Goal: Task Accomplishment & Management: Use online tool/utility

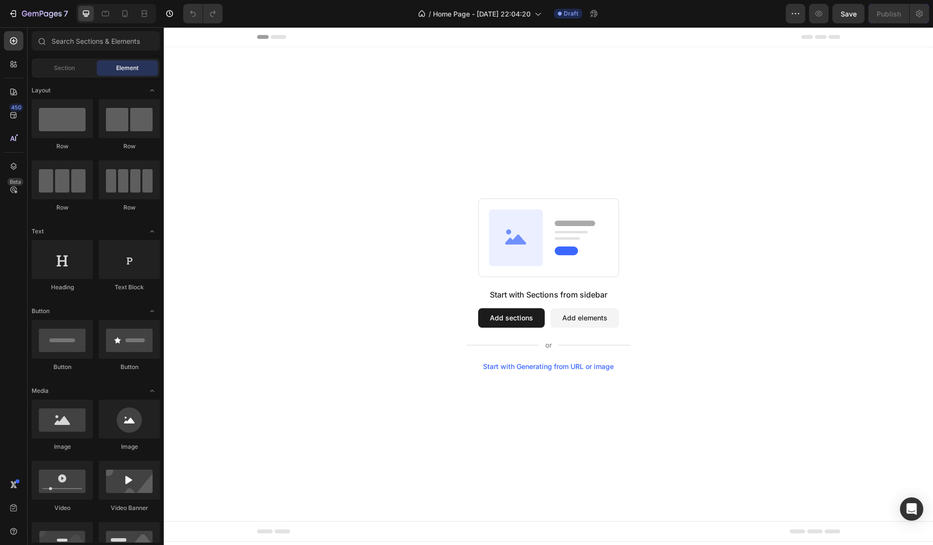
click at [542, 375] on div "Start with Sections from sidebar Add sections Add elements Start with Generatin…" at bounding box center [548, 284] width 769 height 474
click at [548, 366] on div "Start with Generating from URL or image" at bounding box center [548, 366] width 131 height 8
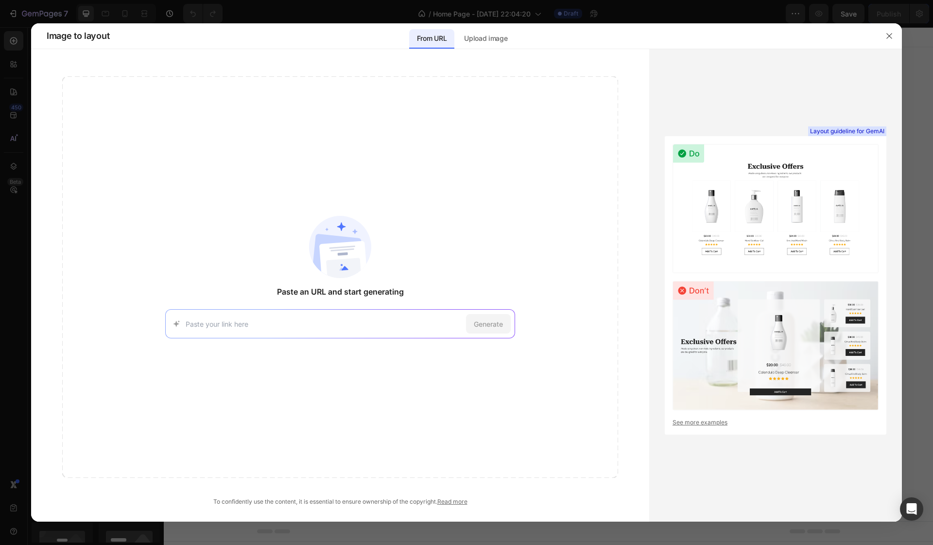
click at [351, 325] on input at bounding box center [324, 324] width 276 height 10
type input "https://www.autofinesse.com/?gad_source=1&gad_campaignid=21804050077&gbraid=0AA…"
click at [512, 320] on div "https://www.autofinesse.com/?gad_source=1&gad_campaignid=21804050077&gbraid=0AA…" at bounding box center [340, 323] width 350 height 29
click at [501, 322] on span "Generate" at bounding box center [488, 324] width 29 height 10
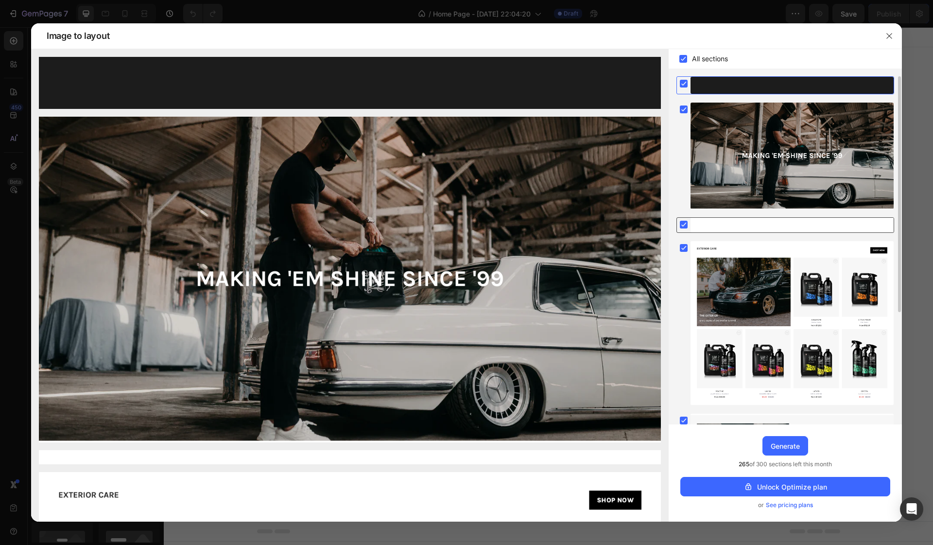
click at [685, 223] on rect at bounding box center [684, 225] width 8 height 8
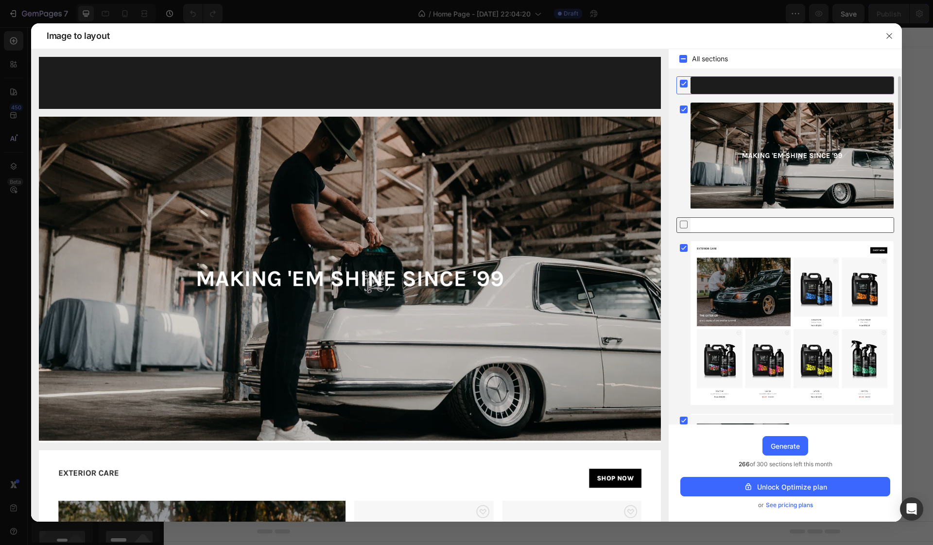
click at [685, 223] on icon at bounding box center [684, 224] width 10 height 10
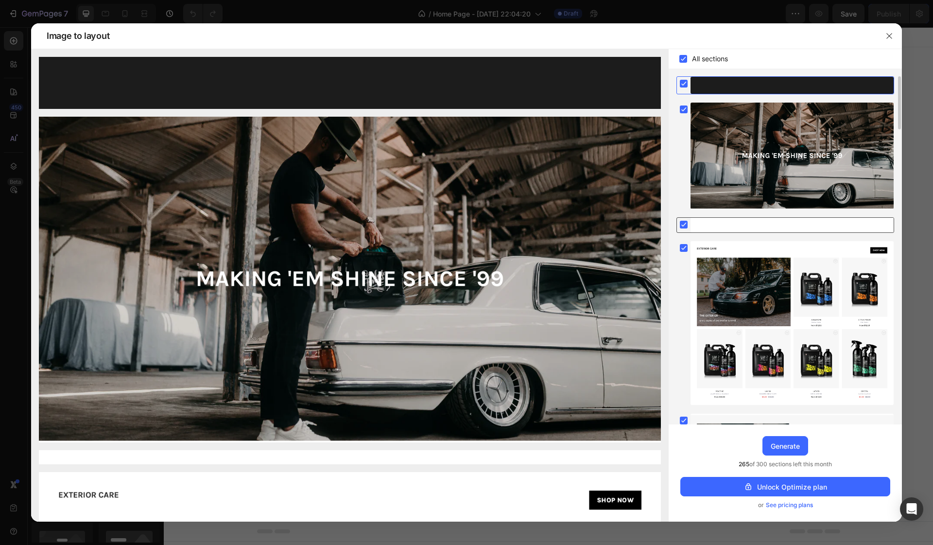
click at [685, 223] on rect at bounding box center [684, 225] width 8 height 8
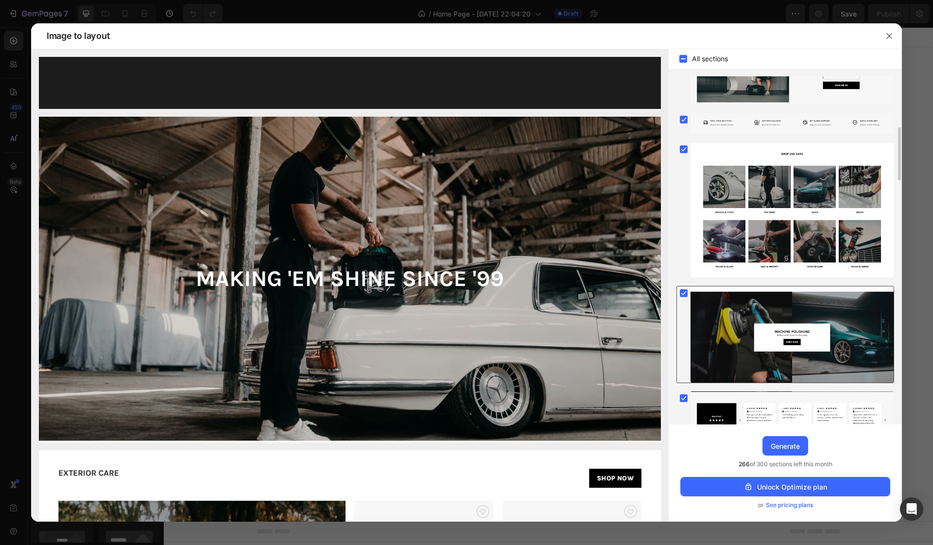
scroll to position [391, 0]
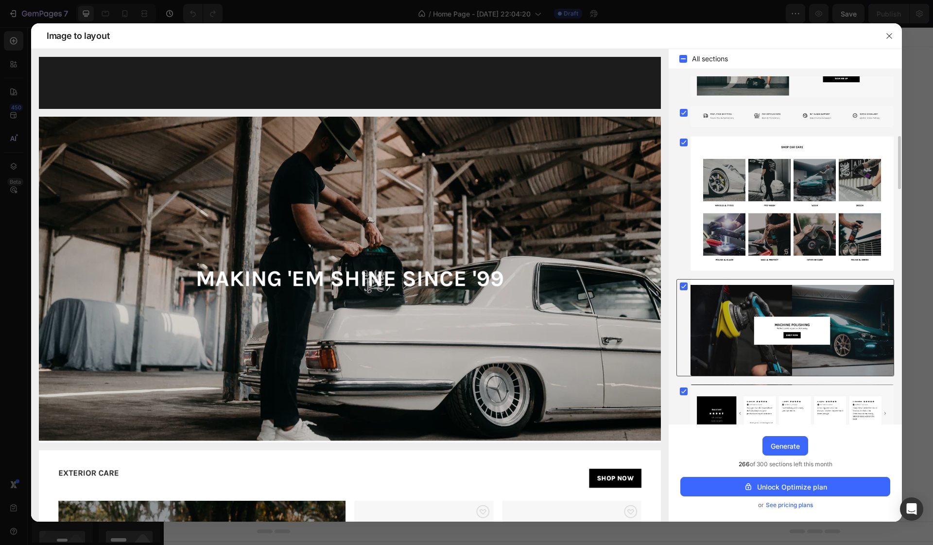
click at [682, 287] on icon at bounding box center [684, 286] width 4 height 4
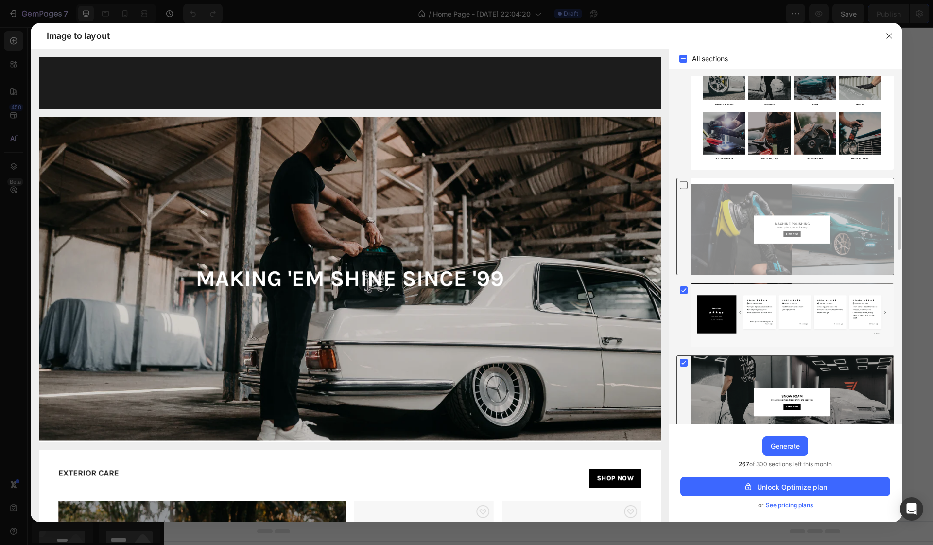
scroll to position [584, 0]
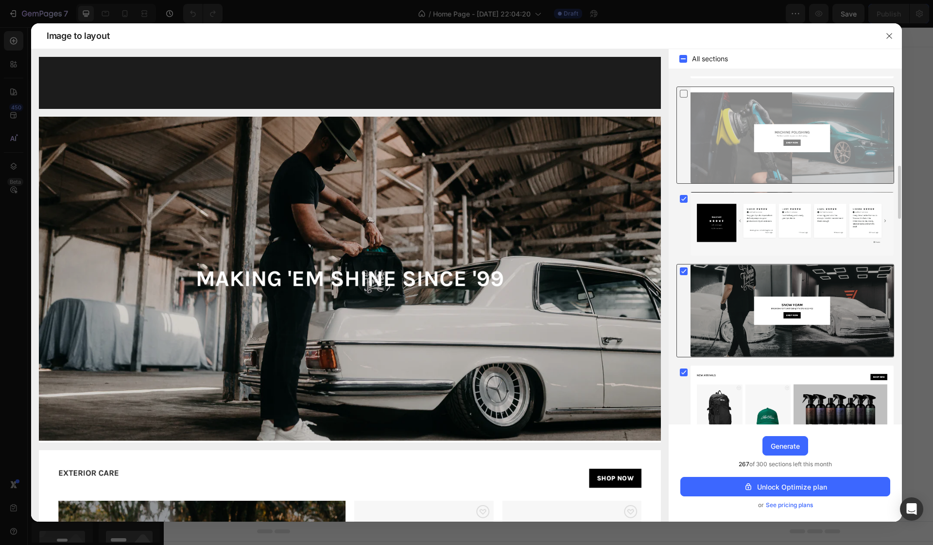
click at [685, 270] on icon at bounding box center [684, 271] width 4 height 4
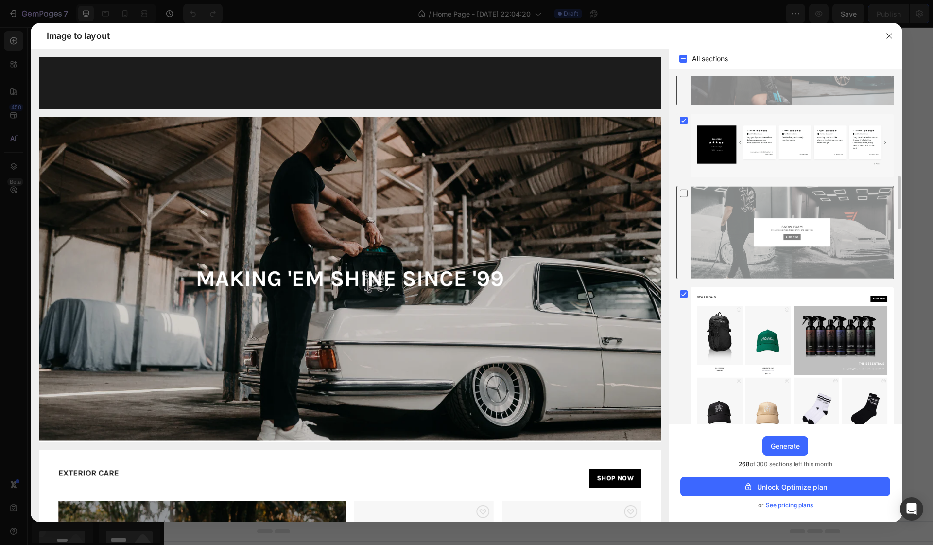
scroll to position [666, 0]
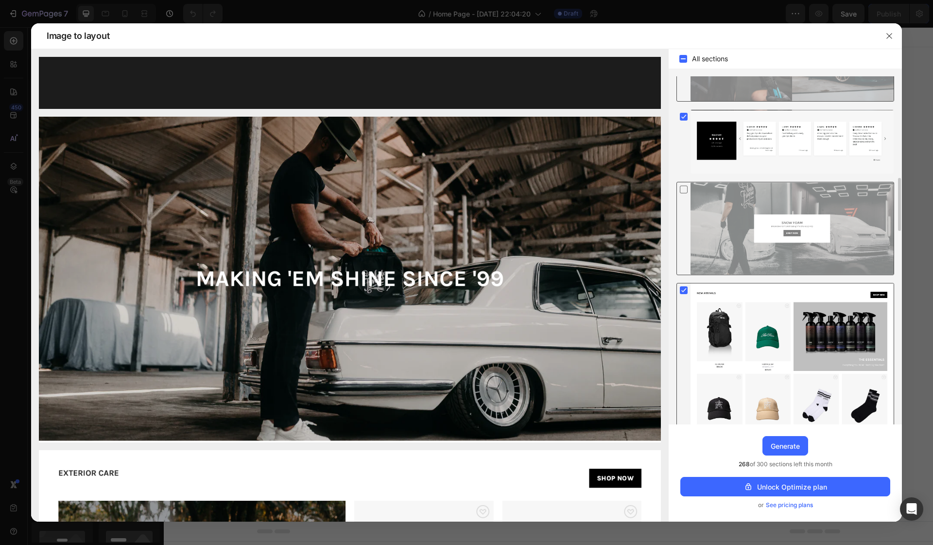
click at [683, 290] on rect at bounding box center [684, 290] width 8 height 8
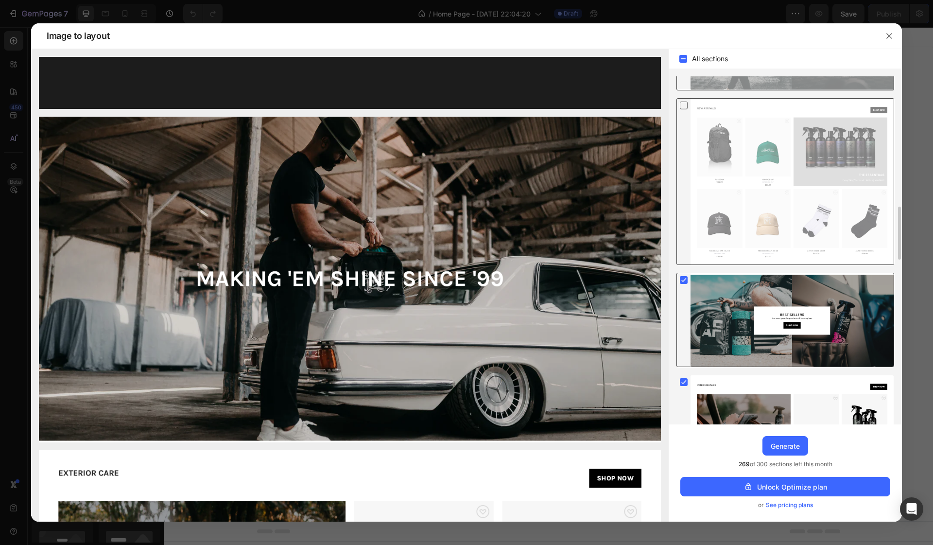
scroll to position [850, 0]
click at [684, 279] on rect at bounding box center [684, 280] width 8 height 8
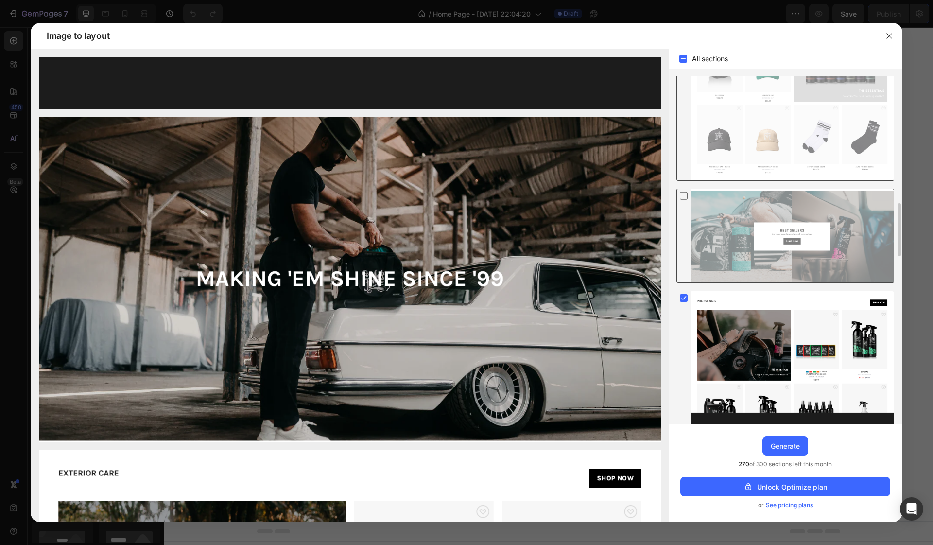
scroll to position [949, 0]
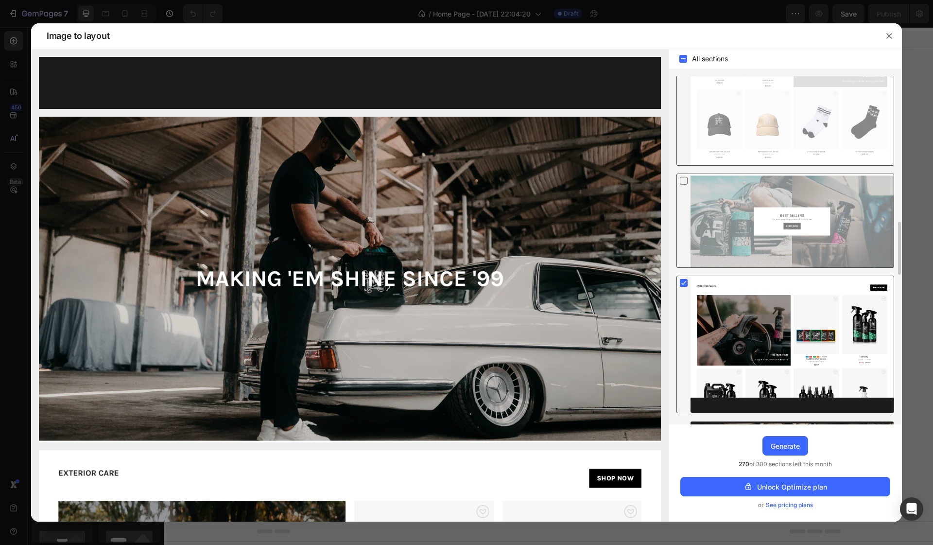
click at [683, 281] on rect at bounding box center [684, 283] width 8 height 8
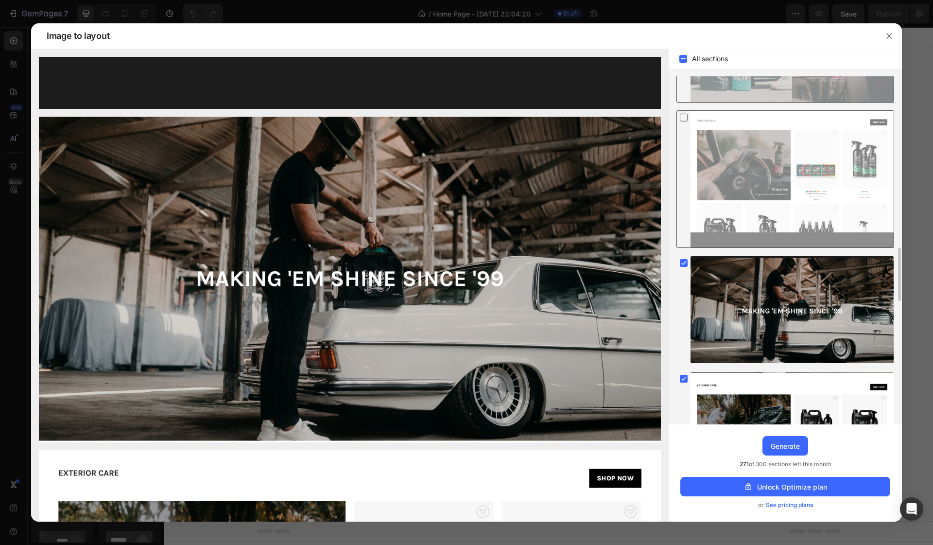
scroll to position [1116, 0]
click at [684, 259] on rect at bounding box center [684, 262] width 8 height 8
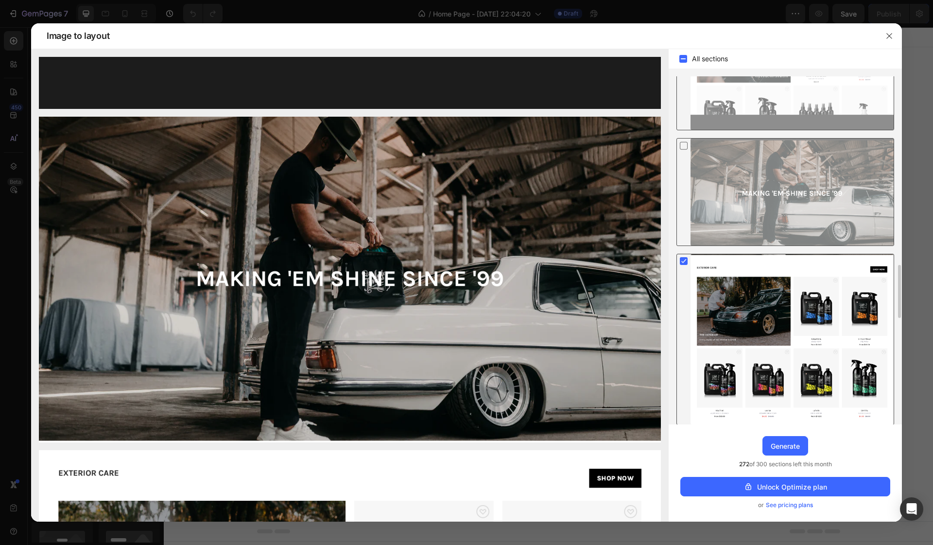
click at [684, 259] on rect at bounding box center [684, 261] width 8 height 8
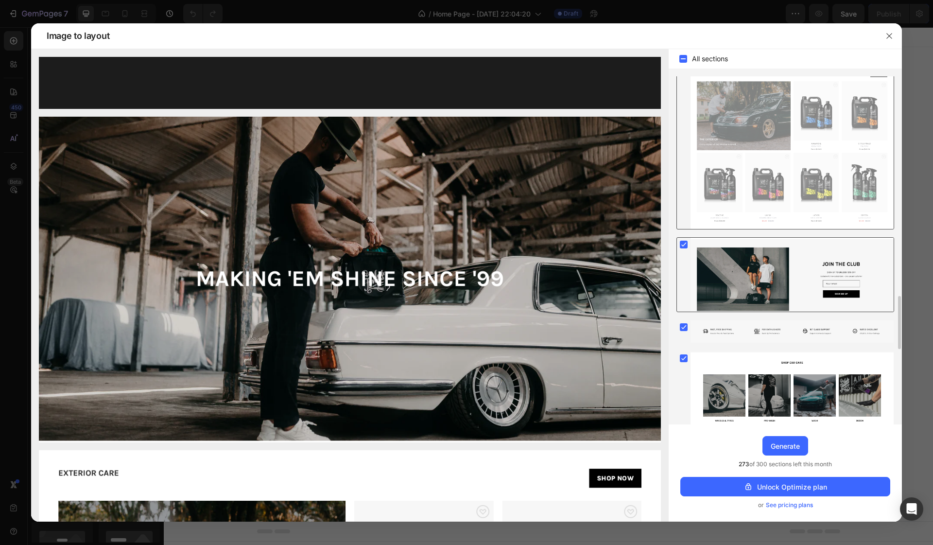
scroll to position [1428, 0]
click at [684, 242] on rect at bounding box center [684, 244] width 8 height 8
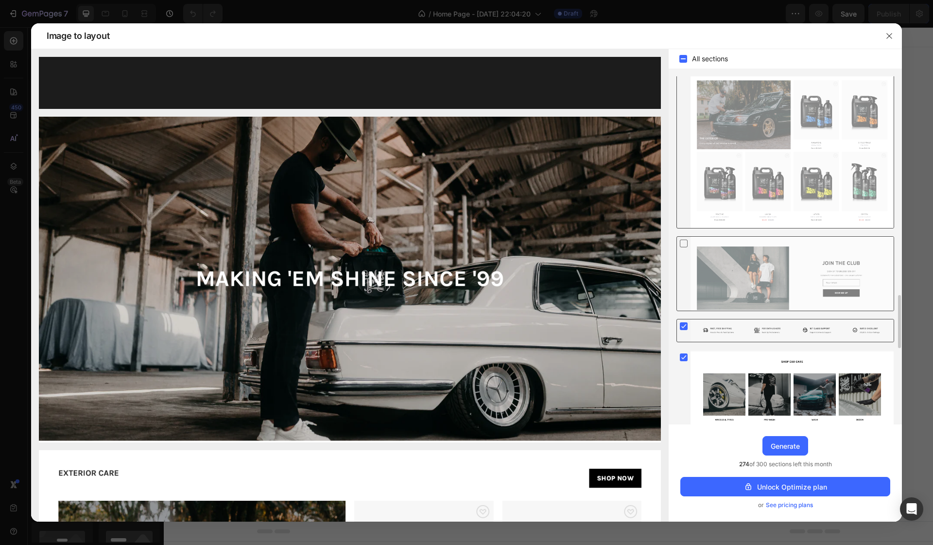
click at [684, 324] on rect at bounding box center [684, 326] width 8 height 8
click at [684, 356] on rect at bounding box center [684, 357] width 8 height 8
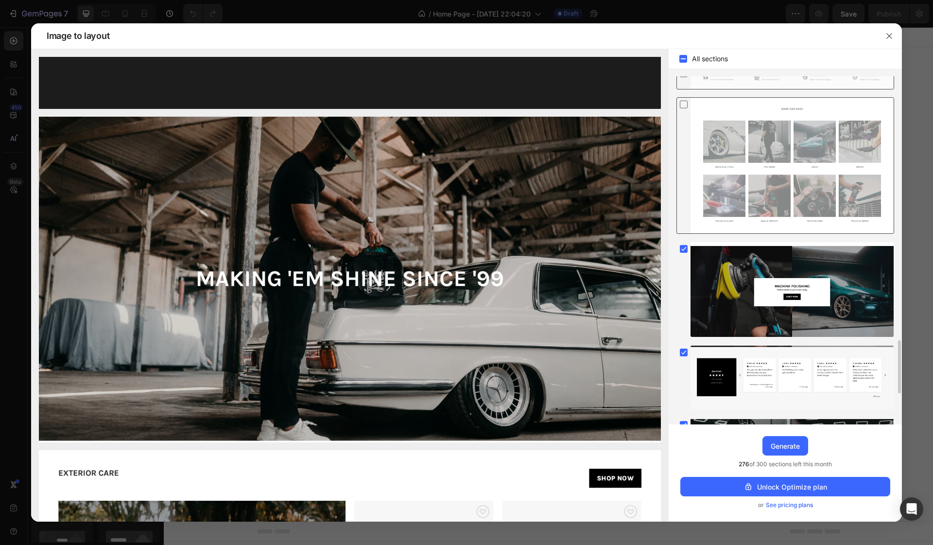
scroll to position [1686, 0]
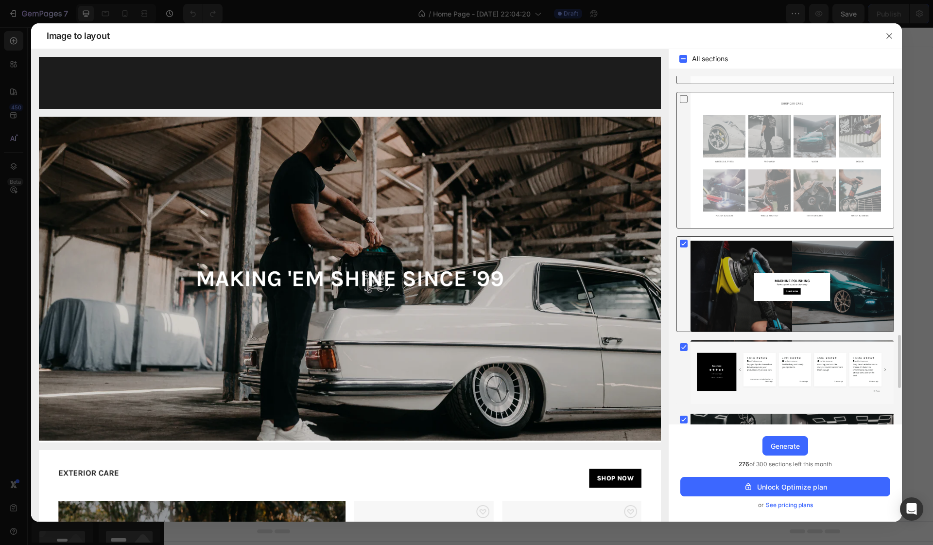
click at [683, 243] on rect at bounding box center [684, 244] width 8 height 8
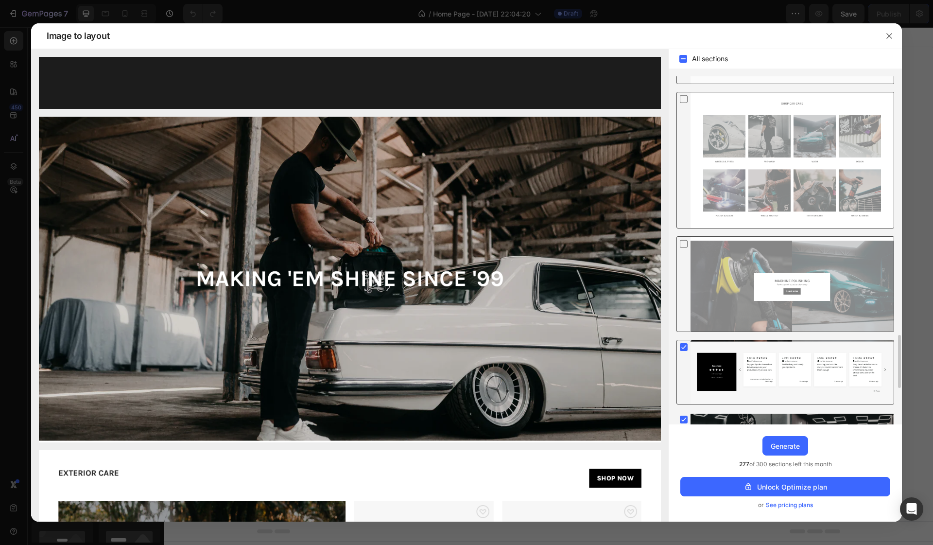
click at [682, 346] on rect at bounding box center [684, 347] width 8 height 8
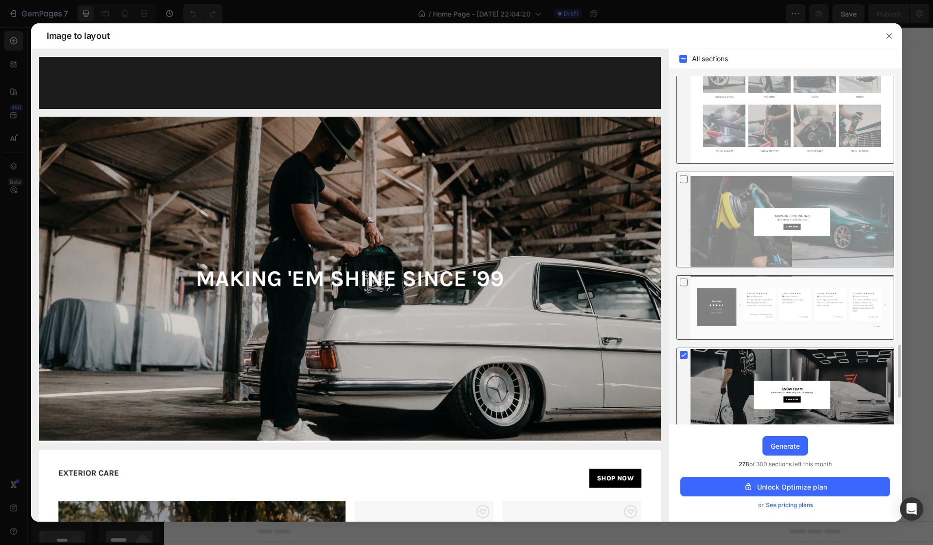
click at [684, 355] on icon at bounding box center [684, 355] width 4 height 4
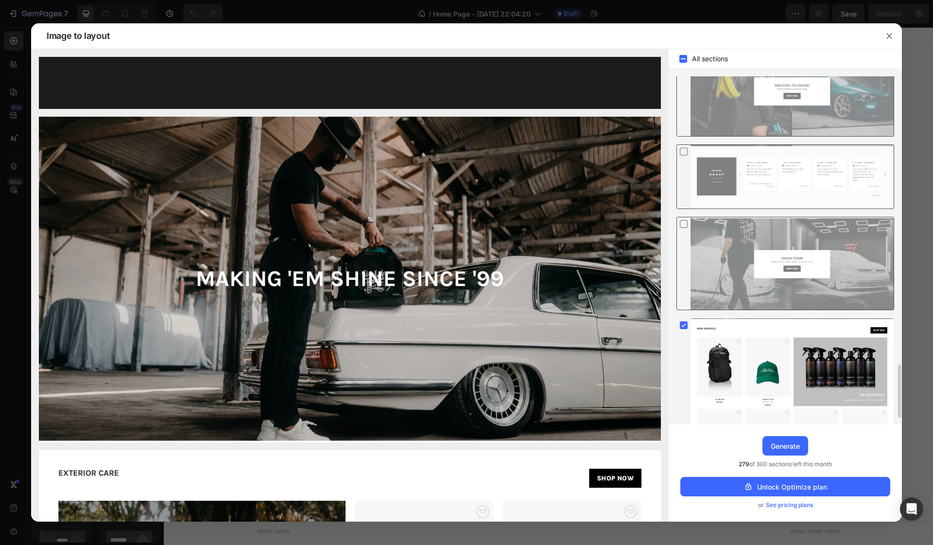
scroll to position [1893, 0]
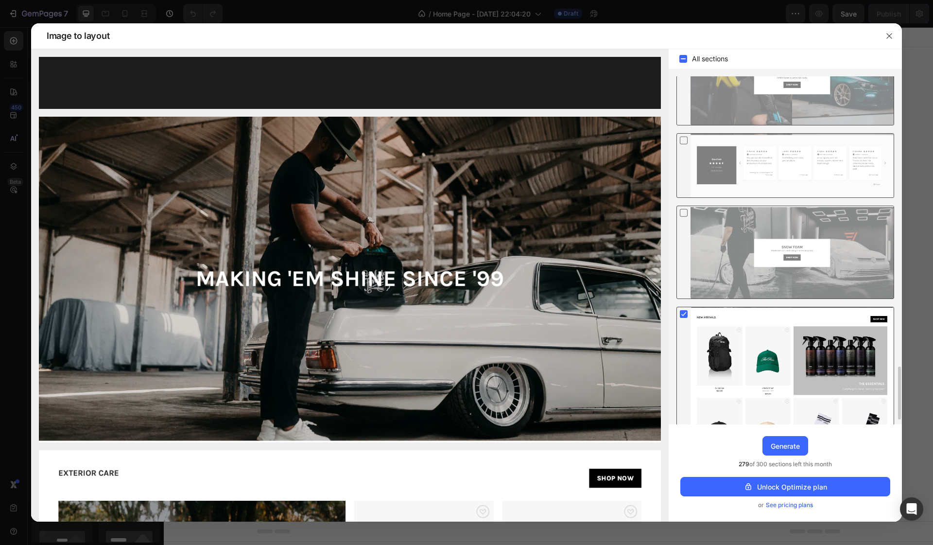
click at [684, 313] on rect at bounding box center [684, 314] width 8 height 8
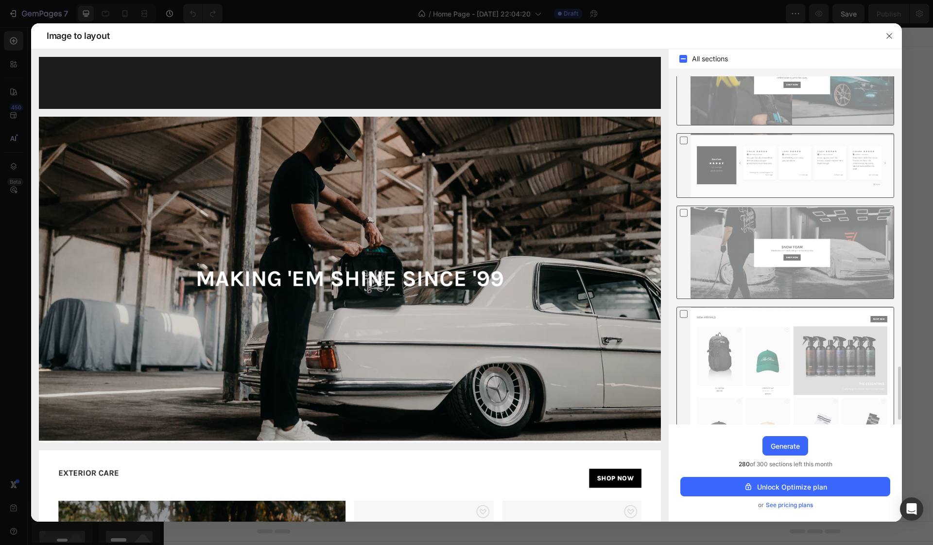
scroll to position [1924, 0]
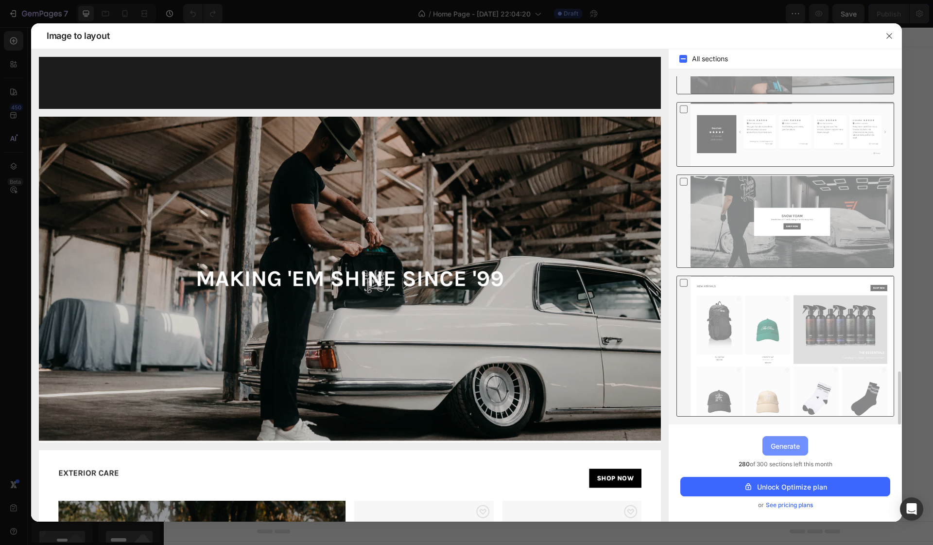
click at [785, 447] on div "Generate" at bounding box center [785, 446] width 29 height 10
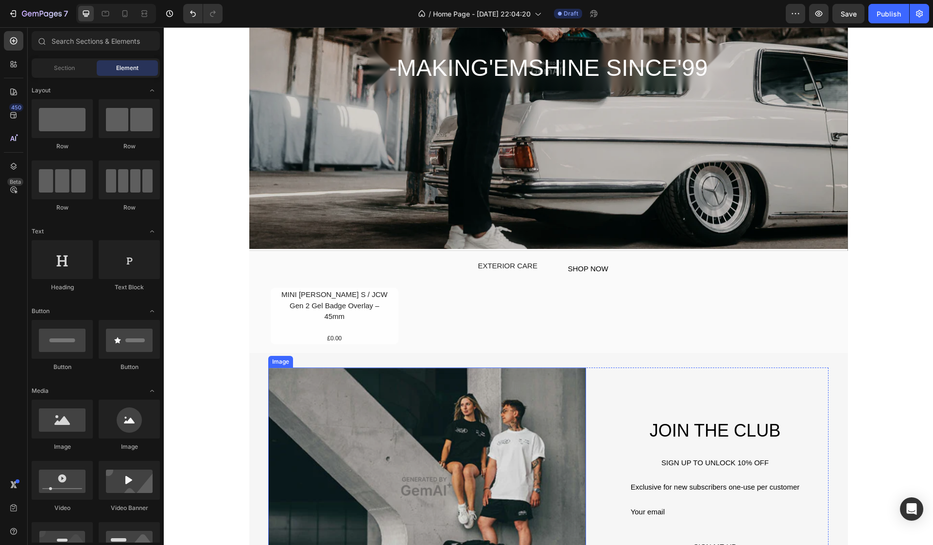
scroll to position [203, 0]
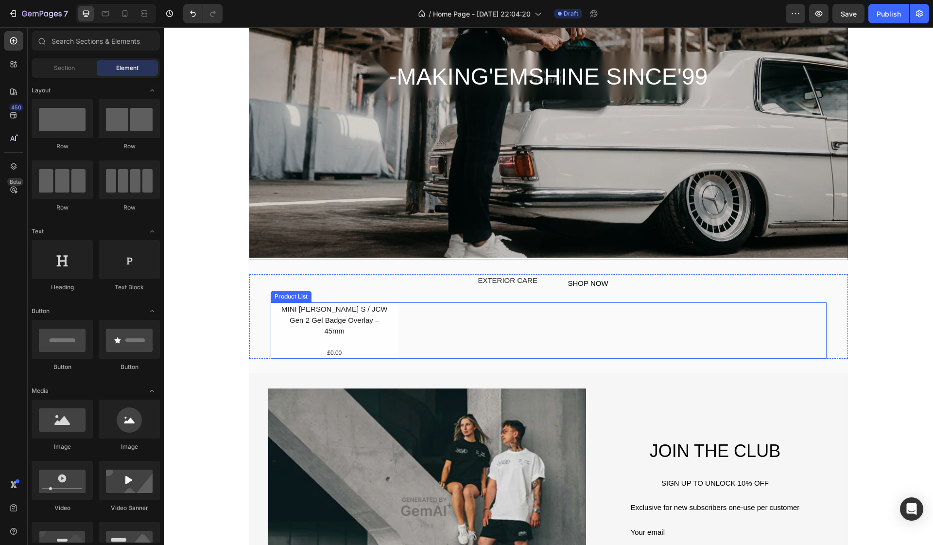
click at [435, 325] on div "MINI Cooper S / JCW Gen 2 Gel Badge Overlay – 45mm Product Title £0.00 Product …" at bounding box center [549, 330] width 556 height 56
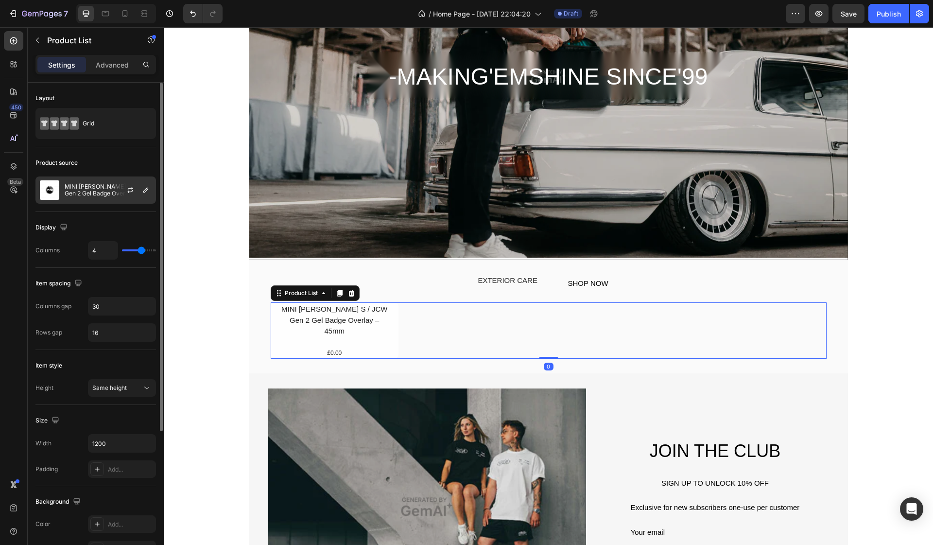
click at [118, 190] on div at bounding box center [134, 190] width 43 height 26
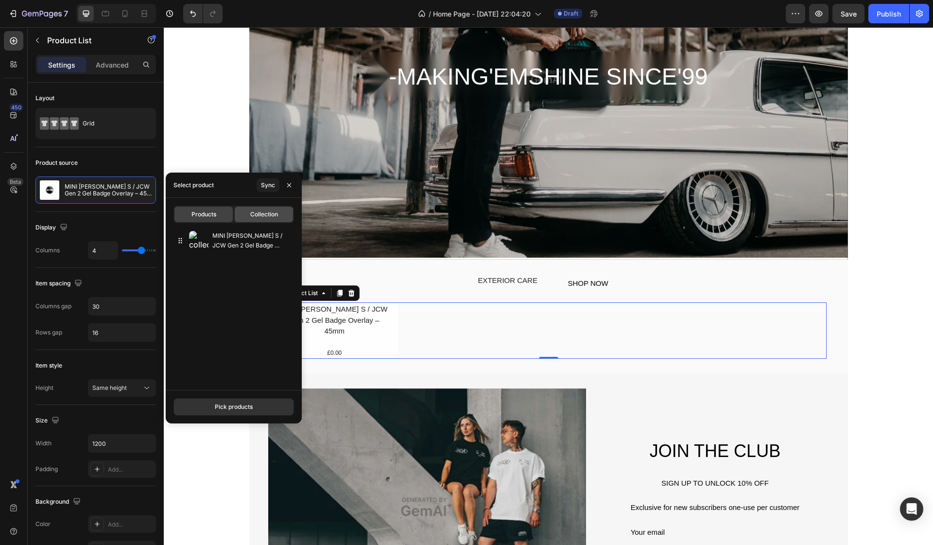
click at [267, 217] on span "Collection" at bounding box center [264, 214] width 28 height 9
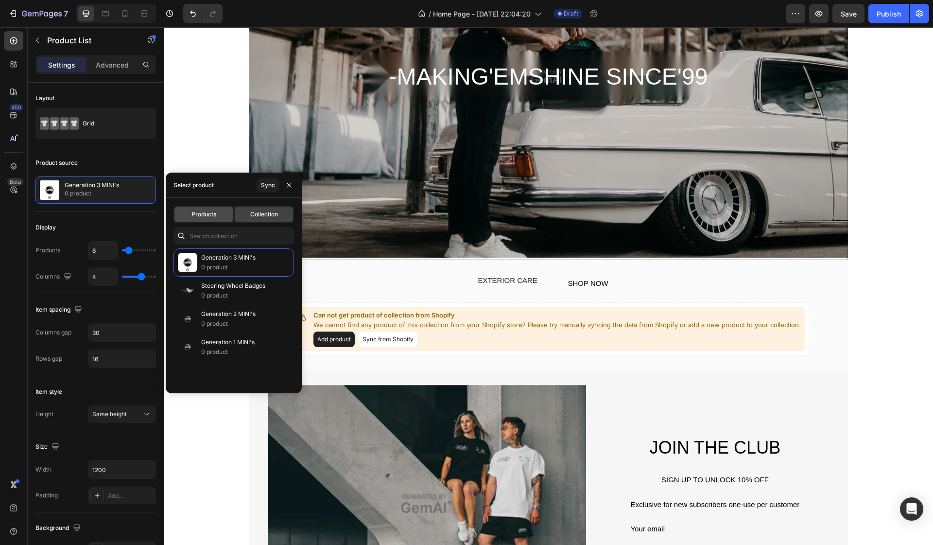
click at [214, 217] on span "Products" at bounding box center [203, 214] width 25 height 9
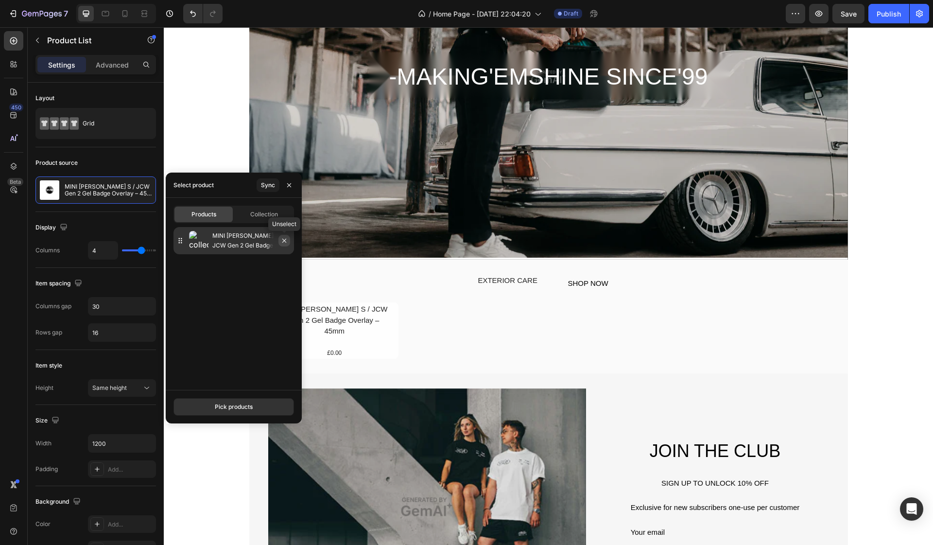
click at [285, 245] on button "button" at bounding box center [284, 241] width 12 height 12
click at [286, 236] on icon "button" at bounding box center [284, 236] width 7 height 7
click at [266, 185] on div "Sync" at bounding box center [268, 185] width 14 height 9
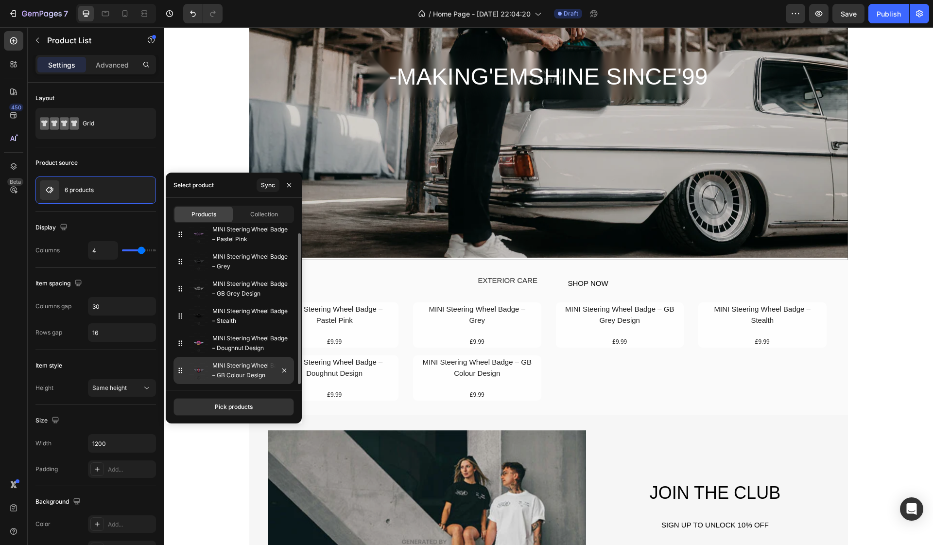
scroll to position [0, 0]
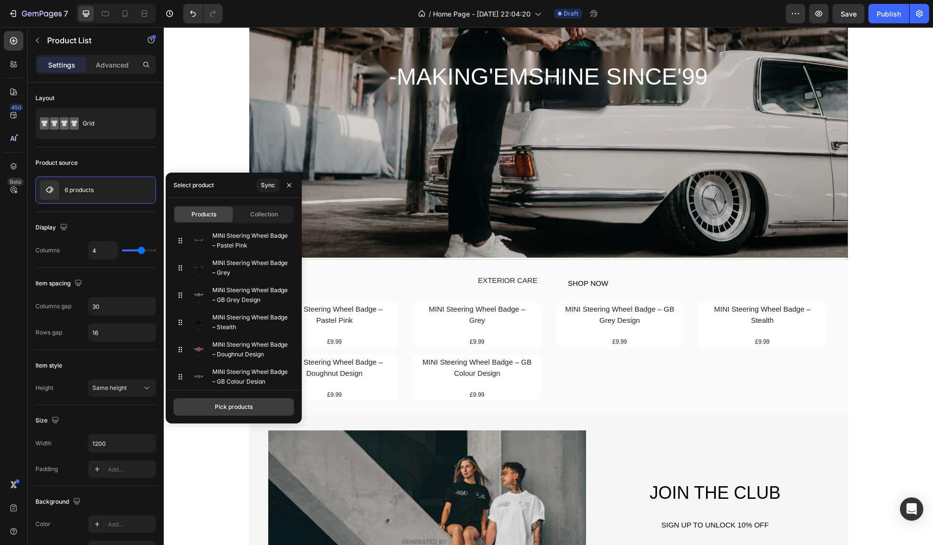
click at [237, 408] on div "Pick products" at bounding box center [234, 406] width 38 height 9
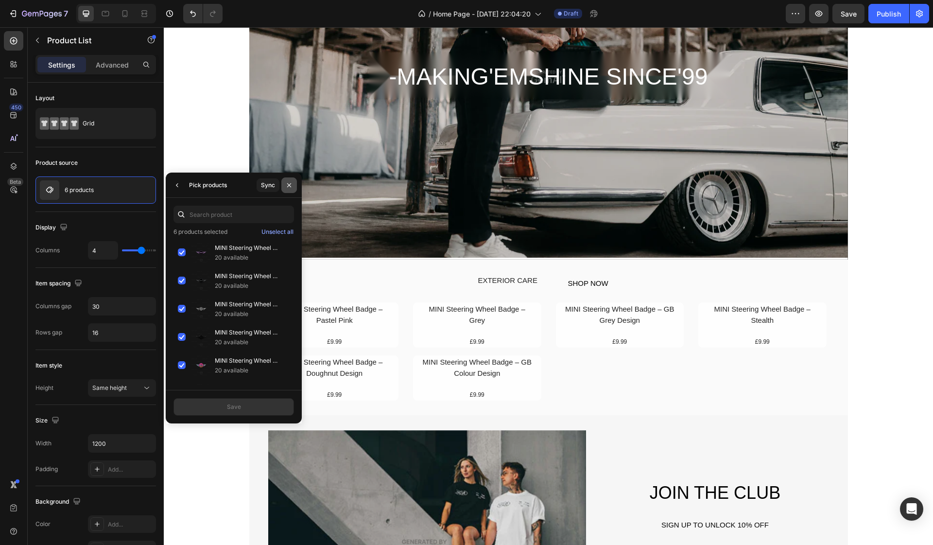
click at [286, 188] on icon "button" at bounding box center [289, 185] width 8 height 8
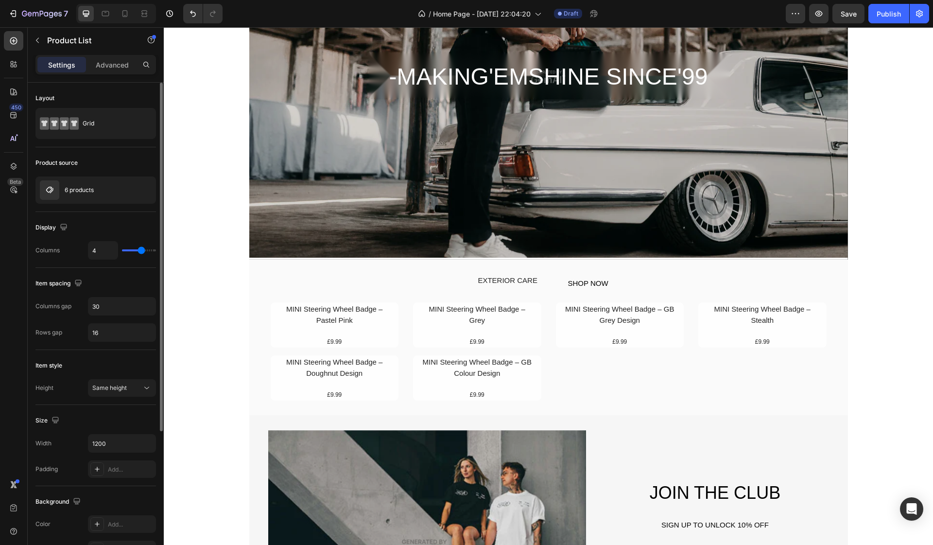
type input "5"
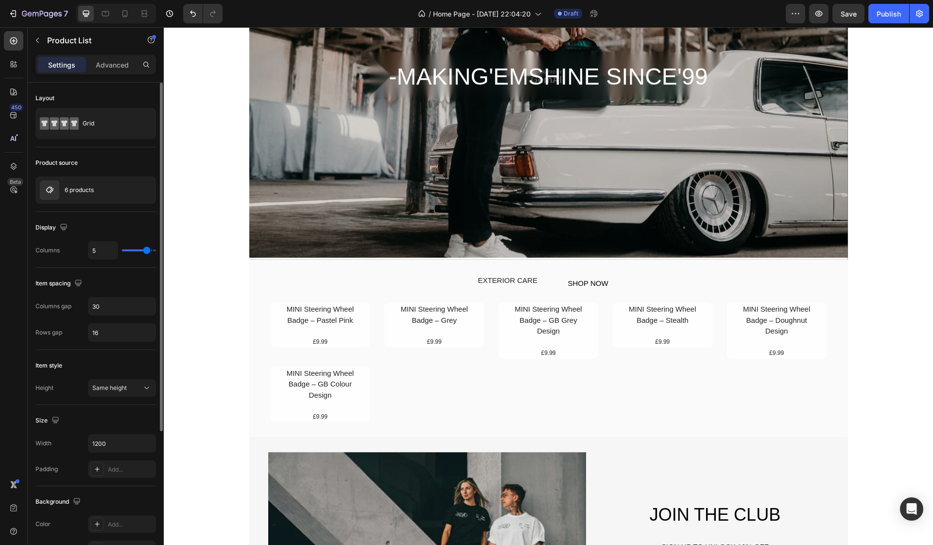
type input "6"
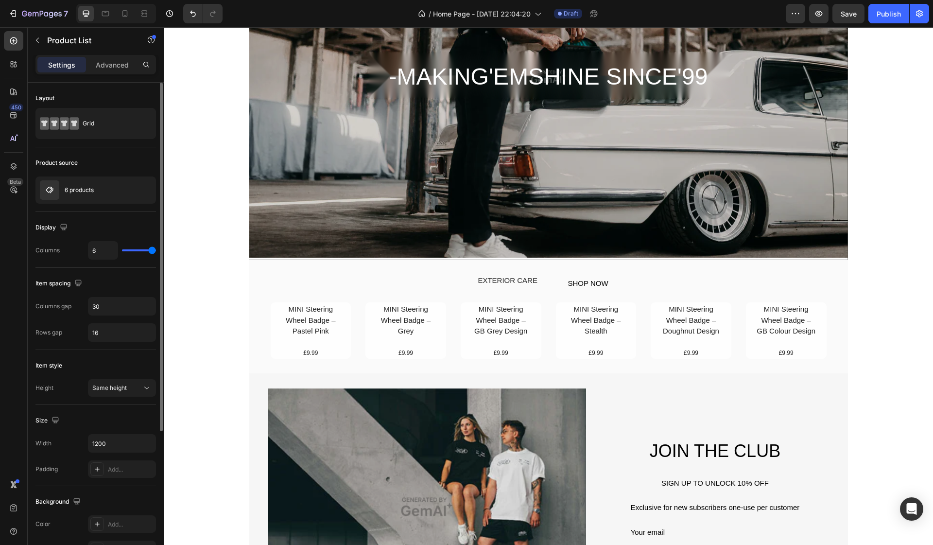
drag, startPoint x: 141, startPoint y: 252, endPoint x: 172, endPoint y: 254, distance: 31.1
type input "6"
click at [172, 0] on div "7 Version history / Home Page - Sep 26, 22:04:20 Draft Preview Save Publish 450…" at bounding box center [466, 0] width 933 height 0
type input "2"
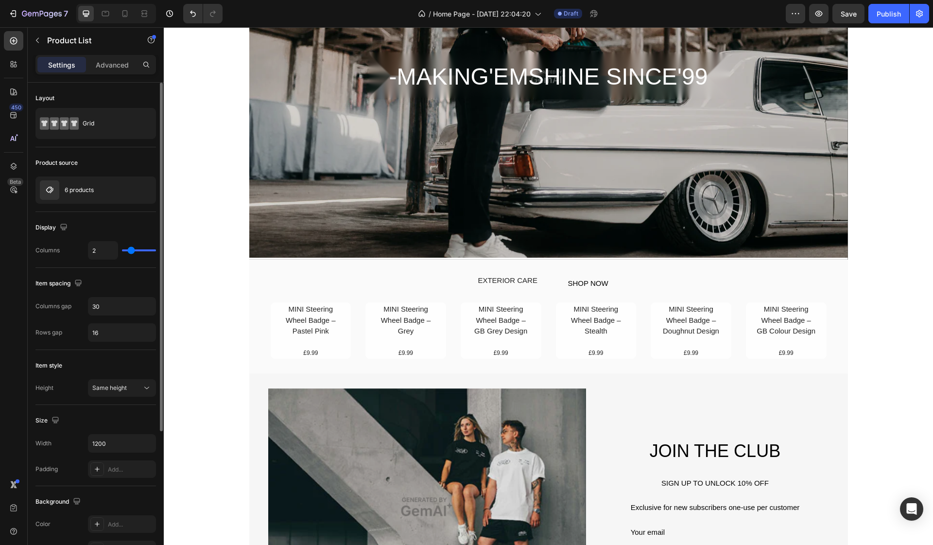
click at [129, 251] on input "range" at bounding box center [139, 250] width 34 height 2
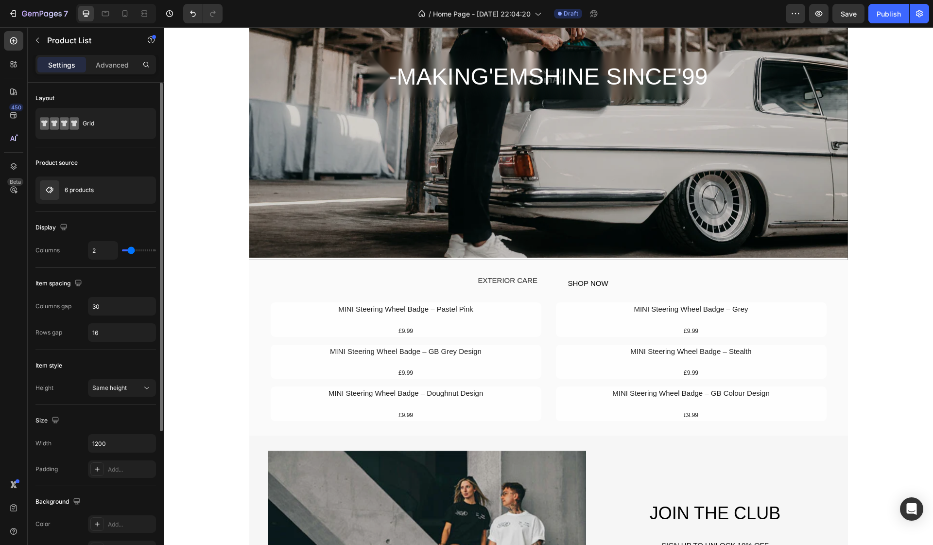
type input "3"
click at [134, 251] on input "range" at bounding box center [139, 250] width 34 height 2
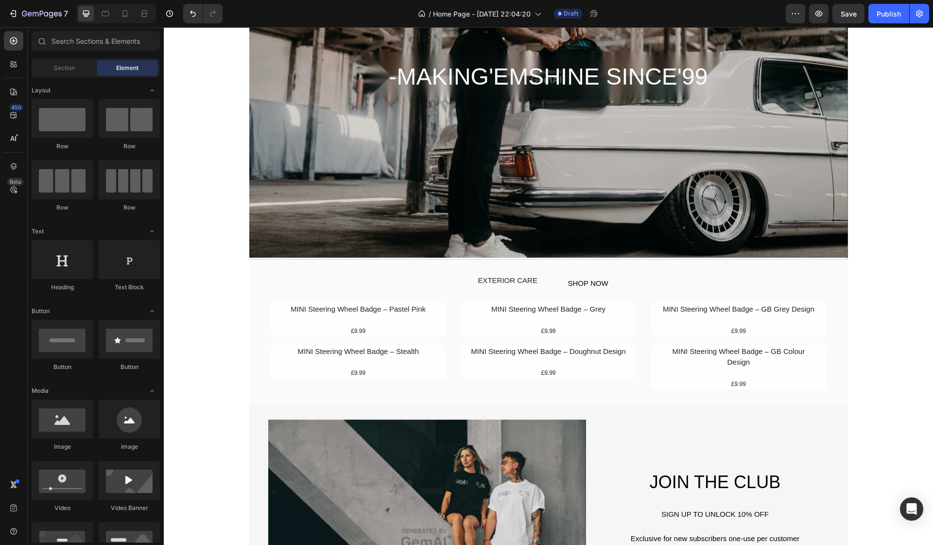
click at [313, 304] on h1 "MINI Steering Wheel Badge – Pastel Pink" at bounding box center [358, 309] width 159 height 13
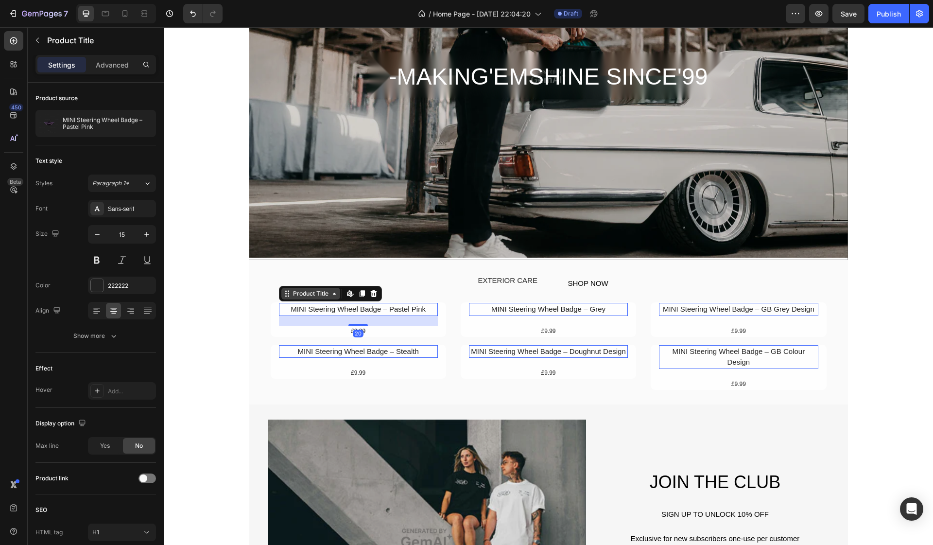
click at [329, 297] on div "Product Title" at bounding box center [310, 293] width 39 height 9
click at [330, 295] on div "Product Title" at bounding box center [310, 293] width 39 height 9
click at [116, 153] on div "Text style Styles Paragraph 1* Font Sans-serif Size 15 Color 222222 Align Show …" at bounding box center [95, 248] width 120 height 207
click at [107, 63] on p "Advanced" at bounding box center [112, 65] width 33 height 10
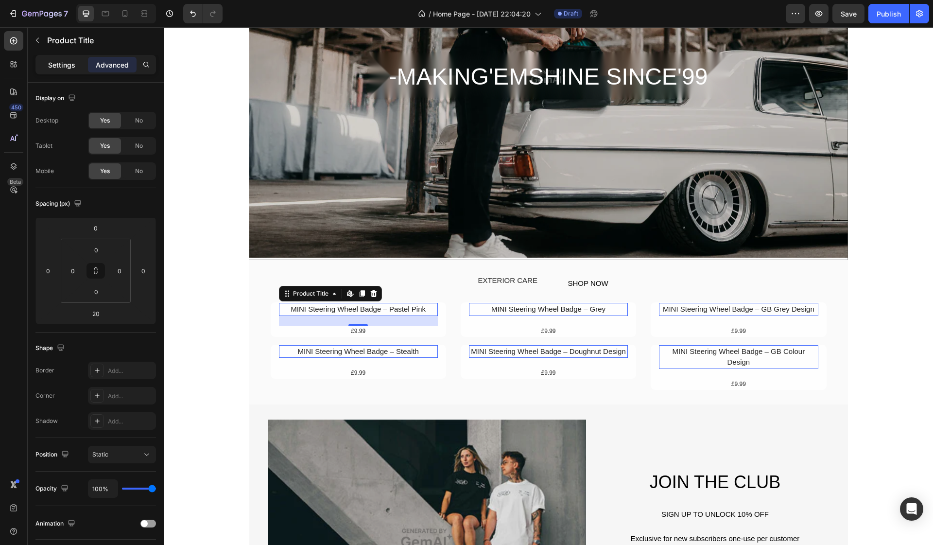
click at [67, 64] on p "Settings" at bounding box center [61, 65] width 27 height 10
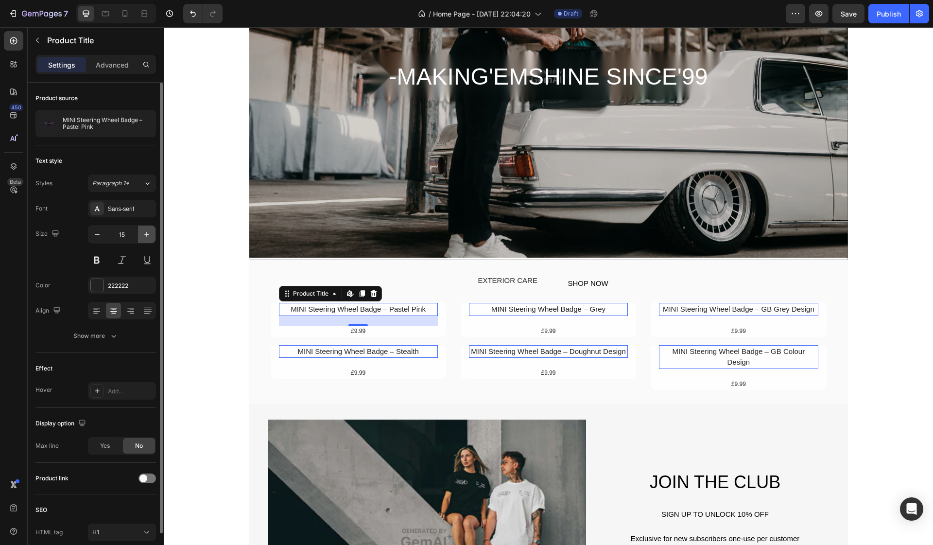
click at [146, 234] on icon "button" at bounding box center [146, 234] width 5 height 5
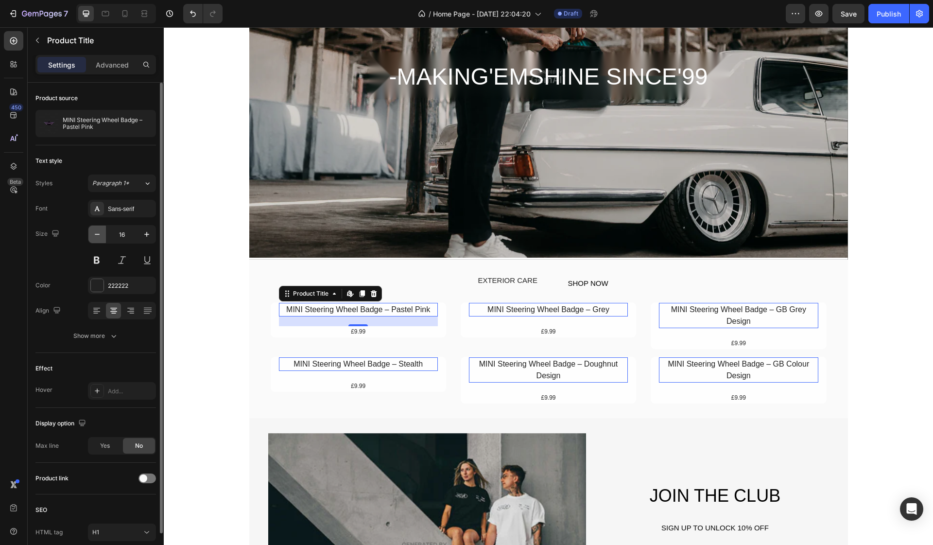
click at [98, 236] on icon "button" at bounding box center [97, 234] width 10 height 10
type input "15"
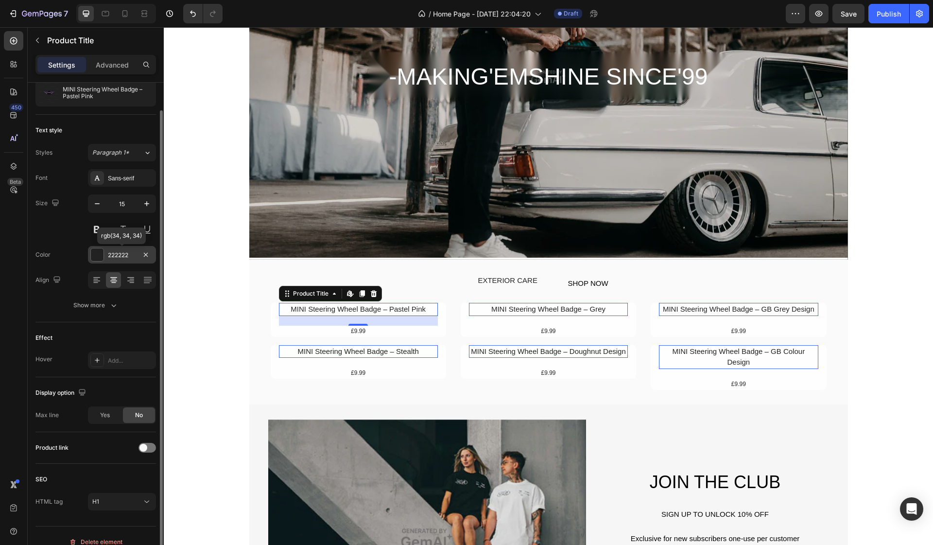
scroll to position [43, 0]
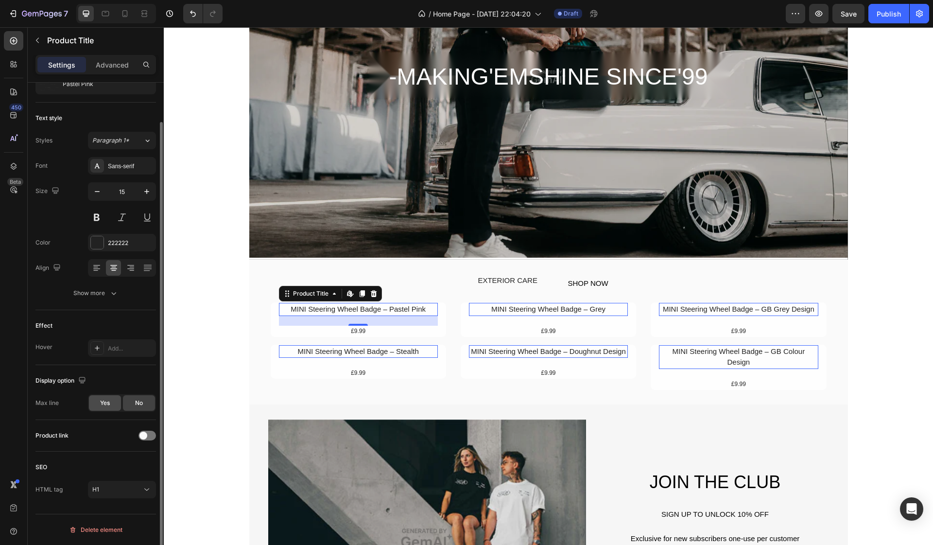
click at [104, 403] on span "Yes" at bounding box center [105, 402] width 10 height 9
click at [135, 404] on span "No" at bounding box center [139, 402] width 8 height 9
click at [145, 436] on span at bounding box center [143, 435] width 8 height 8
click at [146, 436] on div at bounding box center [146, 435] width 17 height 10
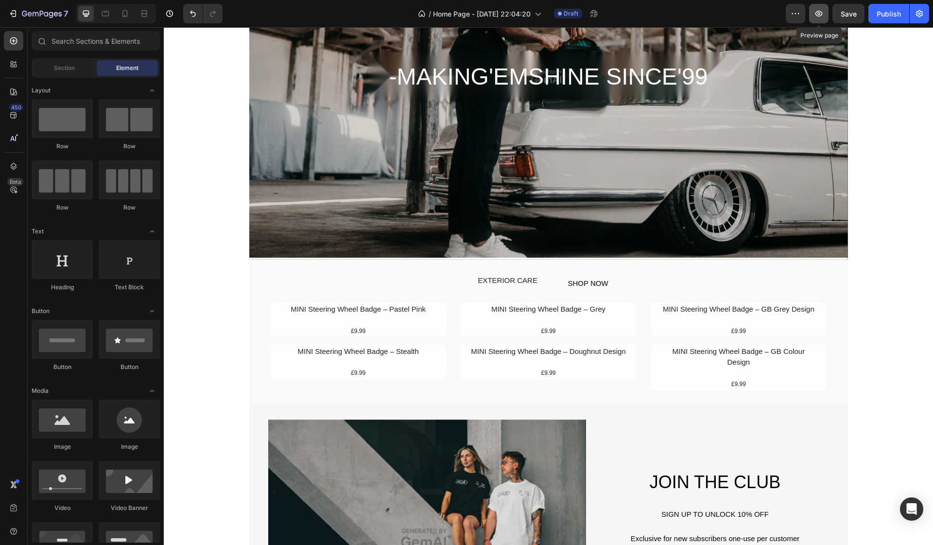
click at [824, 15] on button "button" at bounding box center [818, 13] width 19 height 19
click at [887, 15] on div "Publish" at bounding box center [889, 14] width 24 height 10
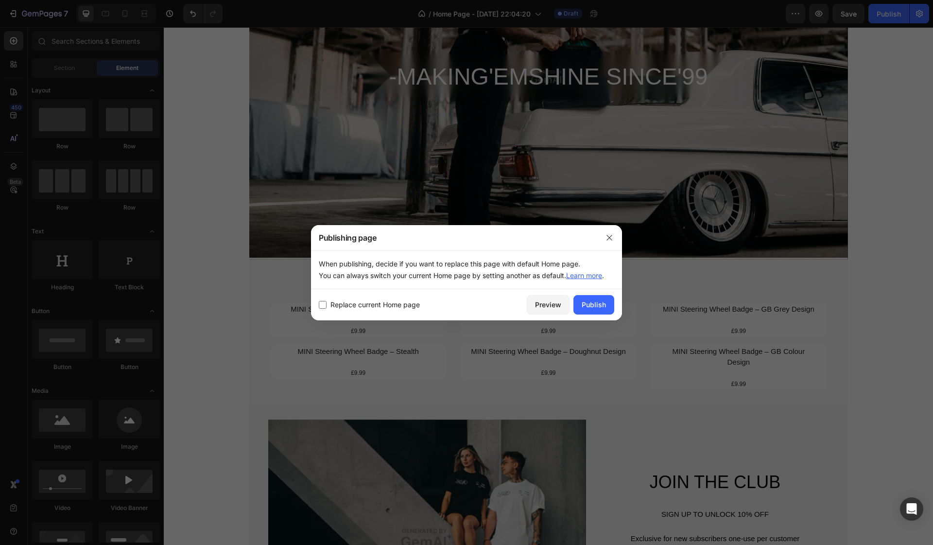
click at [398, 307] on span "Replace current Home page" at bounding box center [374, 305] width 89 height 12
checkbox input "true"
click at [593, 302] on div "Publish" at bounding box center [594, 304] width 24 height 10
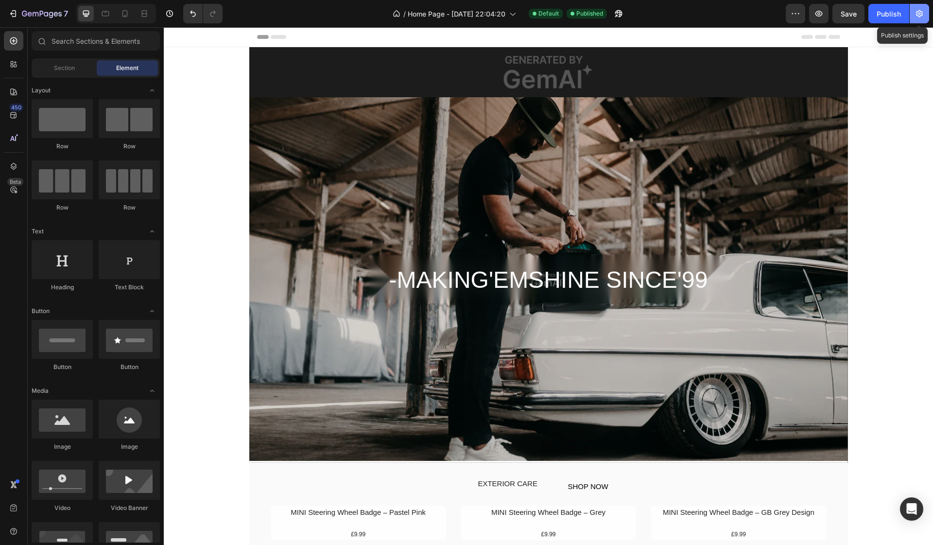
click at [923, 14] on icon "button" at bounding box center [919, 14] width 10 height 10
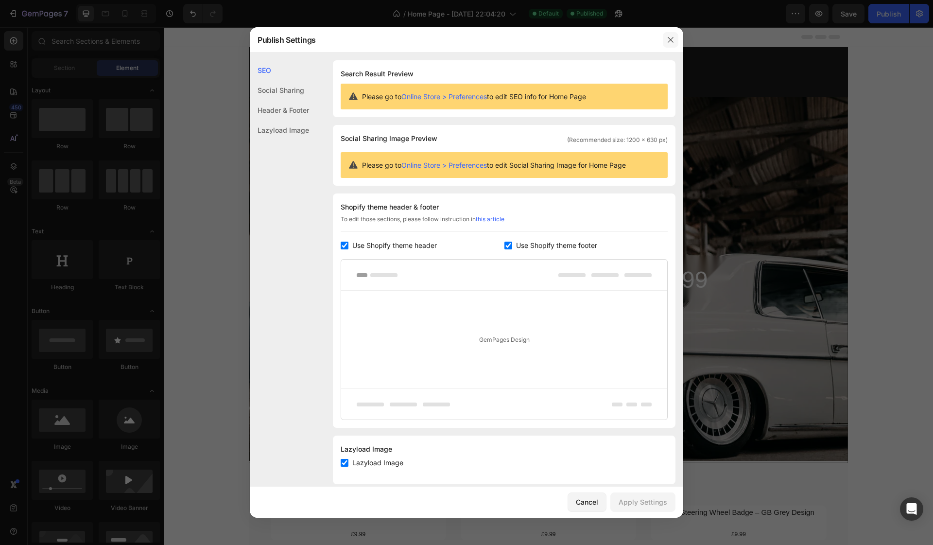
click at [671, 36] on icon "button" at bounding box center [671, 40] width 8 height 8
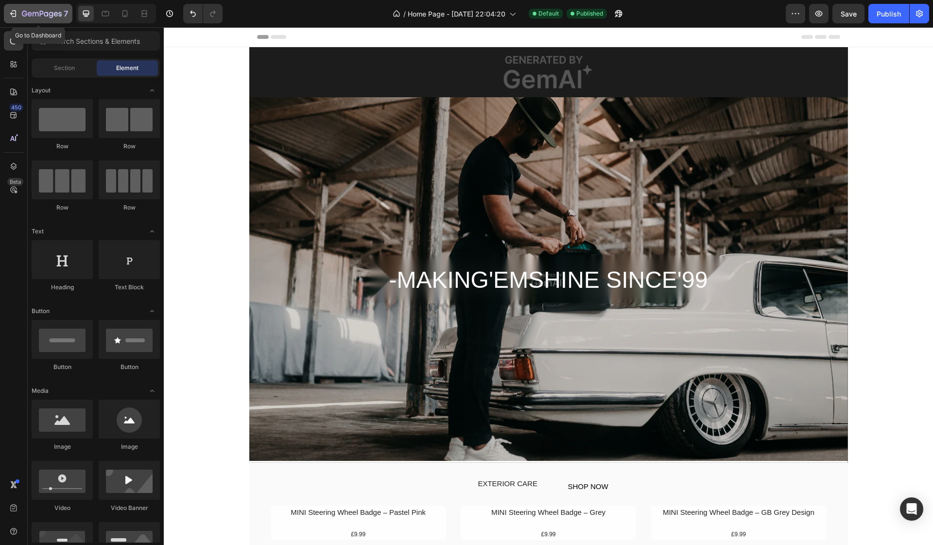
click at [14, 14] on icon "button" at bounding box center [12, 13] width 4 height 3
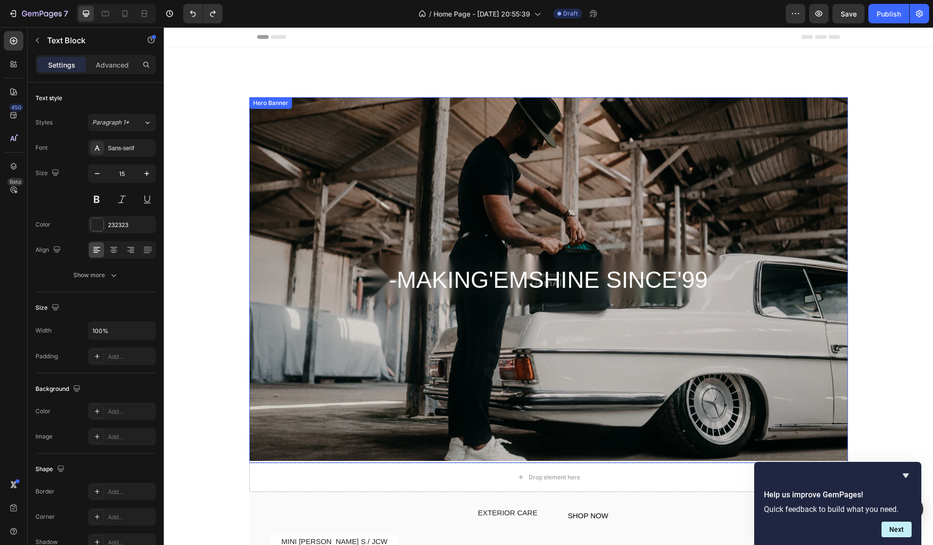
scroll to position [282, 0]
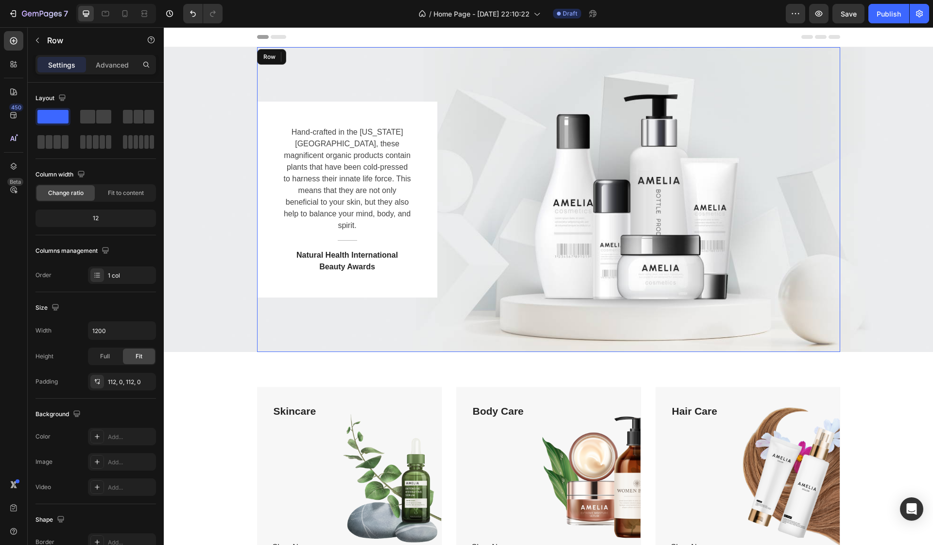
click at [562, 283] on div "Hand-crafted in the Colorado Mountains, these magnificent organic products cont…" at bounding box center [548, 200] width 583 height 196
click at [479, 164] on div "Hand-crafted in the Colorado Mountains, these magnificent organic products cont…" at bounding box center [548, 200] width 583 height 196
click at [119, 63] on p "Advanced" at bounding box center [112, 65] width 33 height 10
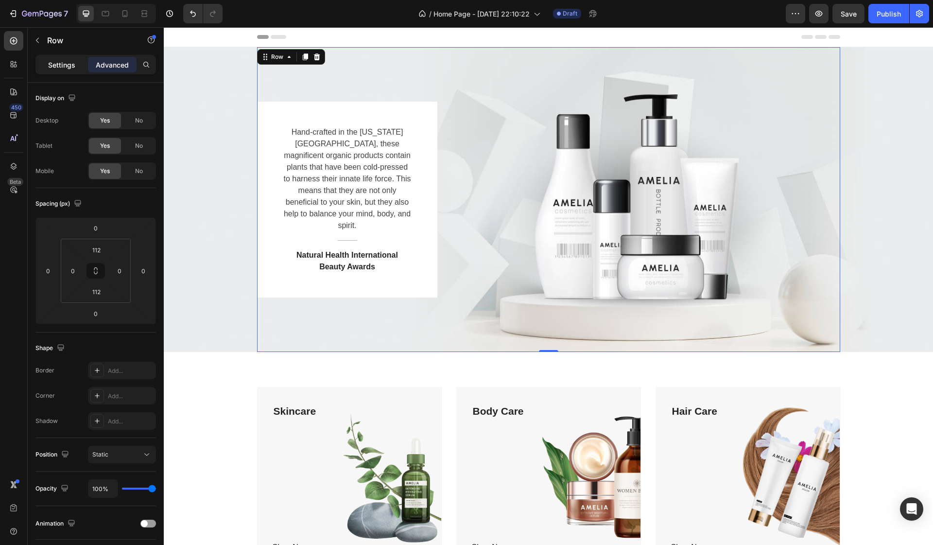
click at [69, 62] on p "Settings" at bounding box center [61, 65] width 27 height 10
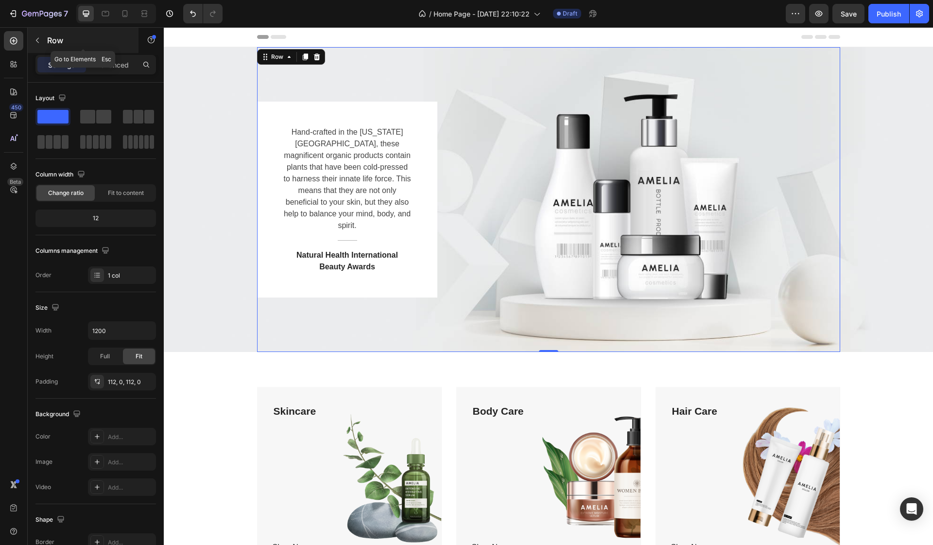
click at [40, 43] on icon "button" at bounding box center [38, 40] width 8 height 8
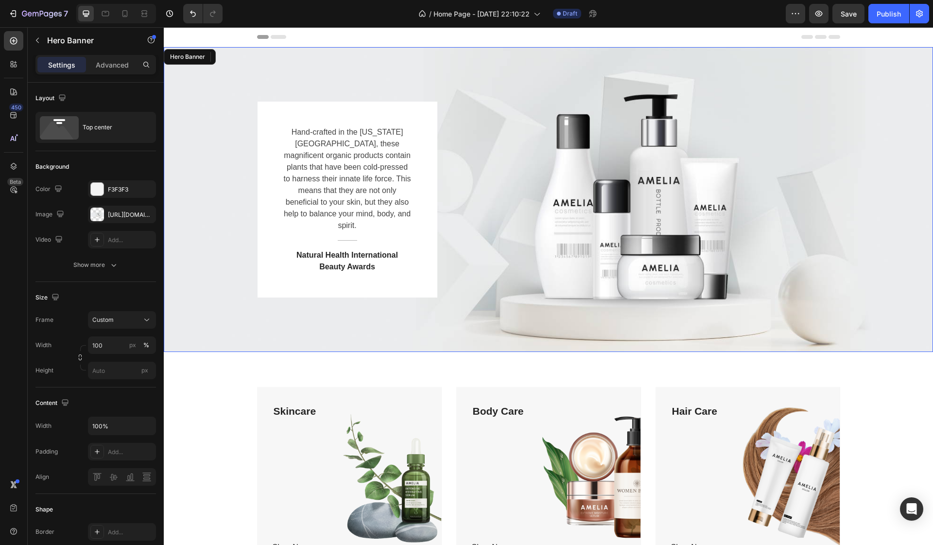
click at [206, 164] on div "Hand-crafted in the Colorado Mountains, these magnificent organic products cont…" at bounding box center [548, 199] width 769 height 305
click at [98, 213] on div at bounding box center [97, 214] width 14 height 14
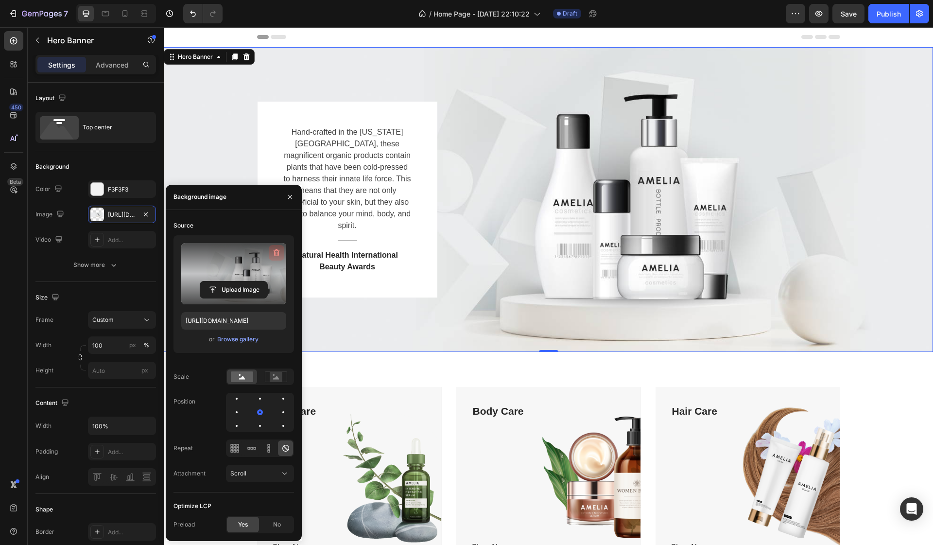
click at [277, 250] on icon "button" at bounding box center [277, 252] width 6 height 7
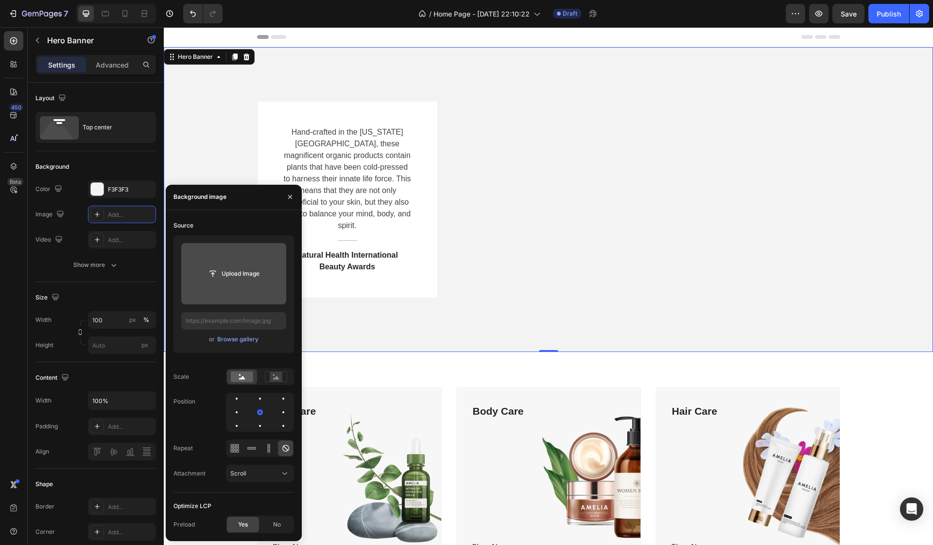
click at [243, 270] on input "file" at bounding box center [233, 273] width 67 height 17
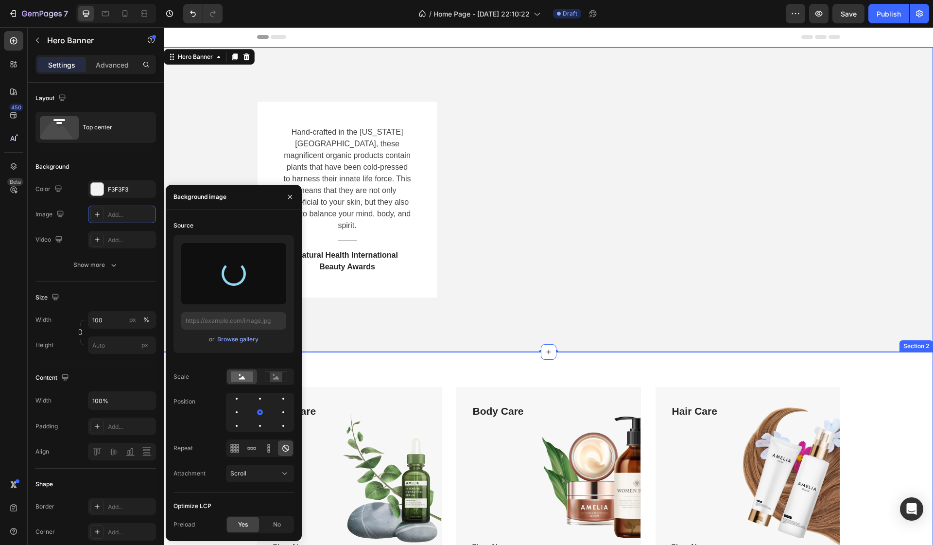
type input "https://cdn.shopify.com/s/files/1/0588/5054/1757/files/gempages_569300536675796…"
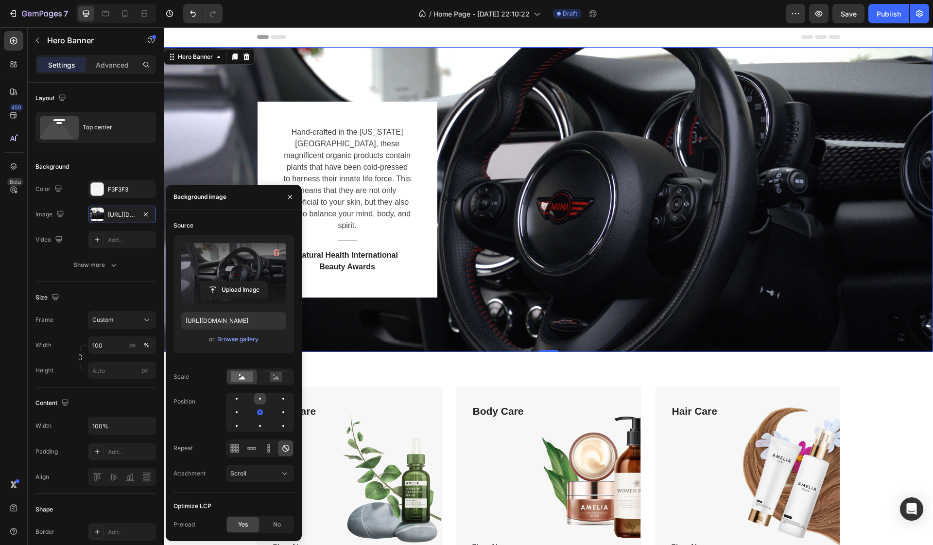
click at [261, 400] on div at bounding box center [260, 399] width 12 height 12
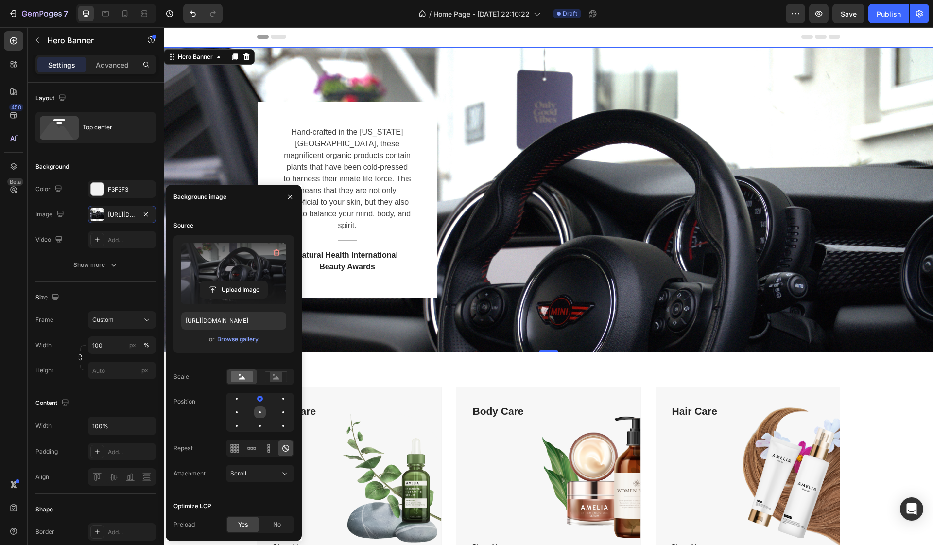
click at [260, 407] on div at bounding box center [260, 412] width 12 height 12
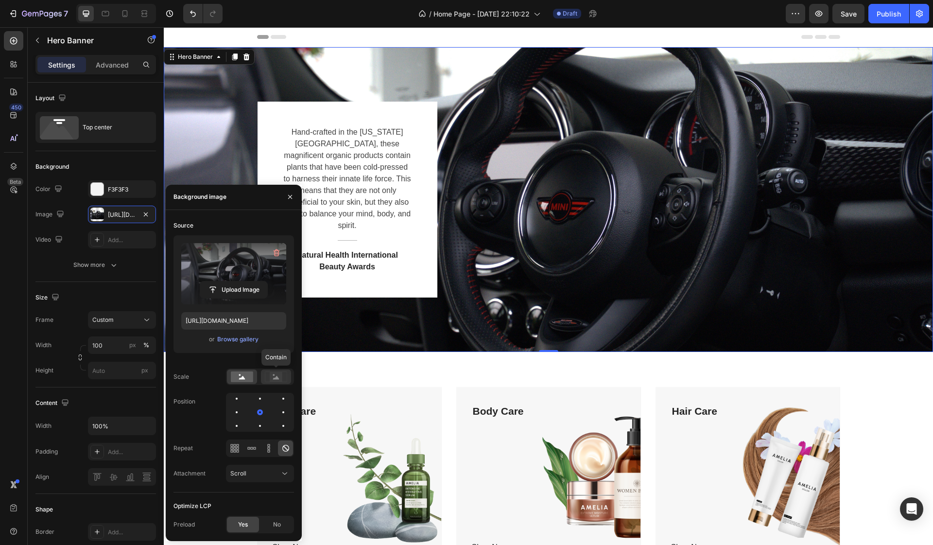
click at [270, 374] on icon at bounding box center [276, 376] width 22 height 11
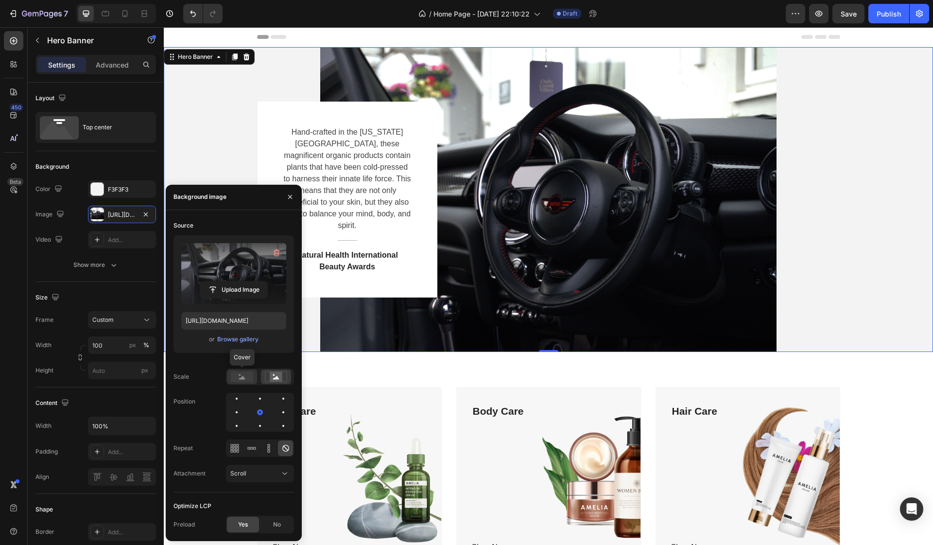
click at [235, 378] on rect at bounding box center [242, 376] width 22 height 11
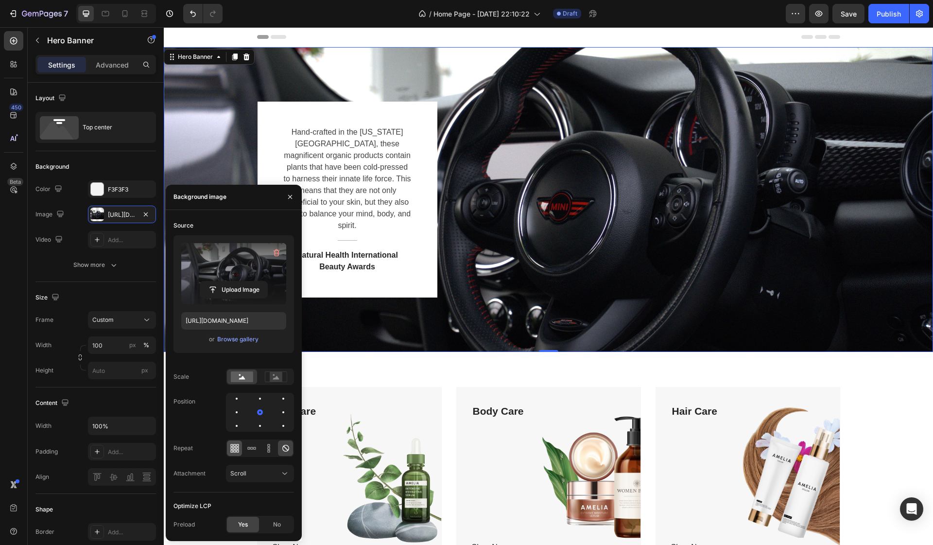
click at [237, 450] on icon at bounding box center [237, 450] width 2 height 2
click at [281, 449] on icon at bounding box center [286, 448] width 10 height 10
click at [281, 474] on icon at bounding box center [285, 473] width 10 height 10
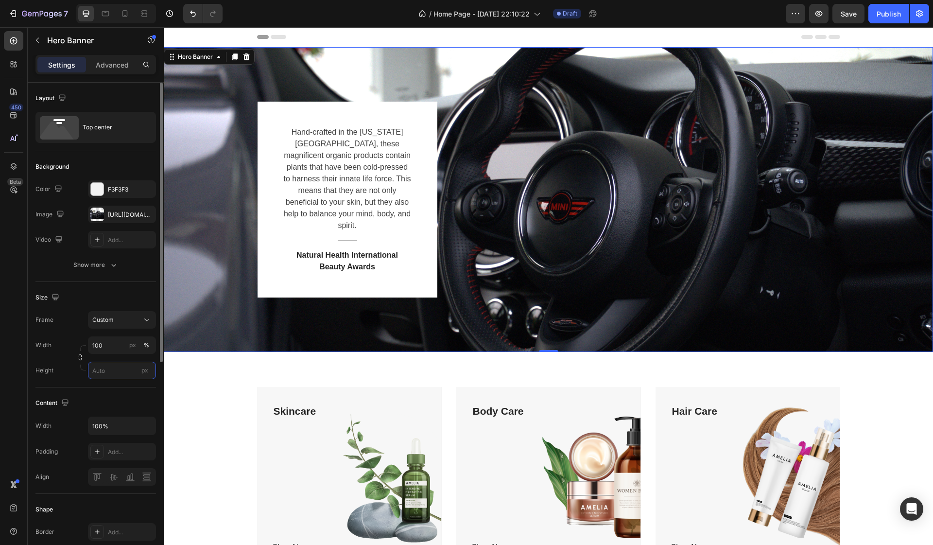
click at [117, 371] on input "px" at bounding box center [122, 369] width 68 height 17
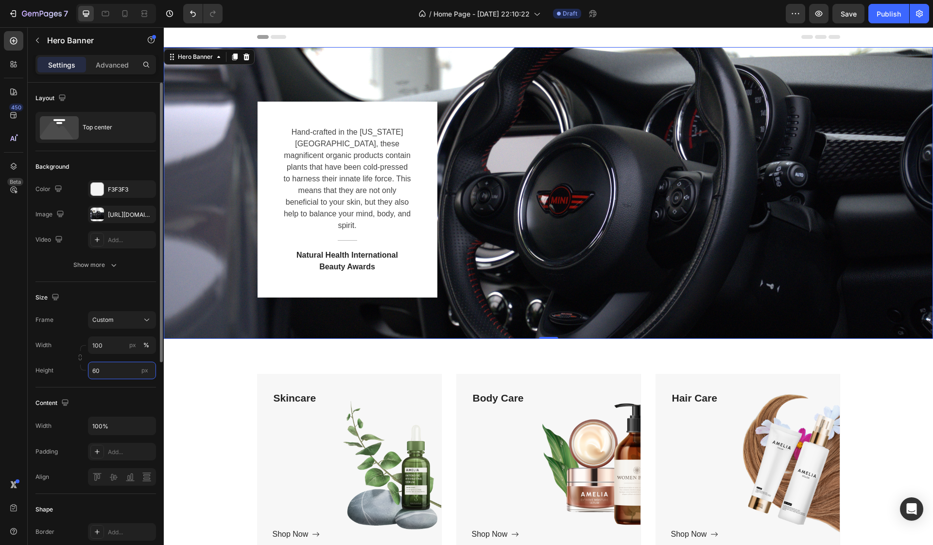
type input "6"
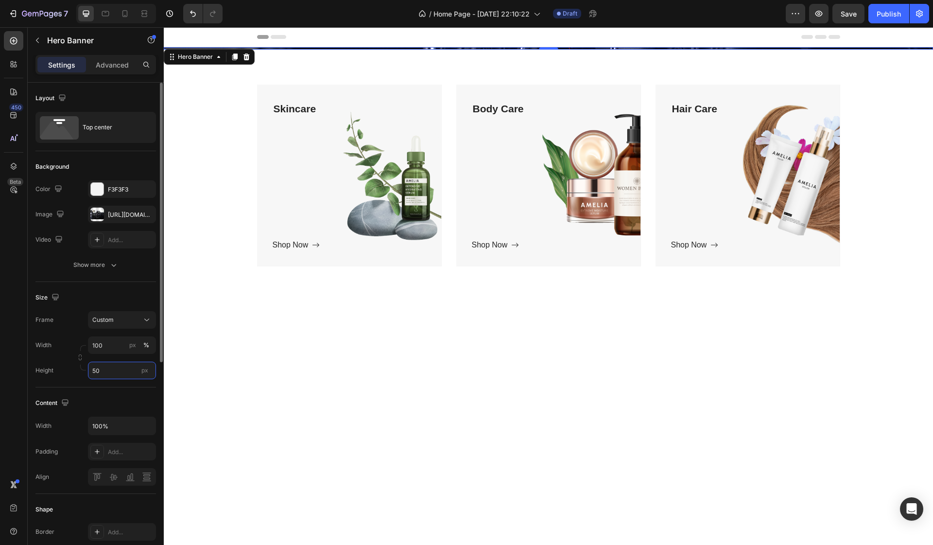
type input "500"
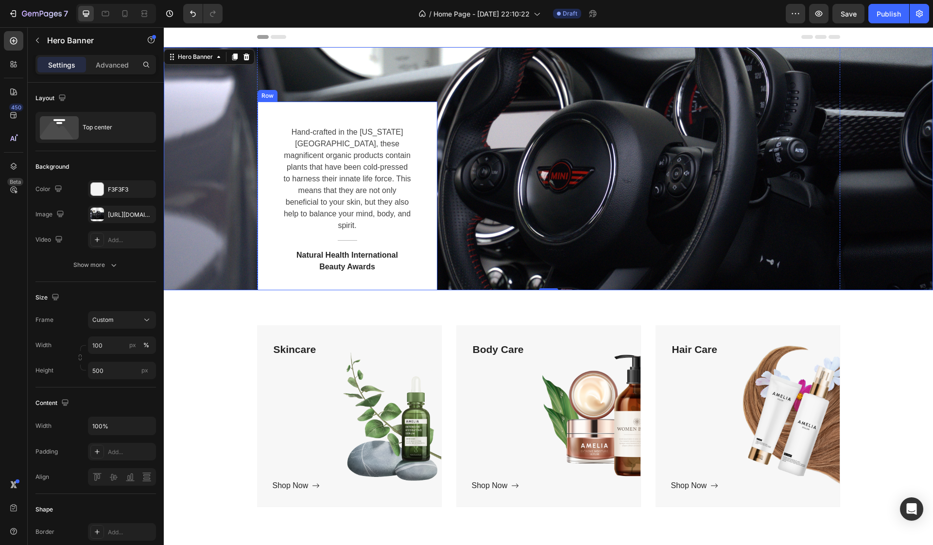
click at [396, 115] on div "Hand-crafted in the Colorado Mountains, these magnificent organic products cont…" at bounding box center [348, 200] width 180 height 196
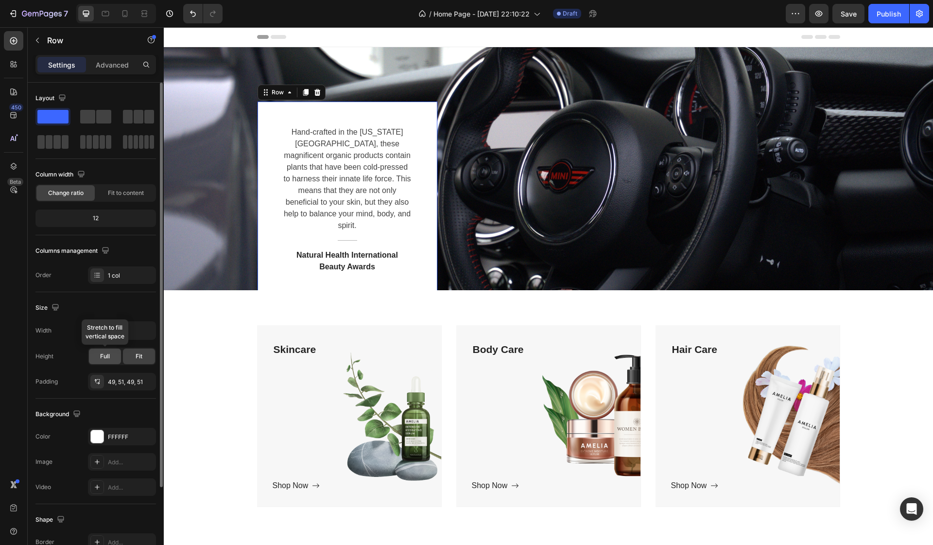
click at [107, 356] on span "Full" at bounding box center [105, 356] width 10 height 9
click at [138, 357] on span "Fit" at bounding box center [139, 356] width 7 height 9
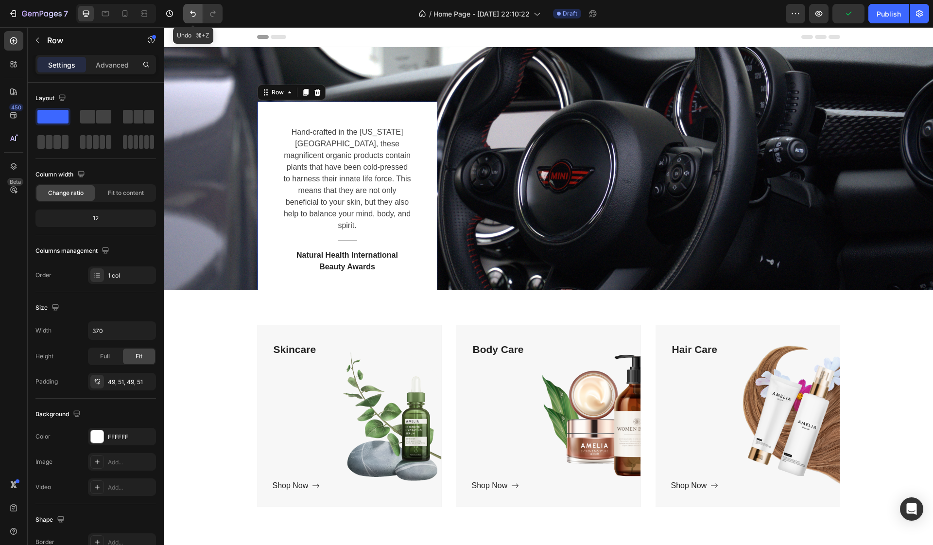
click at [192, 13] on icon "Undo/Redo" at bounding box center [193, 14] width 6 height 6
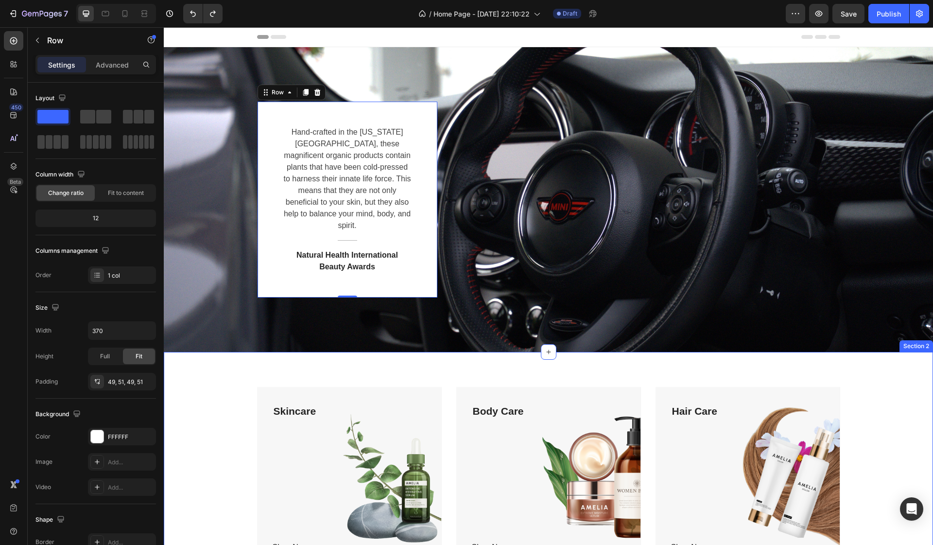
click at [274, 354] on div "Skincare Text block Shop Now Button Row Hero Banner Body Care Text block Shop N…" at bounding box center [548, 481] width 769 height 259
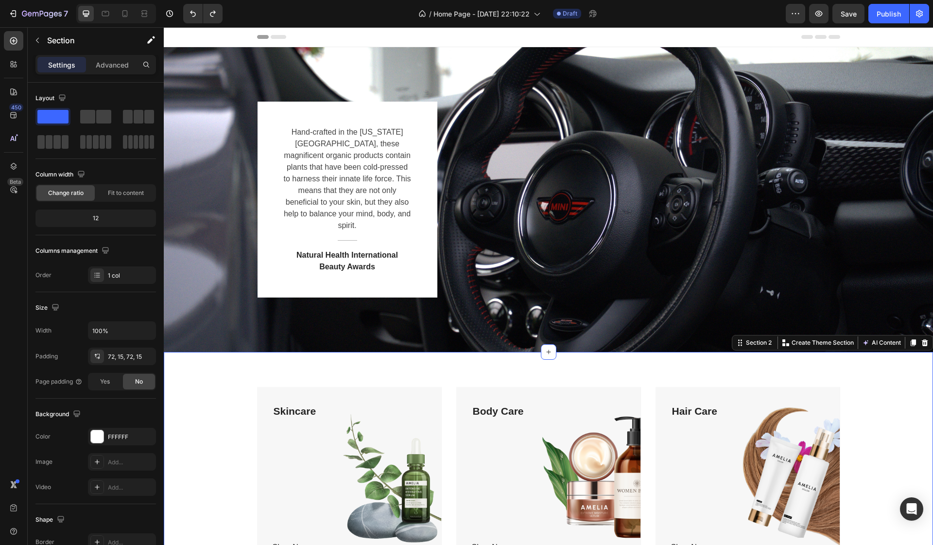
click at [164, 461] on div "Skincare Text block Shop Now Button Row Hero Banner Body Care Text block Shop N…" at bounding box center [548, 481] width 769 height 259
click at [549, 348] on icon at bounding box center [549, 352] width 8 height 8
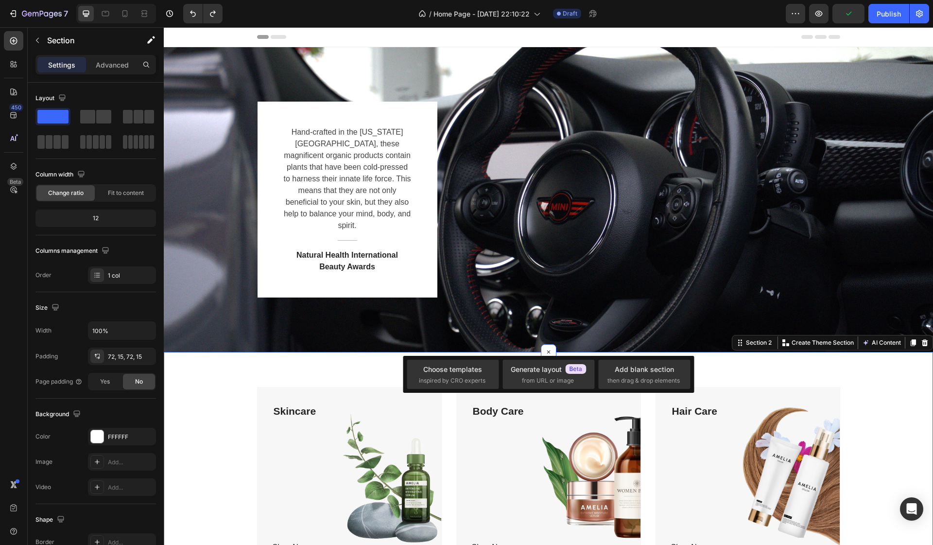
click at [377, 353] on div "Skincare Text block Shop Now Button Row Hero Banner Body Care Text block Shop N…" at bounding box center [548, 481] width 769 height 259
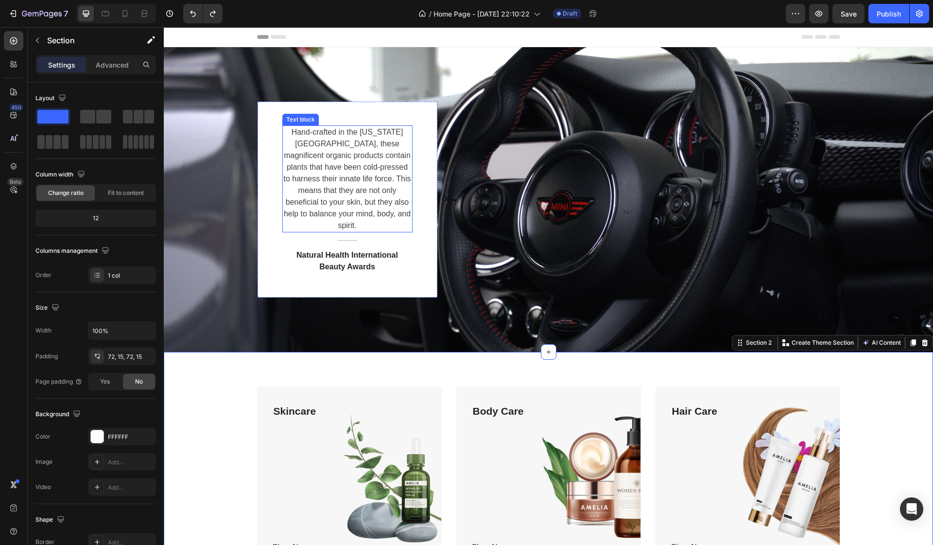
click at [302, 124] on div "Hand-crafted in the Colorado Mountains, these magnificent organic products cont…" at bounding box center [348, 200] width 180 height 196
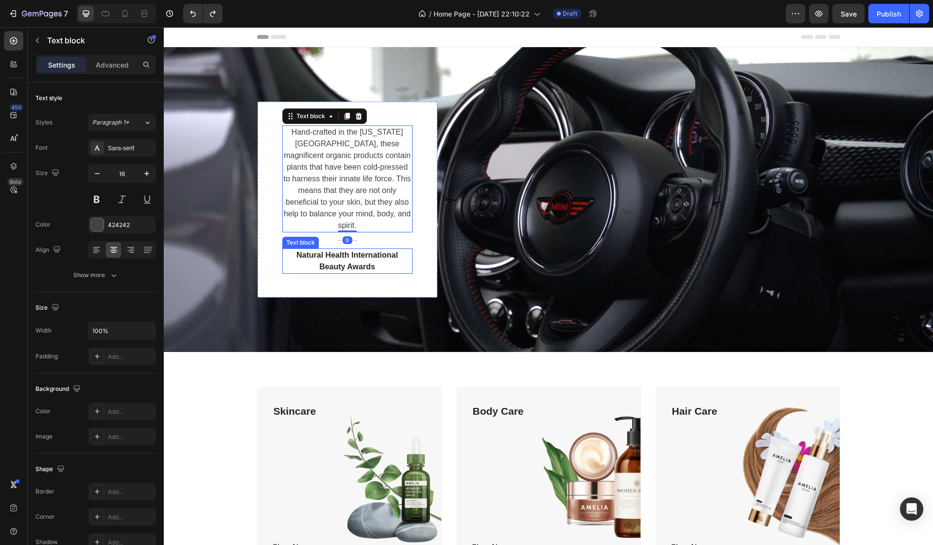
click at [350, 249] on p "Natural Health International Beauty Awards" at bounding box center [347, 260] width 128 height 23
click at [369, 193] on p "Hand-crafted in the Colorado Mountains, these magnificent organic products cont…" at bounding box center [347, 178] width 128 height 105
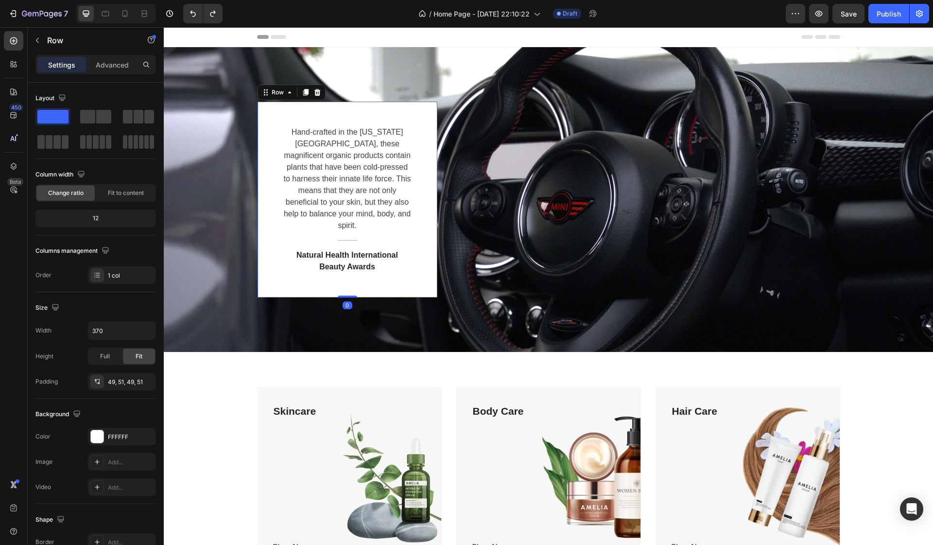
click at [422, 153] on div "Hand-crafted in the Colorado Mountains, these magnificent organic products cont…" at bounding box center [348, 200] width 180 height 196
click at [317, 89] on icon at bounding box center [317, 92] width 6 height 7
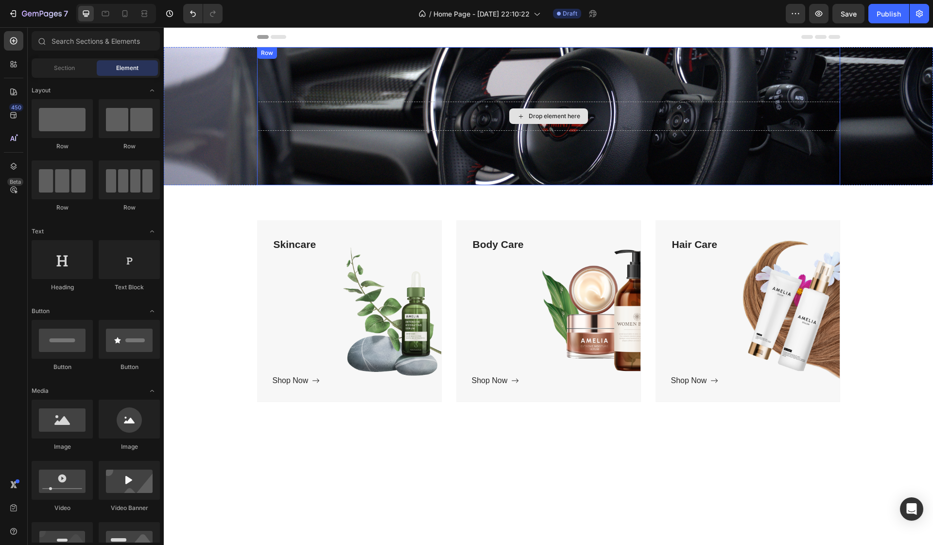
click at [384, 123] on div "Drop element here" at bounding box center [548, 116] width 583 height 29
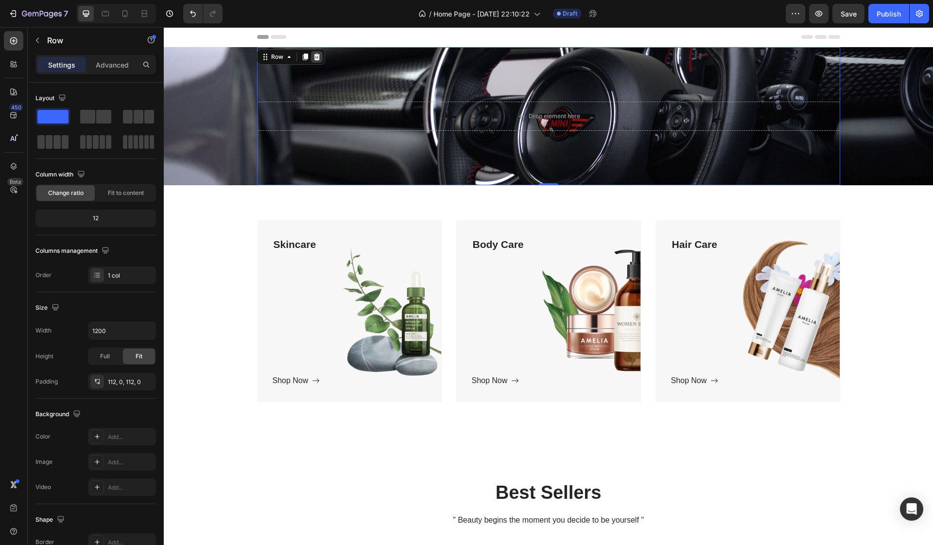
click at [318, 56] on icon at bounding box center [316, 56] width 6 height 7
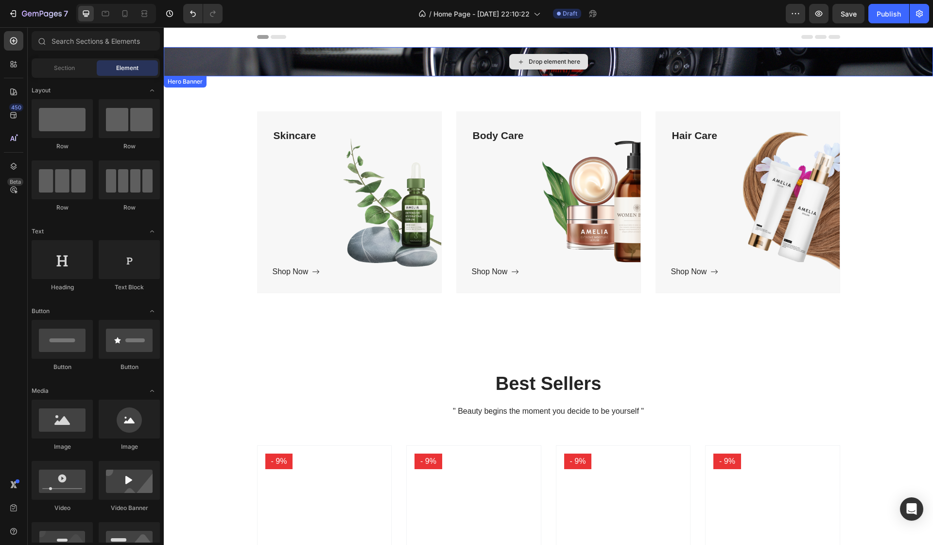
click at [368, 65] on div "Drop element here" at bounding box center [548, 61] width 769 height 29
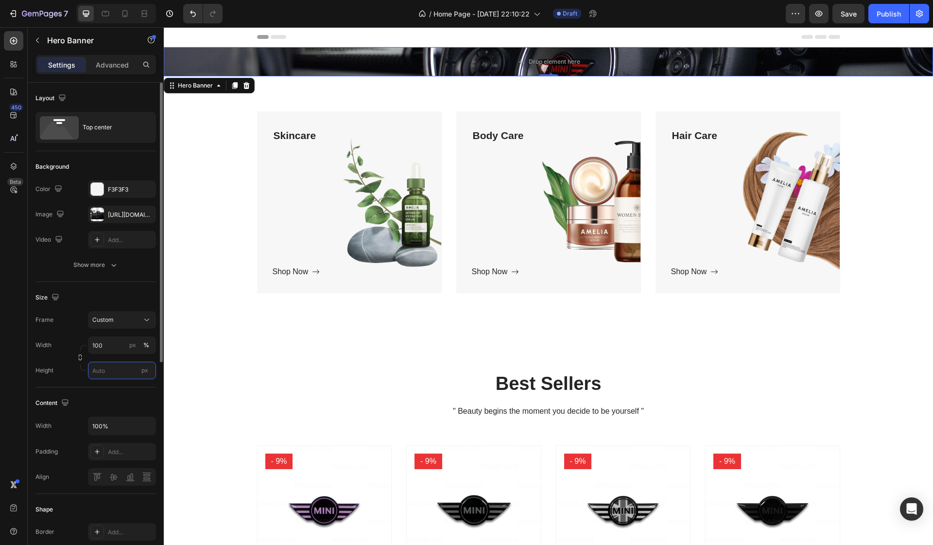
click at [101, 372] on input "px" at bounding box center [122, 369] width 68 height 17
type input "6"
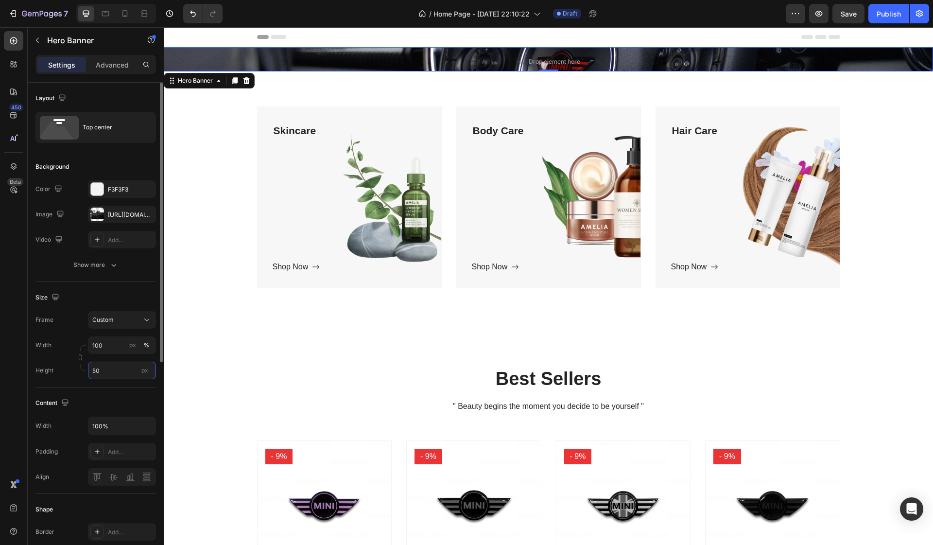
type input "500"
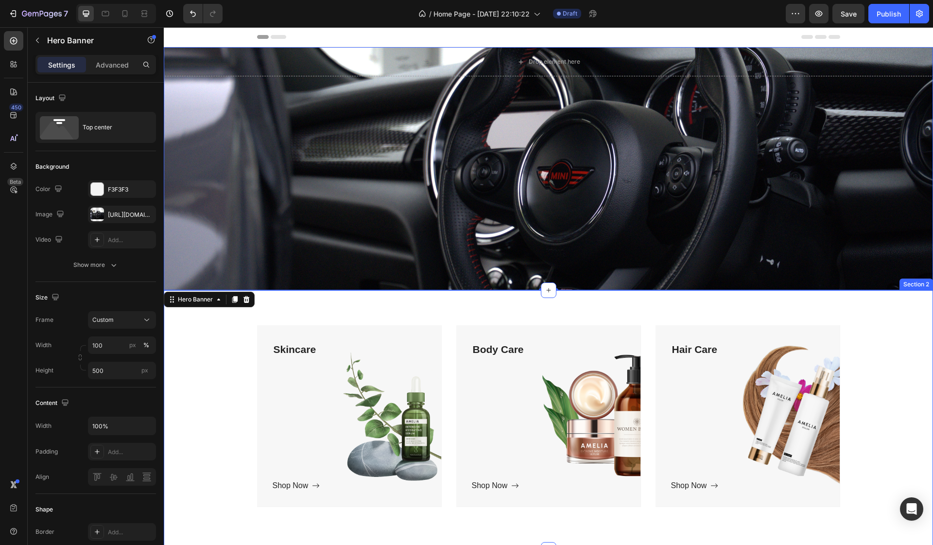
click at [196, 391] on div "Skincare Text block Shop Now Button Row Hero Banner Body Care Text block Shop N…" at bounding box center [548, 419] width 755 height 189
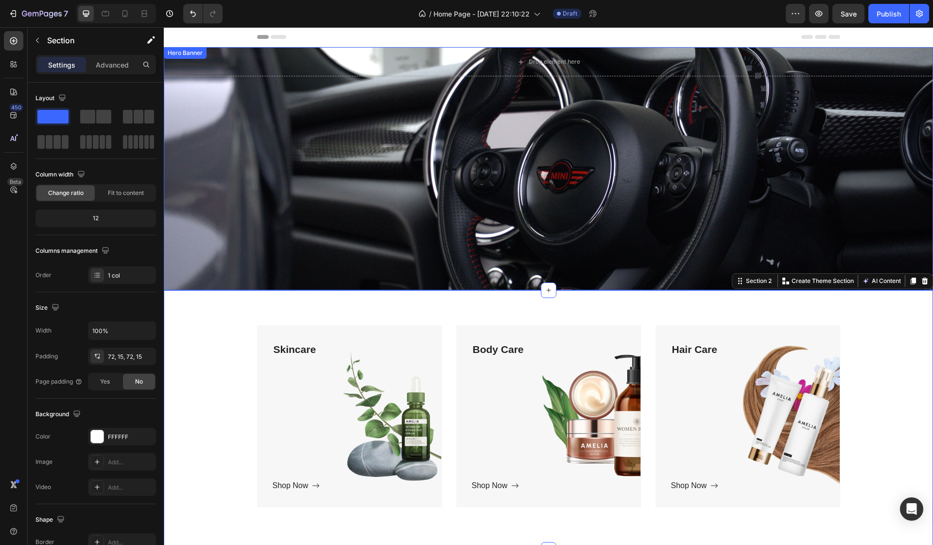
click at [259, 148] on div "Overlay" at bounding box center [548, 168] width 769 height 243
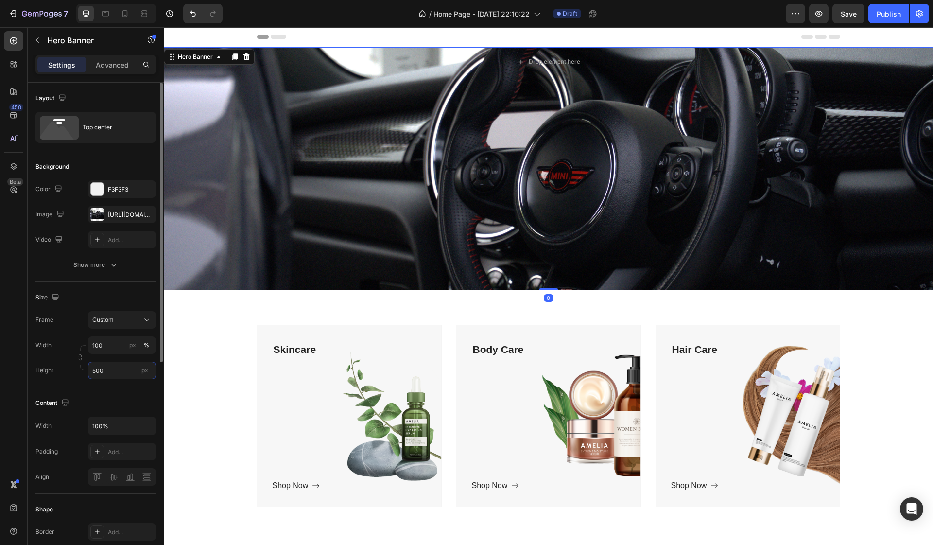
click at [117, 368] on input "500" at bounding box center [122, 369] width 68 height 17
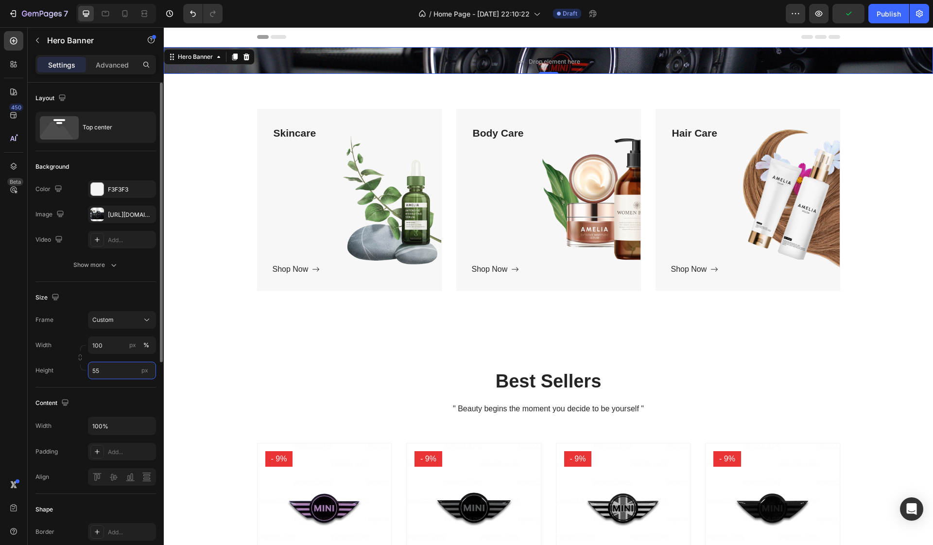
type input "550"
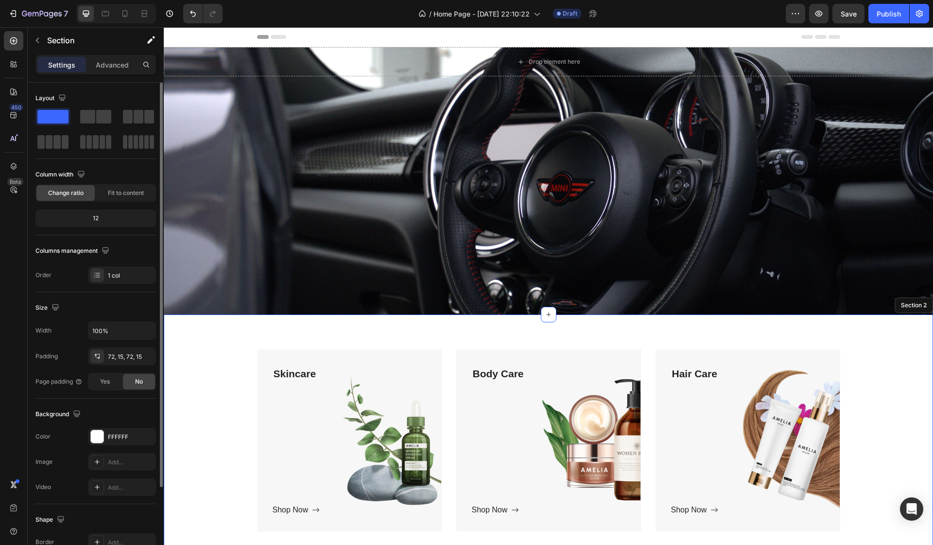
click at [186, 433] on div "Skincare Text block Shop Now Button Row Hero Banner Body Care Text block Shop N…" at bounding box center [548, 443] width 755 height 189
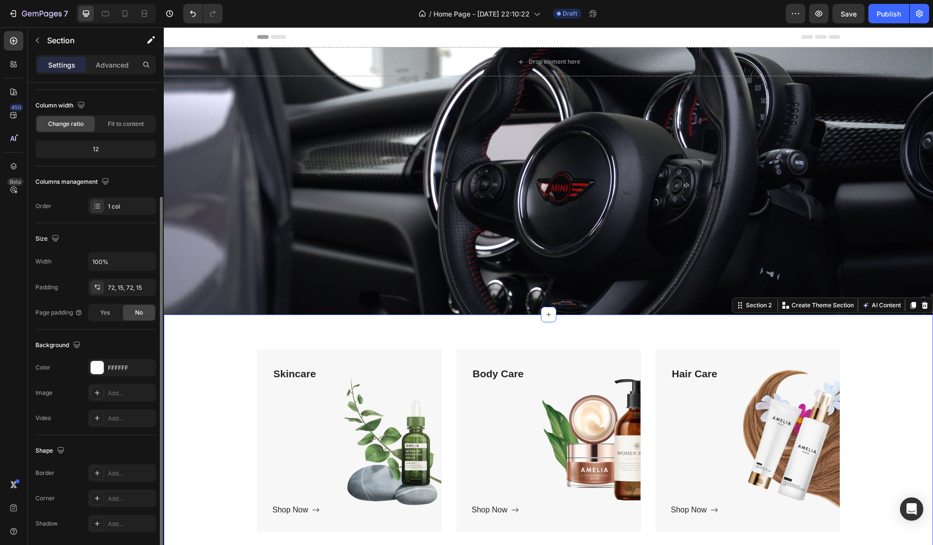
scroll to position [103, 0]
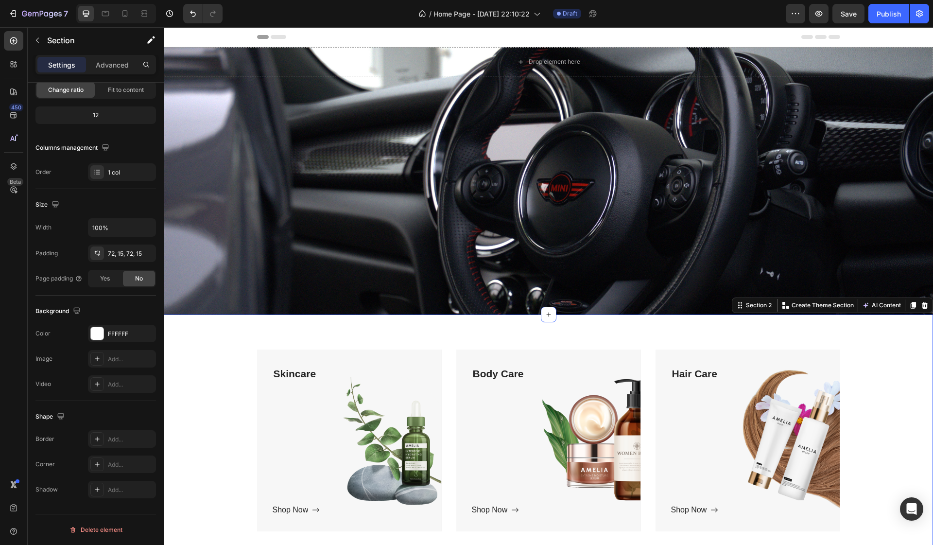
click at [222, 410] on div "Skincare Text block Shop Now Button Row Hero Banner Body Care Text block Shop N…" at bounding box center [548, 443] width 755 height 189
click at [234, 419] on div "Skincare Text block Shop Now Button Row Hero Banner Body Care Text block Shop N…" at bounding box center [548, 443] width 755 height 189
click at [305, 413] on div "Skincare Text block Shop Now Button" at bounding box center [350, 440] width 154 height 151
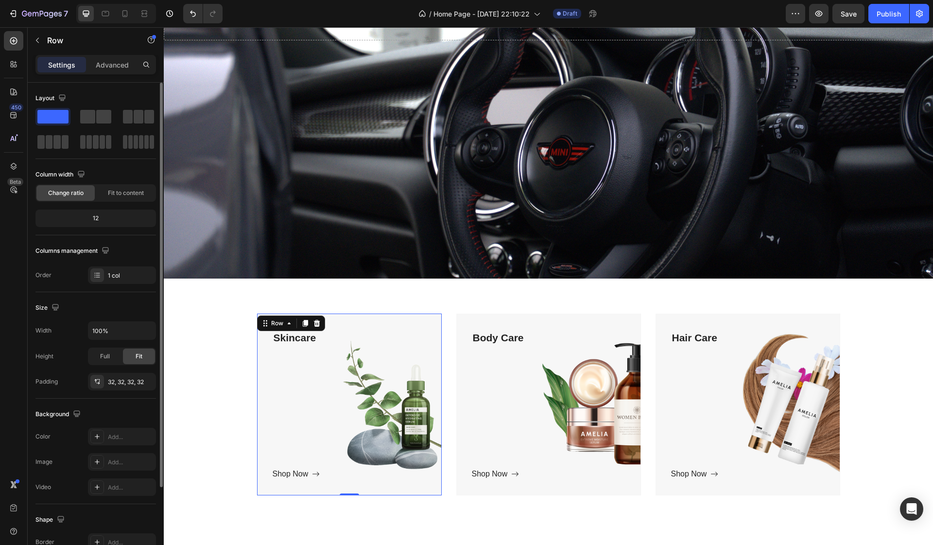
scroll to position [103, 0]
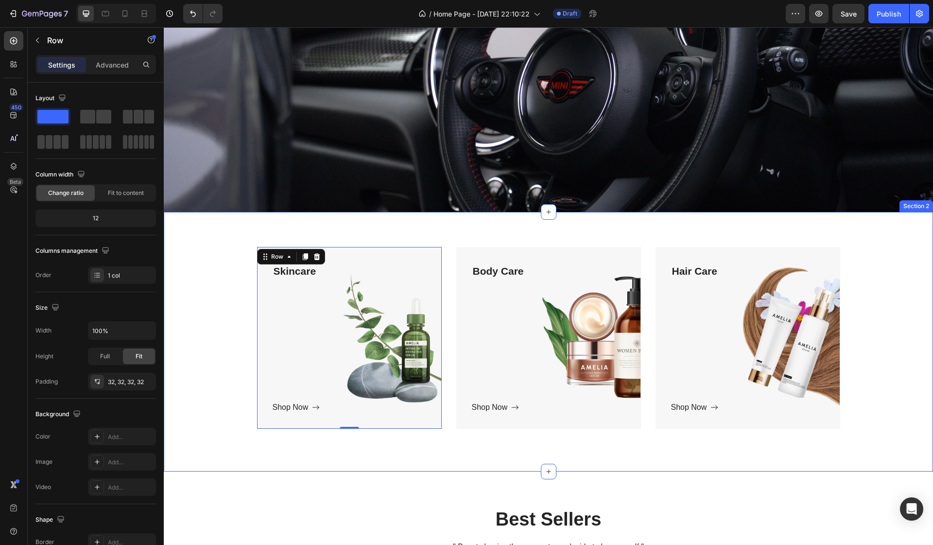
click at [394, 231] on div "Skincare Text block Shop Now Button Row 0 Hero Banner Body Care Text block Shop…" at bounding box center [548, 341] width 769 height 259
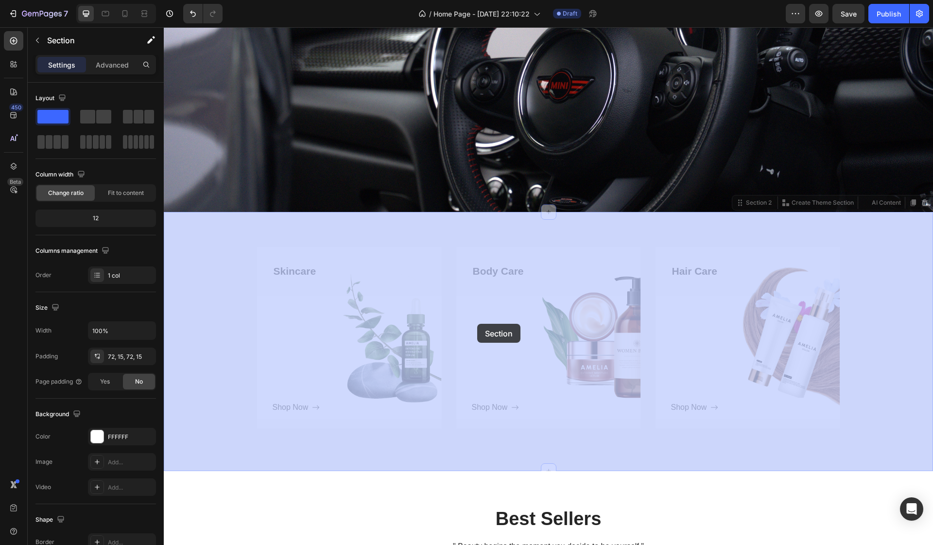
drag, startPoint x: 487, startPoint y: 233, endPoint x: 477, endPoint y: 324, distance: 91.4
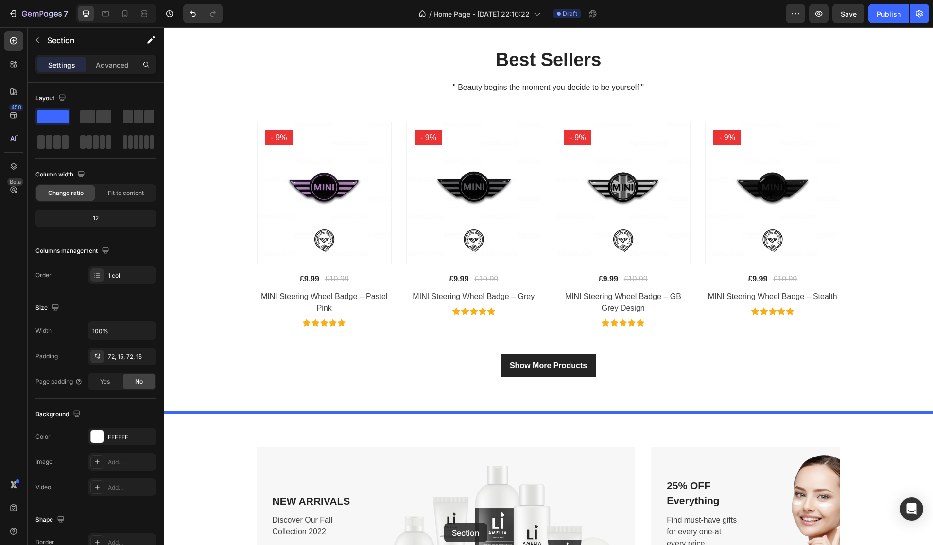
scroll to position [580, 0]
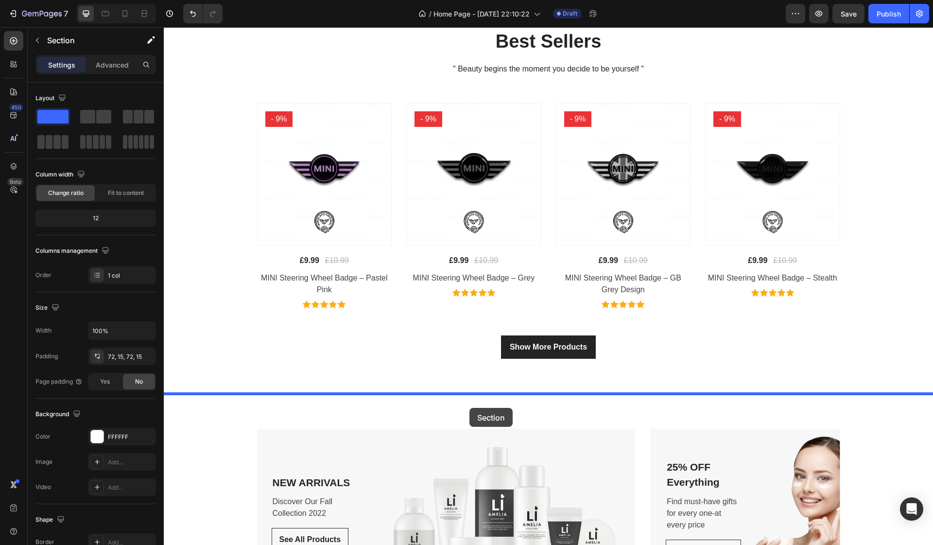
drag, startPoint x: 490, startPoint y: 229, endPoint x: 469, endPoint y: 408, distance: 179.5
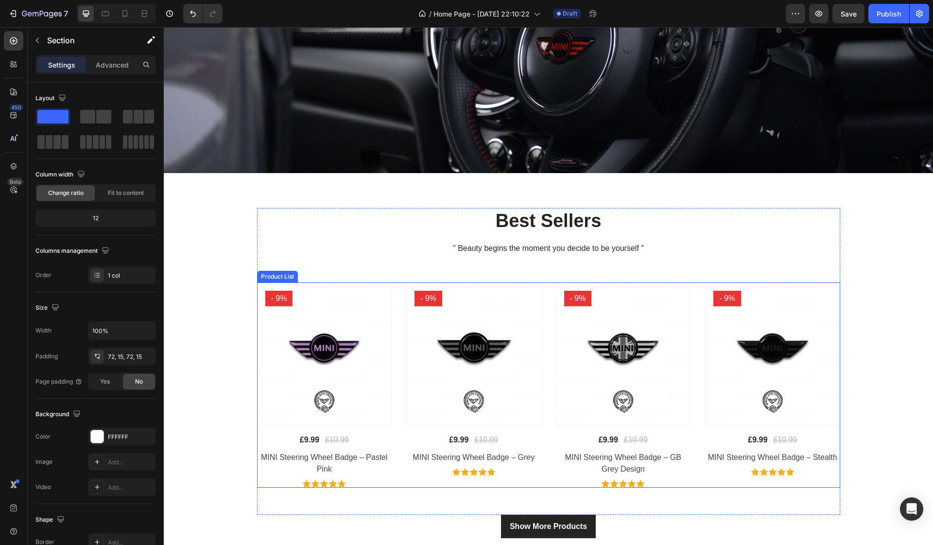
scroll to position [141, 0]
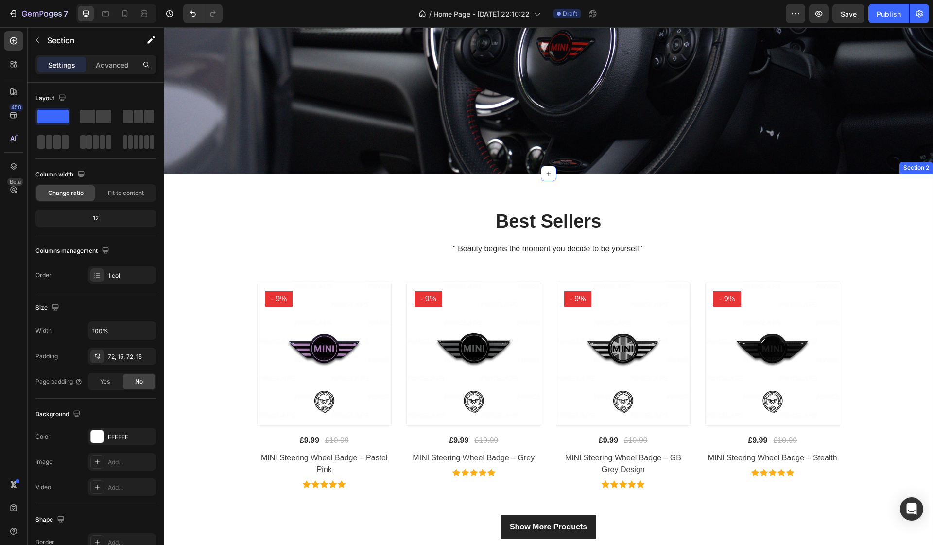
click at [532, 192] on div "Best Sellers Heading " Beauty begins the moment you decide to be yourself " Tex…" at bounding box center [548, 373] width 769 height 400
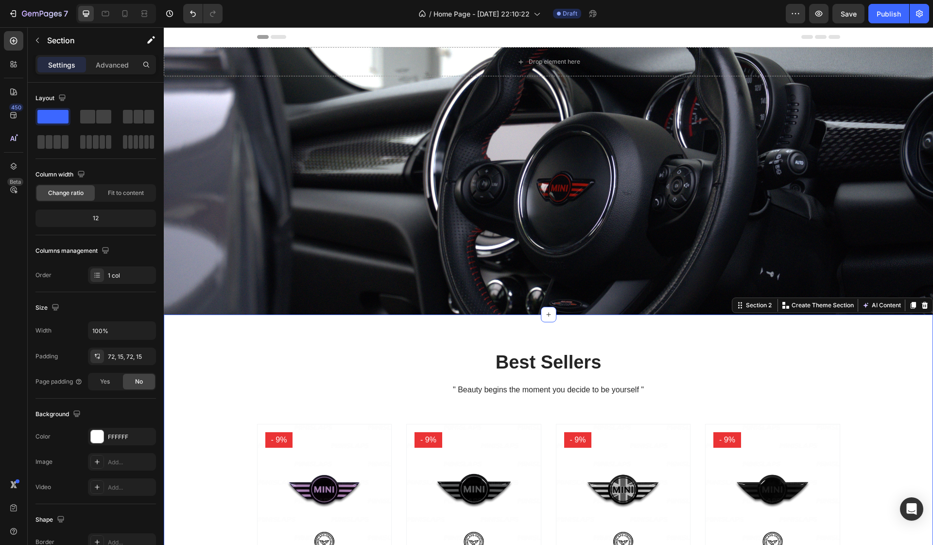
scroll to position [0, 0]
click at [895, 16] on div "Publish" at bounding box center [889, 14] width 24 height 10
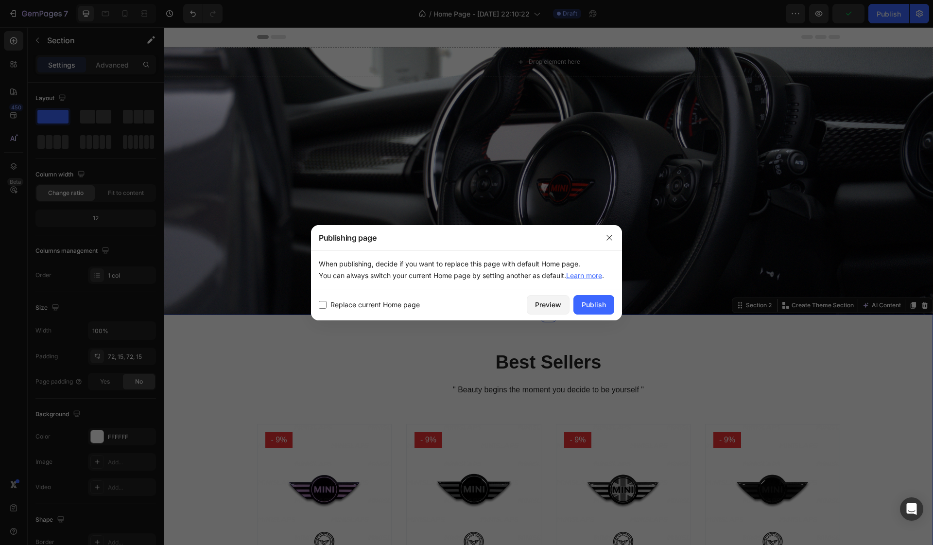
click at [371, 305] on span "Replace current Home page" at bounding box center [374, 305] width 89 height 12
checkbox input "true"
click at [585, 307] on div "Publish" at bounding box center [594, 304] width 24 height 10
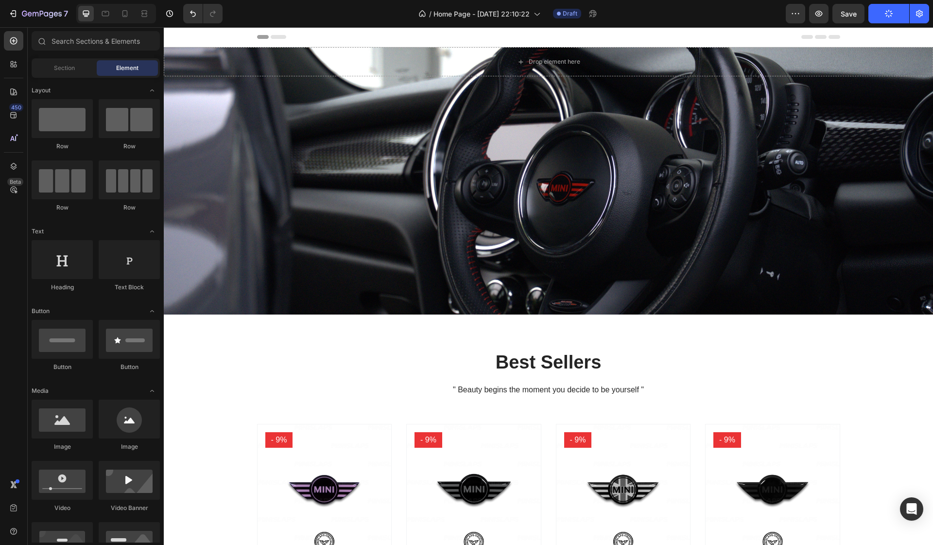
click at [279, 37] on icon at bounding box center [279, 37] width 16 height 4
click at [81, 66] on div "Section" at bounding box center [64, 68] width 61 height 16
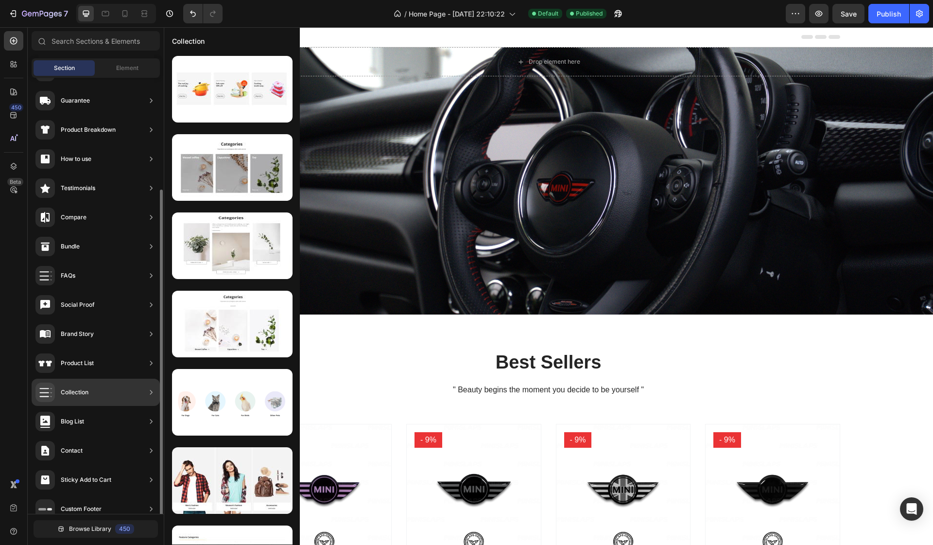
scroll to position [128, 0]
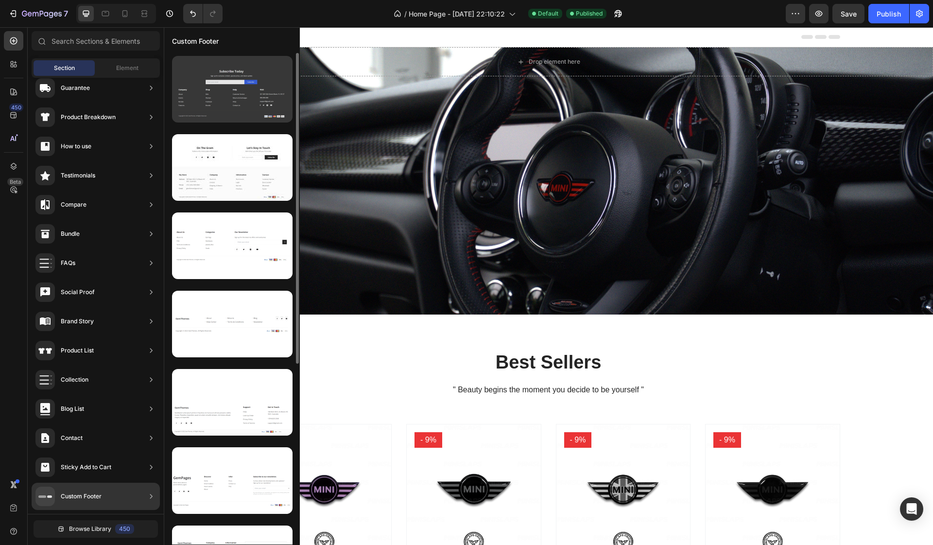
click at [242, 93] on div at bounding box center [232, 89] width 120 height 67
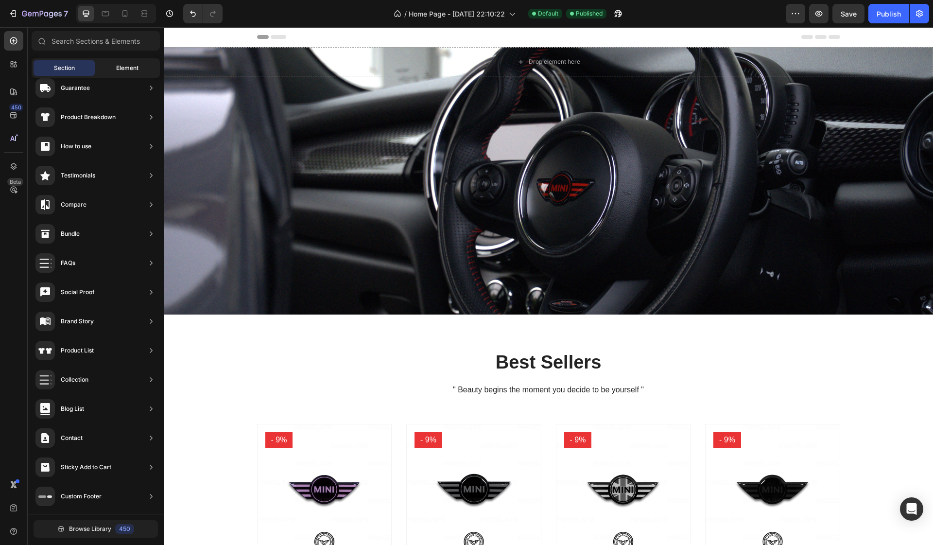
click at [113, 66] on div "Element" at bounding box center [127, 68] width 61 height 16
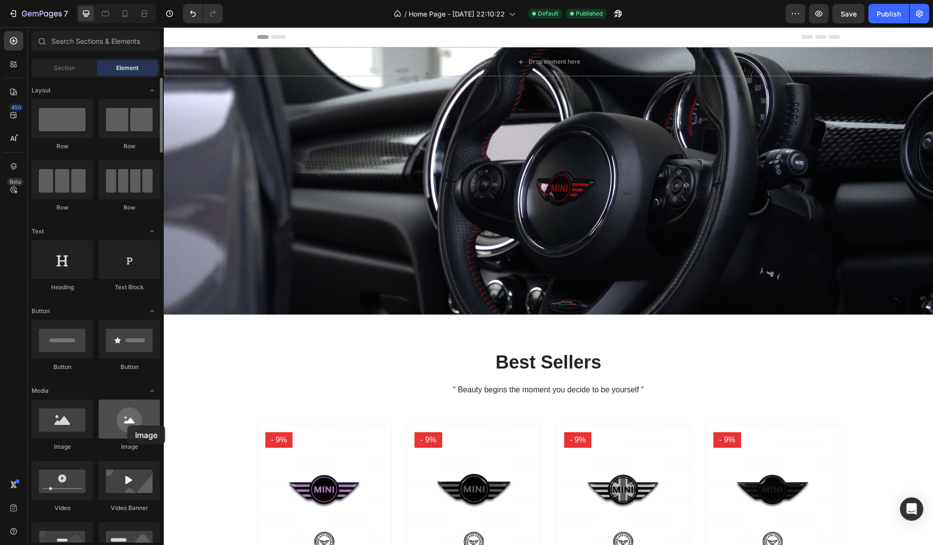
click at [127, 425] on div at bounding box center [129, 418] width 61 height 39
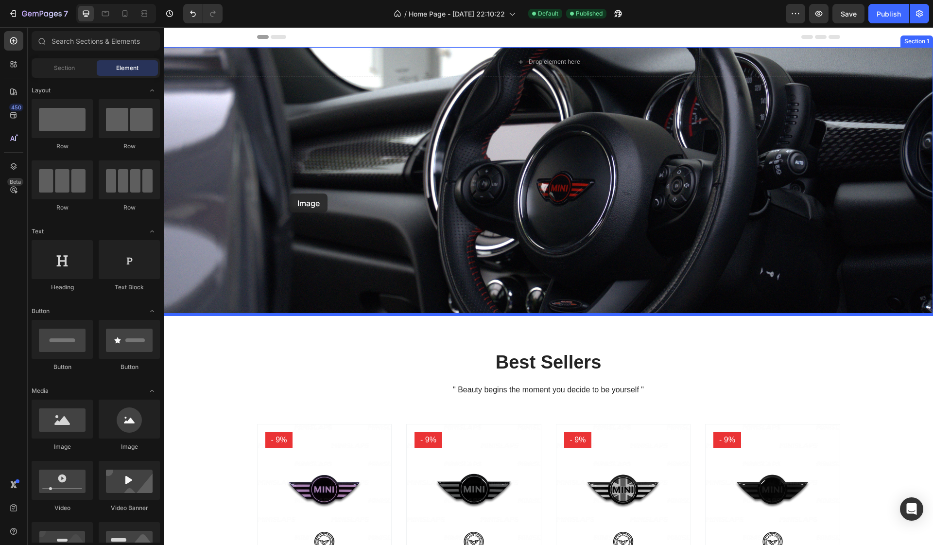
drag, startPoint x: 166, startPoint y: 339, endPoint x: 290, endPoint y: 193, distance: 191.3
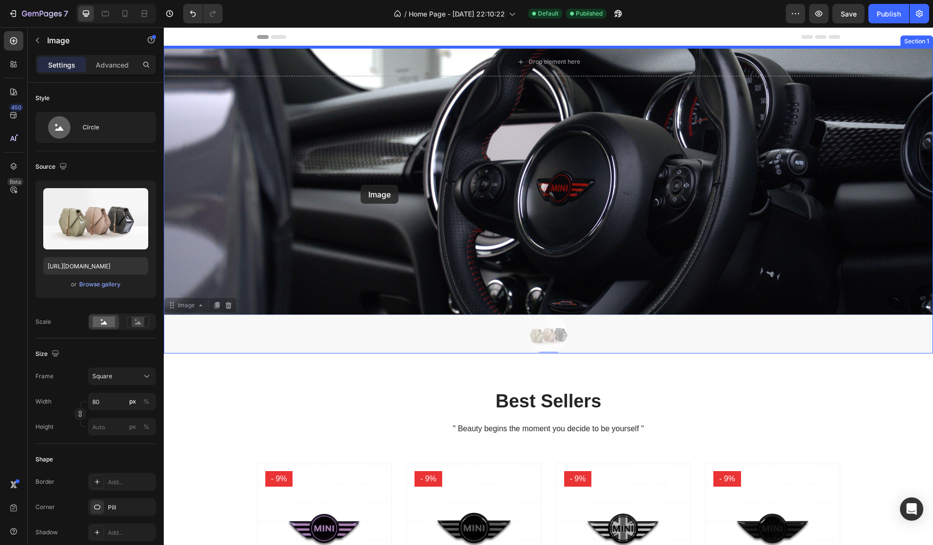
drag, startPoint x: 550, startPoint y: 337, endPoint x: 360, endPoint y: 182, distance: 245.6
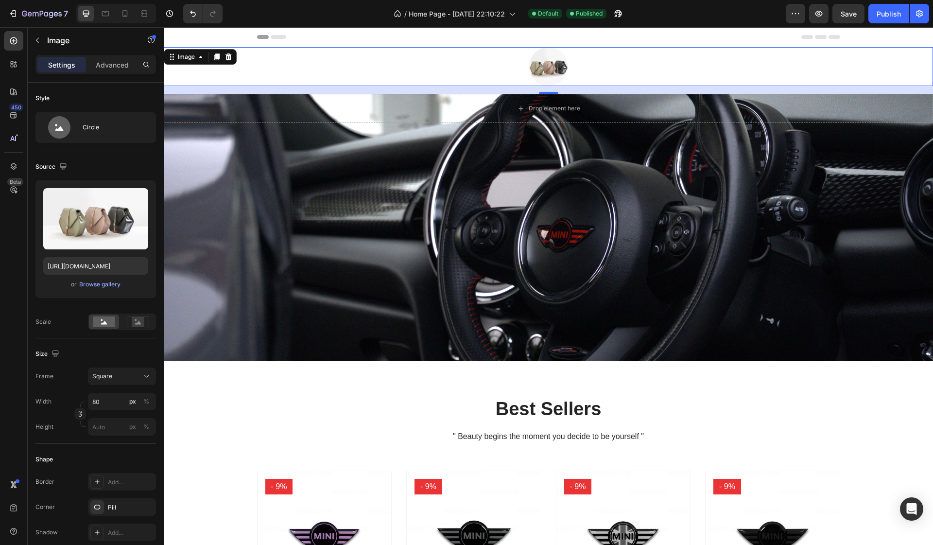
click at [549, 68] on img at bounding box center [548, 66] width 39 height 39
click at [228, 64] on div "Image" at bounding box center [200, 57] width 73 height 16
click at [228, 56] on icon at bounding box center [228, 56] width 6 height 7
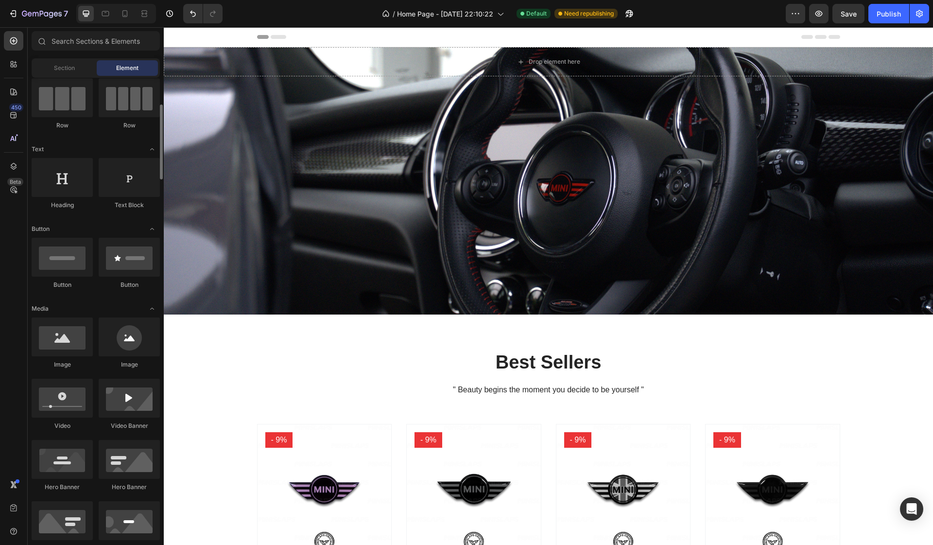
scroll to position [96, 0]
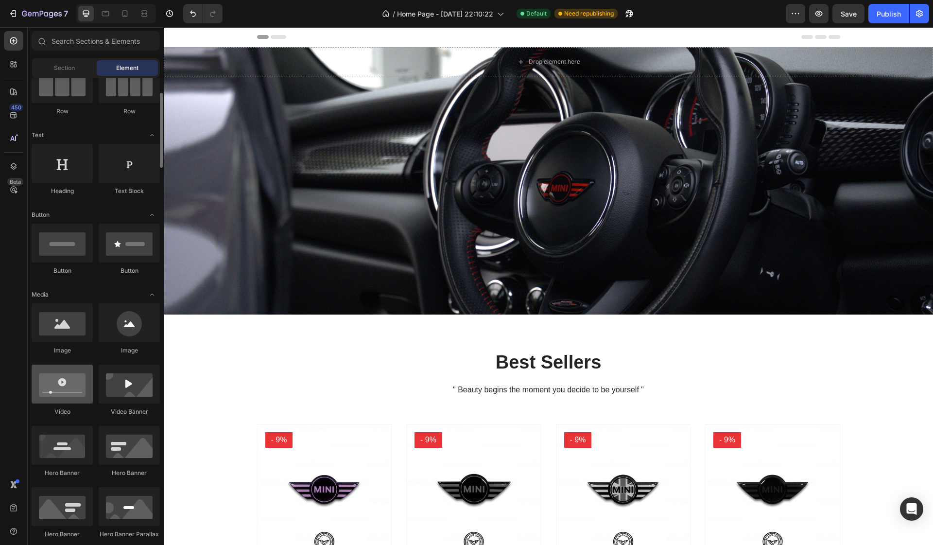
click at [86, 384] on div at bounding box center [62, 383] width 61 height 39
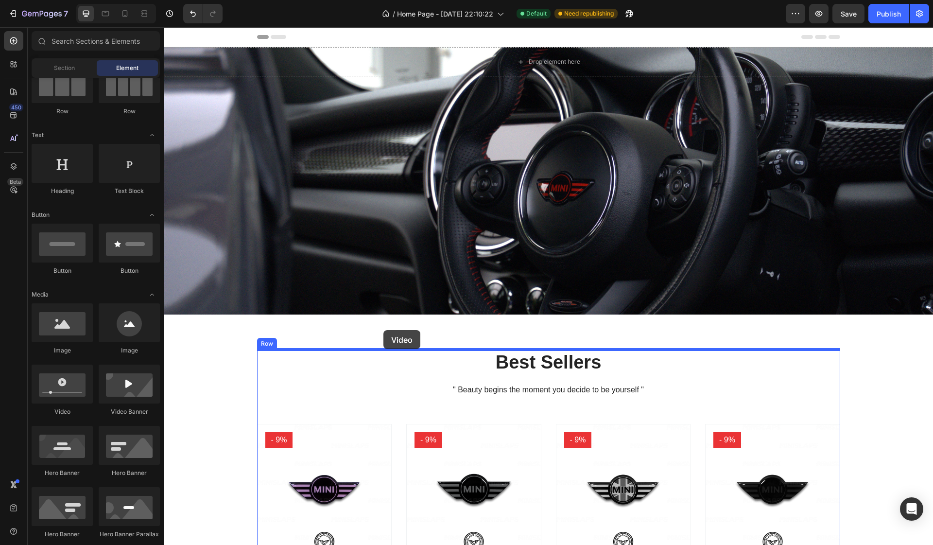
drag, startPoint x: 220, startPoint y: 422, endPoint x: 384, endPoint y: 329, distance: 188.6
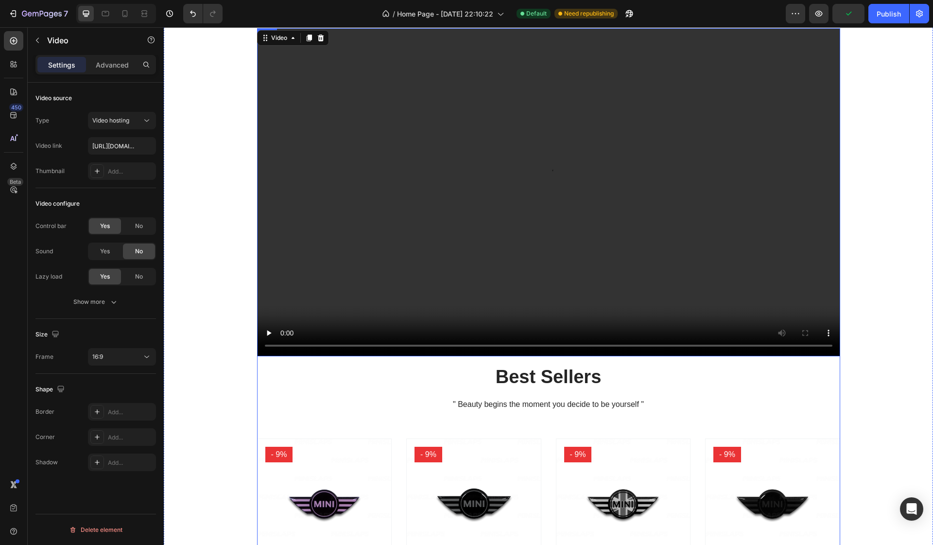
scroll to position [322, 0]
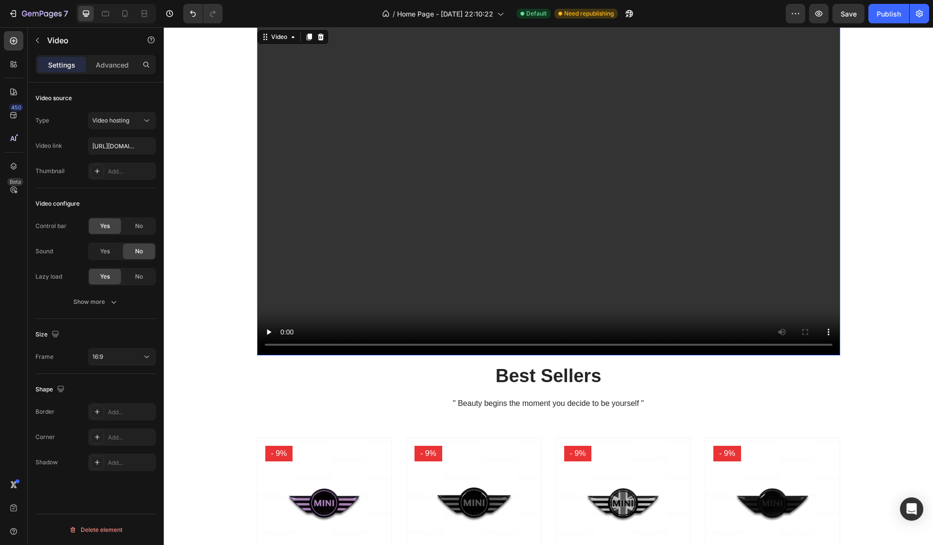
click at [547, 192] on video at bounding box center [548, 191] width 583 height 328
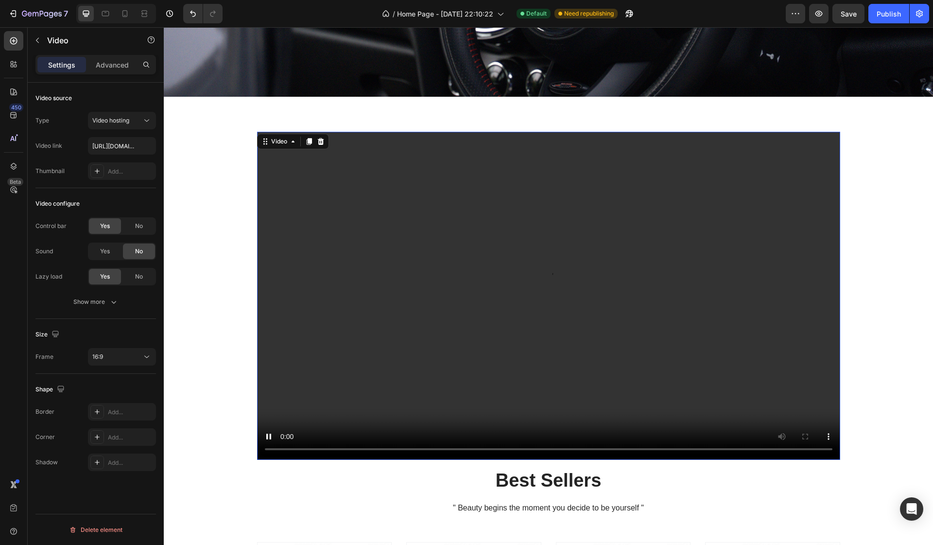
scroll to position [219, 0]
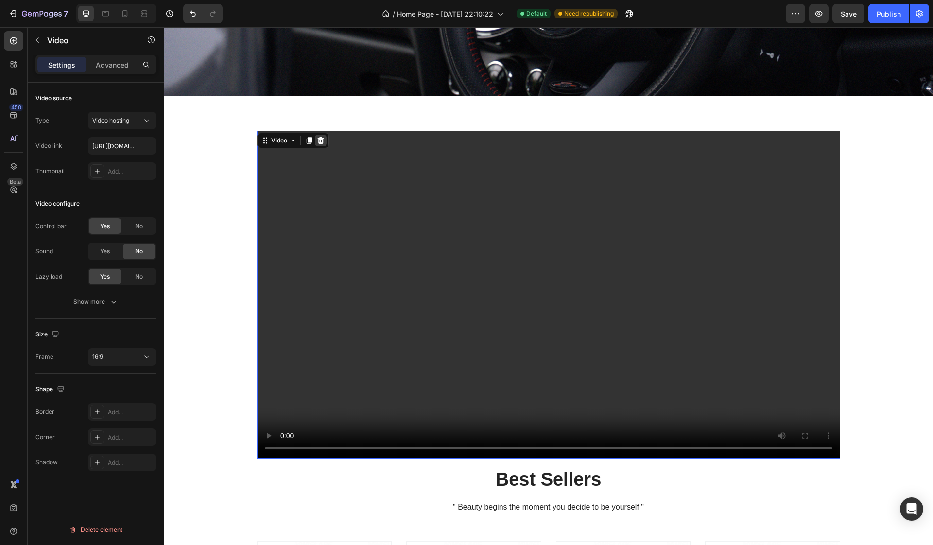
click at [320, 138] on icon at bounding box center [320, 140] width 6 height 7
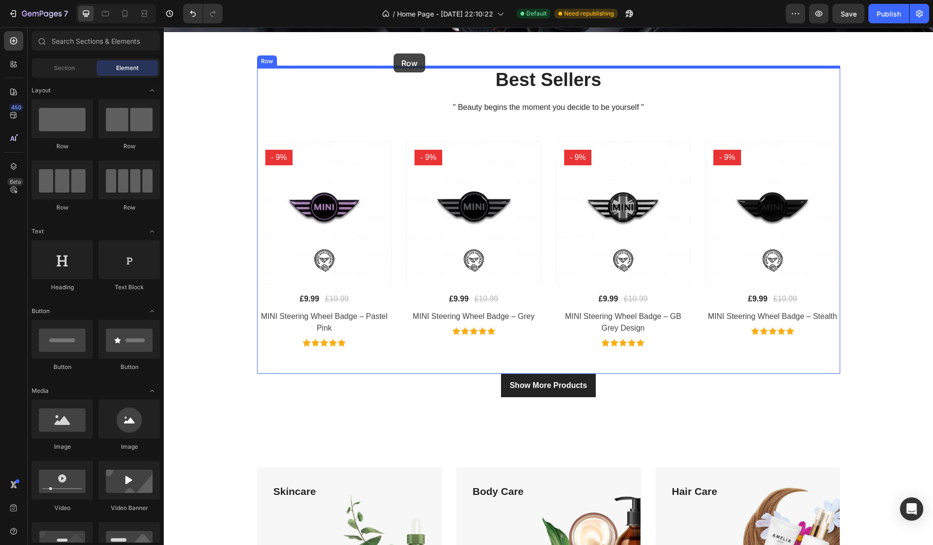
scroll to position [256, 0]
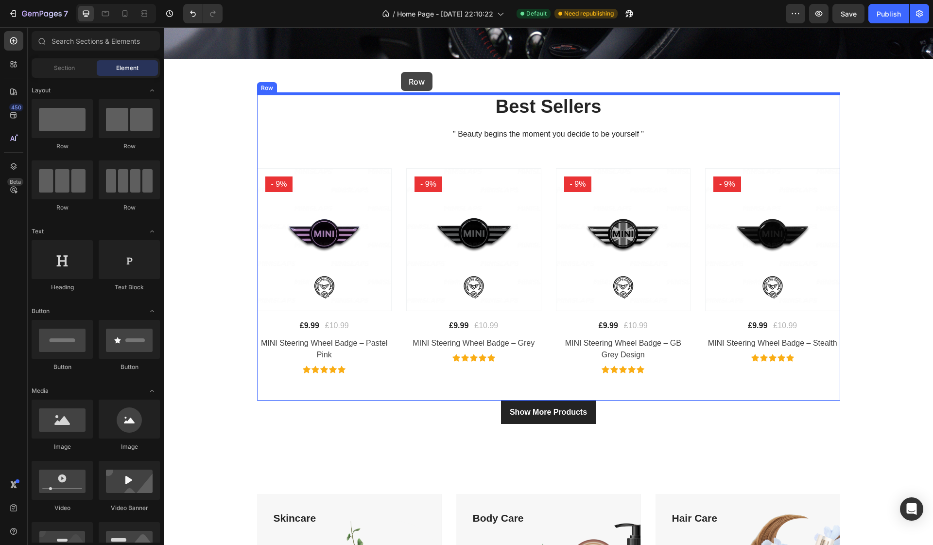
drag, startPoint x: 299, startPoint y: 147, endPoint x: 401, endPoint y: 72, distance: 126.4
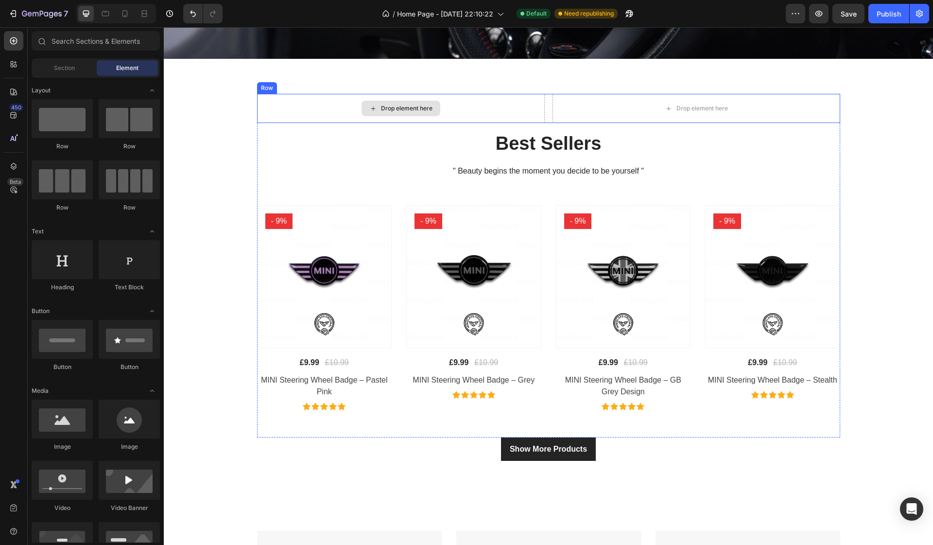
click at [395, 109] on div "Drop element here" at bounding box center [407, 108] width 52 height 8
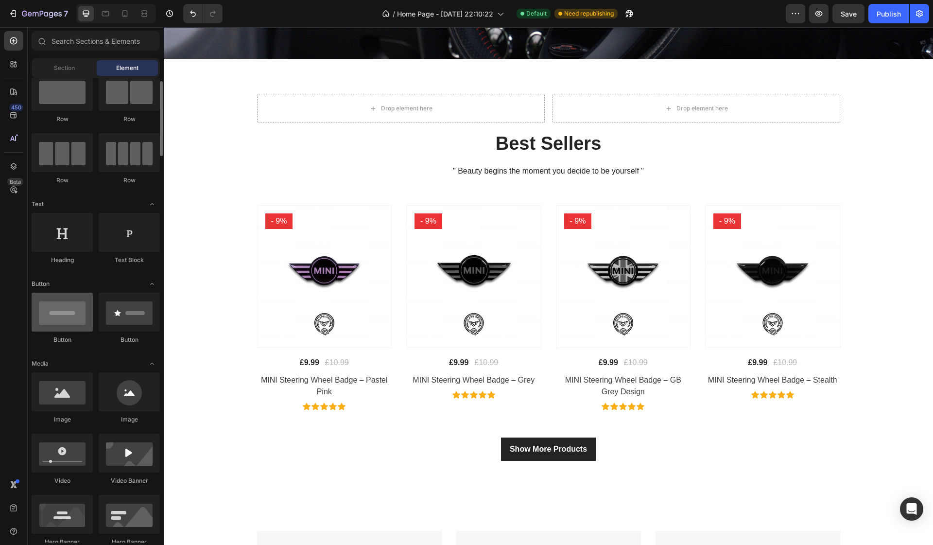
scroll to position [27, 0]
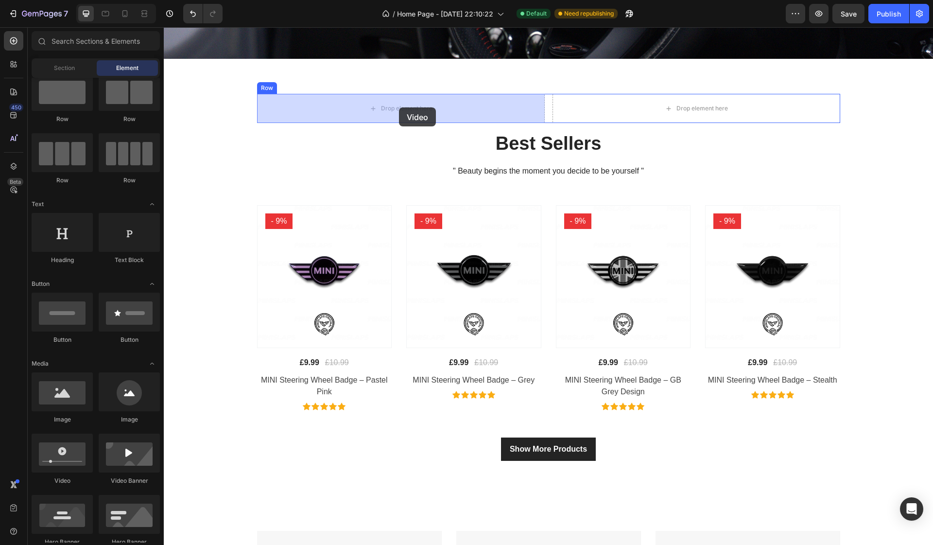
drag, startPoint x: 217, startPoint y: 491, endPoint x: 399, endPoint y: 107, distance: 424.2
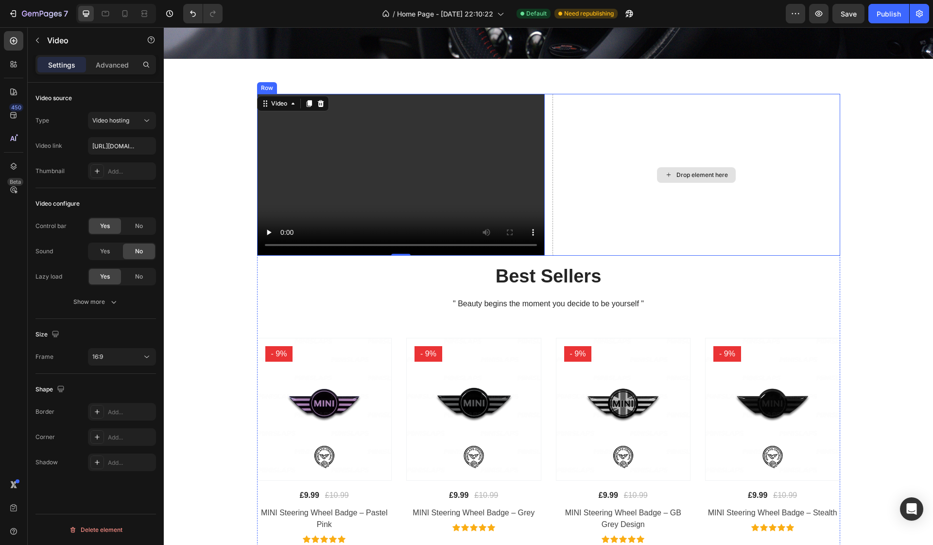
click at [666, 168] on div "Drop element here" at bounding box center [696, 175] width 79 height 16
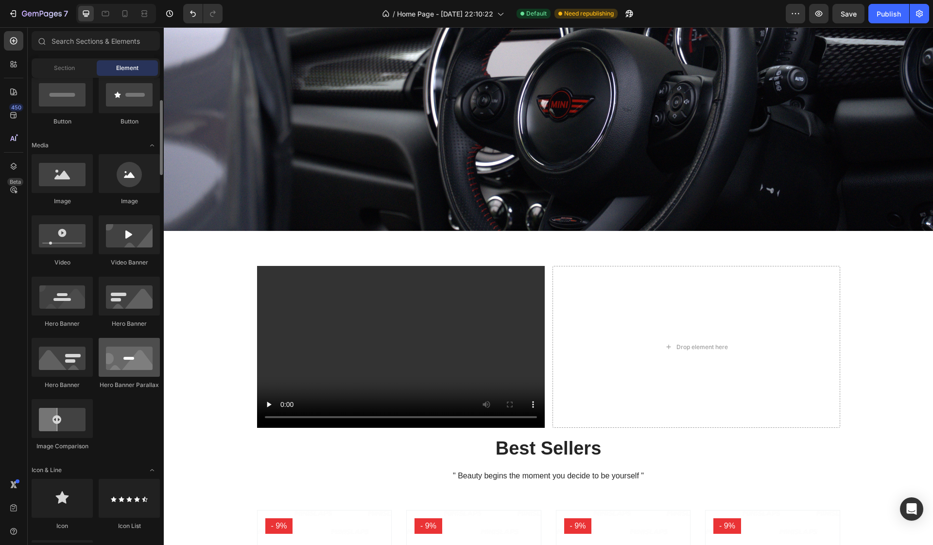
scroll to position [0, 0]
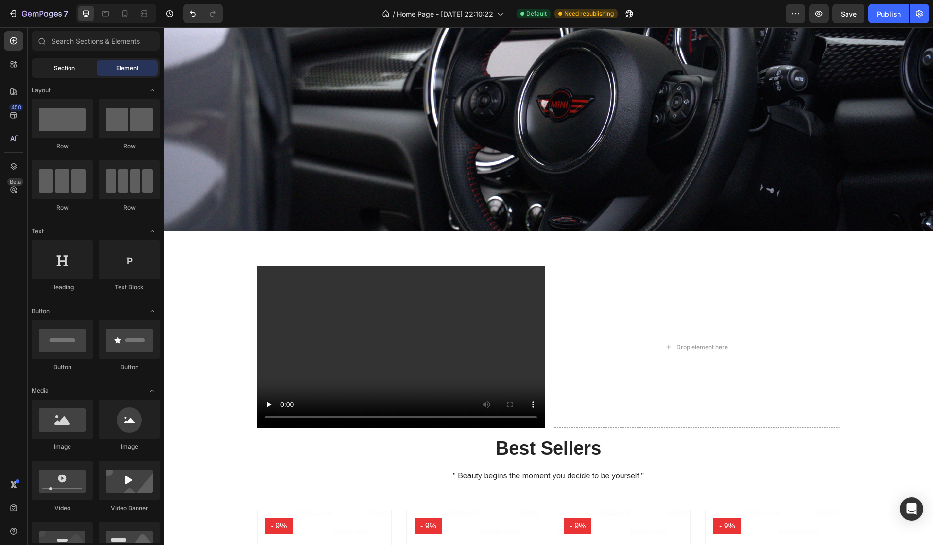
click at [76, 64] on div "Section" at bounding box center [64, 68] width 61 height 16
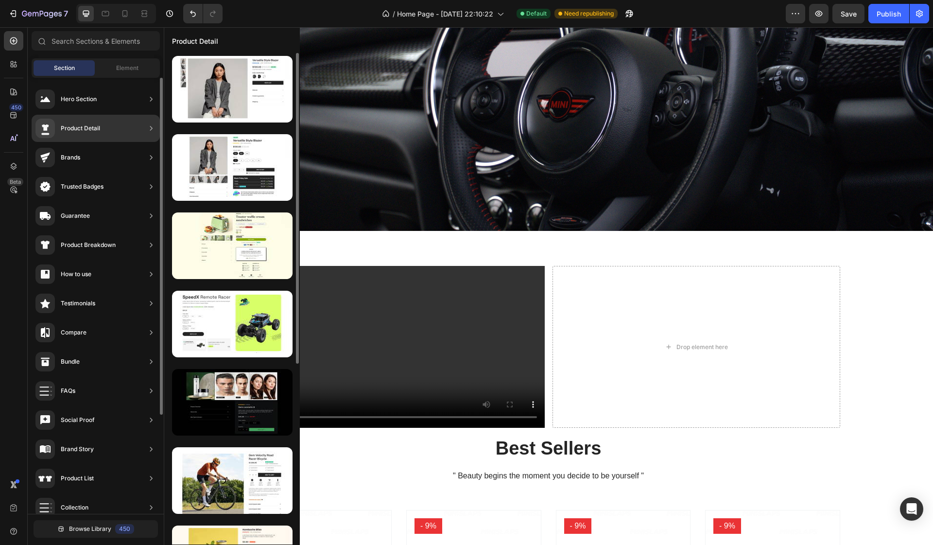
click at [89, 124] on div "Product Detail" at bounding box center [80, 128] width 39 height 10
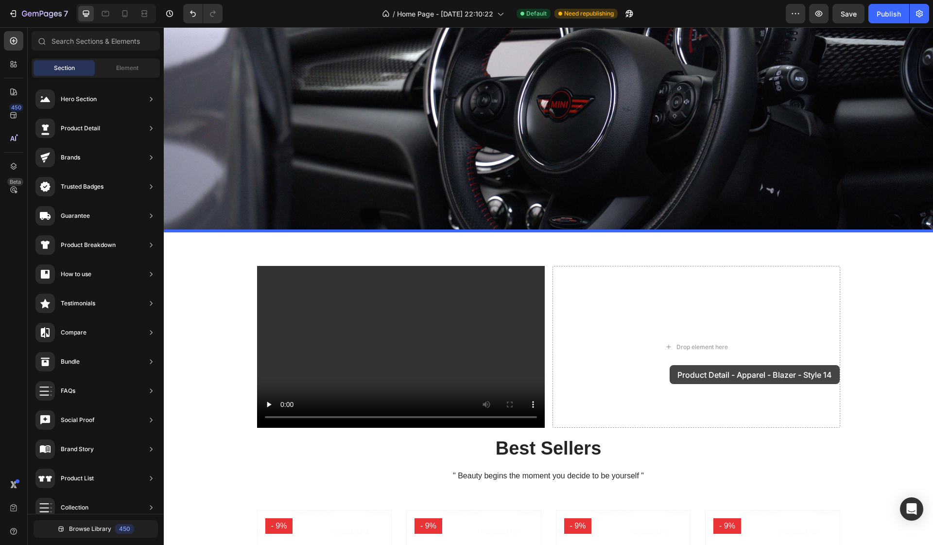
drag, startPoint x: 413, startPoint y: 130, endPoint x: 669, endPoint y: 354, distance: 340.6
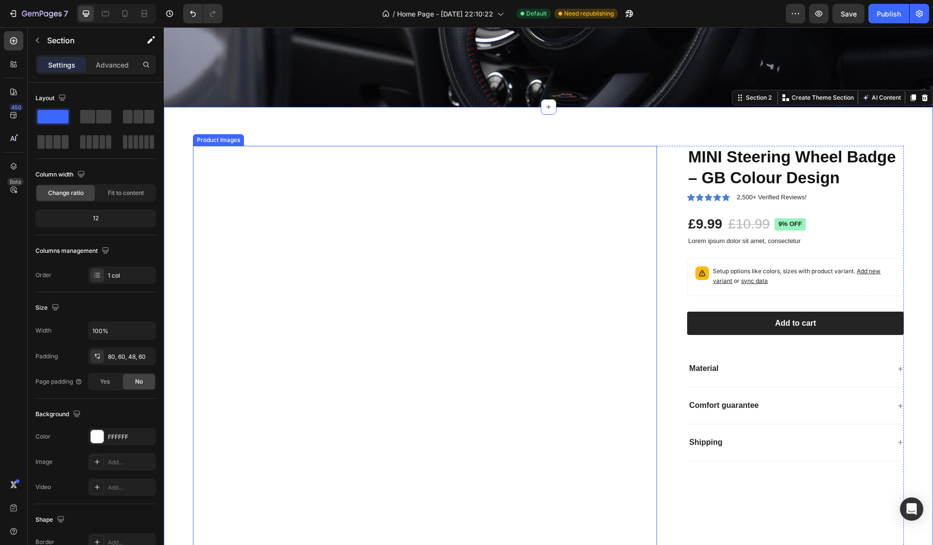
scroll to position [206, 0]
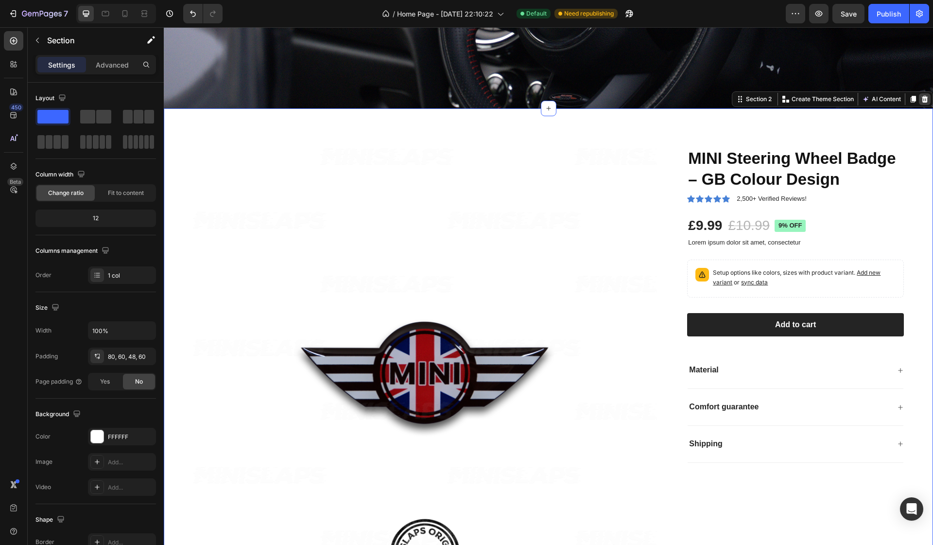
click at [923, 100] on icon at bounding box center [925, 99] width 6 height 7
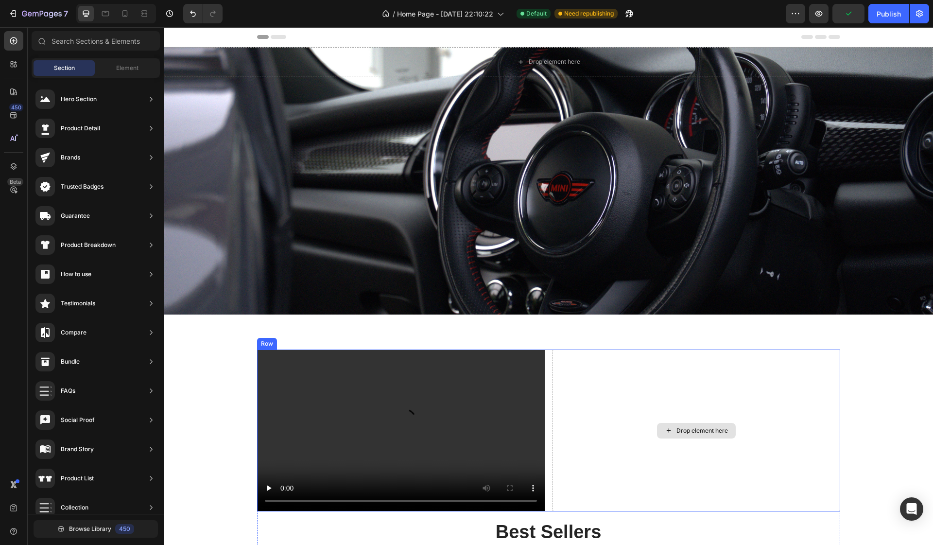
scroll to position [0, 0]
click at [694, 426] on div "Drop element here" at bounding box center [696, 431] width 79 height 16
click at [692, 432] on div "Drop element here" at bounding box center [702, 431] width 52 height 8
click at [117, 65] on span "Element" at bounding box center [127, 68] width 22 height 9
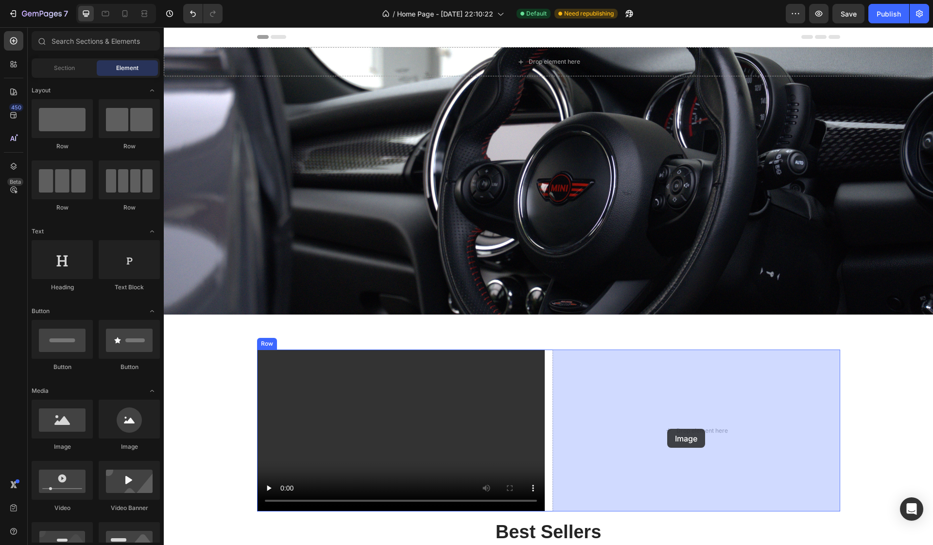
drag, startPoint x: 240, startPoint y: 451, endPoint x: 668, endPoint y: 428, distance: 428.7
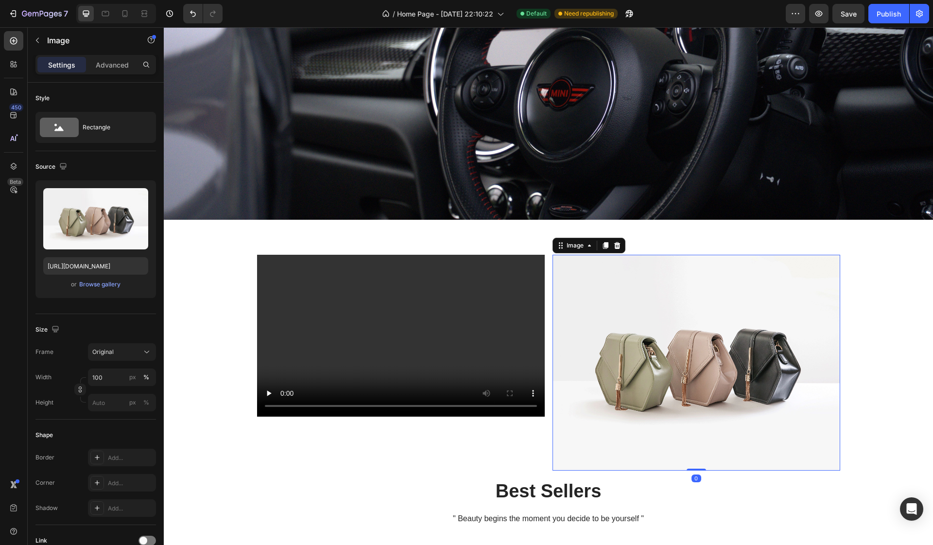
scroll to position [102, 0]
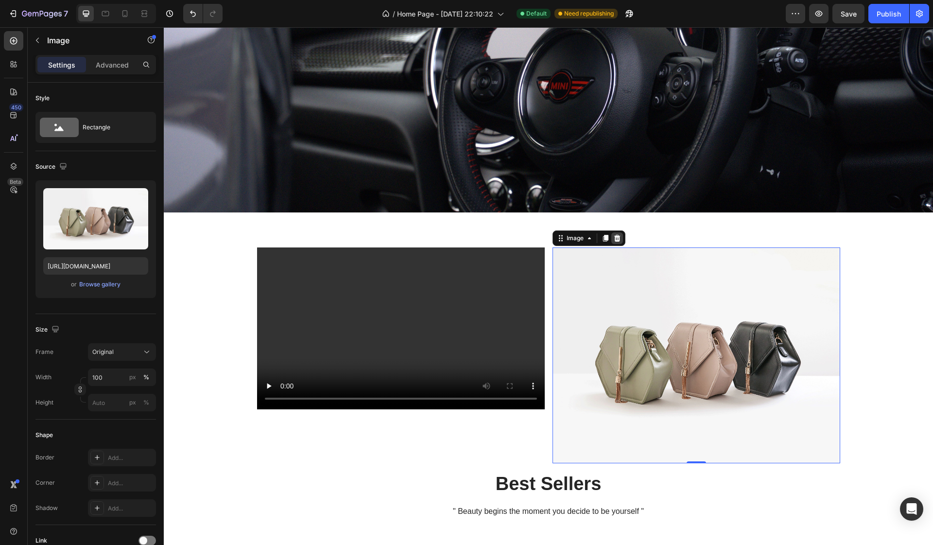
click at [619, 241] on icon at bounding box center [617, 238] width 6 height 7
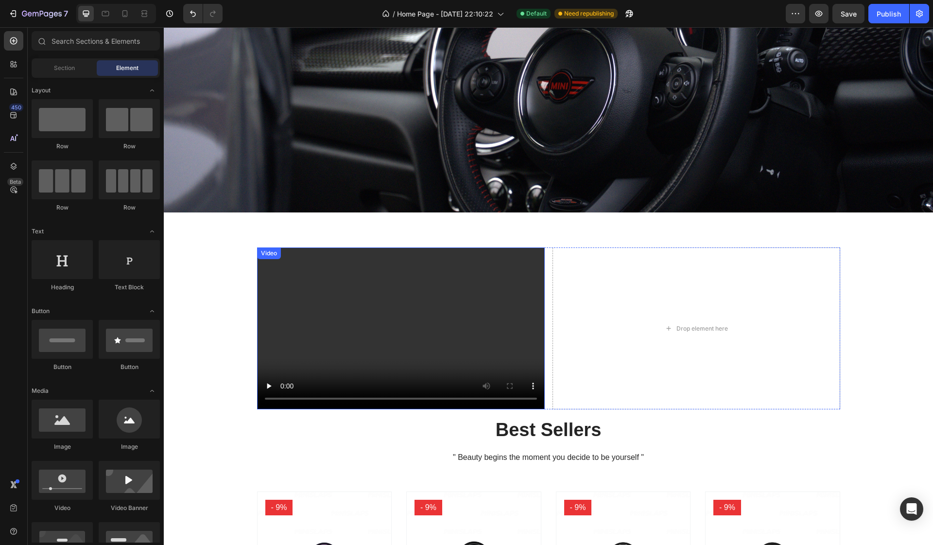
click at [430, 307] on video at bounding box center [401, 328] width 288 height 162
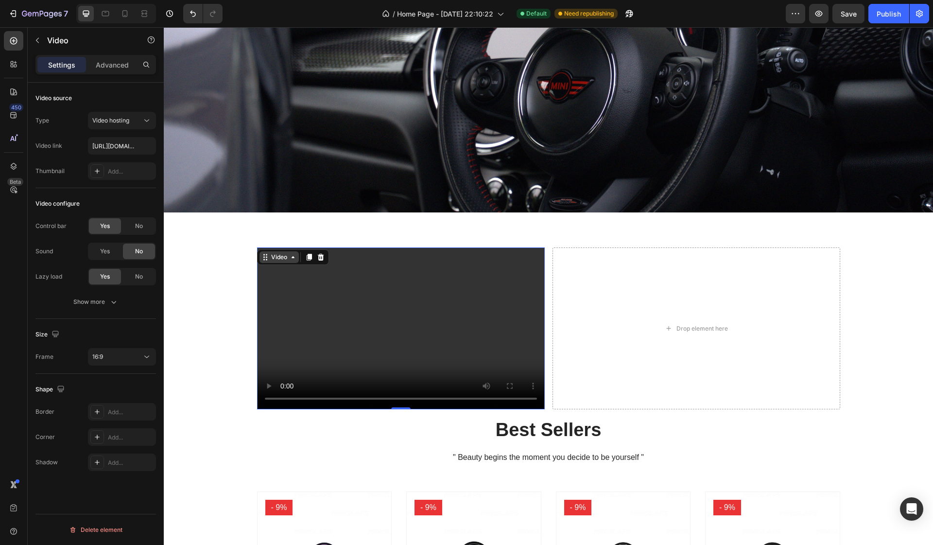
click at [290, 256] on icon at bounding box center [293, 257] width 8 height 8
click at [126, 126] on button "Video hosting" at bounding box center [122, 120] width 68 height 17
click at [78, 113] on div "Type Video hosting" at bounding box center [95, 120] width 120 height 17
click at [113, 527] on div "Delete element" at bounding box center [95, 530] width 53 height 12
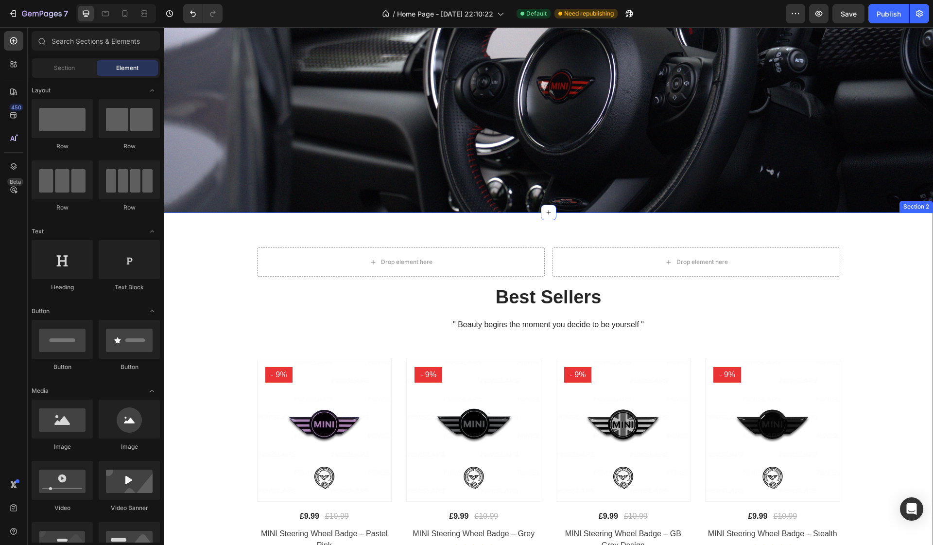
click at [526, 222] on div "Drop element here Drop element here Row Best Sellers Heading " Beauty begins th…" at bounding box center [548, 430] width 769 height 437
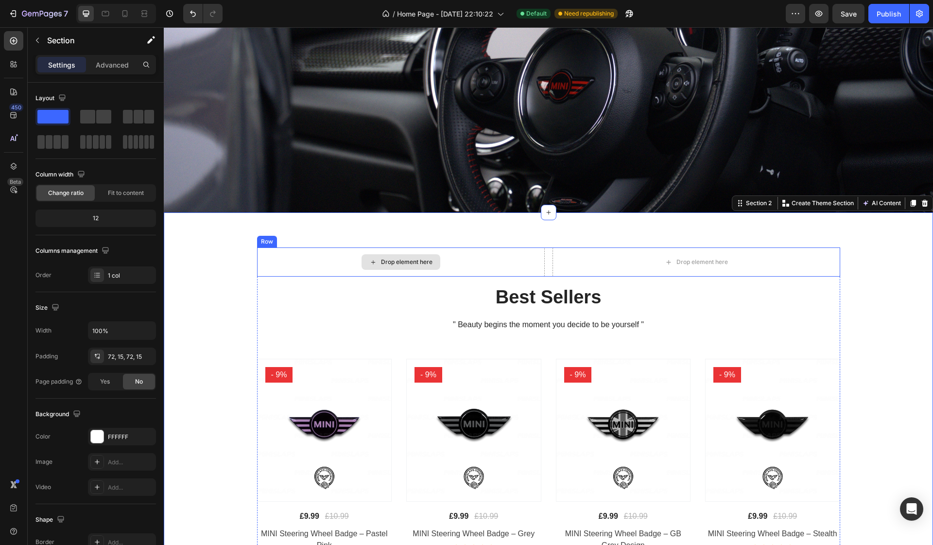
click at [533, 262] on div "Drop element here" at bounding box center [401, 261] width 288 height 29
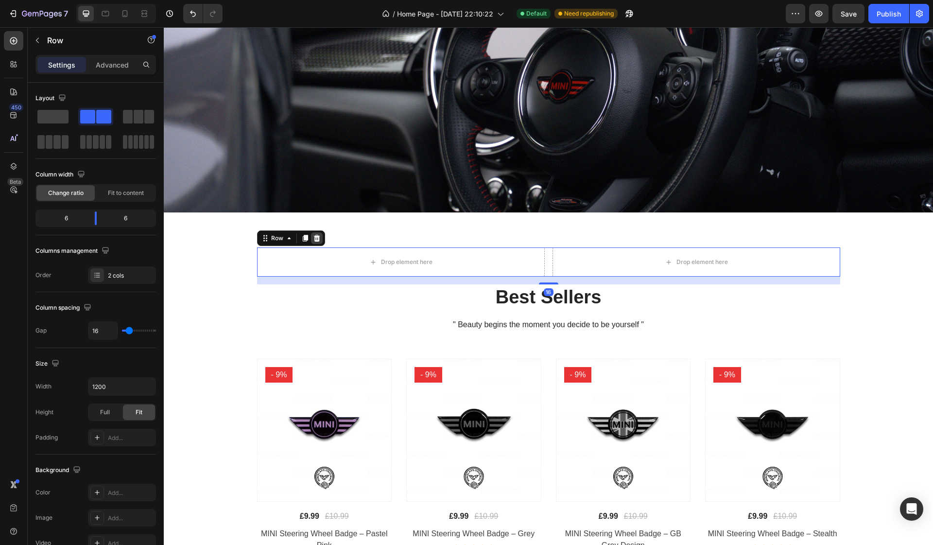
click at [318, 239] on icon at bounding box center [316, 238] width 6 height 7
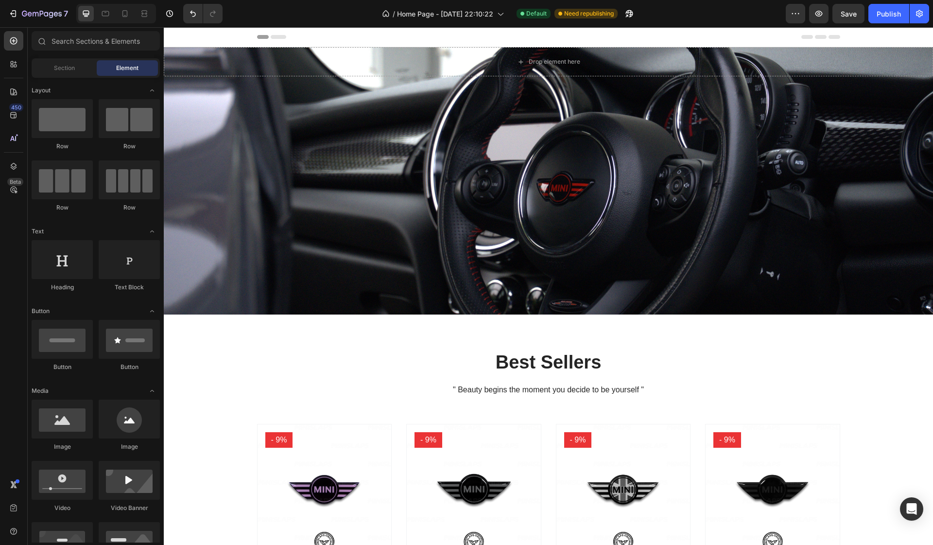
scroll to position [0, 0]
click at [891, 18] on div "Publish" at bounding box center [889, 14] width 24 height 10
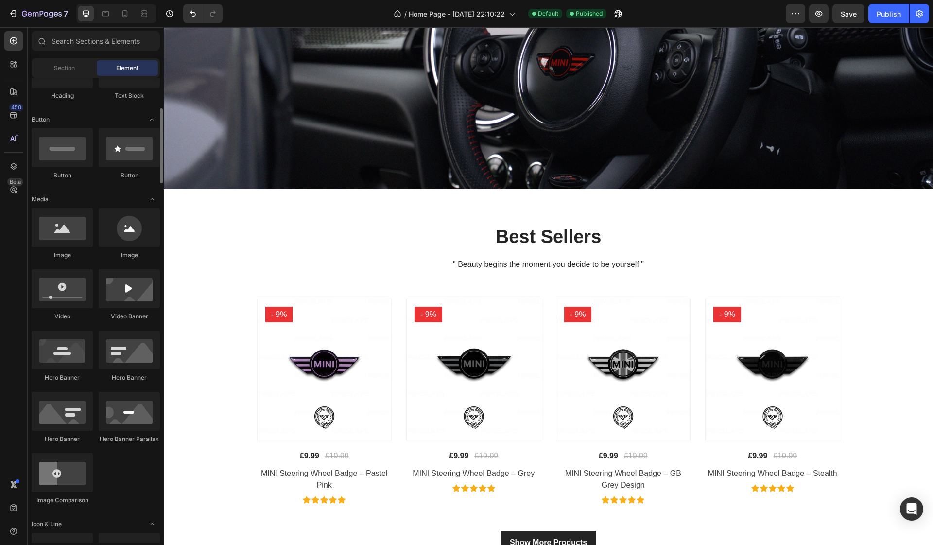
scroll to position [192, 0]
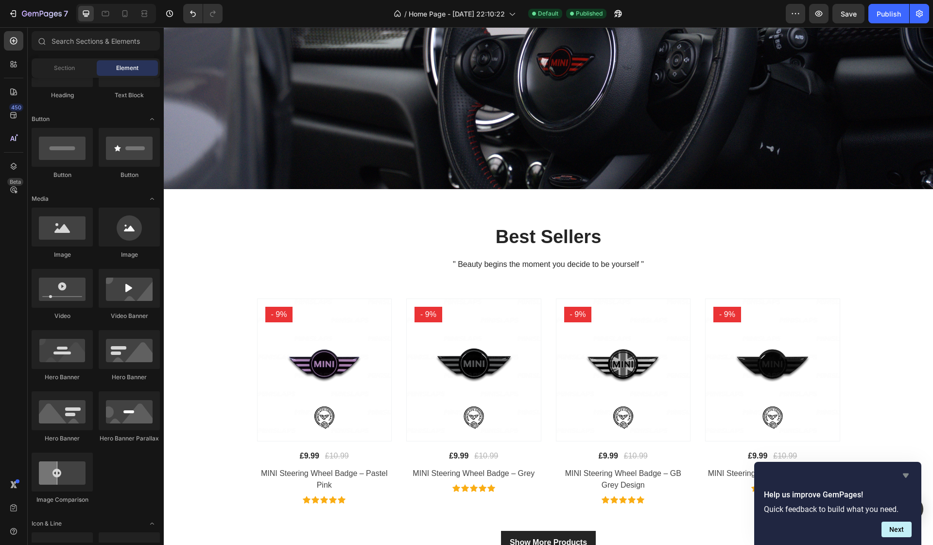
click at [907, 476] on icon "Hide survey" at bounding box center [906, 475] width 6 height 4
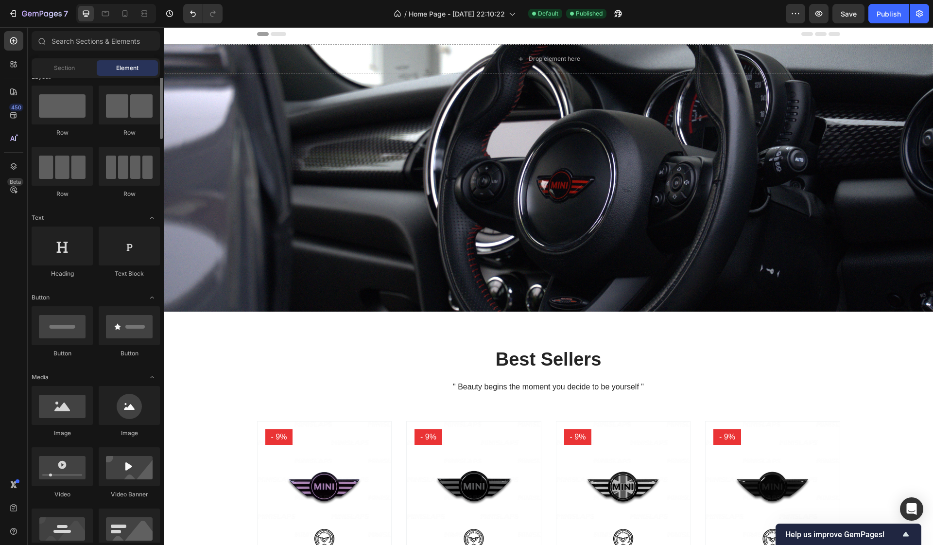
scroll to position [0, 0]
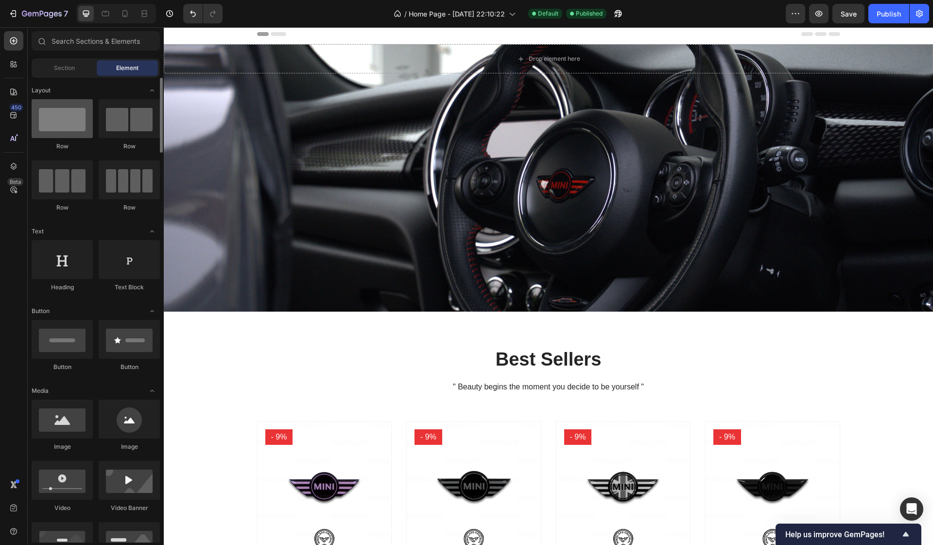
click at [72, 129] on div at bounding box center [62, 118] width 61 height 39
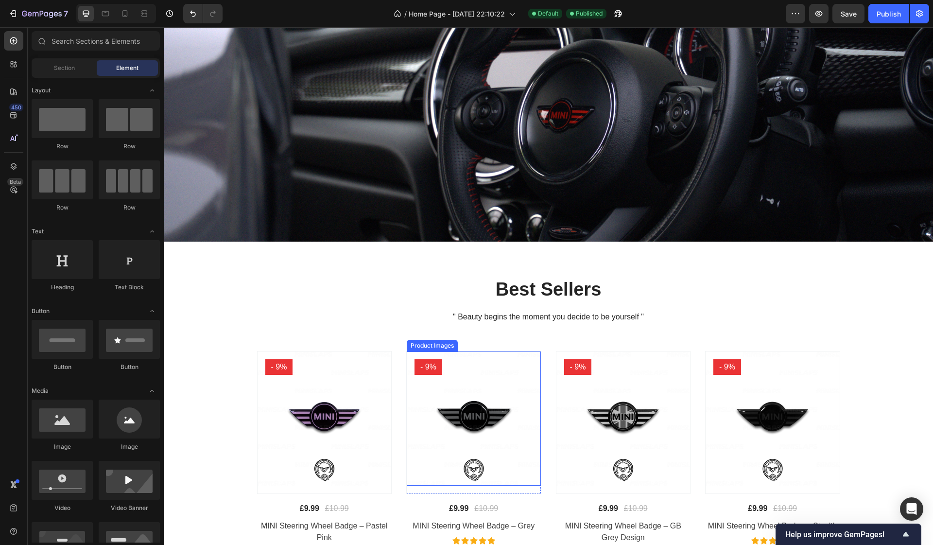
scroll to position [109, 0]
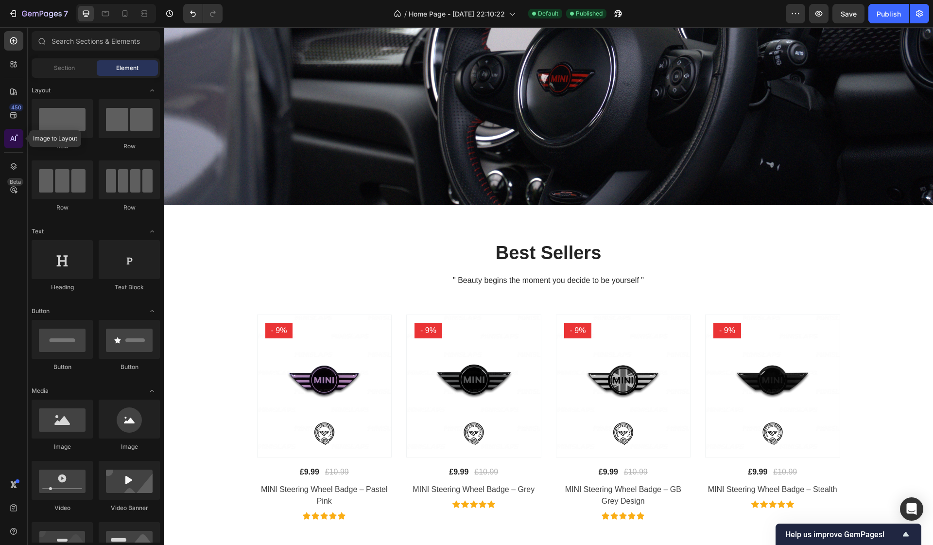
click at [13, 139] on icon at bounding box center [12, 138] width 4 height 5
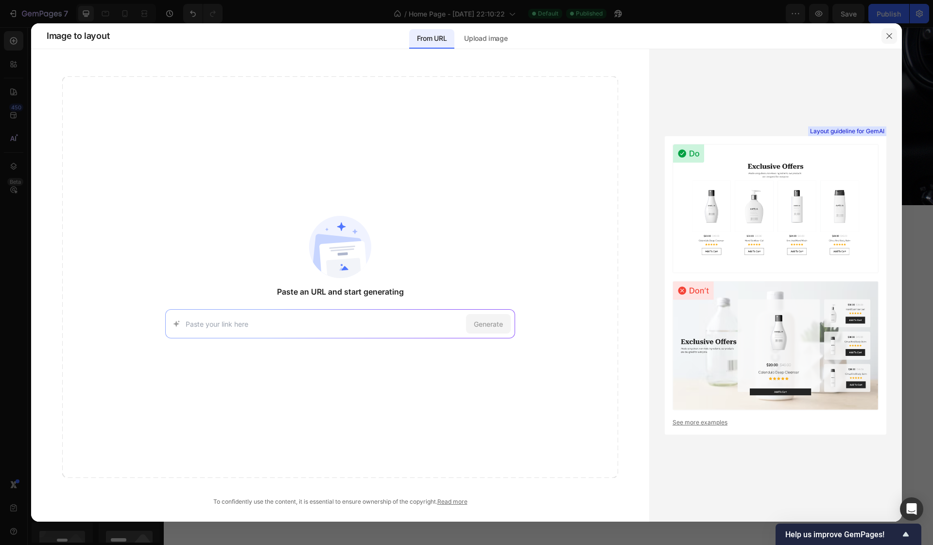
click at [886, 36] on icon "button" at bounding box center [889, 36] width 8 height 8
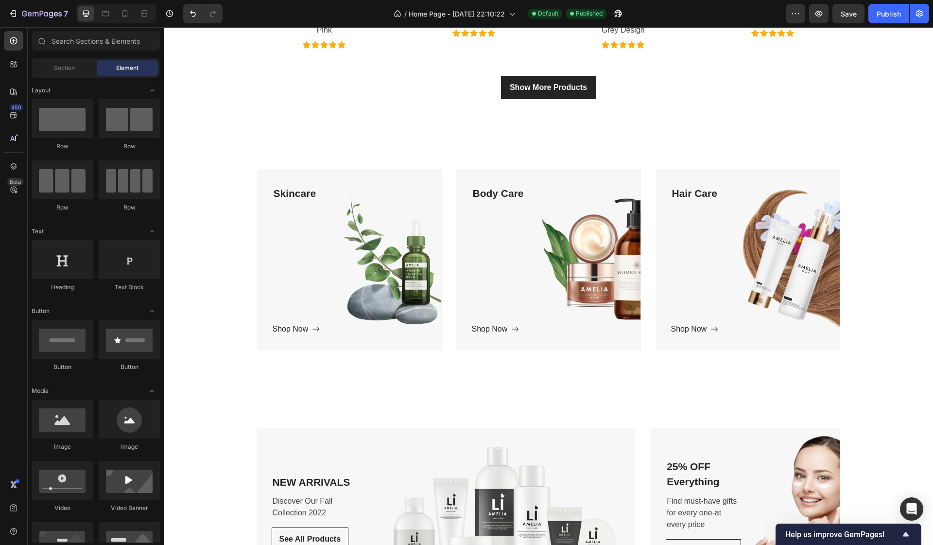
scroll to position [607, 0]
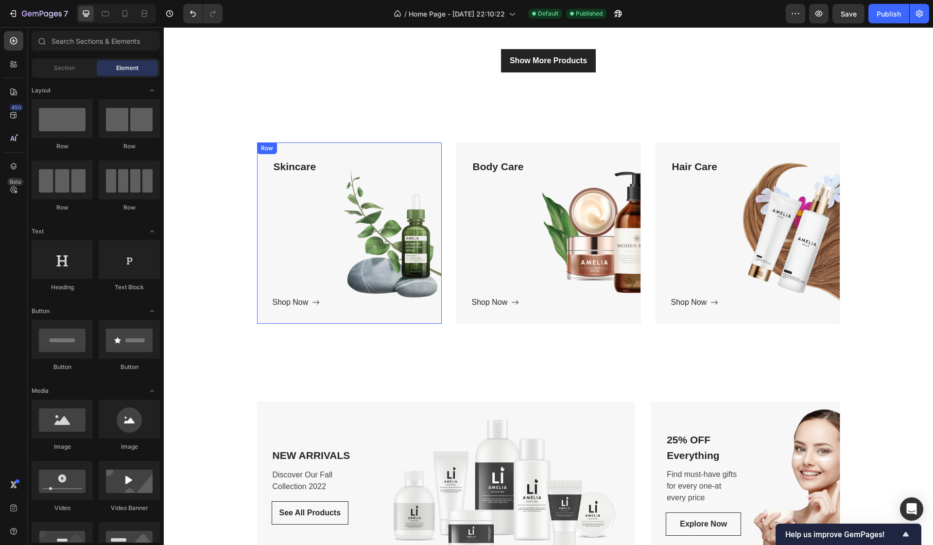
click at [413, 210] on div "Skincare Text block Shop Now Button" at bounding box center [350, 233] width 154 height 151
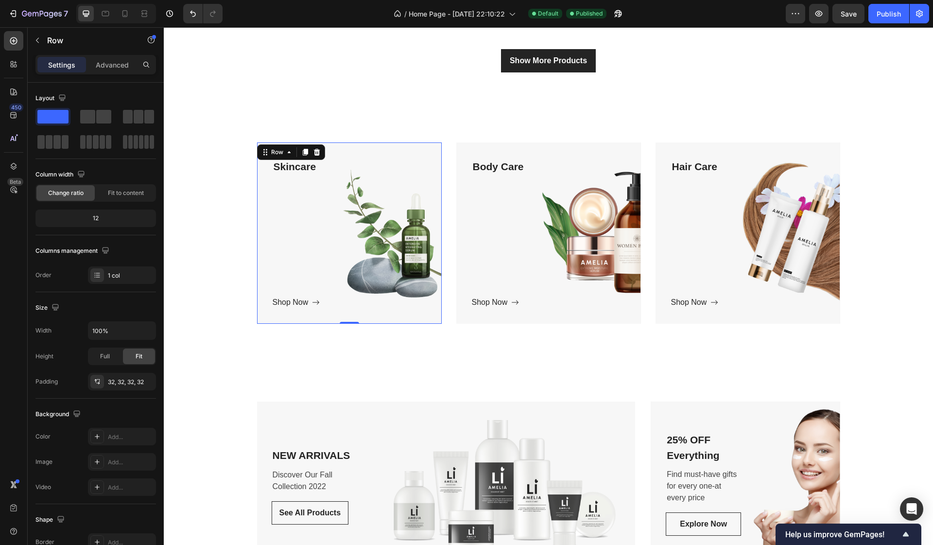
click at [285, 207] on div "Skincare Text block Shop Now Button" at bounding box center [350, 233] width 154 height 151
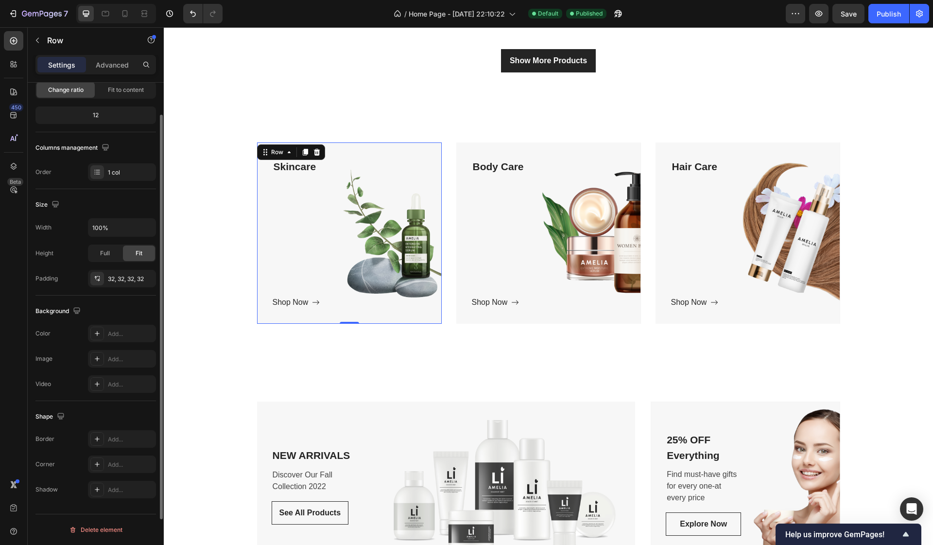
scroll to position [0, 0]
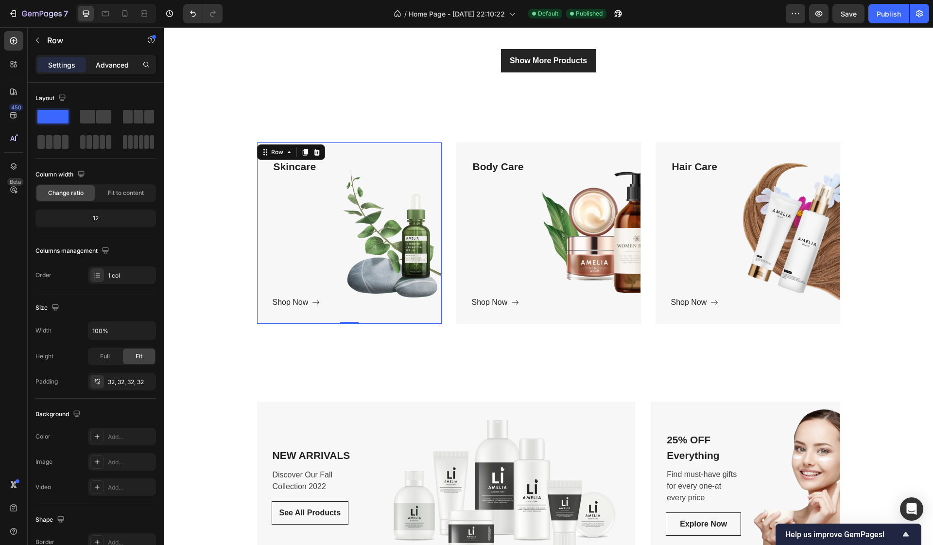
click at [113, 68] on p "Advanced" at bounding box center [112, 65] width 33 height 10
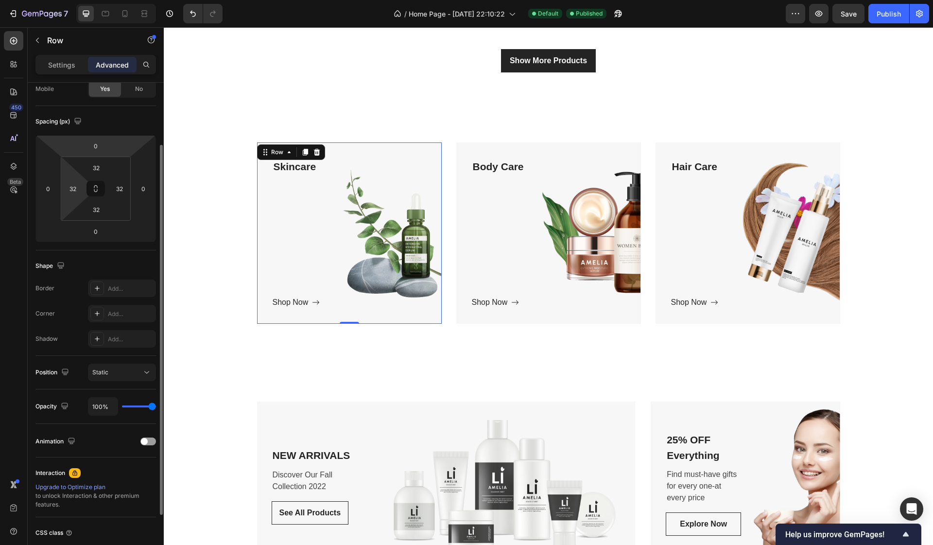
scroll to position [158, 0]
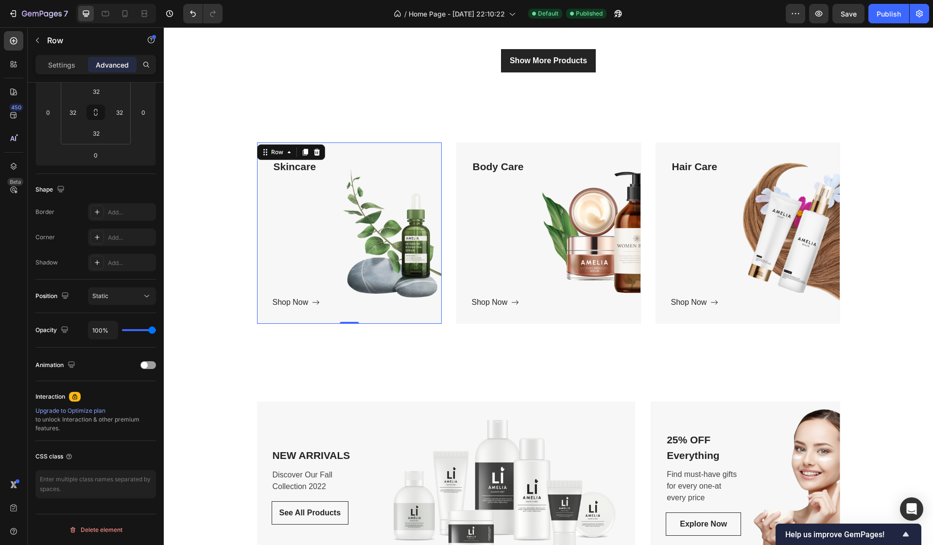
click at [72, 76] on div "Settings Advanced" at bounding box center [96, 69] width 136 height 28
click at [69, 69] on p "Settings" at bounding box center [61, 65] width 27 height 10
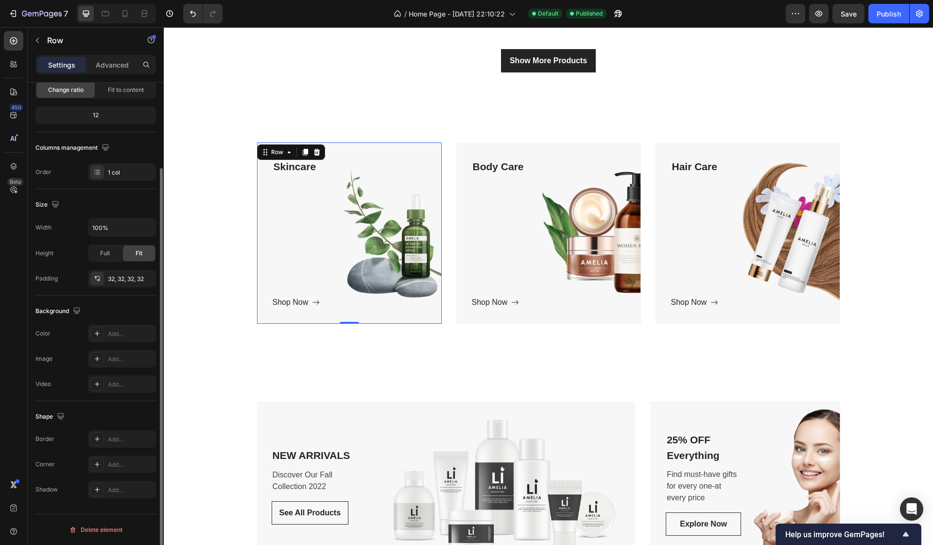
scroll to position [0, 0]
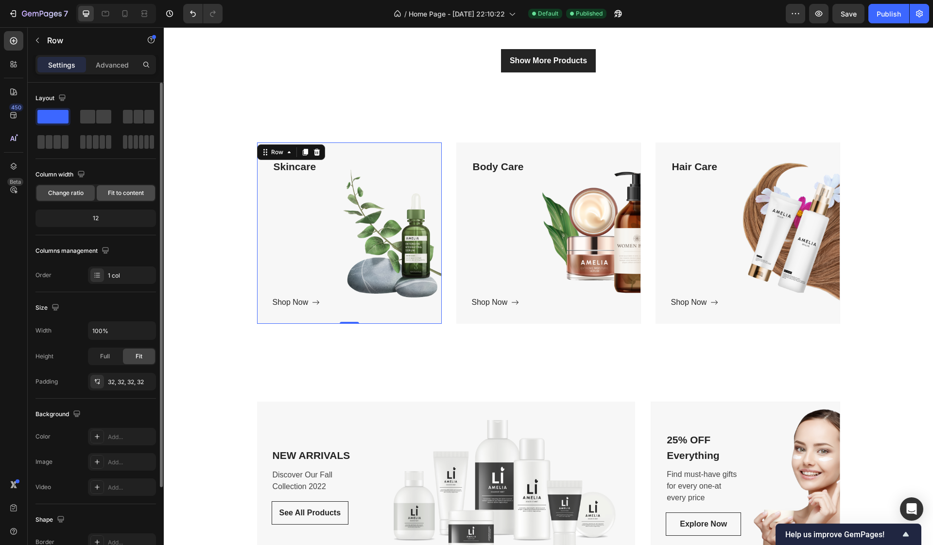
click at [117, 189] on span "Fit to content" at bounding box center [126, 193] width 36 height 9
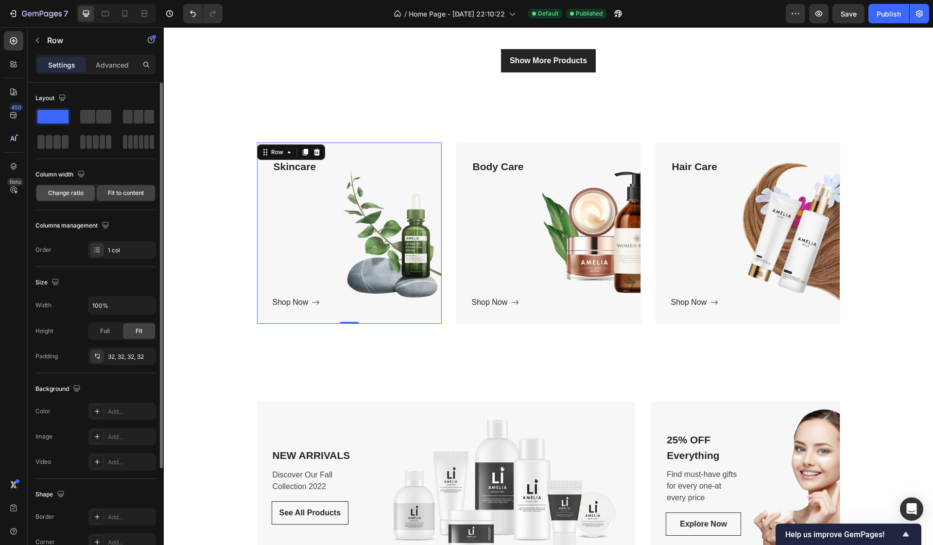
click at [82, 192] on span "Change ratio" at bounding box center [65, 193] width 35 height 9
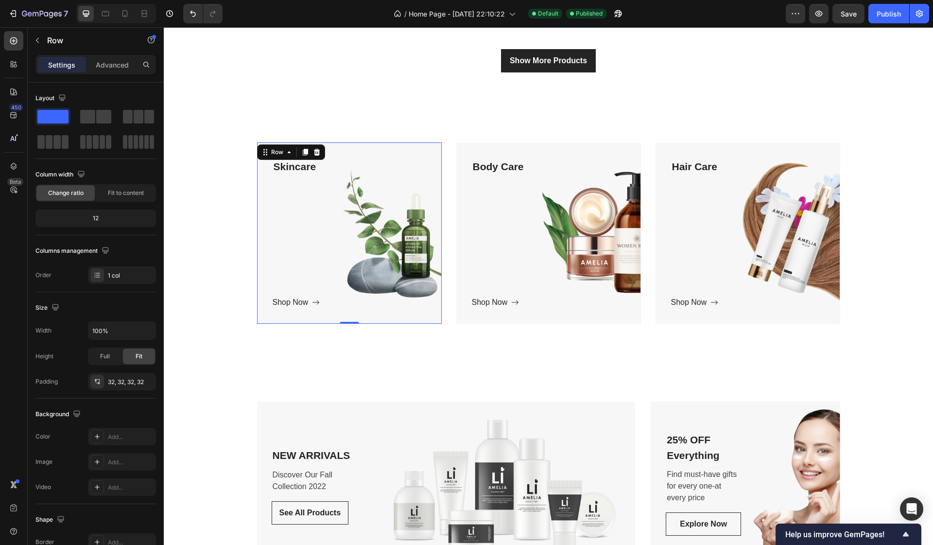
click at [327, 241] on div "Skincare Text block Shop Now Button" at bounding box center [350, 233] width 154 height 151
click at [288, 151] on icon at bounding box center [289, 152] width 8 height 8
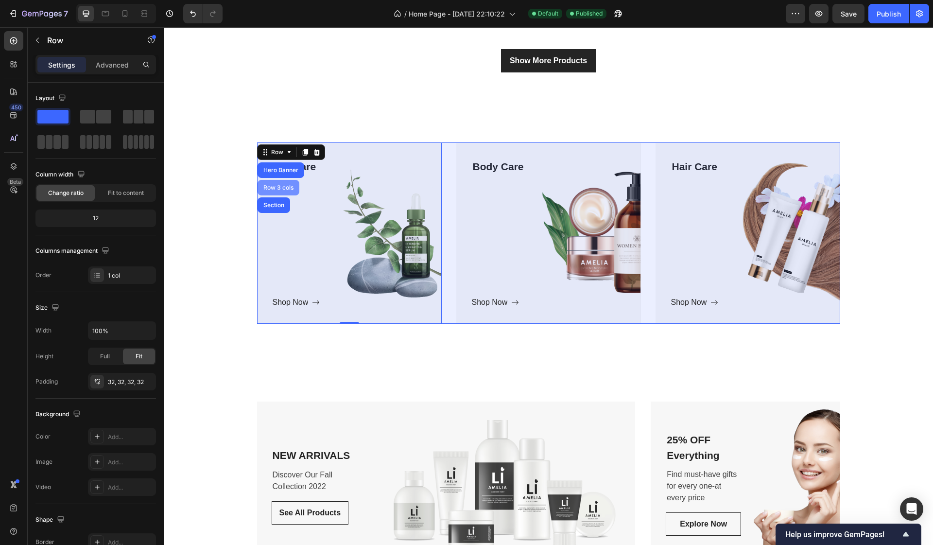
click at [277, 189] on div "Row 3 cols" at bounding box center [278, 188] width 34 height 6
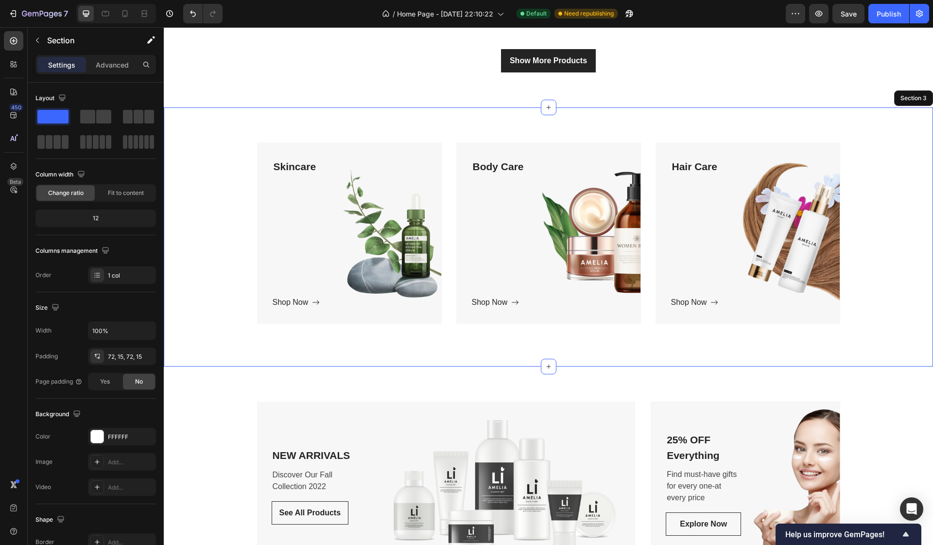
click at [229, 266] on div "Skincare Text block Shop Now Button Row 0 Hero Banner Body Care Text block Shop…" at bounding box center [548, 236] width 755 height 189
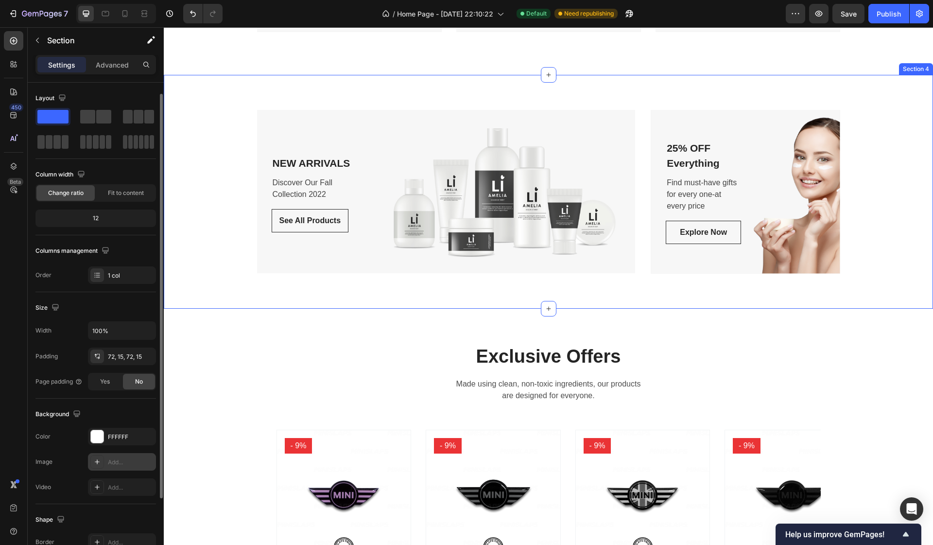
scroll to position [18, 0]
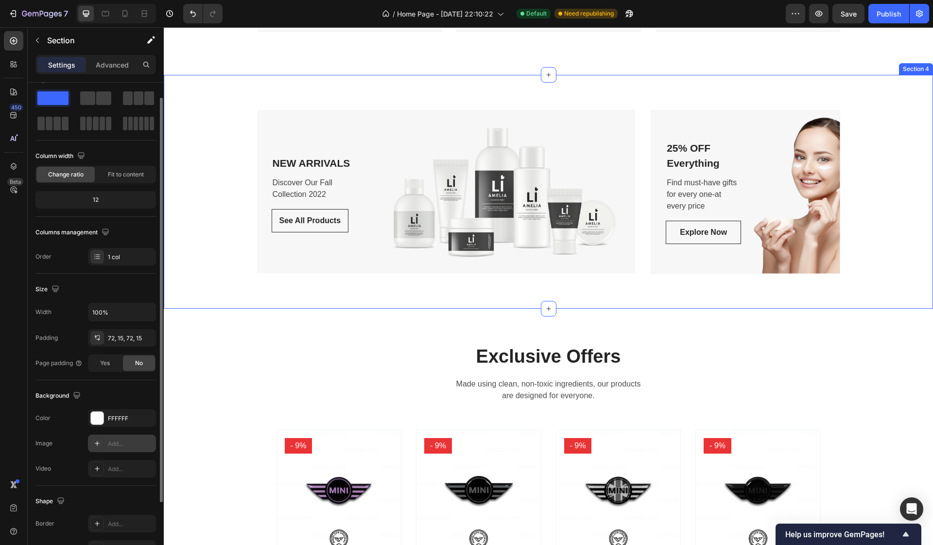
click at [117, 444] on div "Add..." at bounding box center [131, 443] width 46 height 9
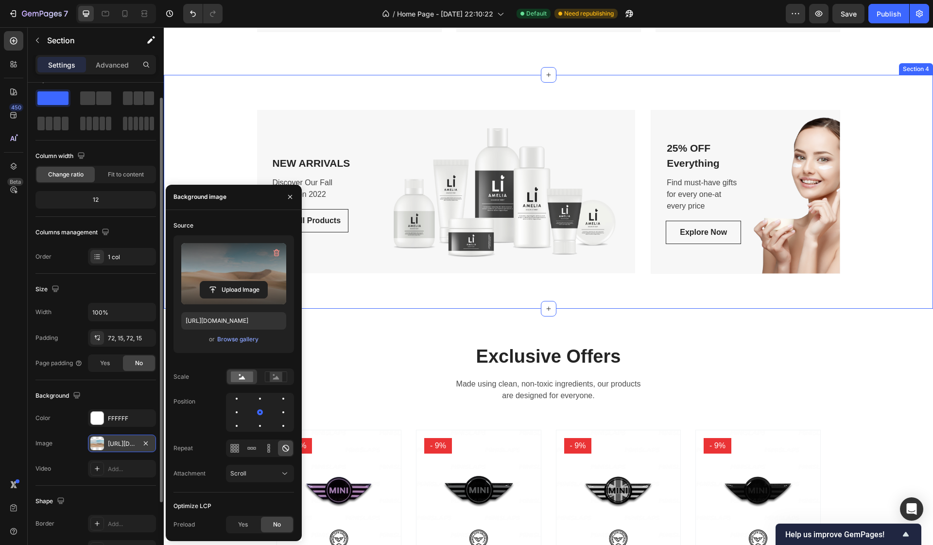
click at [225, 267] on label at bounding box center [233, 273] width 105 height 61
click at [225, 281] on input "file" at bounding box center [233, 289] width 67 height 17
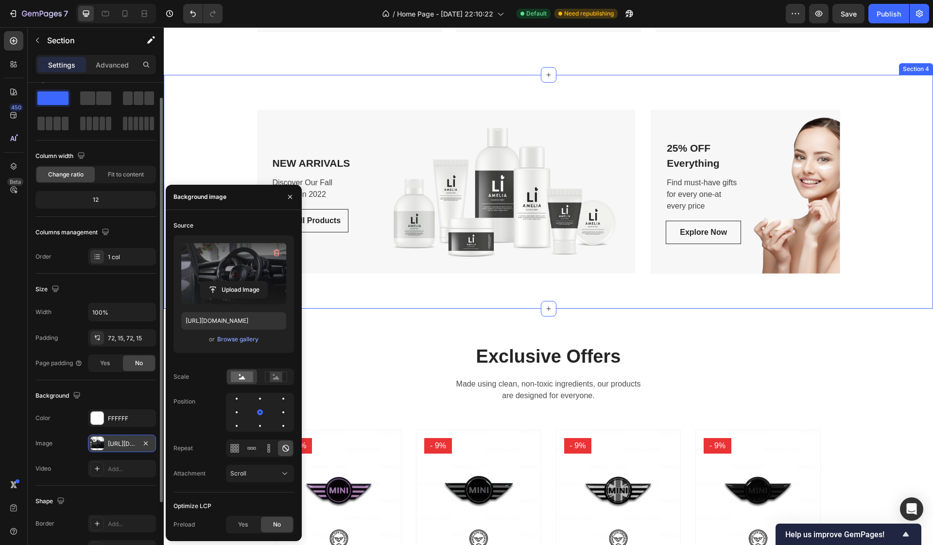
type input "https://cdn.shopify.com/s/files/1/0588/5054/1757/files/gempages_569300536675796…"
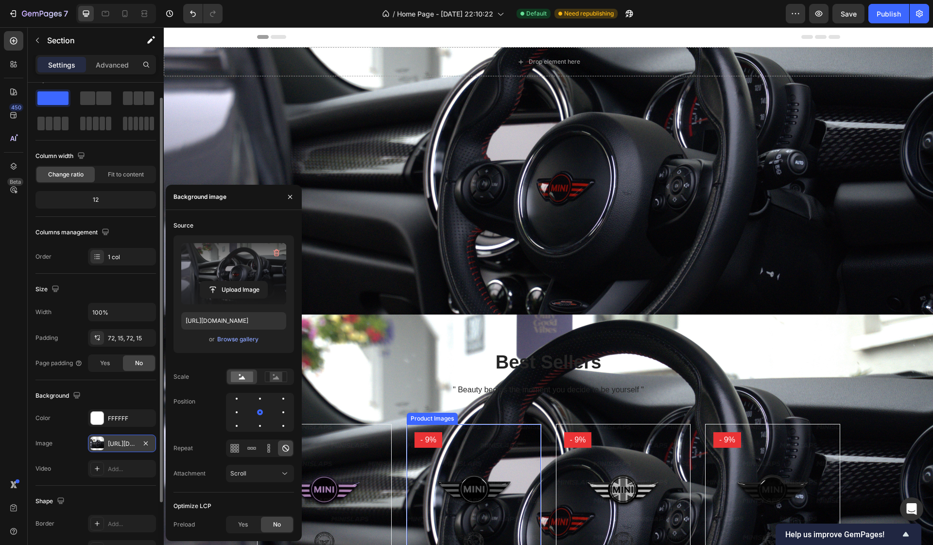
scroll to position [0, 0]
click at [294, 195] on button "button" at bounding box center [290, 197] width 16 height 16
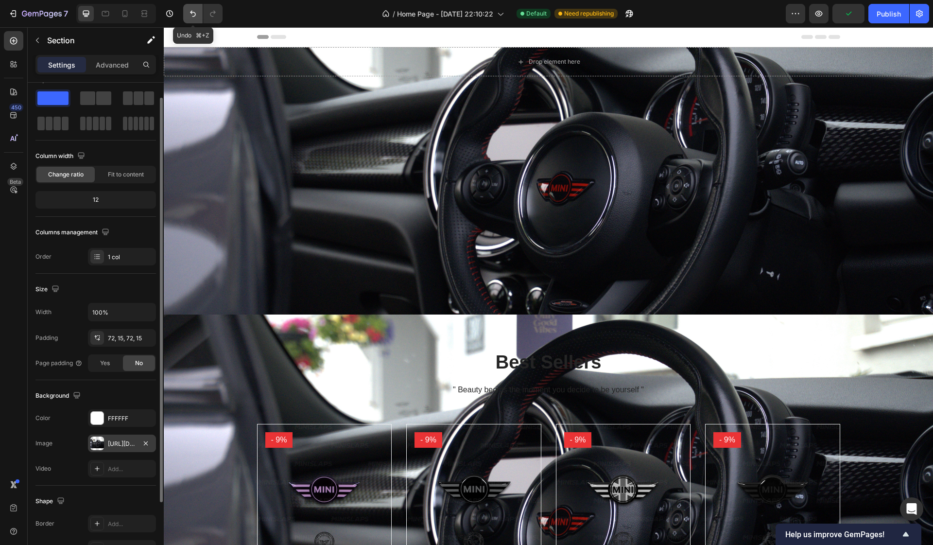
click at [194, 15] on icon "Undo/Redo" at bounding box center [193, 14] width 10 height 10
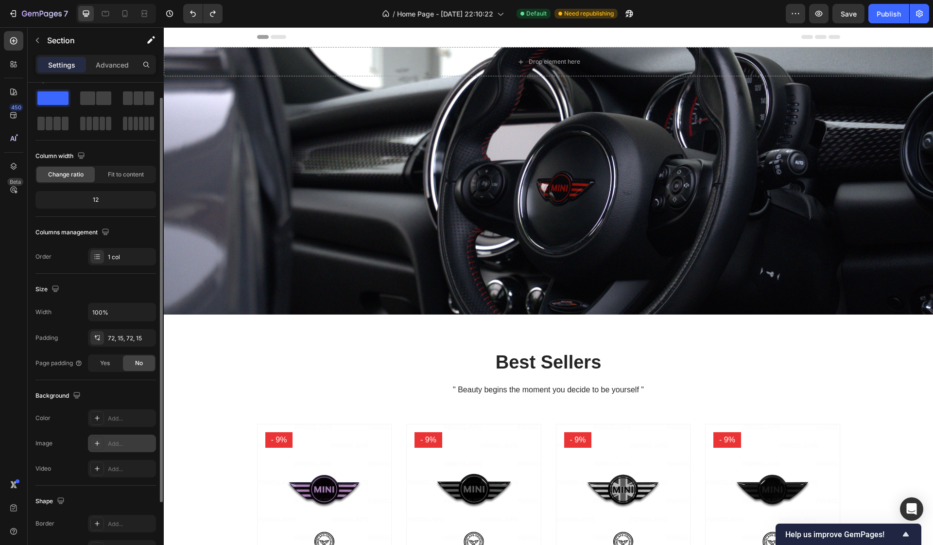
click at [289, 337] on div "Best Sellers Heading " Beauty begins the moment you decide to be yourself " Tex…" at bounding box center [548, 514] width 769 height 400
click at [222, 345] on div "Best Sellers Heading " Beauty begins the moment you decide to be yourself " Tex…" at bounding box center [548, 514] width 769 height 400
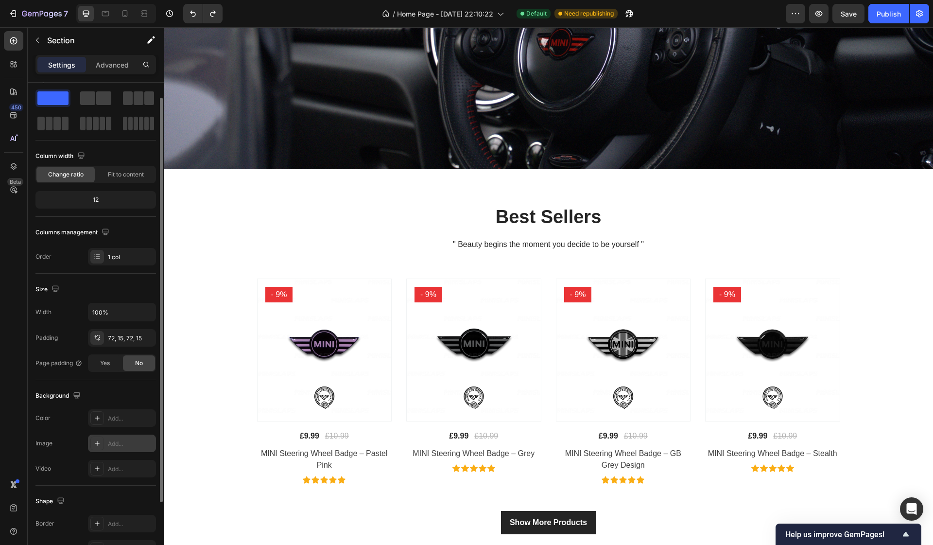
scroll to position [150, 0]
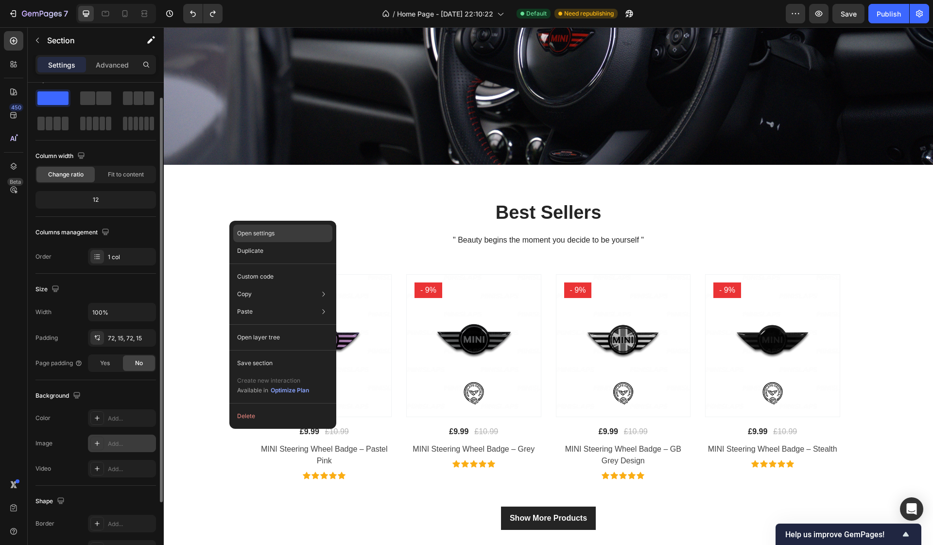
click at [266, 229] on p "Open settings" at bounding box center [255, 233] width 37 height 9
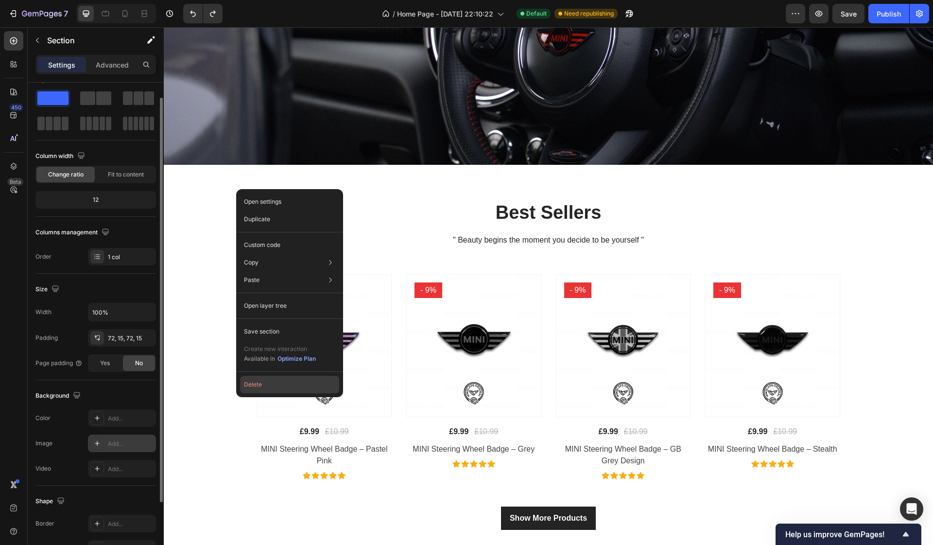
click at [271, 380] on button "Delete" at bounding box center [289, 384] width 99 height 17
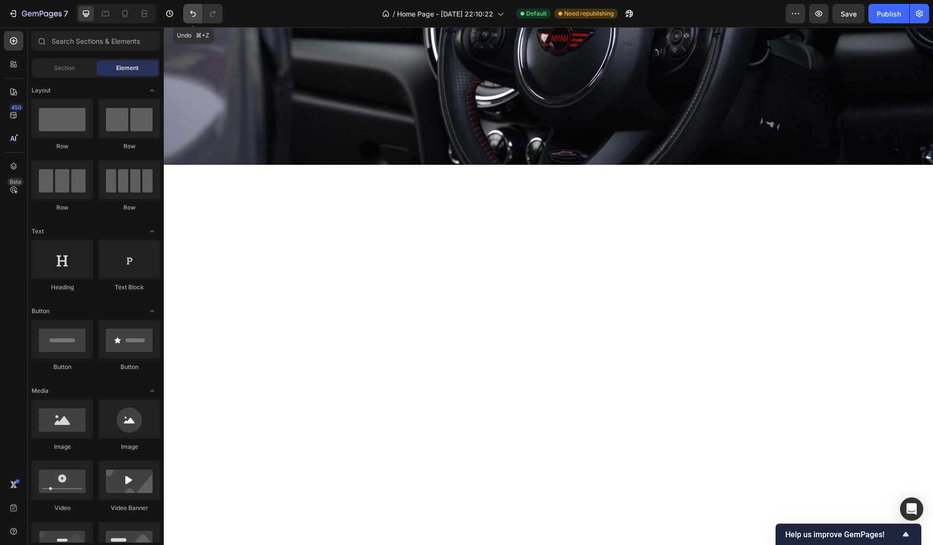
click at [190, 18] on icon "Undo/Redo" at bounding box center [193, 14] width 10 height 10
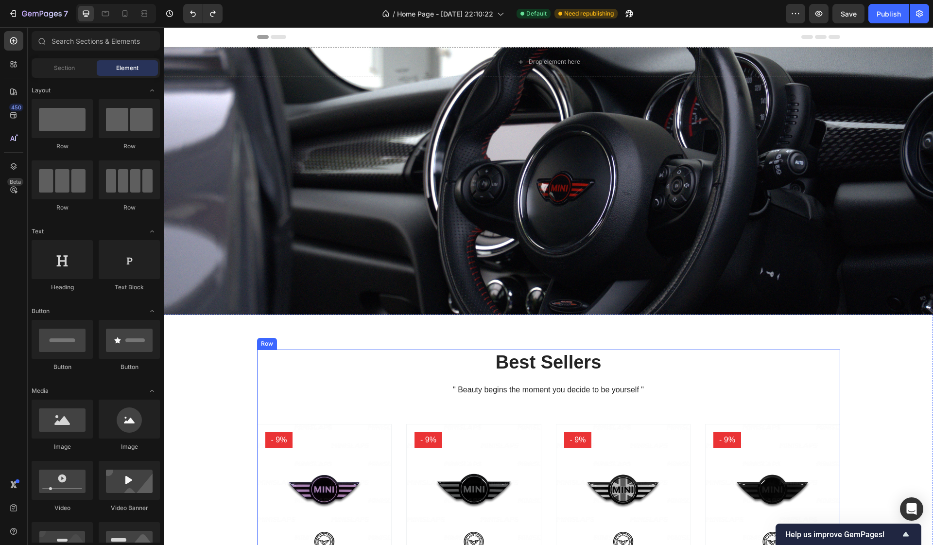
scroll to position [0, 0]
click at [913, 15] on button "button" at bounding box center [919, 13] width 19 height 19
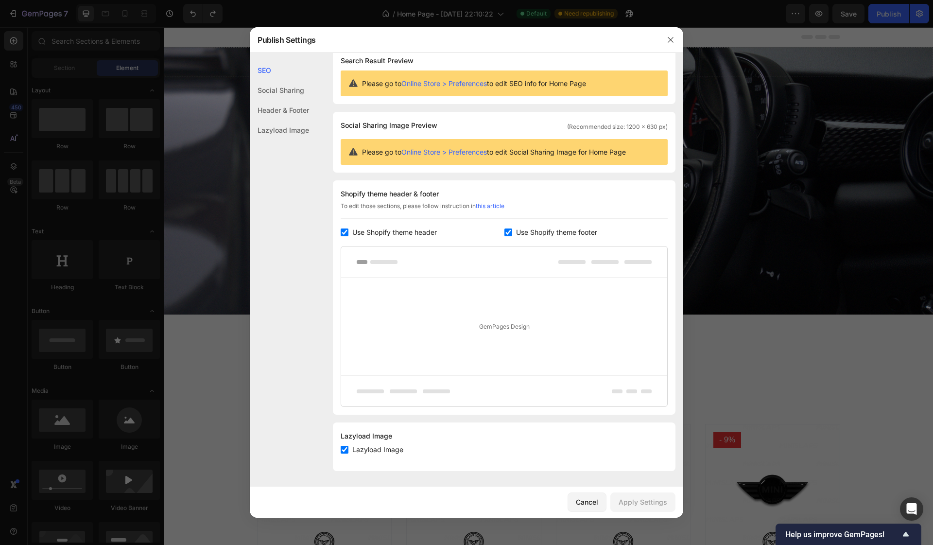
scroll to position [13, 0]
click at [296, 107] on div "Header & Footer" at bounding box center [279, 110] width 59 height 20
click at [275, 109] on div "Header & Footer" at bounding box center [279, 110] width 59 height 20
click at [346, 231] on input "checkbox" at bounding box center [345, 232] width 8 height 8
checkbox input "false"
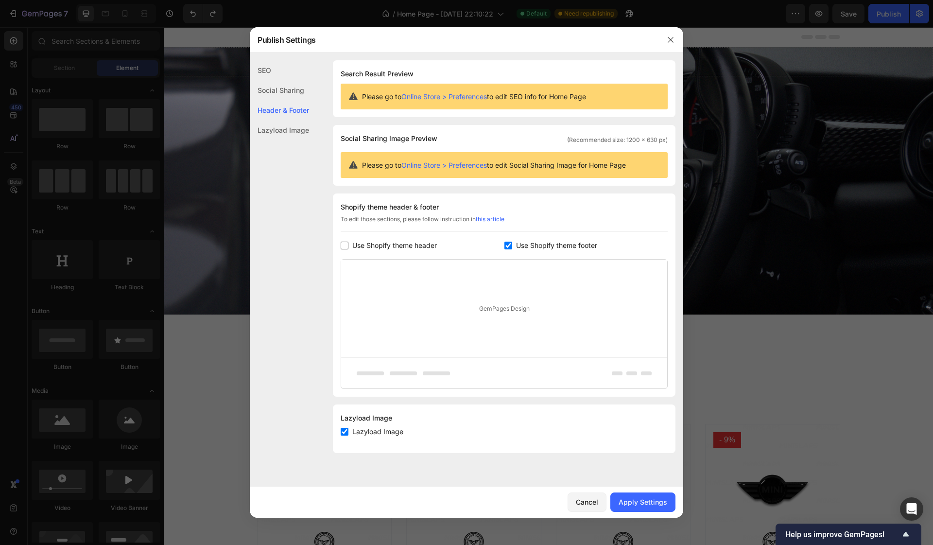
scroll to position [0, 0]
click at [506, 247] on input "checkbox" at bounding box center [508, 245] width 8 height 8
checkbox input "false"
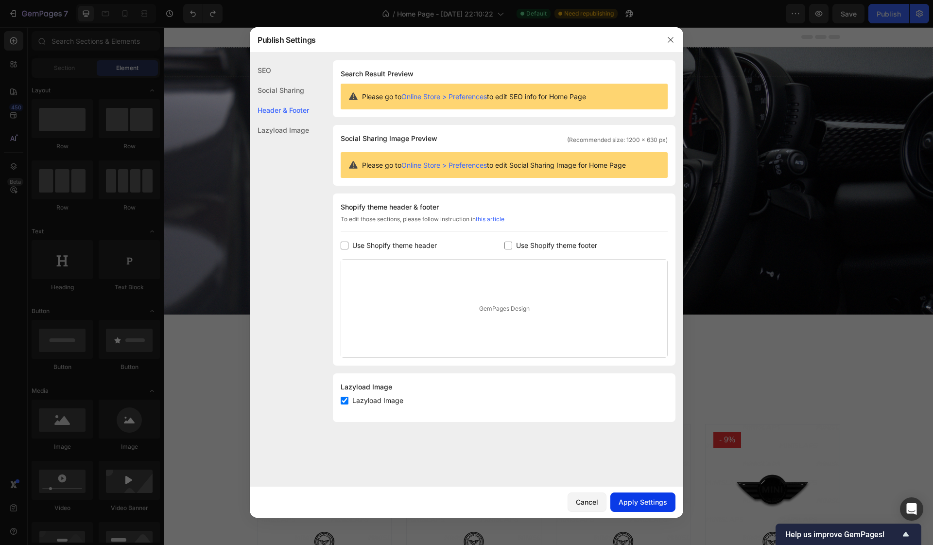
click at [645, 508] on button "Apply Settings" at bounding box center [642, 501] width 65 height 19
click at [669, 38] on icon "button" at bounding box center [670, 39] width 5 height 5
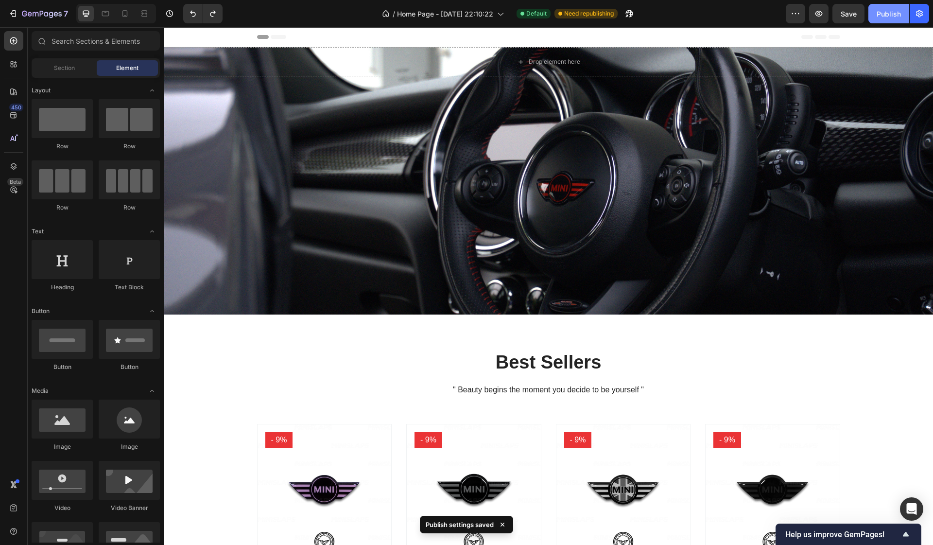
click at [878, 15] on div "Publish" at bounding box center [889, 14] width 24 height 10
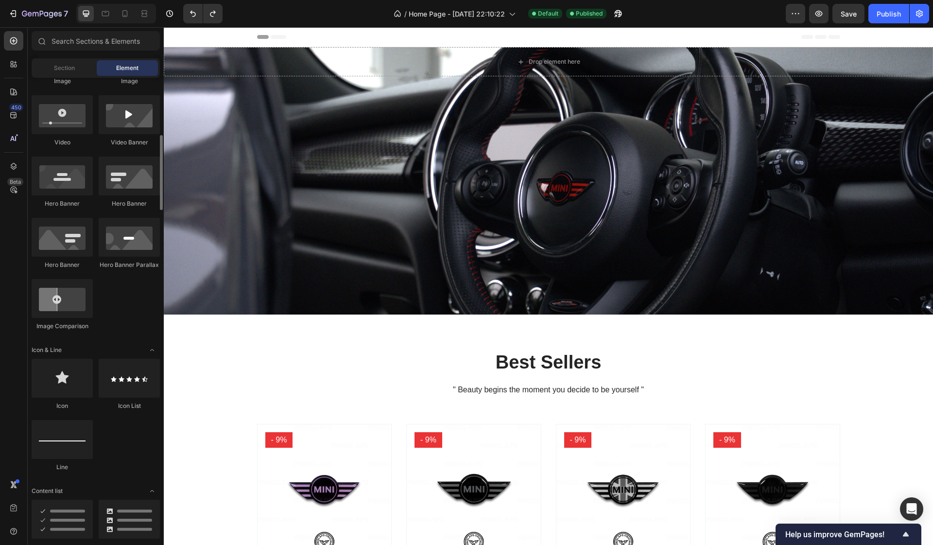
scroll to position [367, 0]
click at [69, 446] on div at bounding box center [62, 437] width 61 height 39
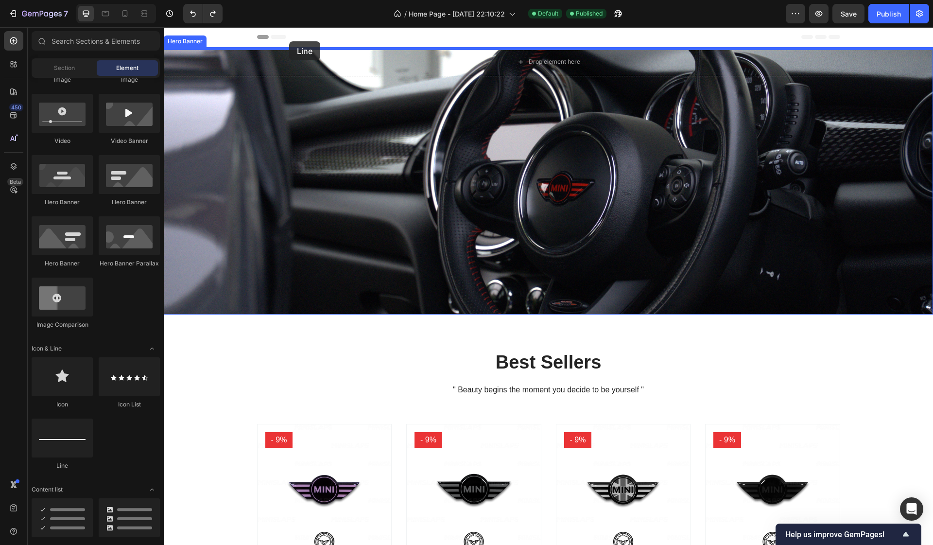
drag, startPoint x: 233, startPoint y: 473, endPoint x: 289, endPoint y: 41, distance: 435.6
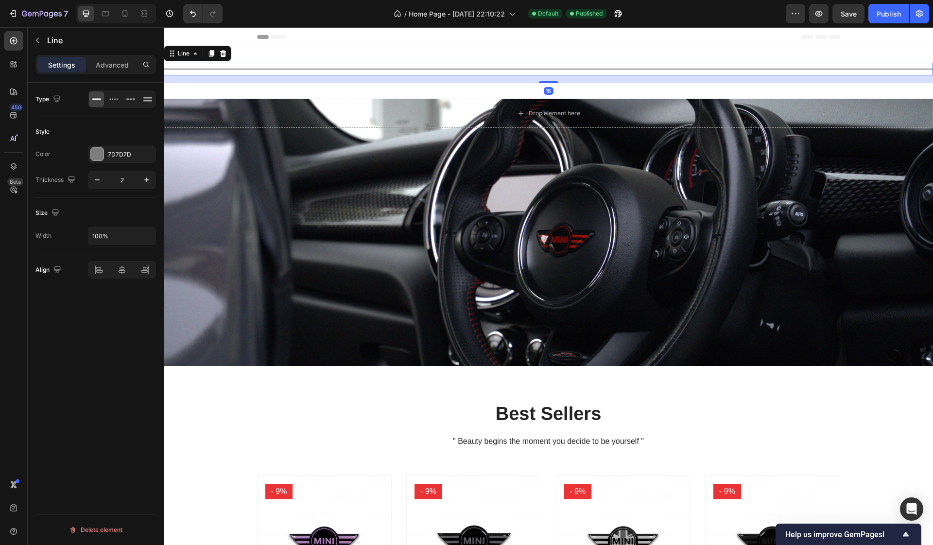
click at [292, 69] on div at bounding box center [548, 69] width 769 height 1
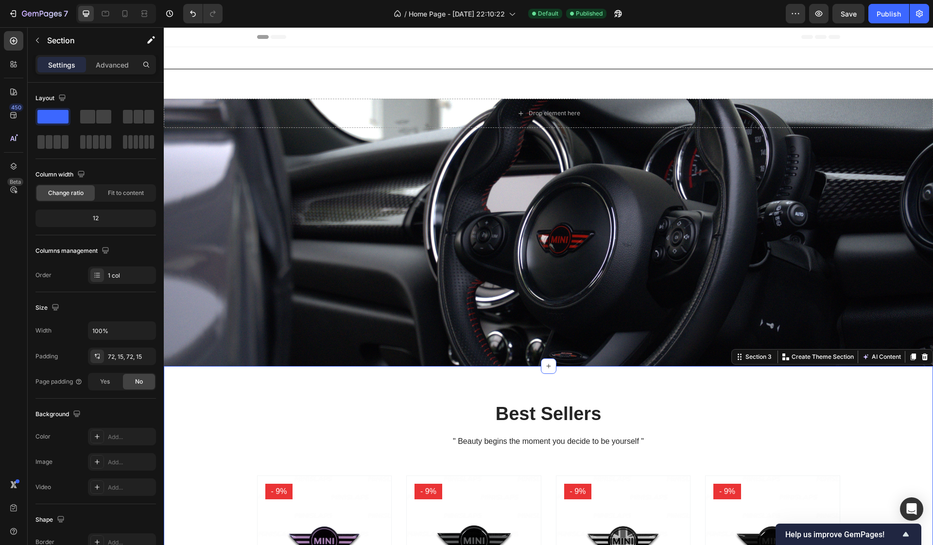
click at [449, 70] on div "Title Line" at bounding box center [548, 69] width 769 height 13
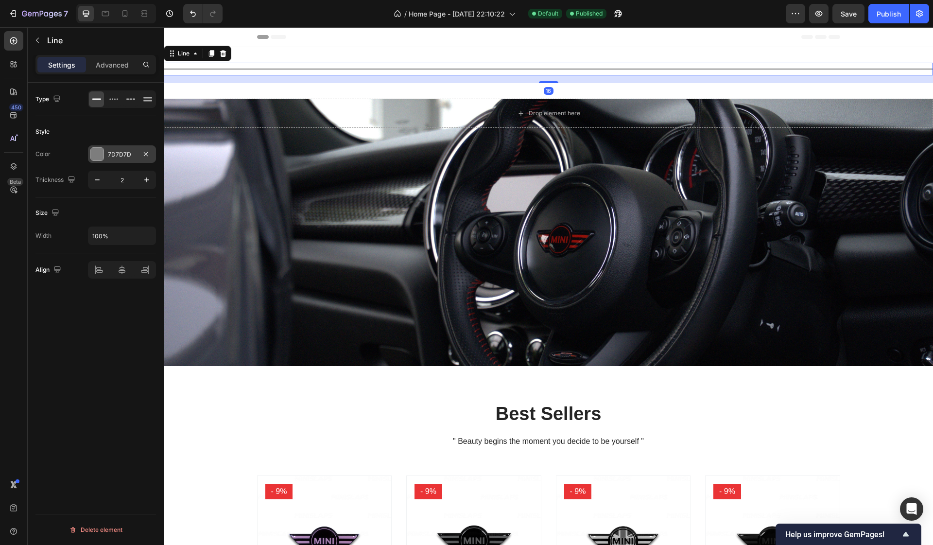
click at [100, 154] on div at bounding box center [97, 154] width 13 height 13
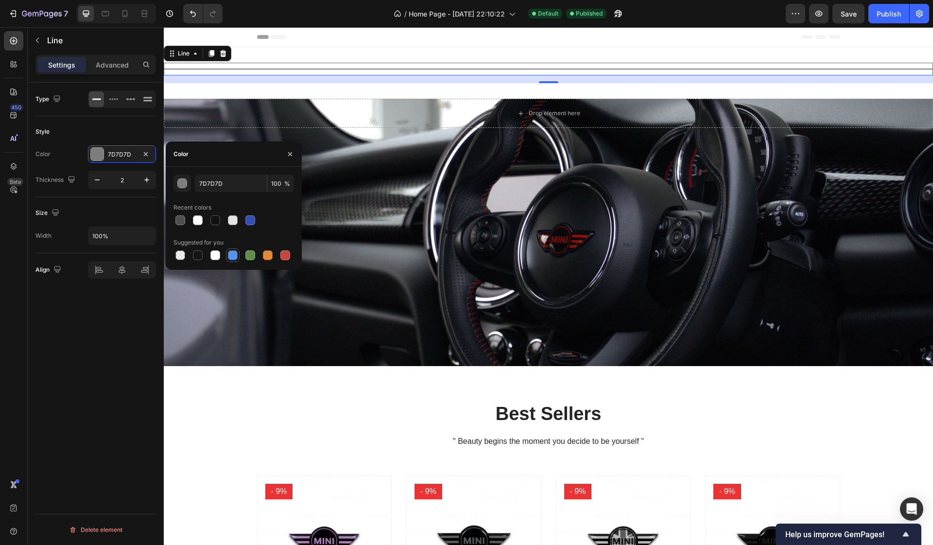
click at [237, 254] on div at bounding box center [233, 255] width 10 height 10
type input "5594E7"
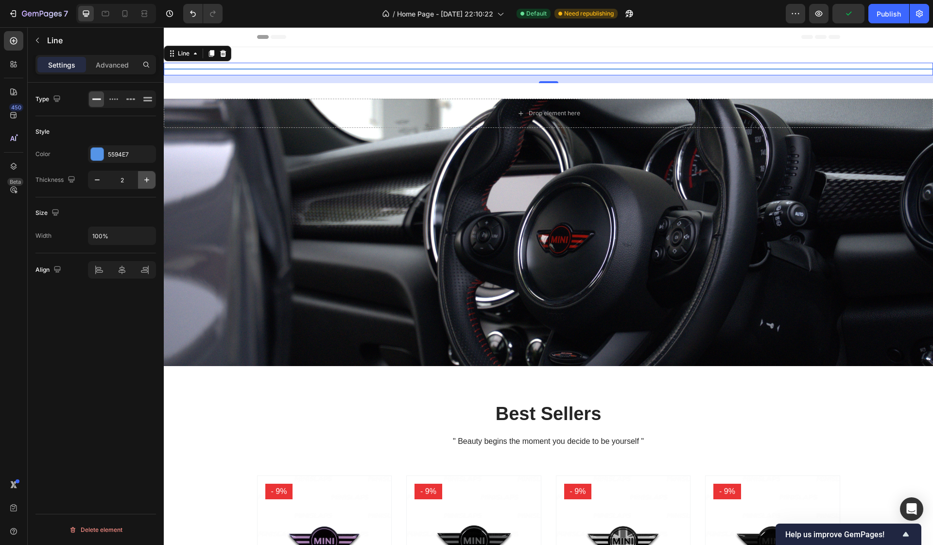
click at [145, 181] on icon "button" at bounding box center [147, 180] width 10 height 10
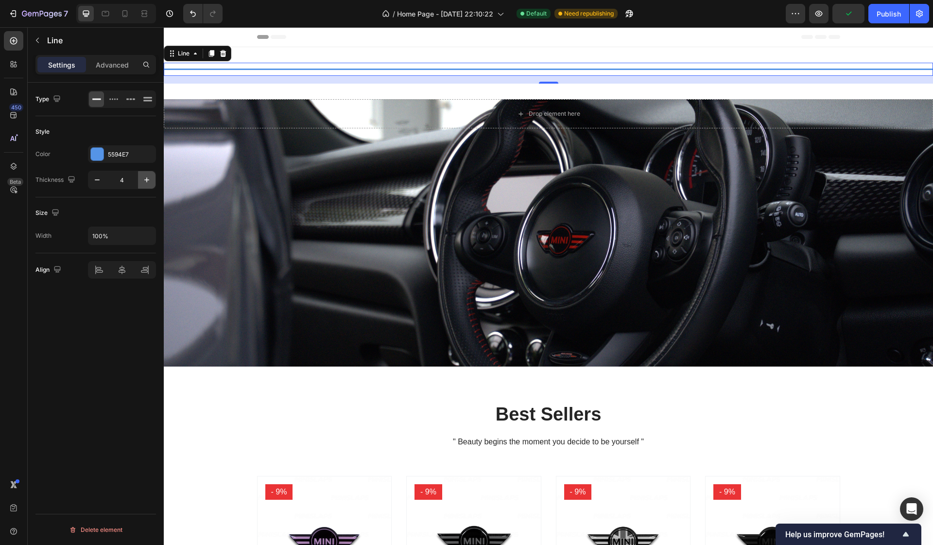
click at [145, 181] on icon "button" at bounding box center [147, 180] width 10 height 10
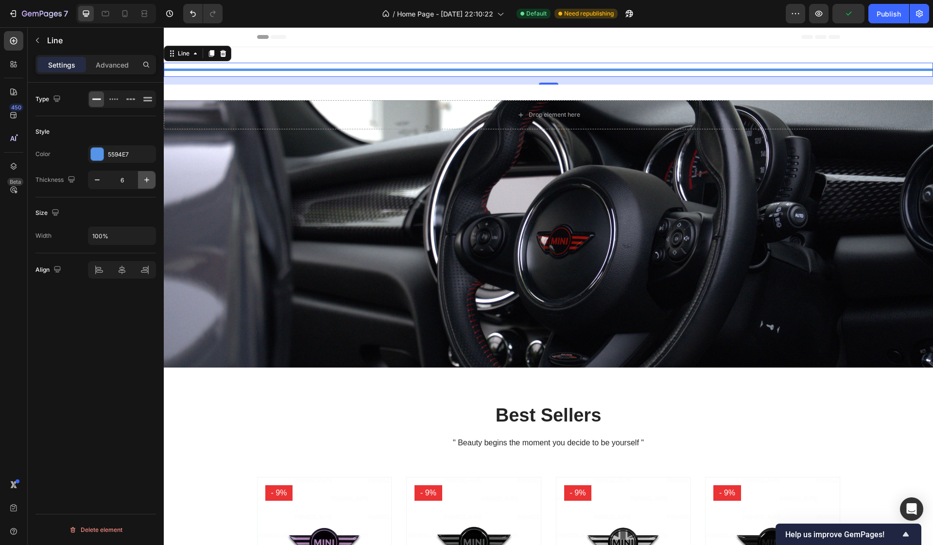
click at [145, 181] on icon "button" at bounding box center [147, 180] width 10 height 10
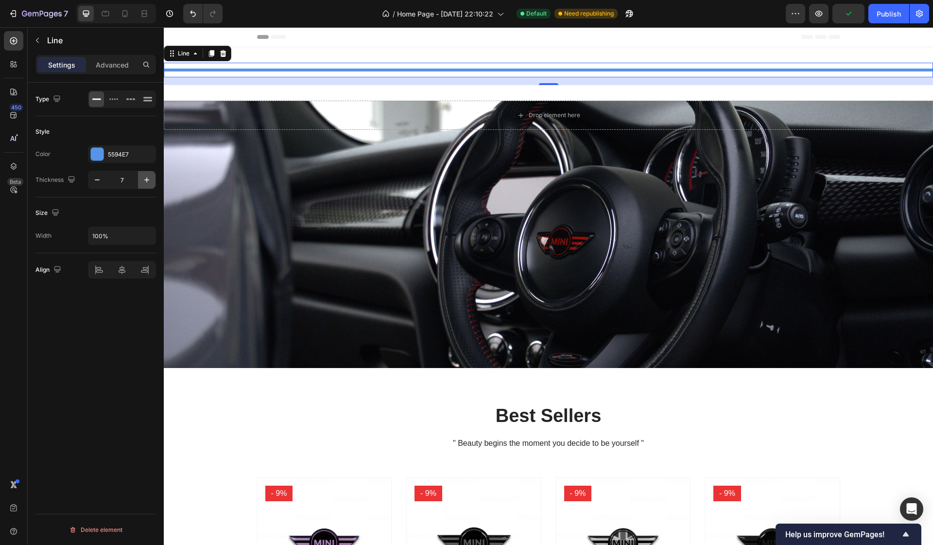
click at [145, 181] on icon "button" at bounding box center [147, 180] width 10 height 10
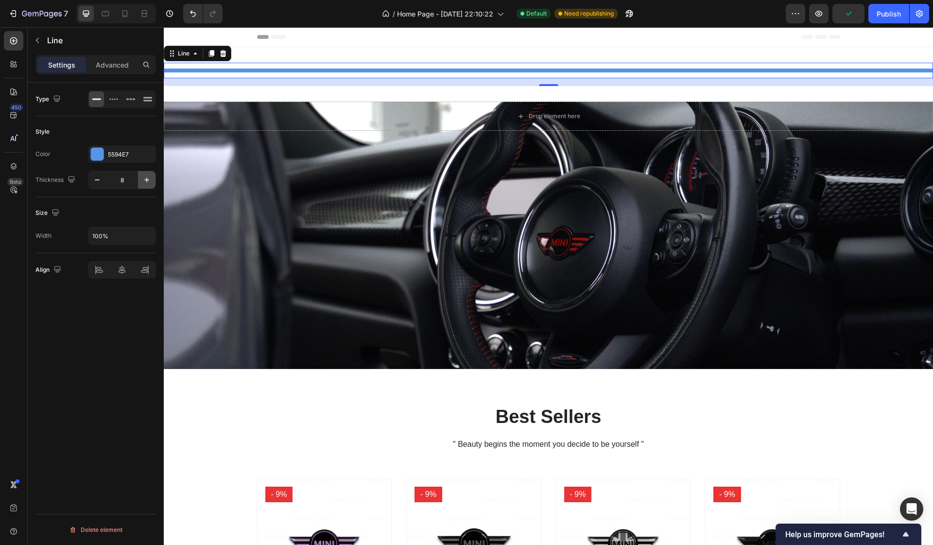
click at [145, 181] on icon "button" at bounding box center [147, 180] width 10 height 10
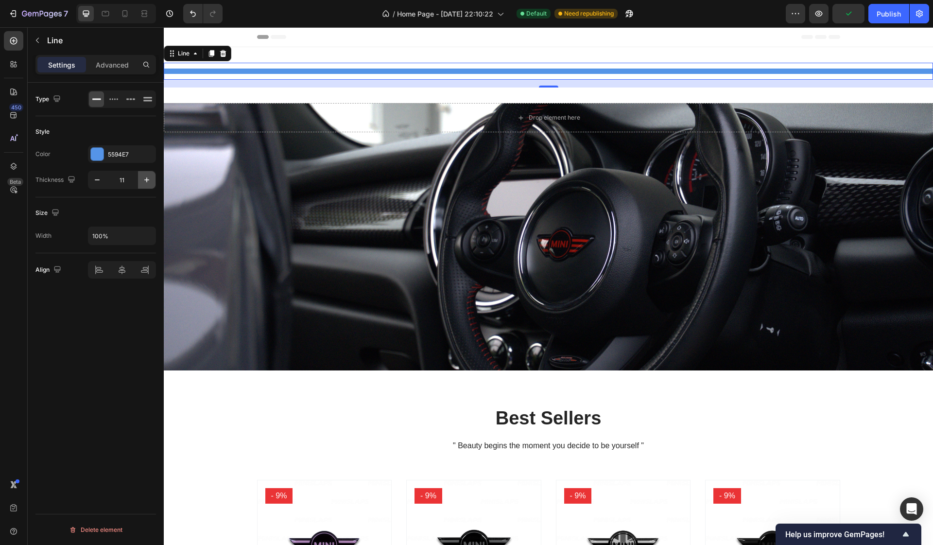
click at [145, 181] on icon "button" at bounding box center [147, 180] width 10 height 10
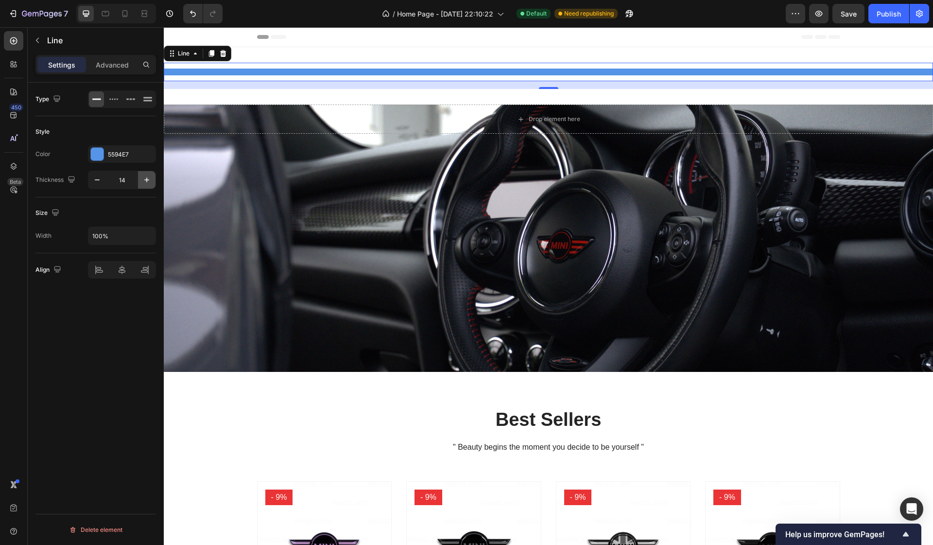
type input "15"
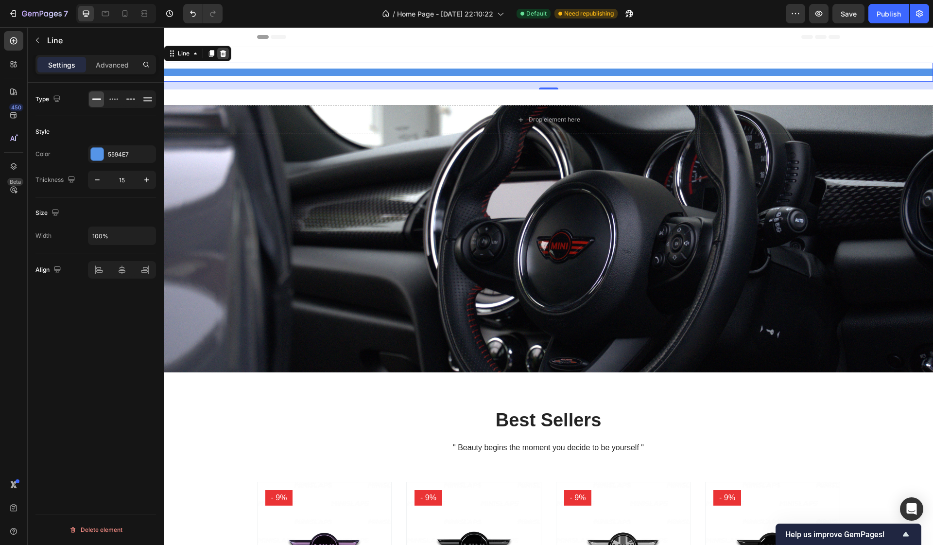
click at [224, 52] on icon at bounding box center [223, 53] width 6 height 7
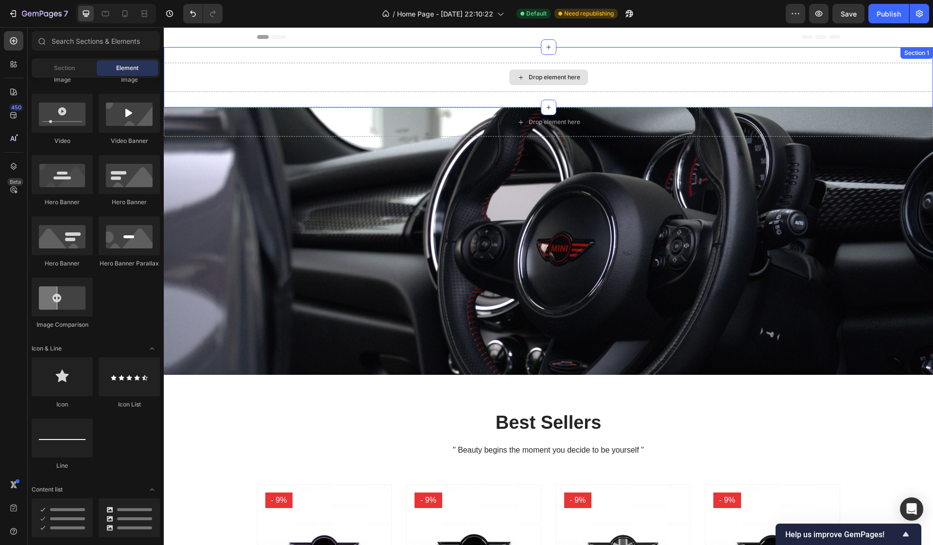
click at [245, 79] on div "Drop element here" at bounding box center [548, 77] width 769 height 29
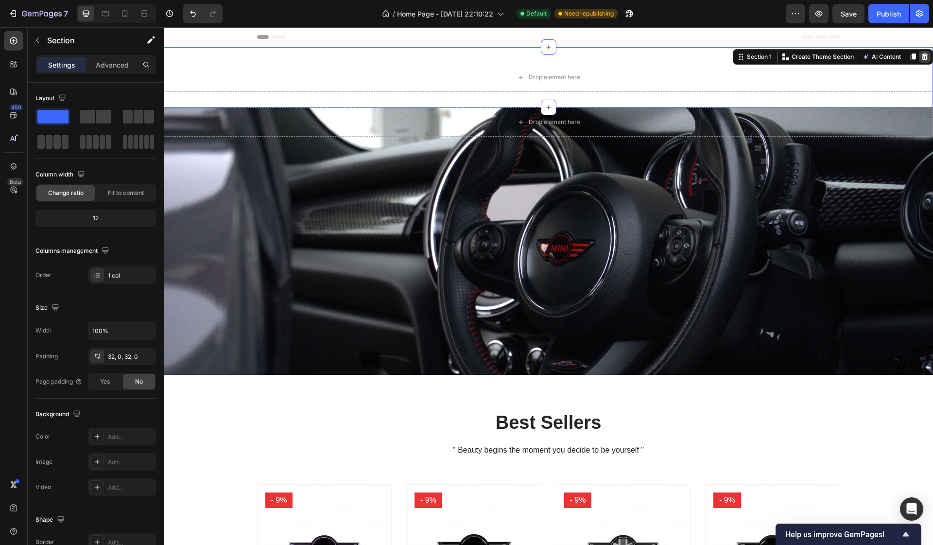
click at [923, 56] on icon at bounding box center [925, 56] width 6 height 7
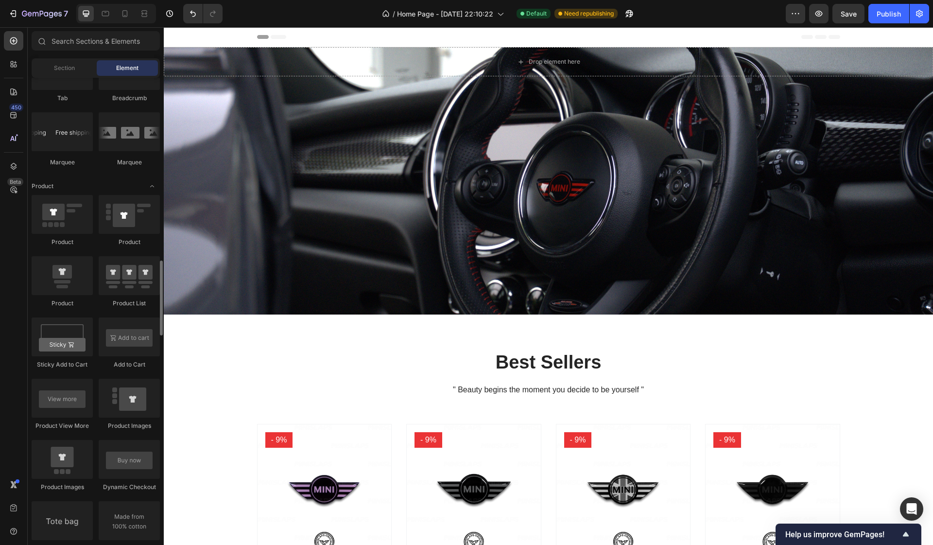
scroll to position [1140, 0]
click at [80, 137] on div at bounding box center [62, 132] width 61 height 39
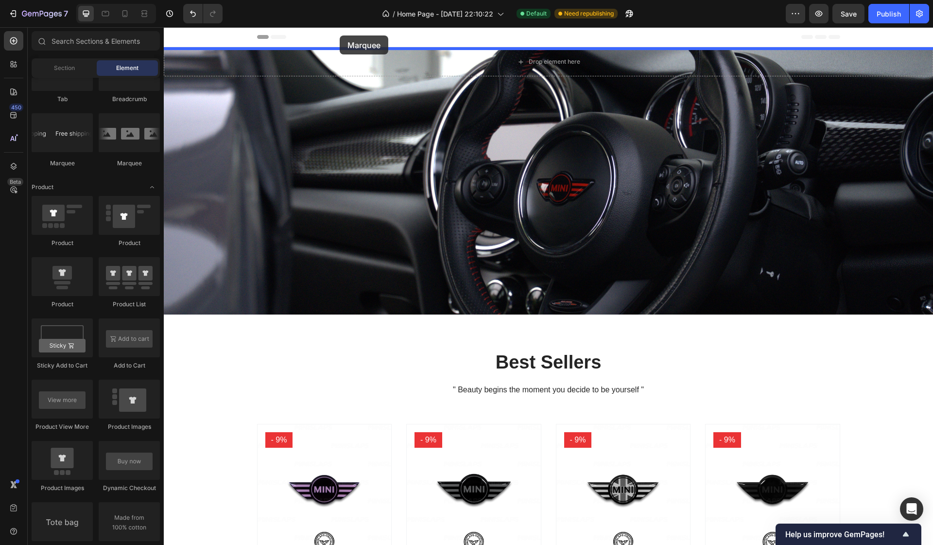
drag, startPoint x: 224, startPoint y: 167, endPoint x: 340, endPoint y: 35, distance: 174.9
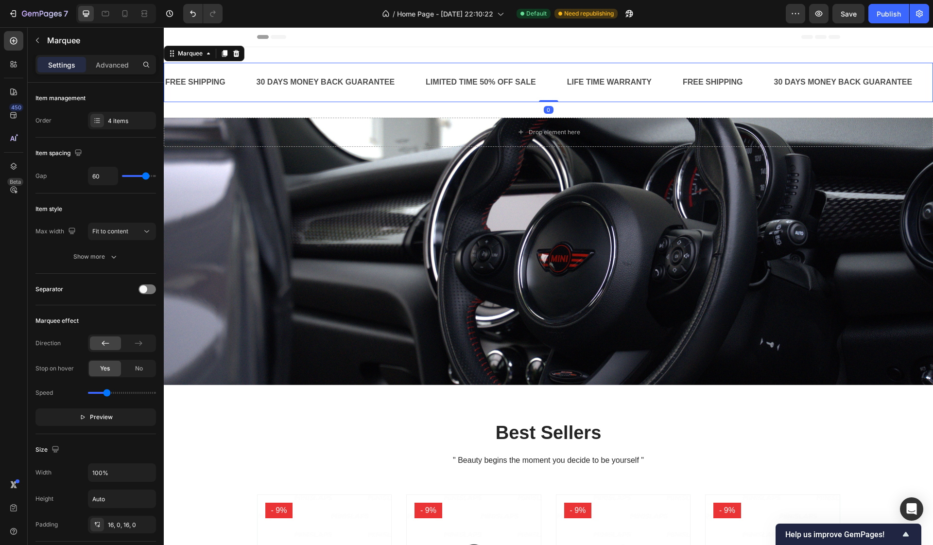
drag, startPoint x: 547, startPoint y: 100, endPoint x: 553, endPoint y: 70, distance: 30.2
click at [553, 70] on div "FREE SHIPPING Text Block 30 DAYS MONEY BACK GUARANTEE Text Block LIMITED TIME 5…" at bounding box center [548, 82] width 769 height 39
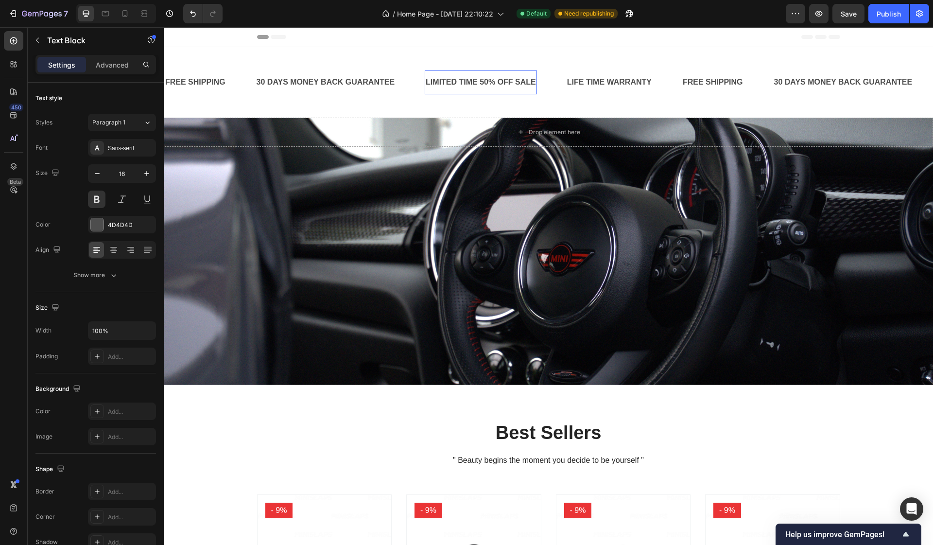
click at [531, 85] on div "LIMITED TIME 50% OFF SALE" at bounding box center [481, 82] width 112 height 16
click at [560, 45] on div "Header" at bounding box center [548, 36] width 583 height 19
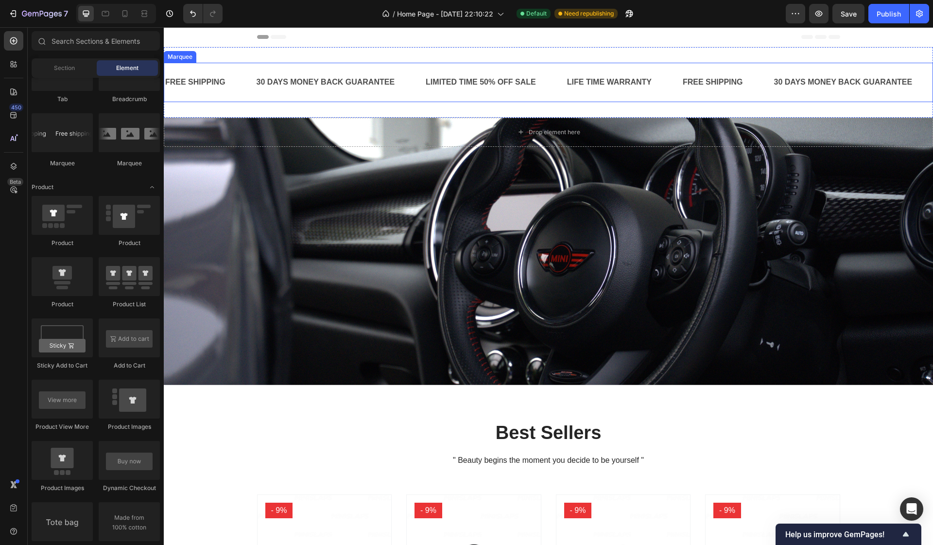
click at [541, 82] on div "LIMITED TIME 50% OFF SALE Text Block" at bounding box center [495, 82] width 141 height 24
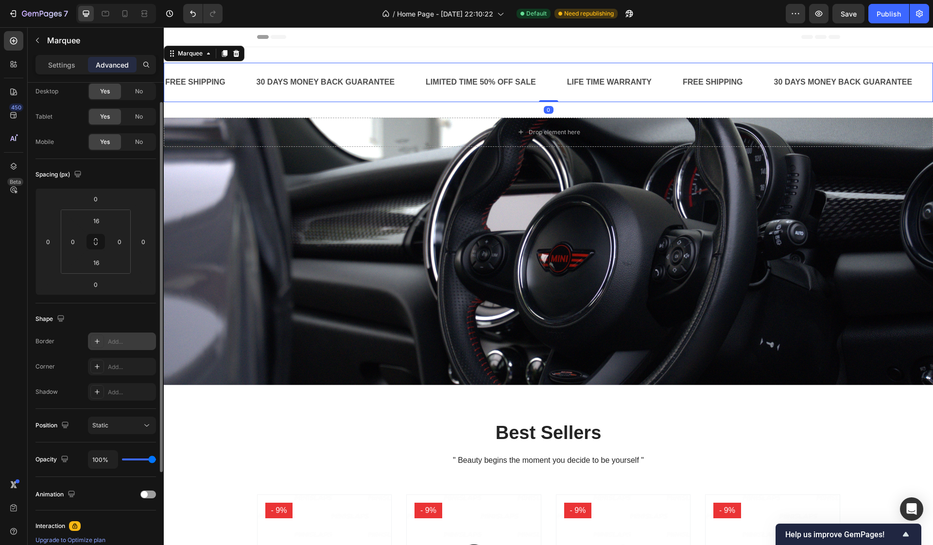
scroll to position [30, 0]
click at [153, 490] on div at bounding box center [148, 494] width 16 height 8
click at [147, 493] on div at bounding box center [148, 494] width 16 height 8
click at [147, 493] on span at bounding box center [144, 493] width 7 height 7
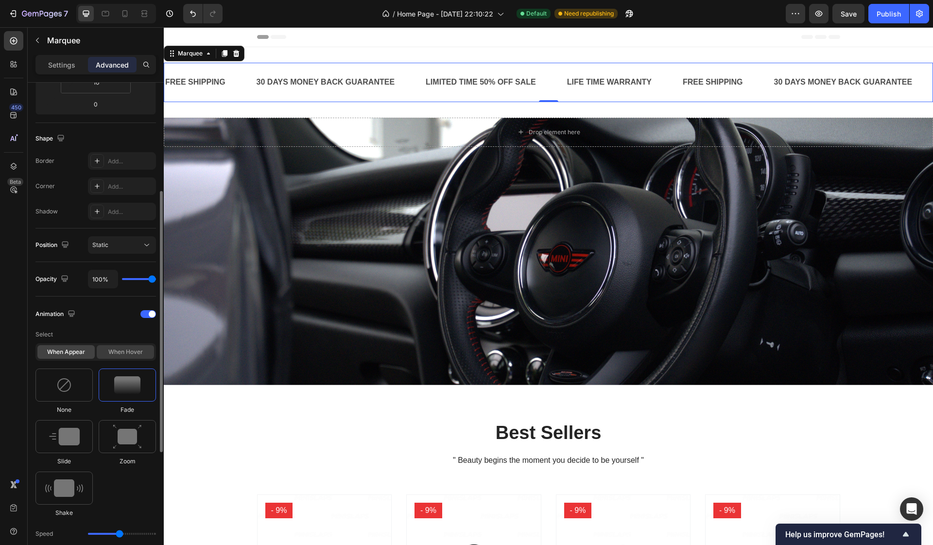
scroll to position [214, 0]
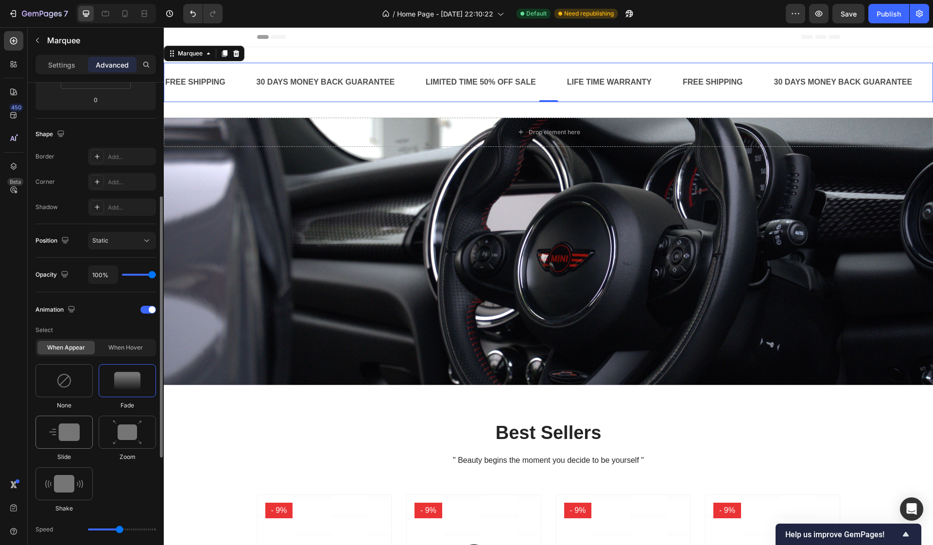
click at [71, 437] on img at bounding box center [64, 431] width 31 height 17
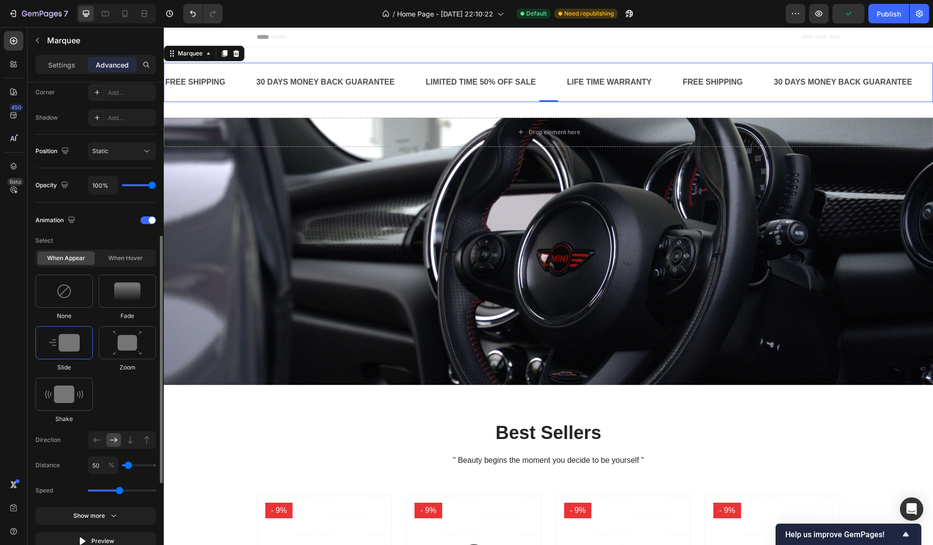
scroll to position [316, 0]
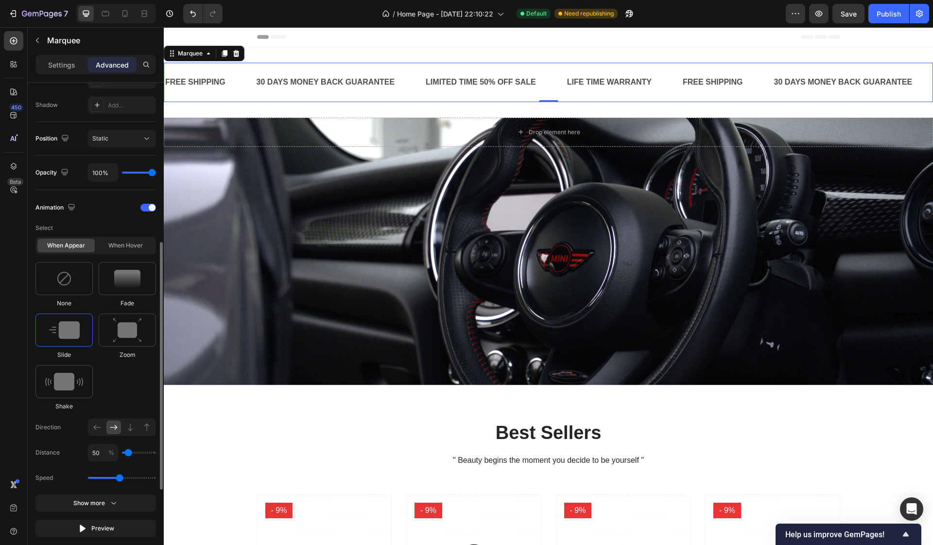
click at [132, 476] on div "Speed" at bounding box center [95, 477] width 120 height 17
click at [138, 479] on div "Speed" at bounding box center [95, 477] width 120 height 17
drag, startPoint x: 122, startPoint y: 477, endPoint x: 140, endPoint y: 477, distance: 18.5
type input "2.7"
click at [140, 477] on input "range" at bounding box center [122, 478] width 68 height 2
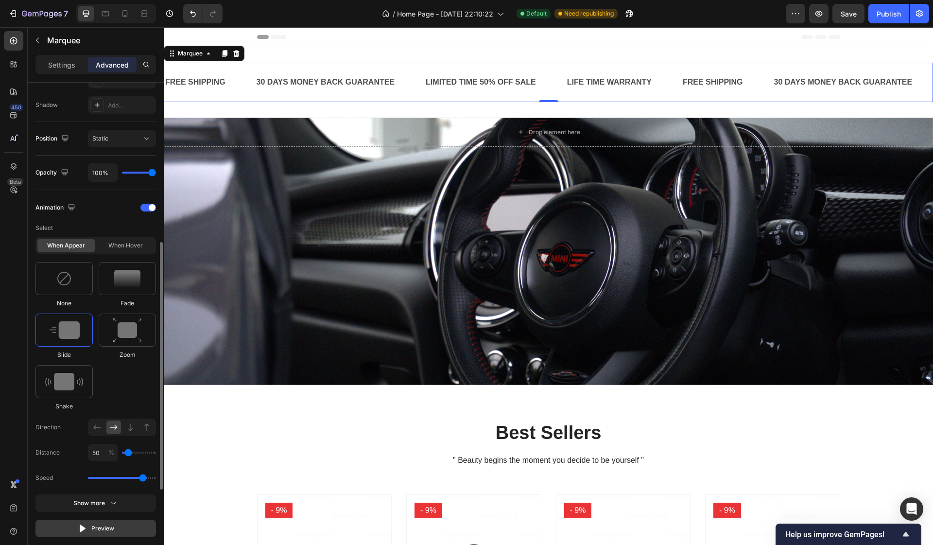
click at [91, 529] on div "Preview" at bounding box center [96, 528] width 36 height 10
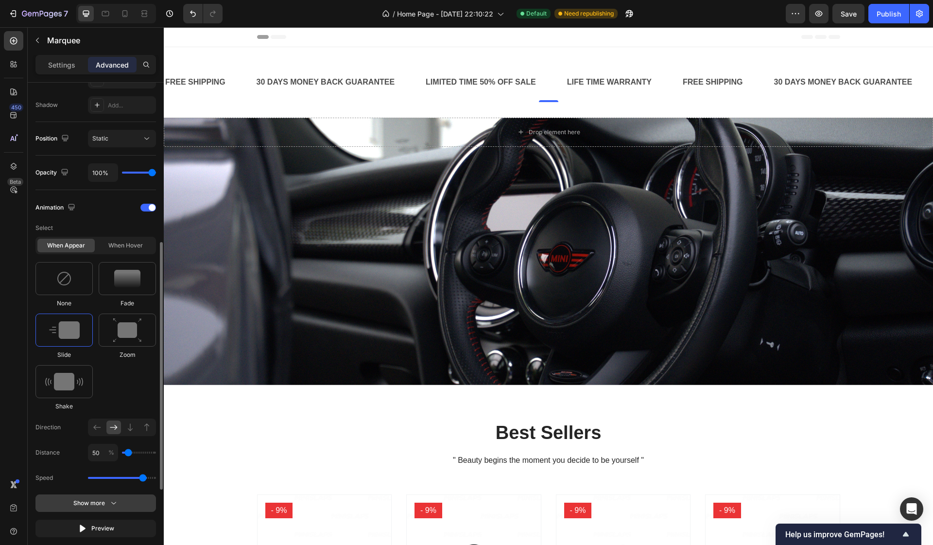
click at [102, 504] on div "Show more" at bounding box center [95, 503] width 45 height 10
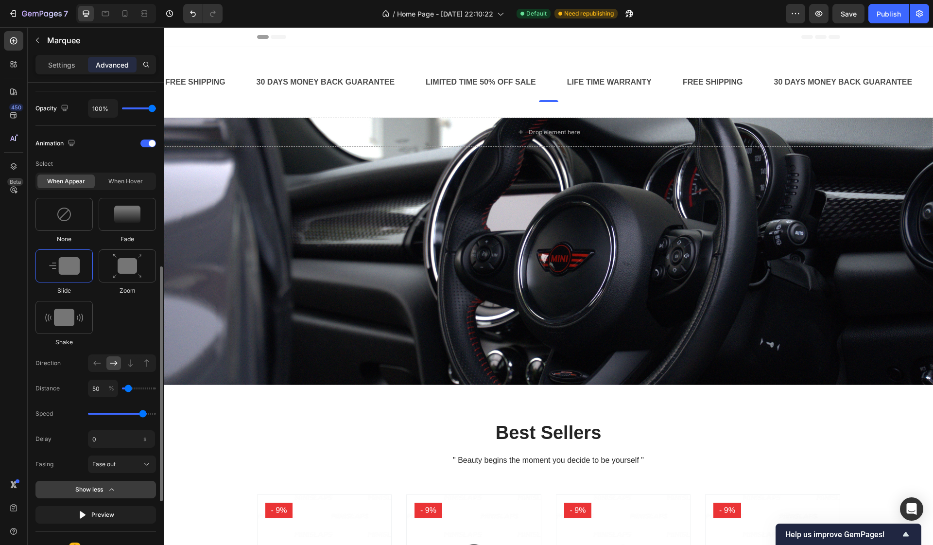
scroll to position [381, 0]
click at [80, 207] on div at bounding box center [63, 213] width 57 height 33
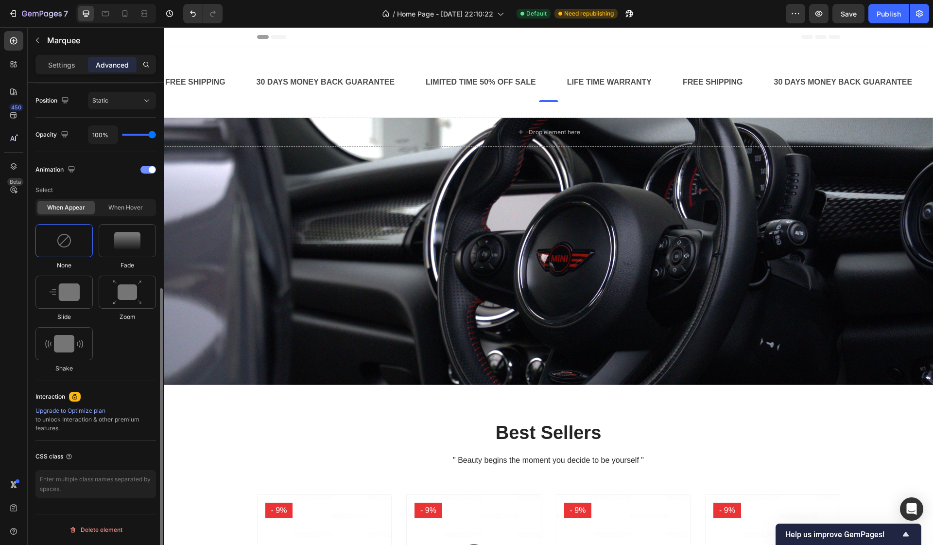
click at [147, 170] on div at bounding box center [148, 170] width 16 height 8
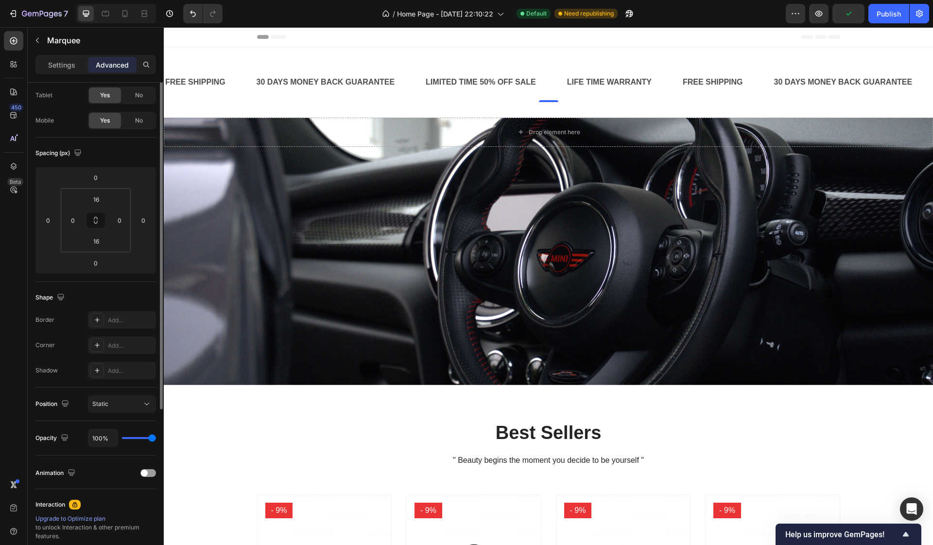
scroll to position [0, 0]
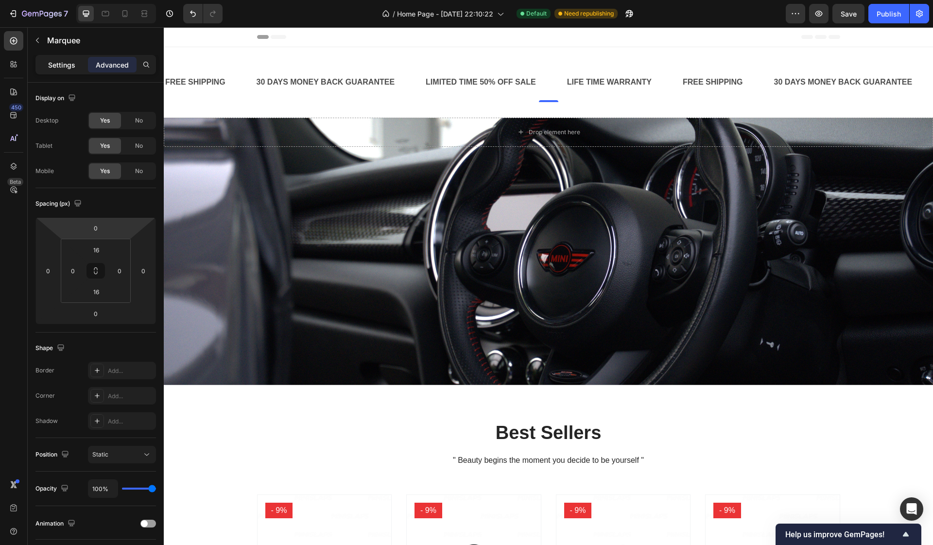
click at [66, 63] on p "Settings" at bounding box center [61, 65] width 27 height 10
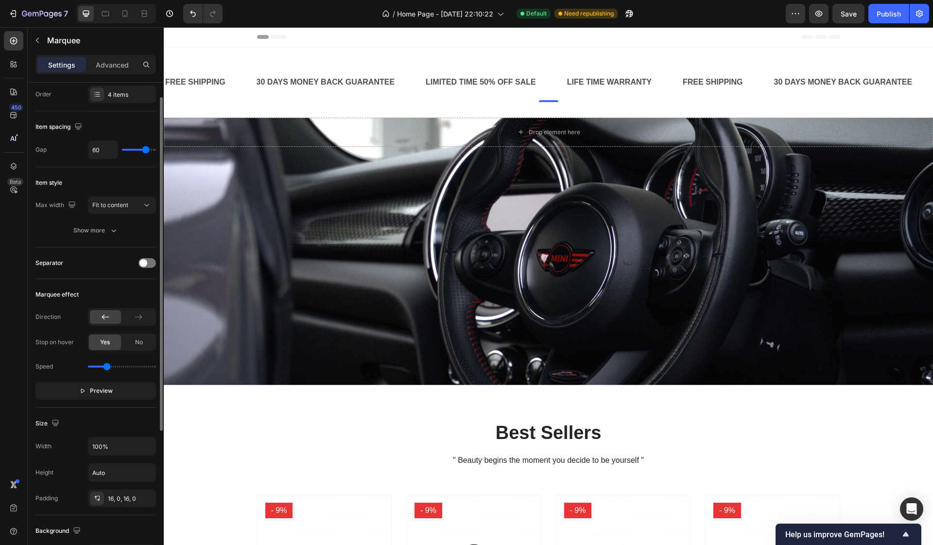
scroll to position [26, 0]
click at [141, 321] on icon at bounding box center [139, 317] width 10 height 10
click at [137, 343] on span "No" at bounding box center [139, 342] width 8 height 9
click at [125, 367] on div "Speed" at bounding box center [95, 367] width 120 height 16
drag, startPoint x: 107, startPoint y: 367, endPoint x: 135, endPoint y: 368, distance: 27.7
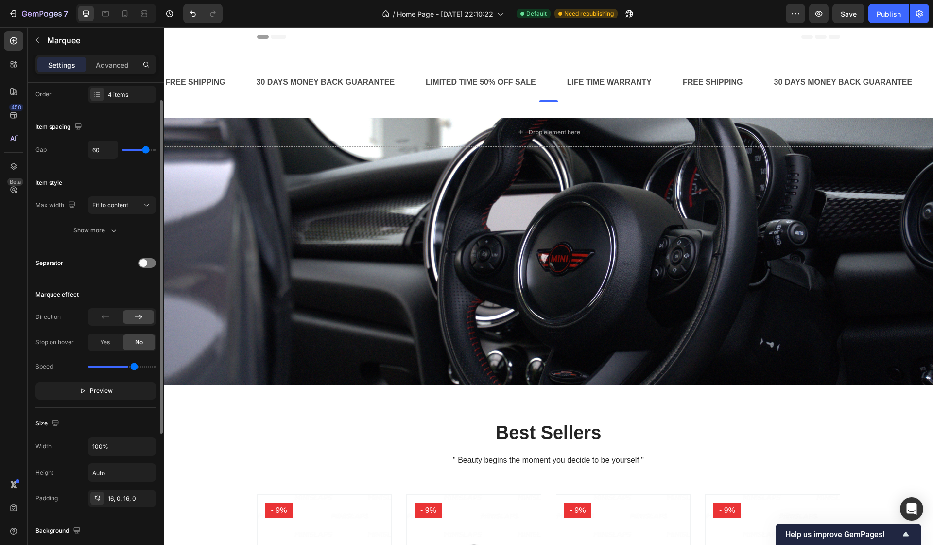
click at [135, 367] on input "range" at bounding box center [122, 366] width 68 height 2
click at [111, 391] on span "Preview" at bounding box center [101, 391] width 23 height 10
drag, startPoint x: 135, startPoint y: 369, endPoint x: 172, endPoint y: 368, distance: 37.9
click at [172, 0] on div "7 Version history / Home Page - Sep 26, 22:10:22 Default Need republishing Prev…" at bounding box center [466, 0] width 933 height 0
drag, startPoint x: 151, startPoint y: 367, endPoint x: 99, endPoint y: 366, distance: 51.5
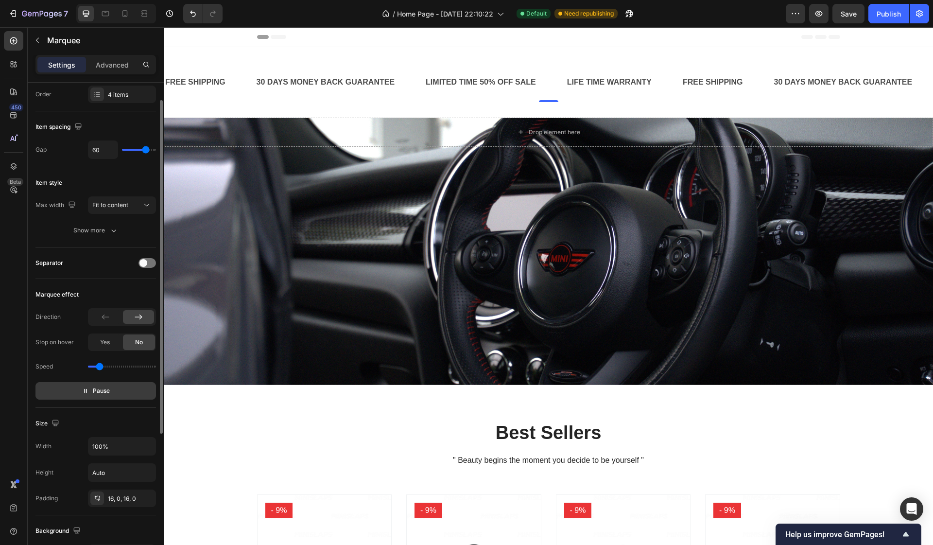
type input "0.5"
click at [99, 366] on input "range" at bounding box center [122, 366] width 68 height 2
click at [750, 63] on div "FREE SHIPPING Text Block 30 DAYS MONEY BACK GUARANTEE Text Block LIMITED TIME 5…" at bounding box center [548, 82] width 769 height 39
click at [817, 49] on div "FREE SHIPPING Text Block 30 DAYS MONEY BACK GUARANTEE Text Block LIMITED TIME 5…" at bounding box center [548, 82] width 769 height 70
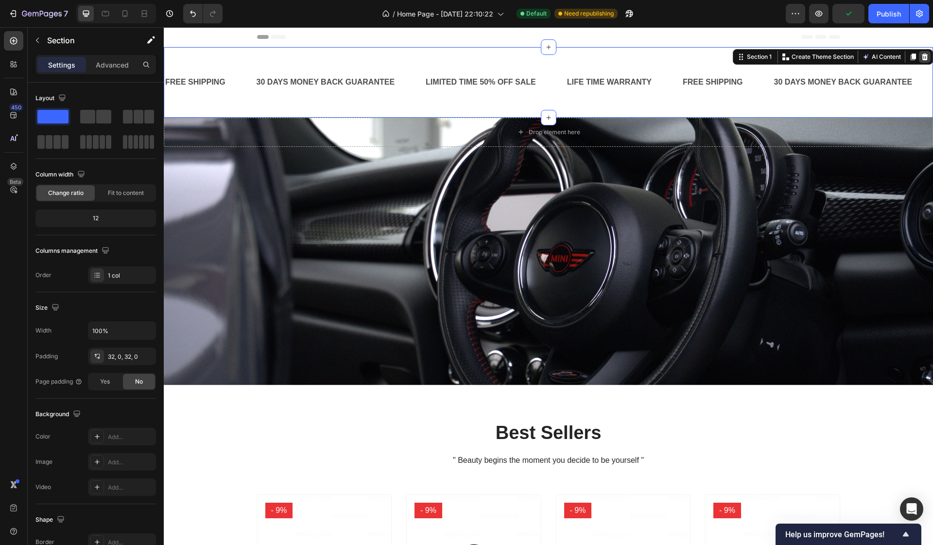
click at [926, 62] on div at bounding box center [925, 57] width 12 height 12
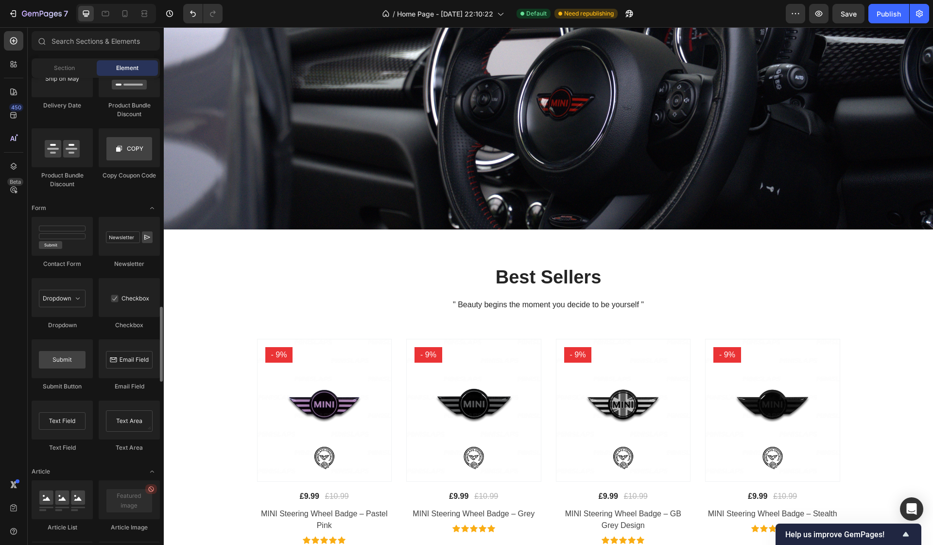
scroll to position [2104, 0]
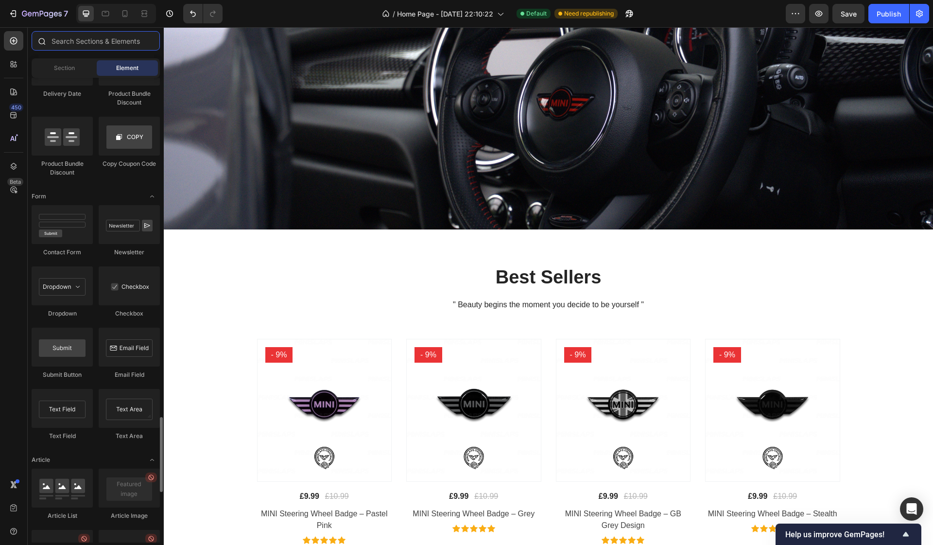
click at [111, 38] on input "text" at bounding box center [96, 40] width 128 height 19
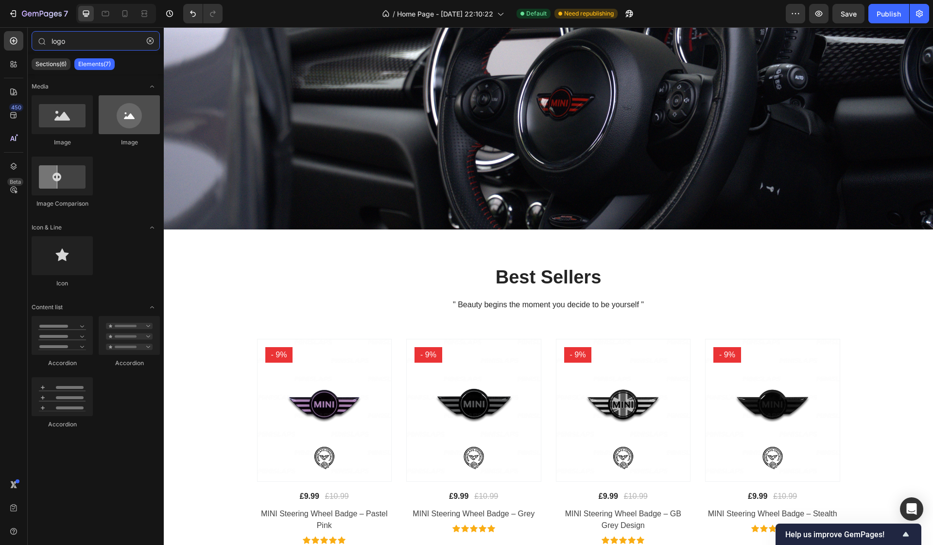
type input "logo"
click at [144, 116] on div at bounding box center [129, 114] width 61 height 39
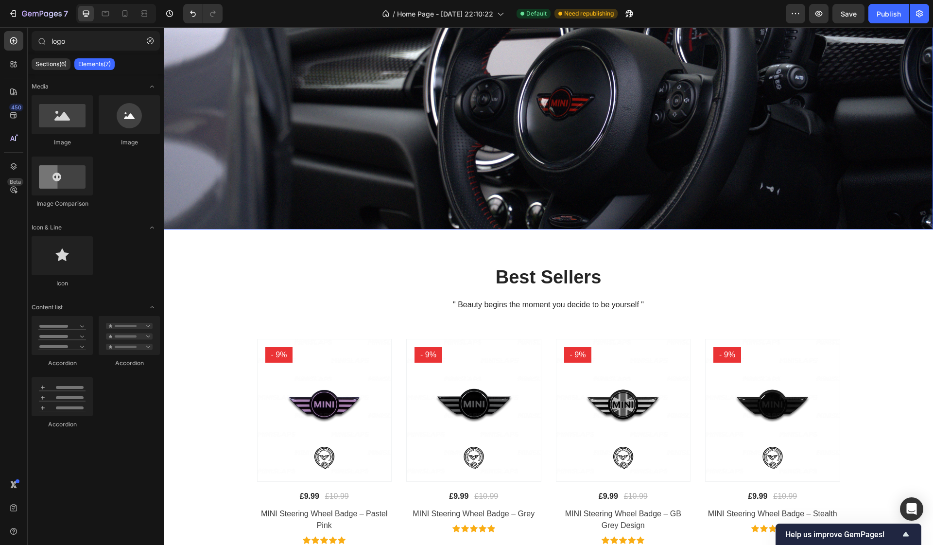
click at [245, 142] on div "Overlay" at bounding box center [548, 95] width 769 height 267
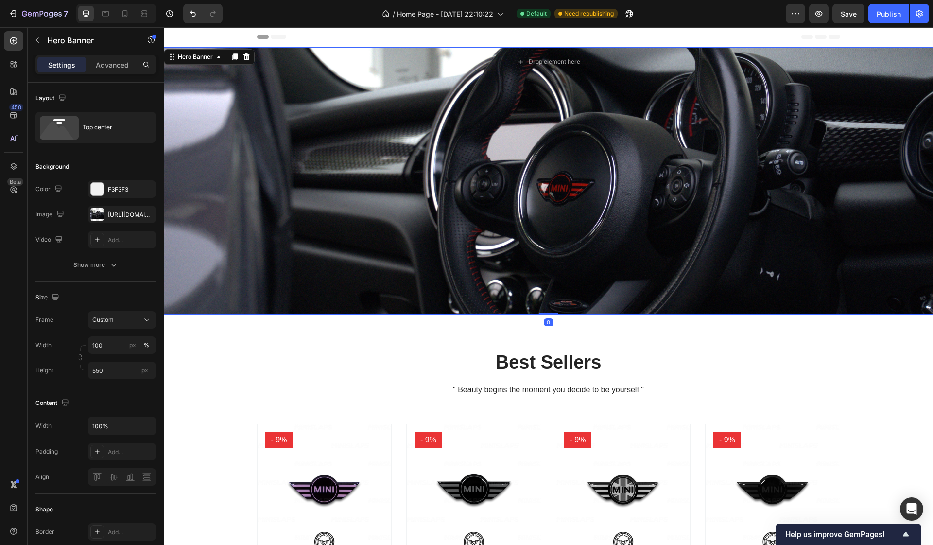
scroll to position [0, 0]
click at [105, 267] on div "Show more" at bounding box center [95, 265] width 45 height 10
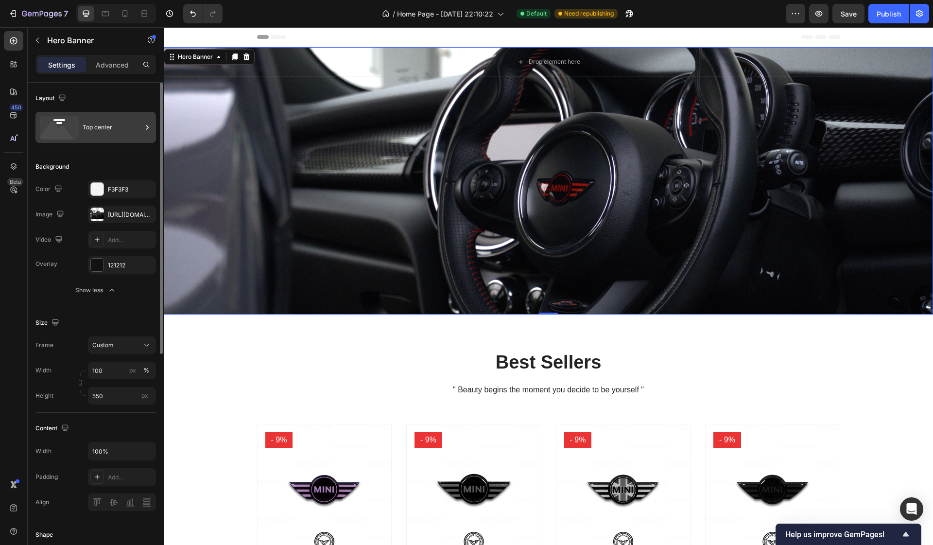
click at [87, 128] on div "Top center" at bounding box center [112, 127] width 59 height 22
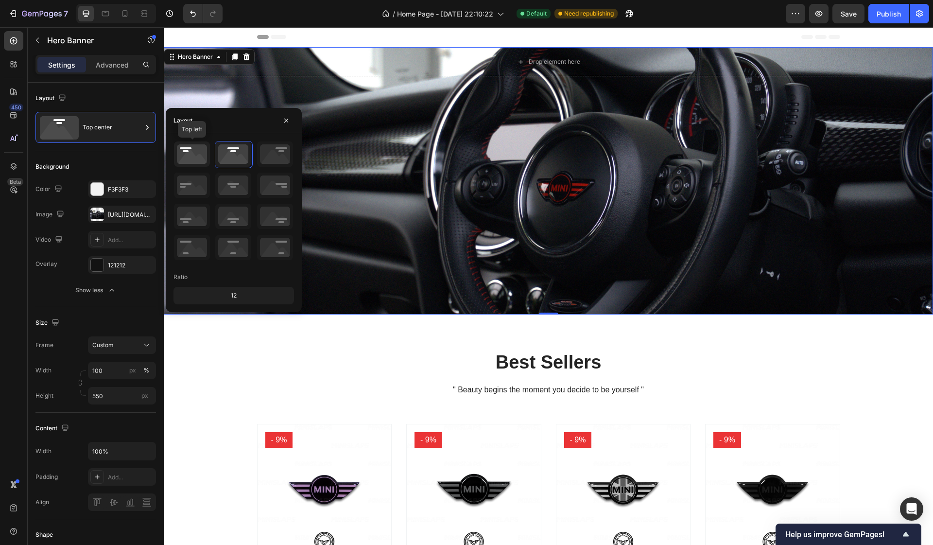
click at [192, 156] on icon at bounding box center [192, 153] width 36 height 25
click at [260, 149] on icon at bounding box center [275, 153] width 36 height 25
click at [280, 189] on icon at bounding box center [275, 184] width 36 height 25
click at [242, 185] on icon at bounding box center [233, 184] width 36 height 25
click at [202, 187] on icon at bounding box center [192, 184] width 36 height 25
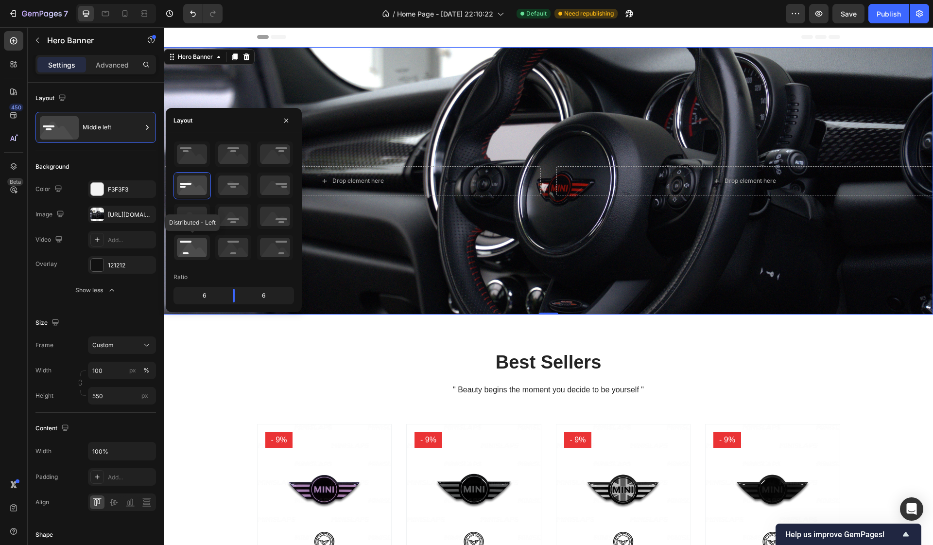
click at [193, 253] on icon at bounding box center [192, 247] width 36 height 25
click at [38, 38] on icon "button" at bounding box center [38, 40] width 8 height 8
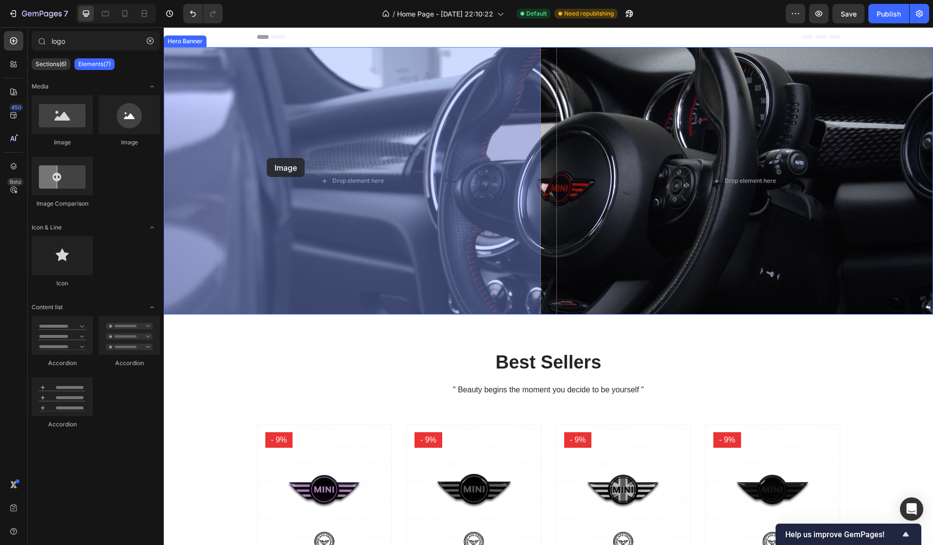
drag, startPoint x: 286, startPoint y: 154, endPoint x: 267, endPoint y: 158, distance: 19.4
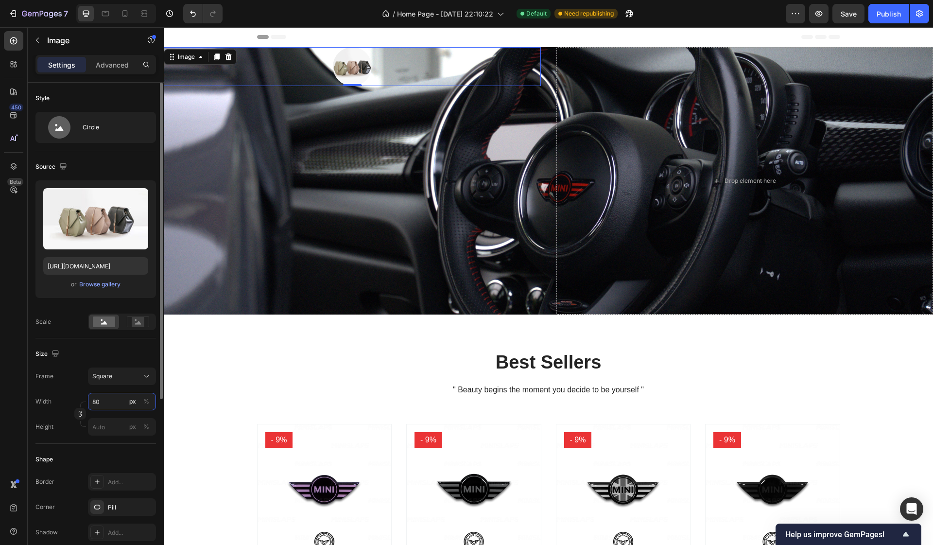
click at [110, 402] on input "80" at bounding box center [122, 401] width 68 height 17
type input "2"
type input "29"
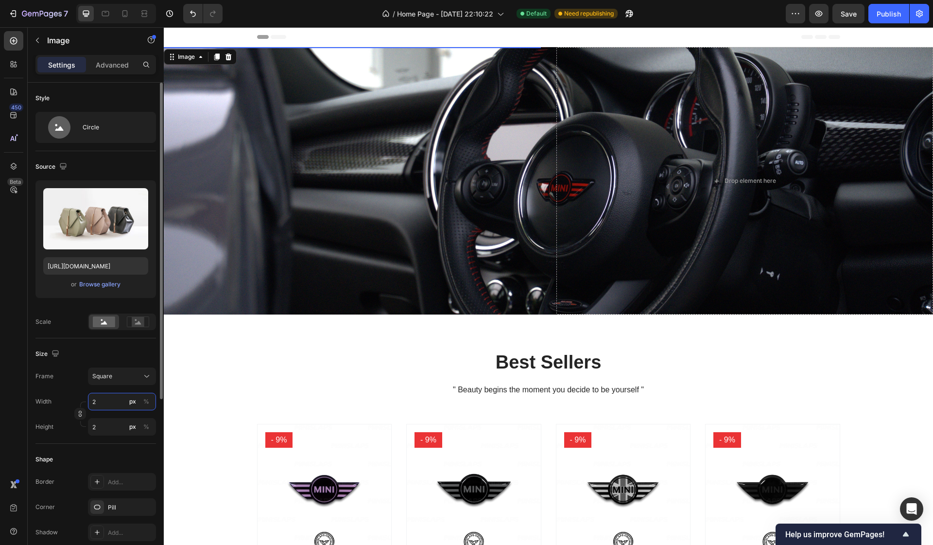
type input "29"
type input "290"
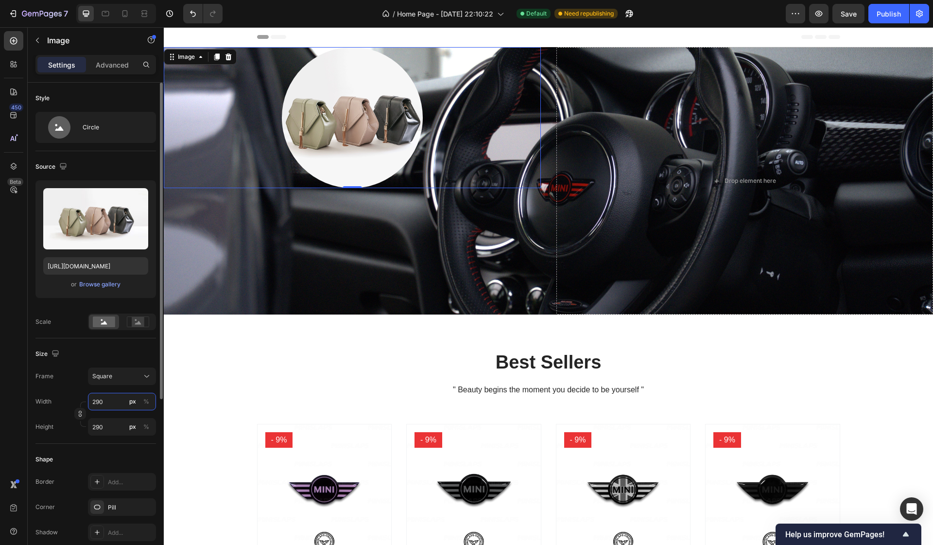
type input "2900"
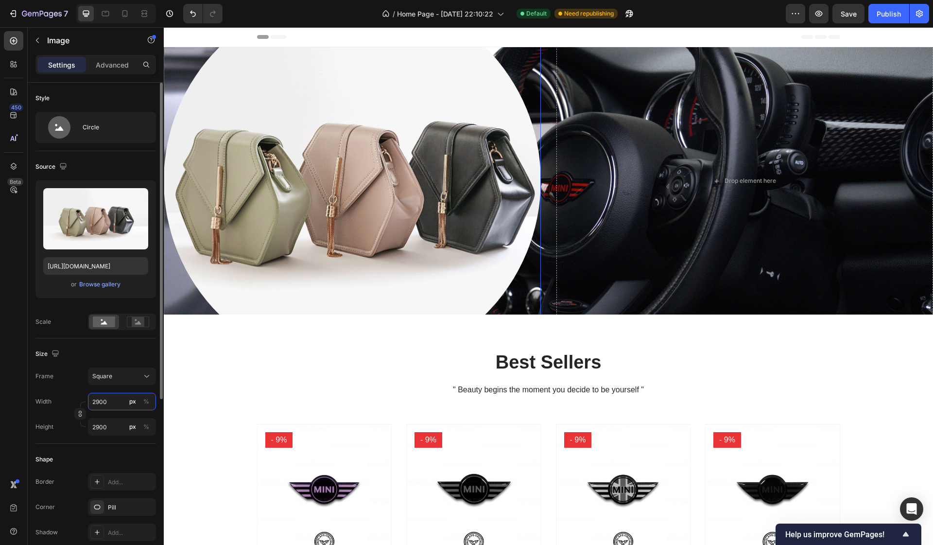
type input "29009"
type input "2900"
type input "290"
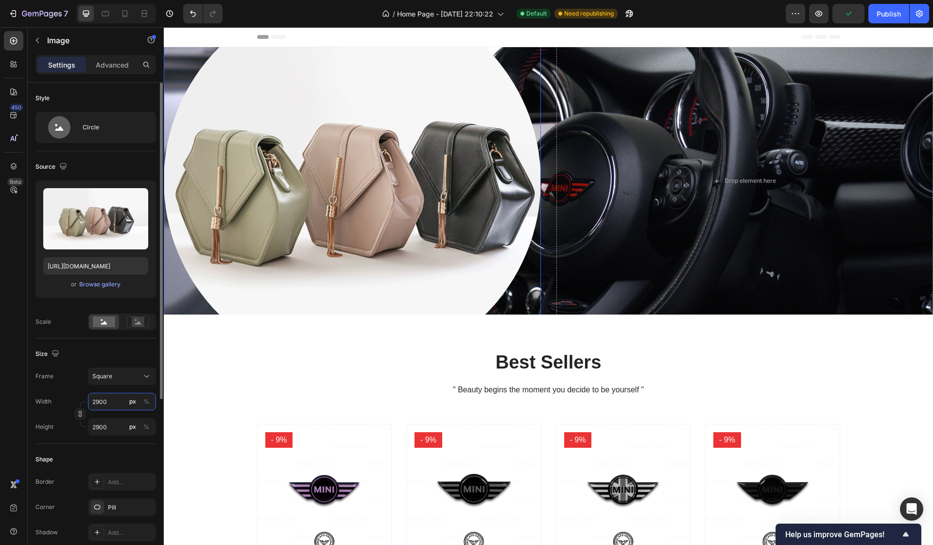
type input "290"
type input "29"
type input "2"
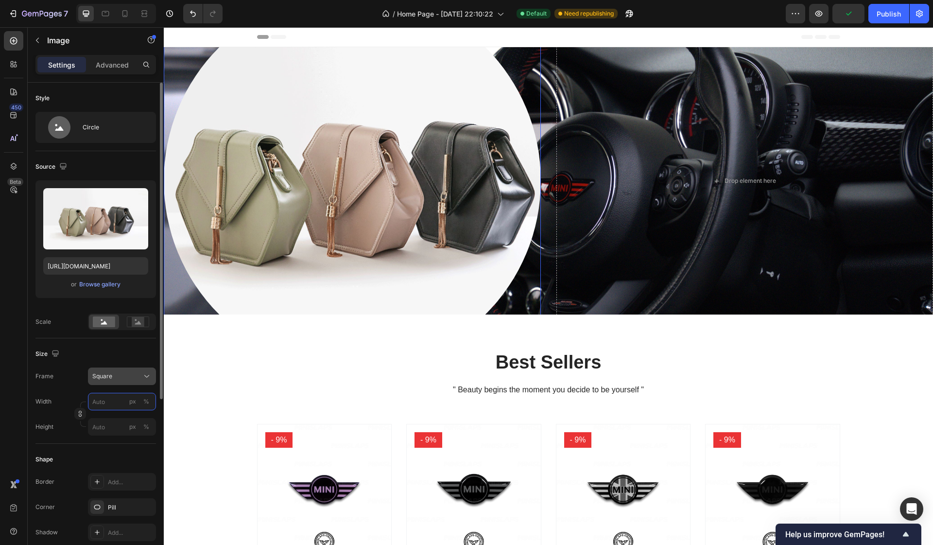
type input "2"
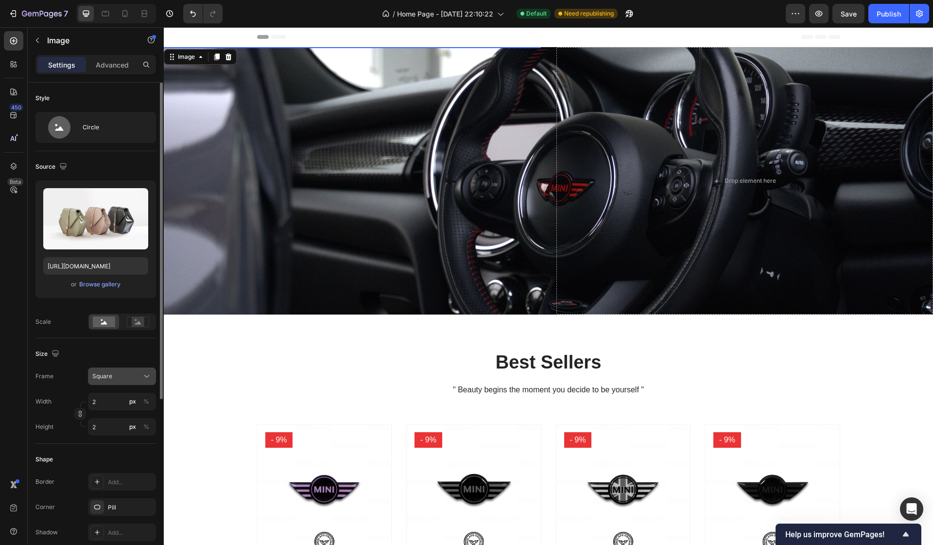
click at [116, 382] on button "Square" at bounding box center [122, 375] width 68 height 17
click at [119, 454] on div "Original" at bounding box center [120, 454] width 56 height 9
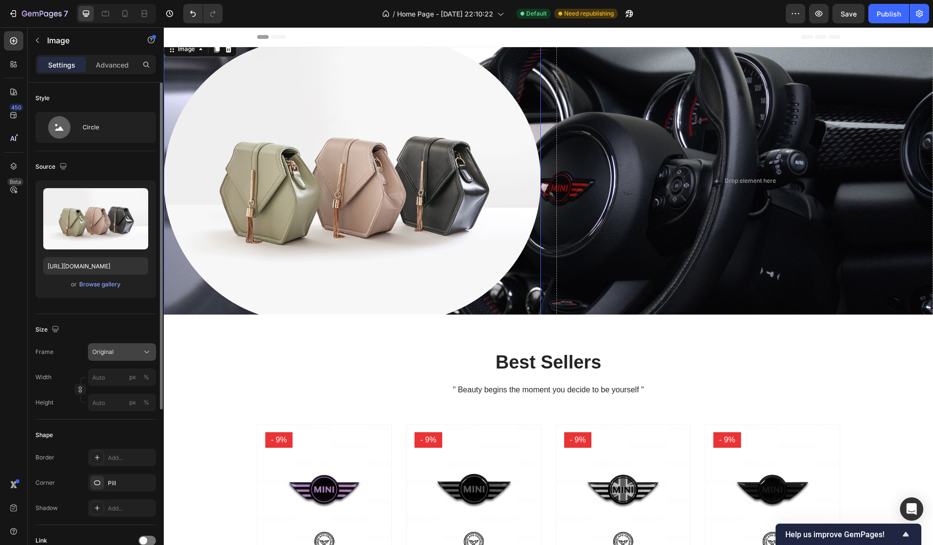
click at [130, 353] on div "Original" at bounding box center [116, 351] width 48 height 9
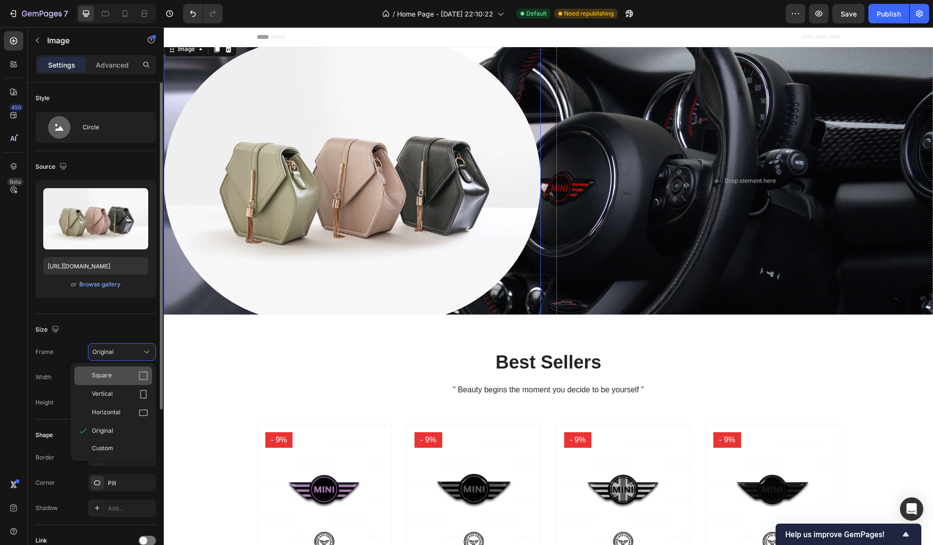
click at [115, 374] on div "Square" at bounding box center [120, 376] width 56 height 10
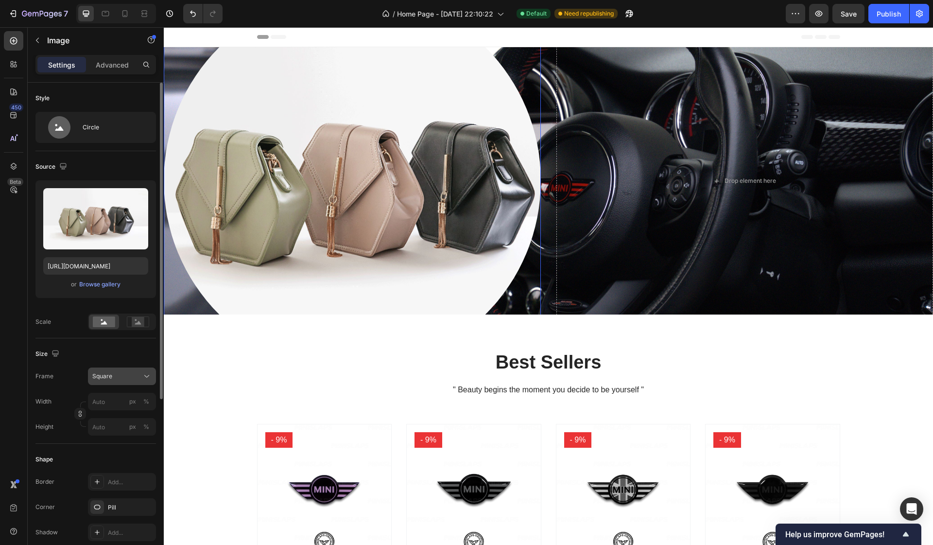
click at [114, 378] on div "Square" at bounding box center [116, 376] width 48 height 9
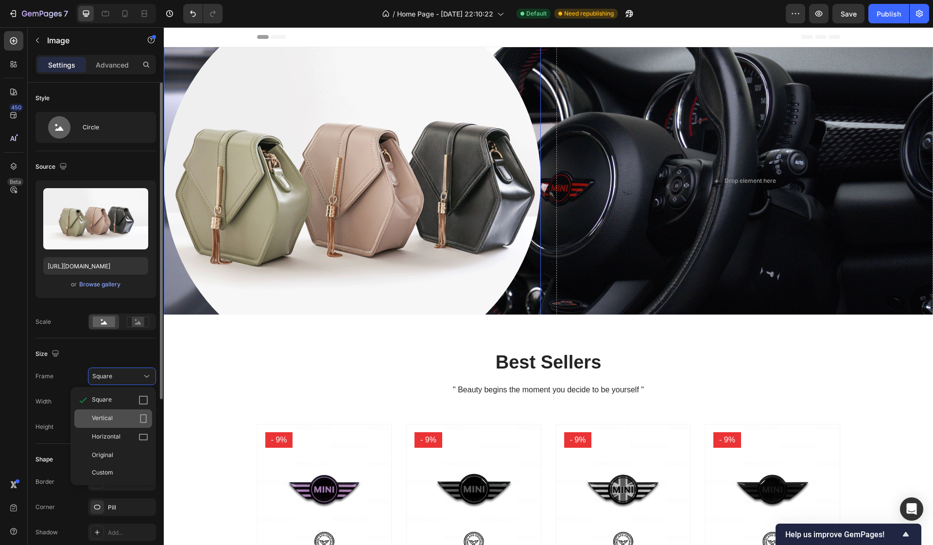
click at [113, 411] on div "Vertical" at bounding box center [113, 418] width 78 height 18
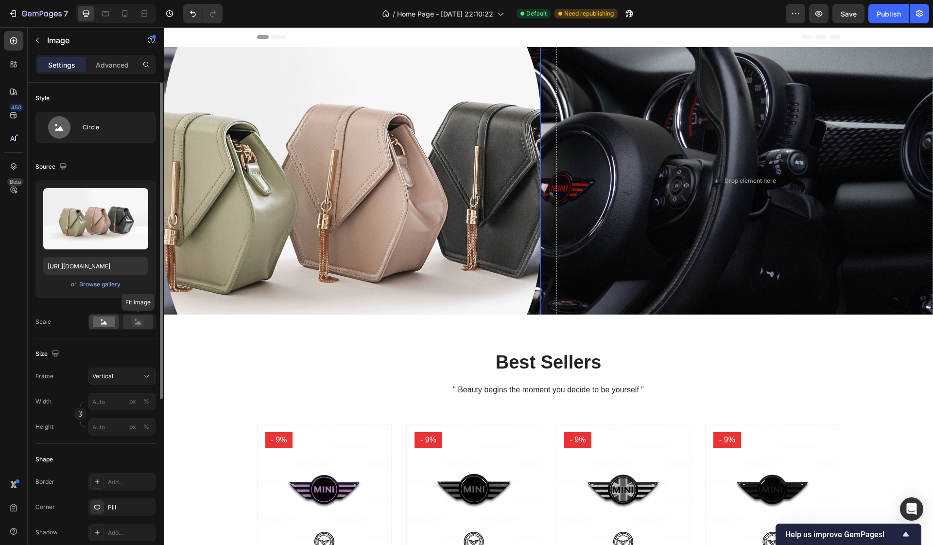
click at [137, 327] on rect at bounding box center [138, 322] width 13 height 10
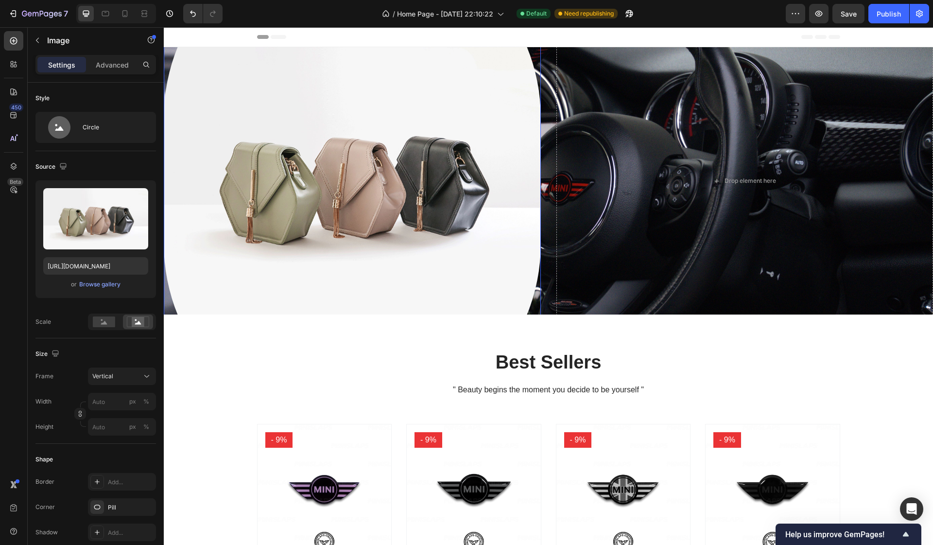
click at [312, 275] on img at bounding box center [352, 181] width 377 height 502
click at [91, 122] on div "Circle" at bounding box center [112, 127] width 59 height 22
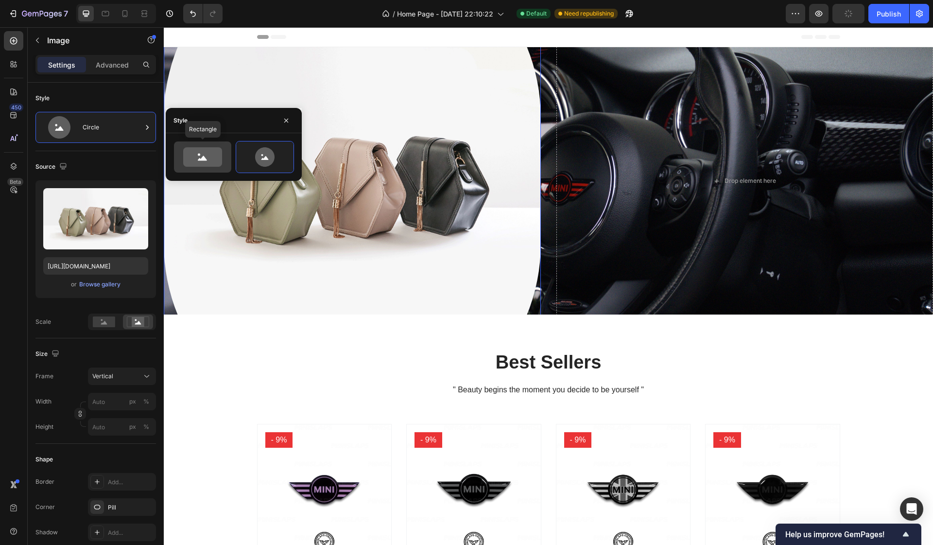
click at [200, 164] on icon at bounding box center [202, 156] width 39 height 19
type input "100"
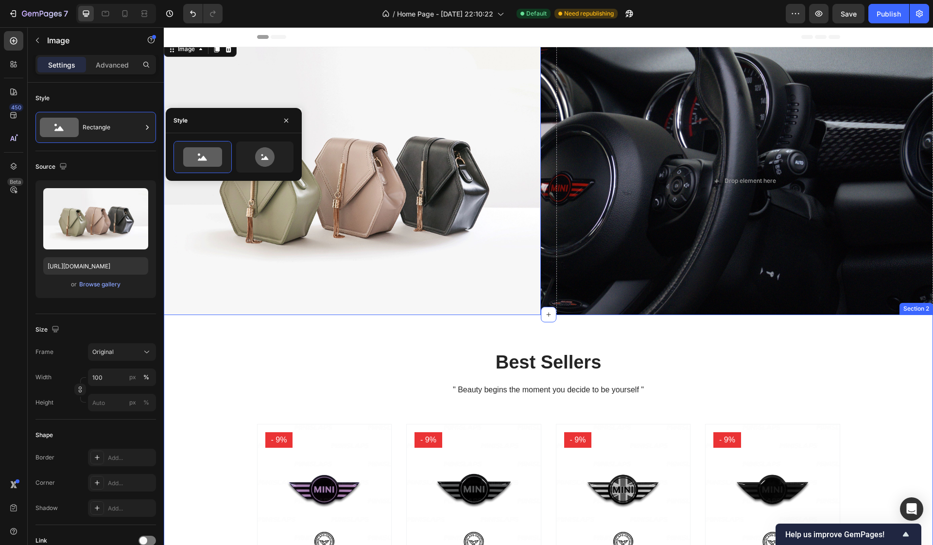
click at [549, 328] on div "Best Sellers Heading " Beauty begins the moment you decide to be yourself " Tex…" at bounding box center [548, 514] width 769 height 400
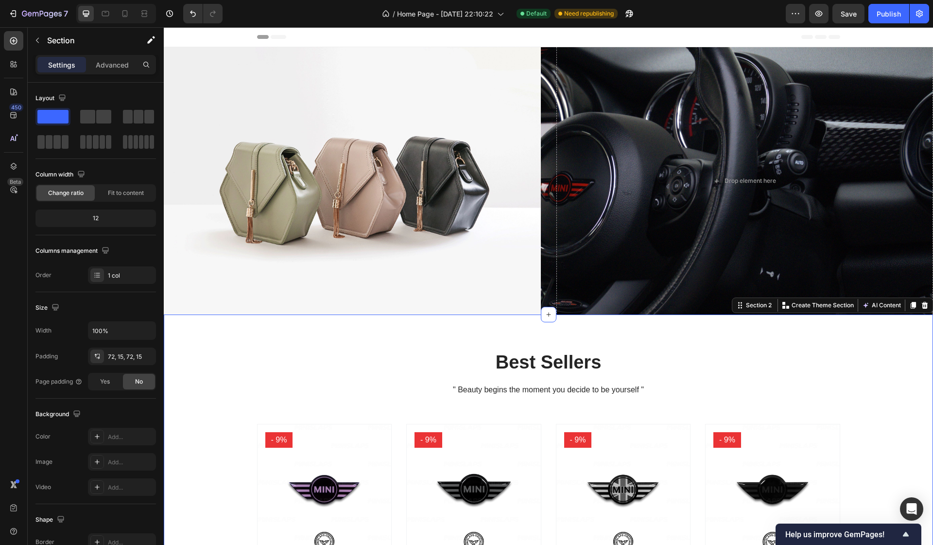
click at [240, 379] on div "Best Sellers Heading " Beauty begins the moment you decide to be yourself " Tex…" at bounding box center [548, 514] width 755 height 330
click at [277, 194] on img at bounding box center [352, 180] width 377 height 283
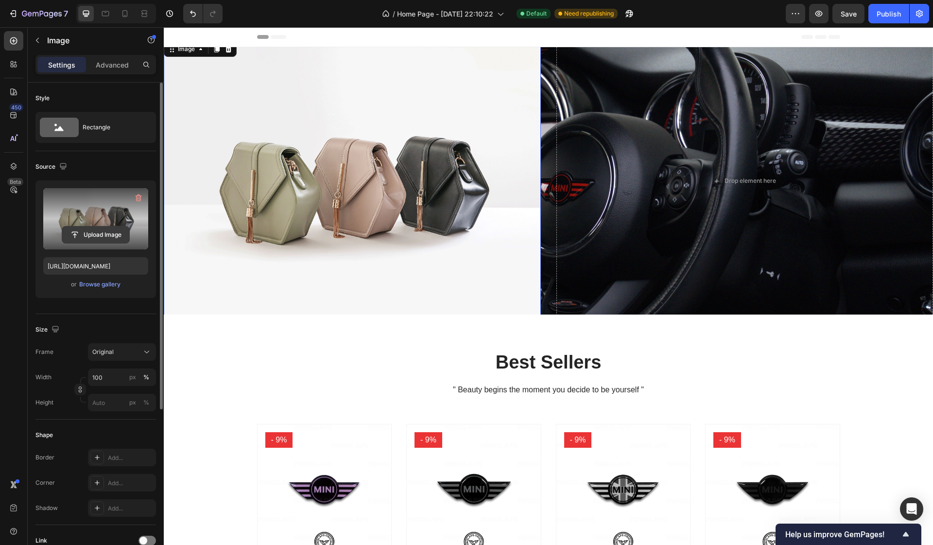
click at [92, 226] on button "Upload Image" at bounding box center [96, 234] width 68 height 17
click at [97, 235] on input "file" at bounding box center [95, 234] width 67 height 17
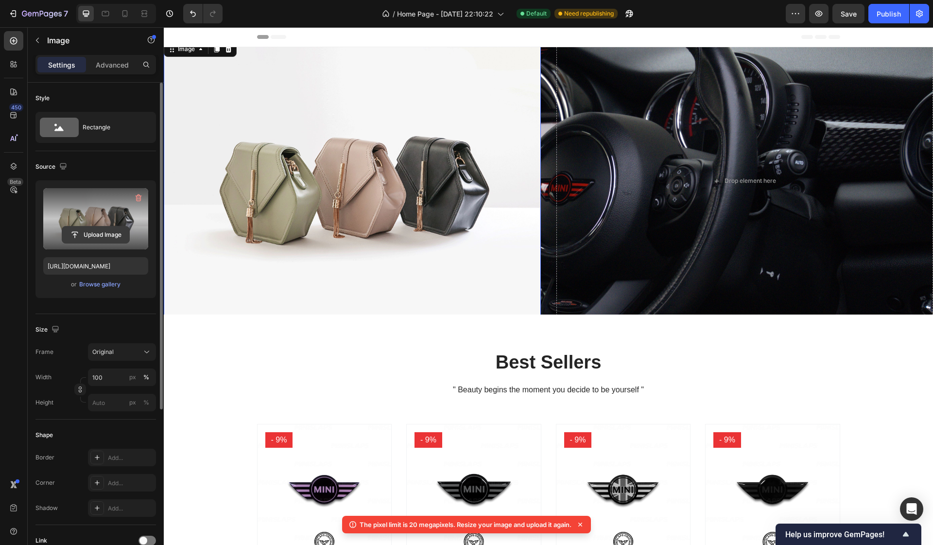
click at [105, 229] on input "file" at bounding box center [95, 234] width 67 height 17
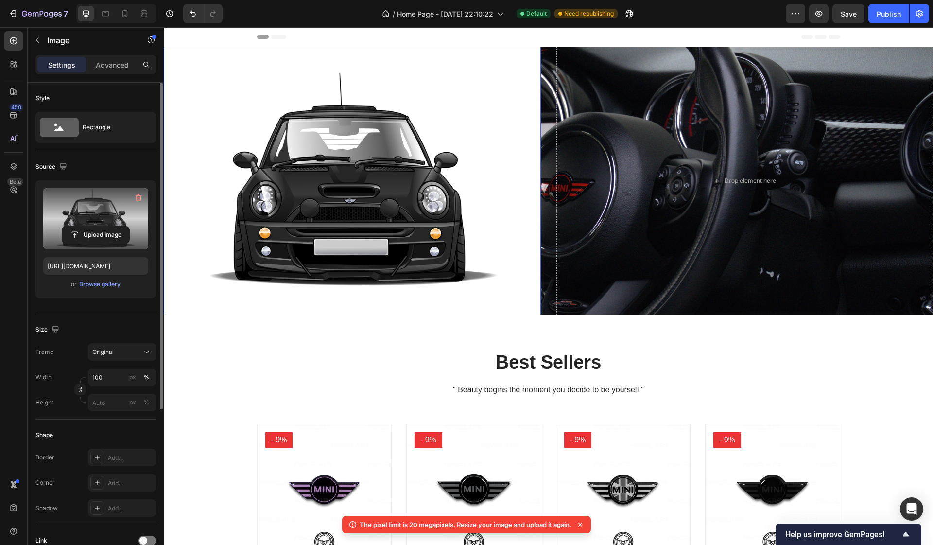
click at [374, 207] on img at bounding box center [352, 180] width 377 height 377
click at [357, 86] on img at bounding box center [352, 180] width 377 height 377
click at [196, 11] on icon "Undo/Redo" at bounding box center [193, 14] width 10 height 10
type input "https://cdn.shopify.com/s/files/1/2005/9307/files/image_demo.jpg"
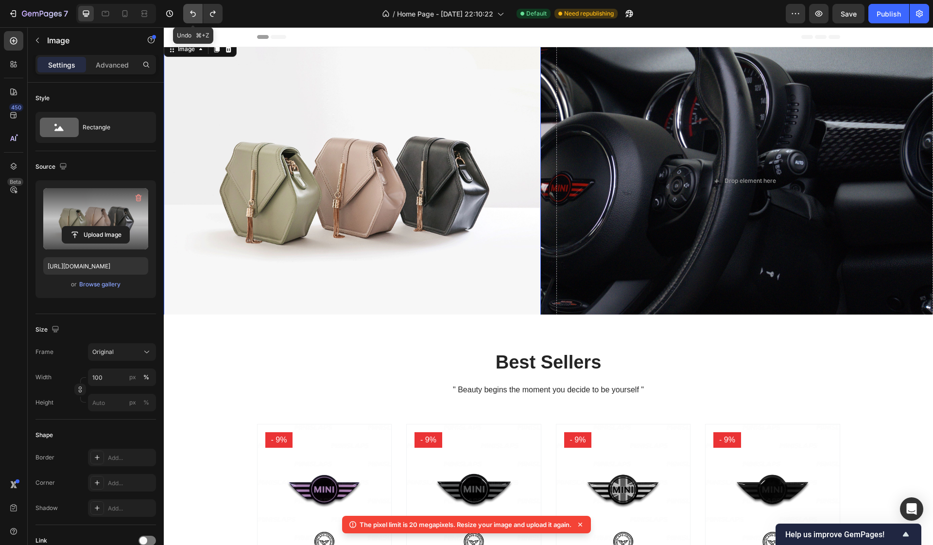
click at [196, 11] on icon "Undo/Redo" at bounding box center [193, 14] width 10 height 10
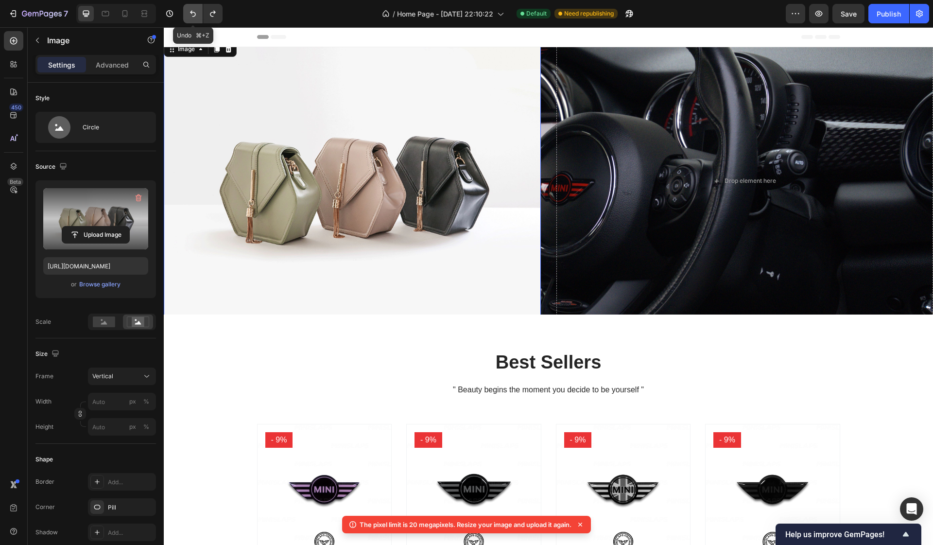
click at [196, 11] on icon "Undo/Redo" at bounding box center [193, 14] width 10 height 10
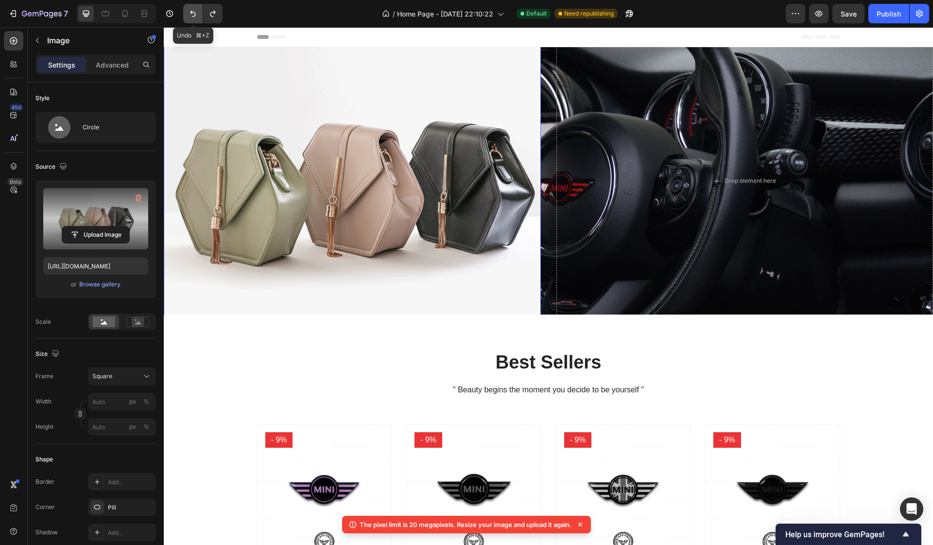
click at [196, 11] on icon "Undo/Redo" at bounding box center [193, 14] width 10 height 10
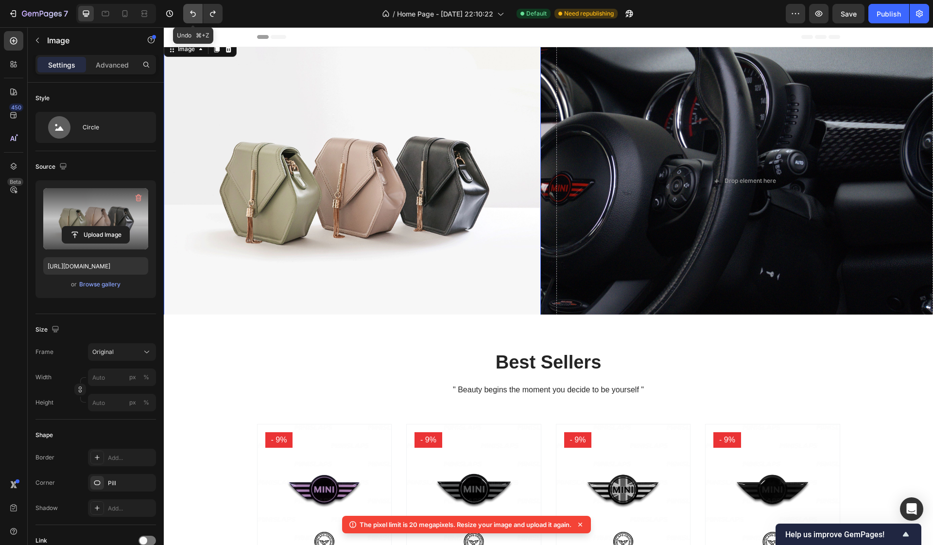
click at [196, 11] on icon "Undo/Redo" at bounding box center [193, 14] width 10 height 10
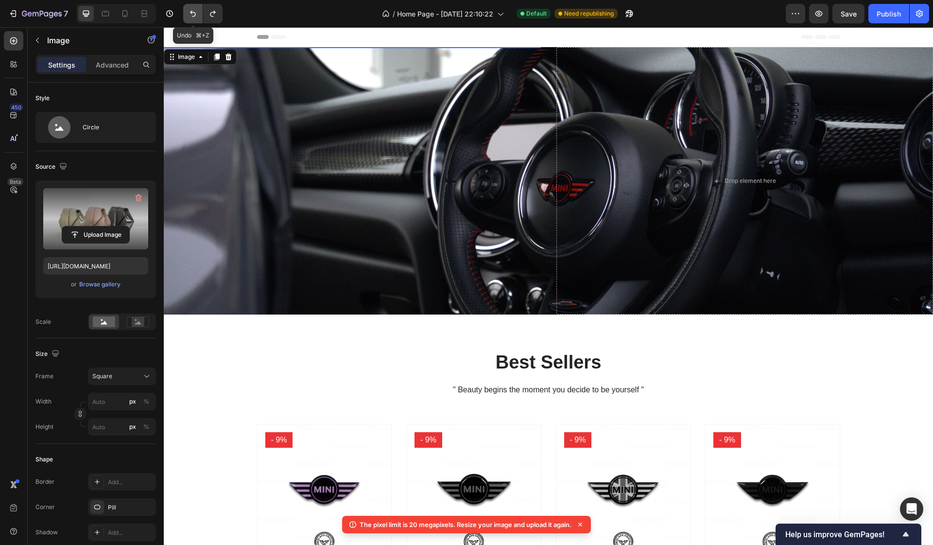
type input "2"
click at [139, 197] on icon "button" at bounding box center [139, 198] width 1 height 3
click at [190, 11] on icon "Undo/Redo" at bounding box center [193, 14] width 10 height 10
type input "https://cdn.shopify.com/s/files/1/2005/9307/files/image_demo.jpg"
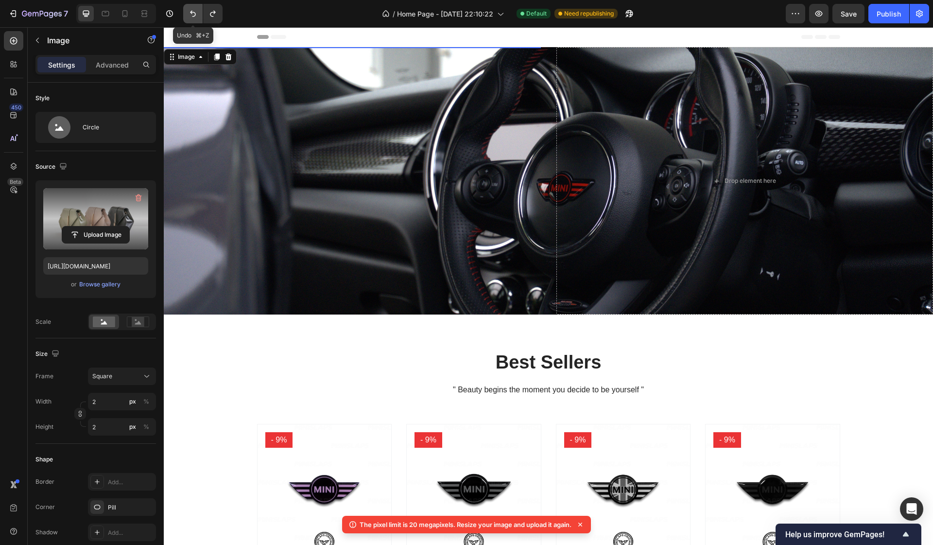
click at [190, 11] on icon "Undo/Redo" at bounding box center [193, 14] width 10 height 10
type input "29009"
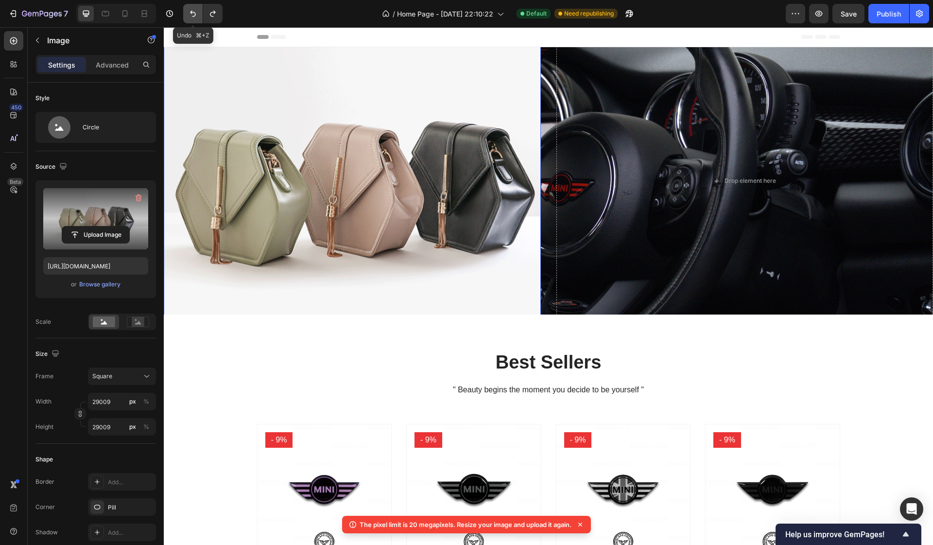
click at [190, 11] on icon "Undo/Redo" at bounding box center [193, 14] width 10 height 10
type input "2900"
click at [190, 11] on icon "Undo/Redo" at bounding box center [193, 14] width 10 height 10
type input "80"
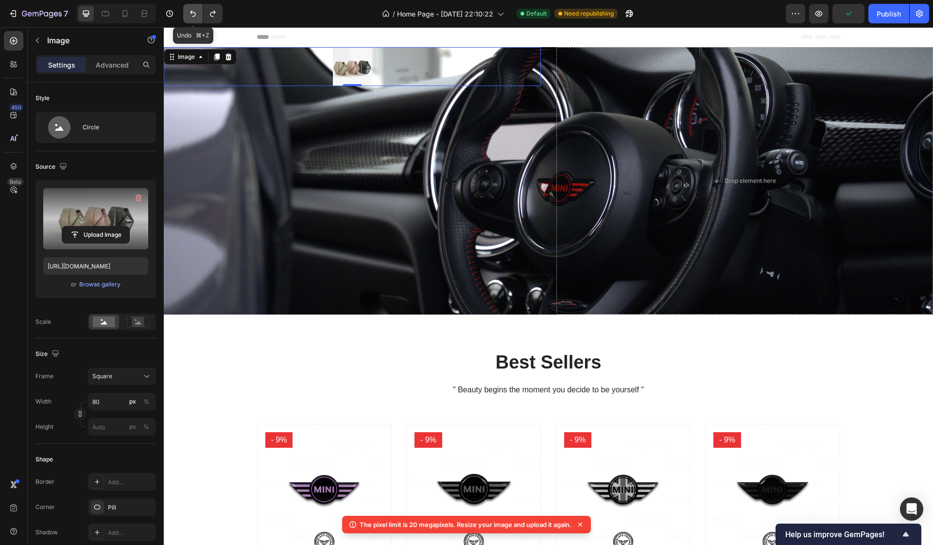
click at [190, 11] on icon "Undo/Redo" at bounding box center [193, 14] width 10 height 10
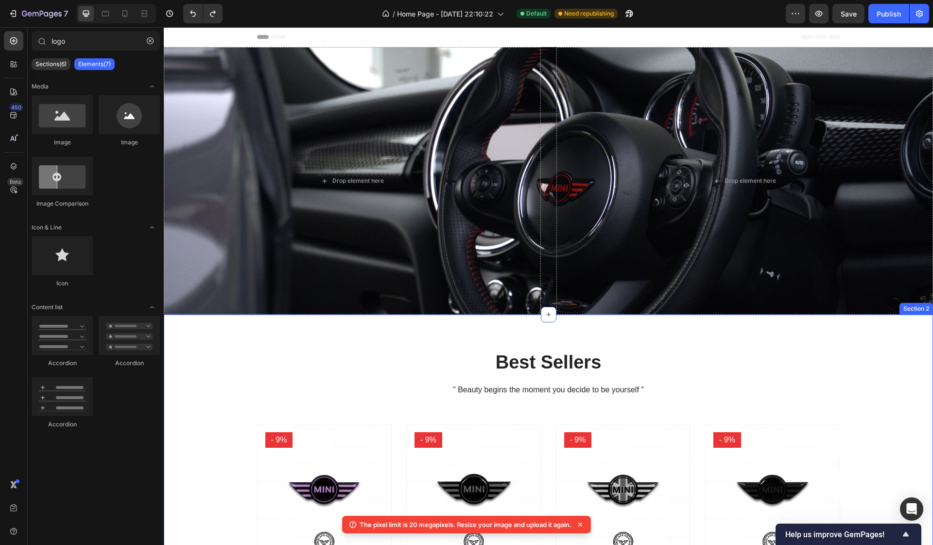
click at [242, 323] on div "Best Sellers Heading " Beauty begins the moment you decide to be yourself " Tex…" at bounding box center [548, 514] width 769 height 400
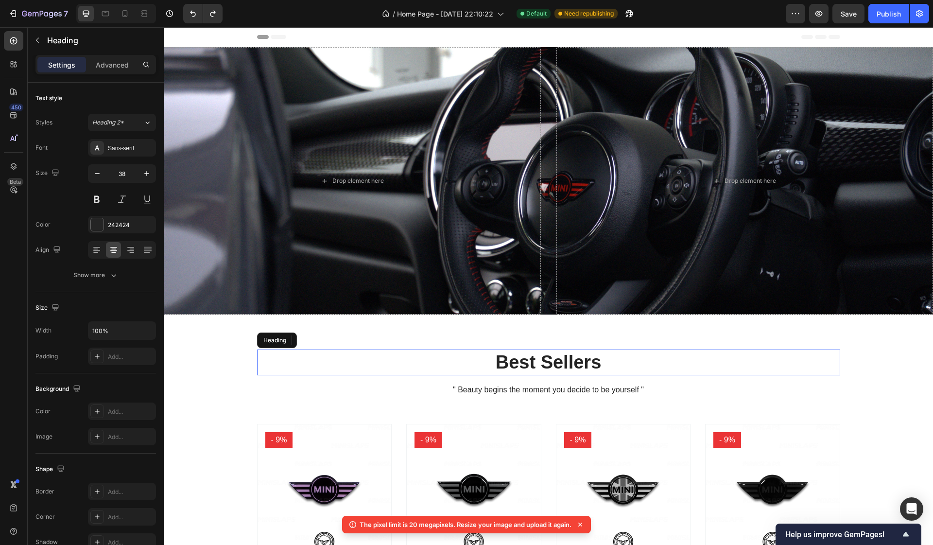
click at [263, 350] on h2 "Best Sellers" at bounding box center [548, 362] width 583 height 26
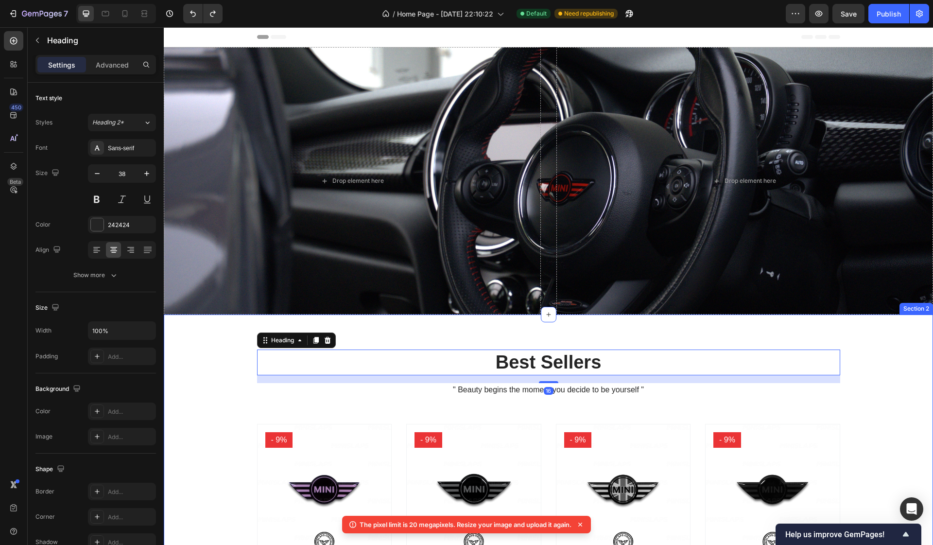
click at [853, 381] on div "Best Sellers Heading 16 " Beauty begins the moment you decide to be yourself " …" at bounding box center [548, 514] width 755 height 330
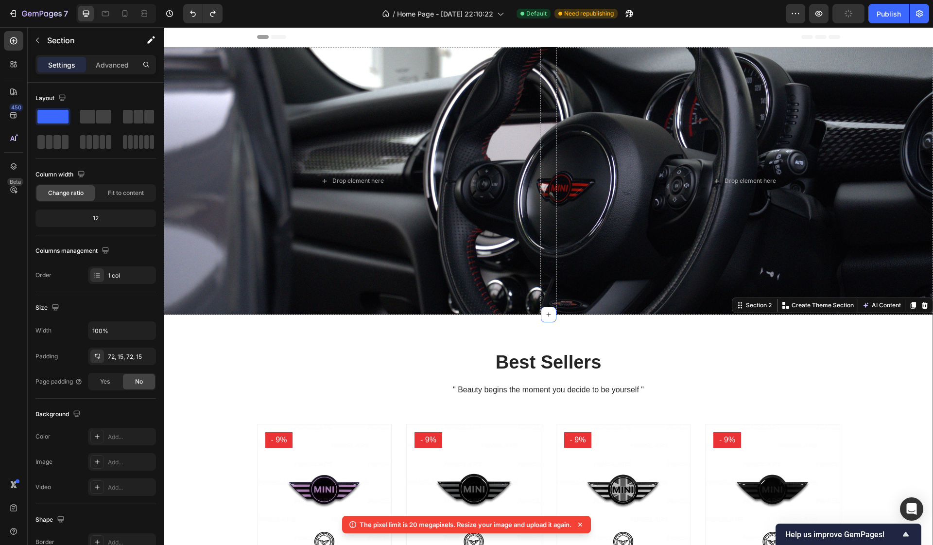
click at [910, 399] on div "Best Sellers Heading " Beauty begins the moment you decide to be yourself " Tex…" at bounding box center [548, 514] width 755 height 330
click at [183, 41] on span "Header" at bounding box center [192, 37] width 21 height 10
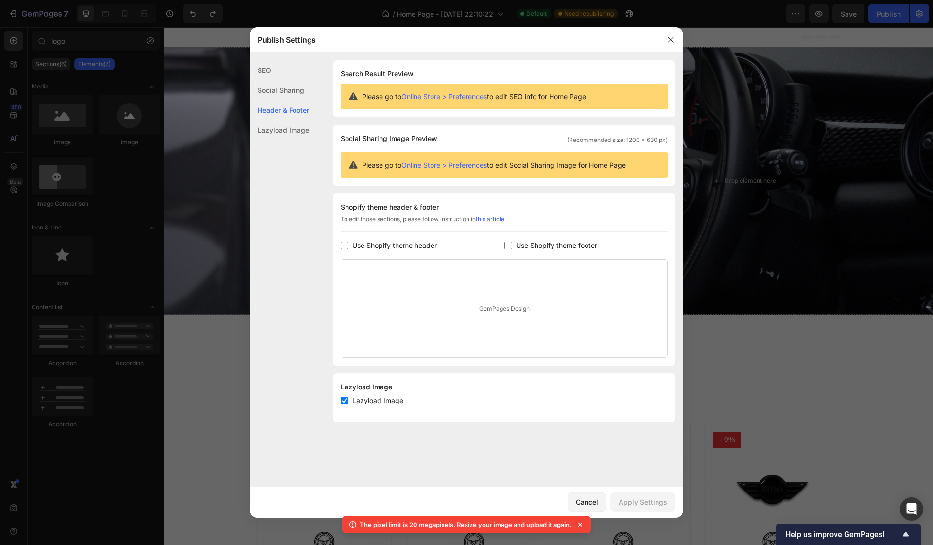
click at [344, 245] on input "checkbox" at bounding box center [345, 245] width 8 height 8
checkbox input "true"
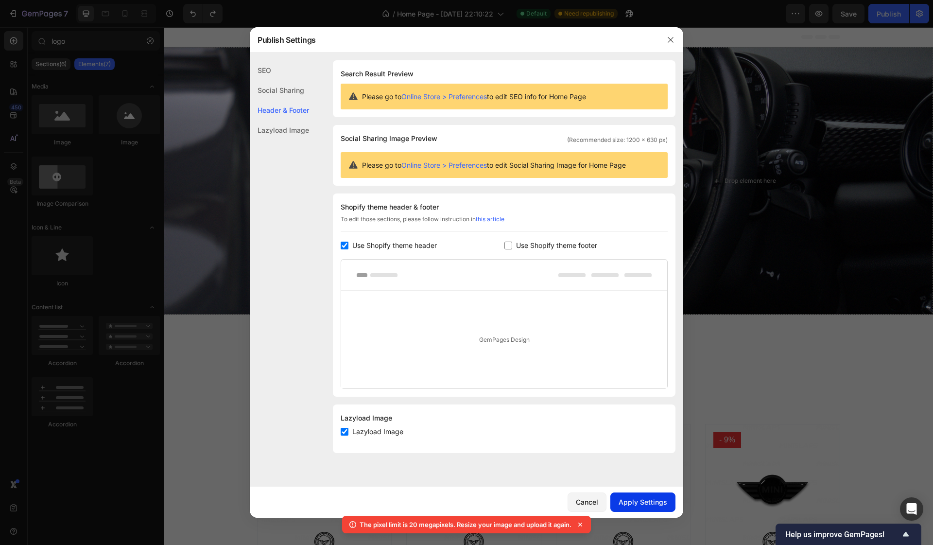
click at [647, 501] on div "Apply Settings" at bounding box center [643, 502] width 49 height 10
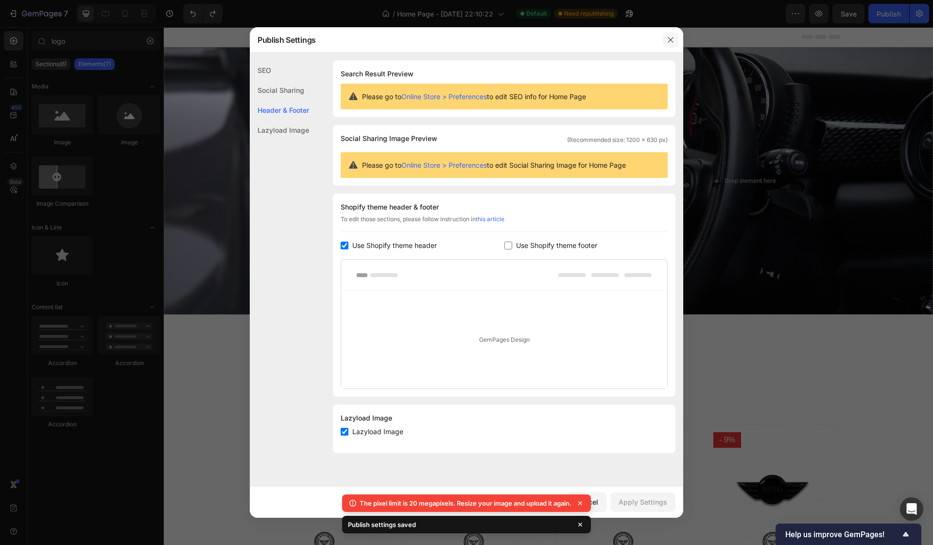
click at [670, 43] on icon "button" at bounding box center [671, 40] width 8 height 8
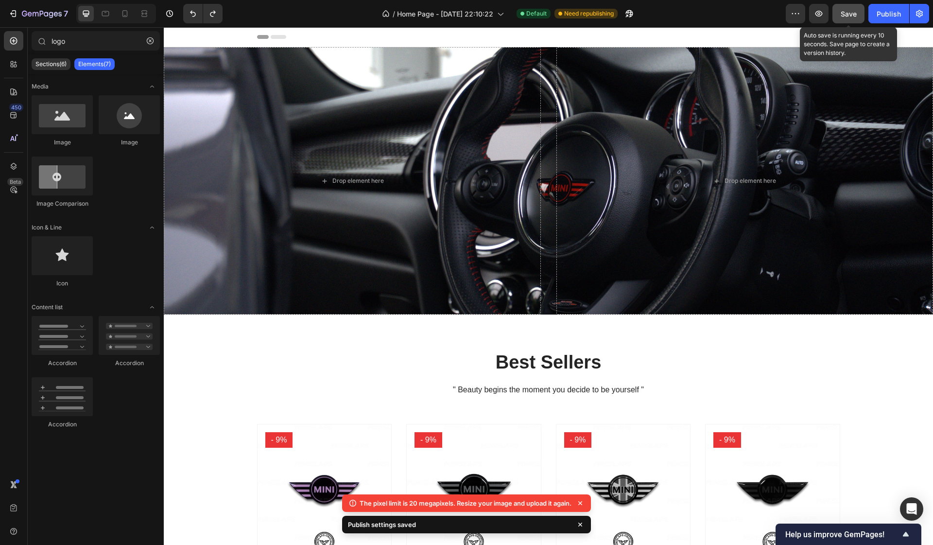
click at [849, 20] on button "Save" at bounding box center [848, 13] width 32 height 19
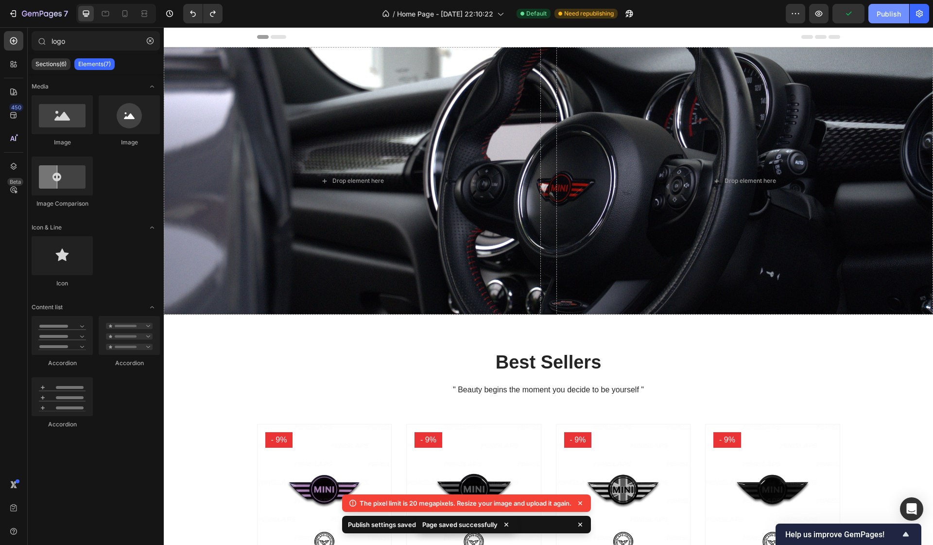
click at [881, 18] on div "Publish" at bounding box center [889, 14] width 24 height 10
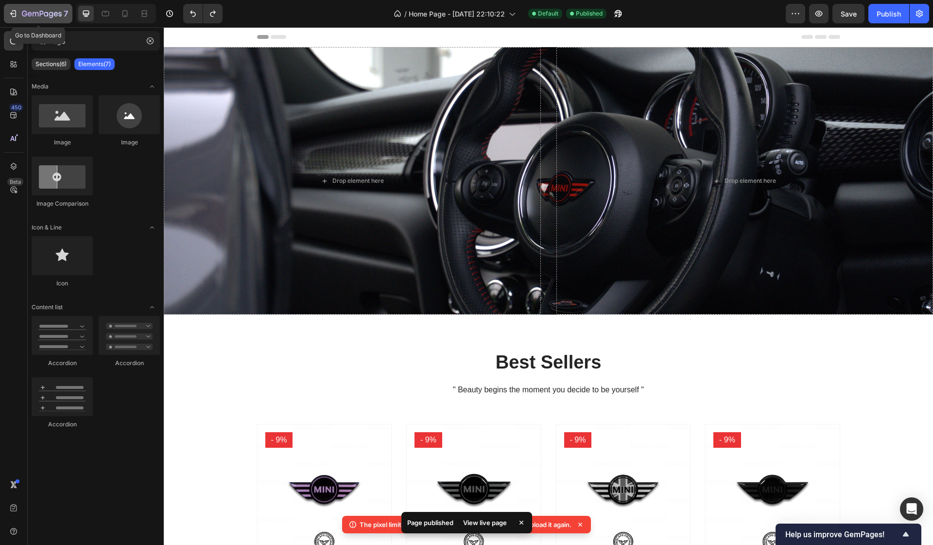
click at [15, 15] on icon "button" at bounding box center [13, 14] width 10 height 10
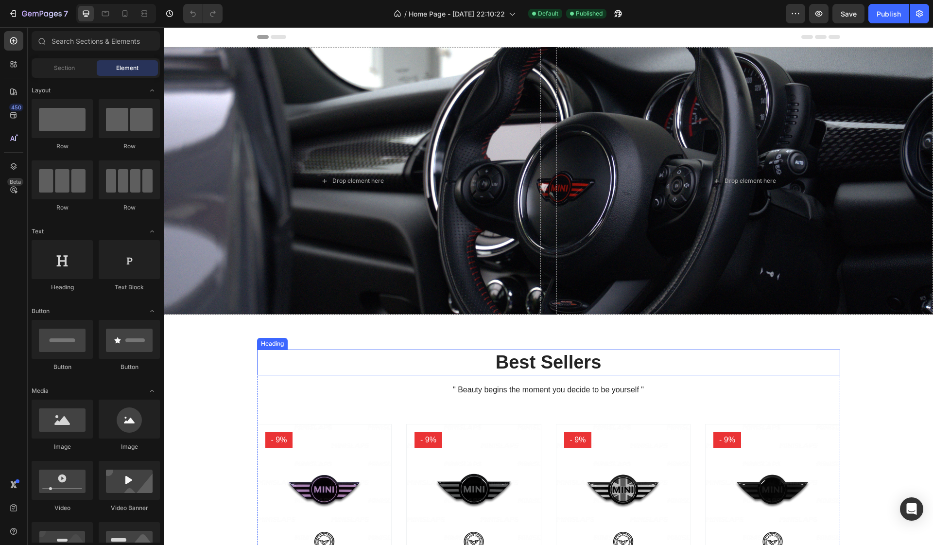
click at [521, 362] on p "Best Sellers" at bounding box center [548, 362] width 581 height 24
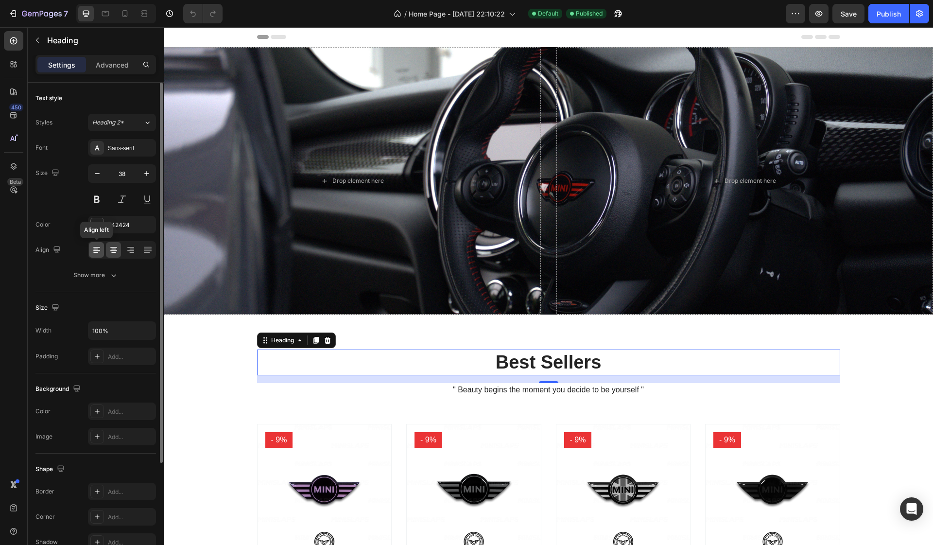
click at [100, 250] on icon at bounding box center [97, 250] width 10 height 10
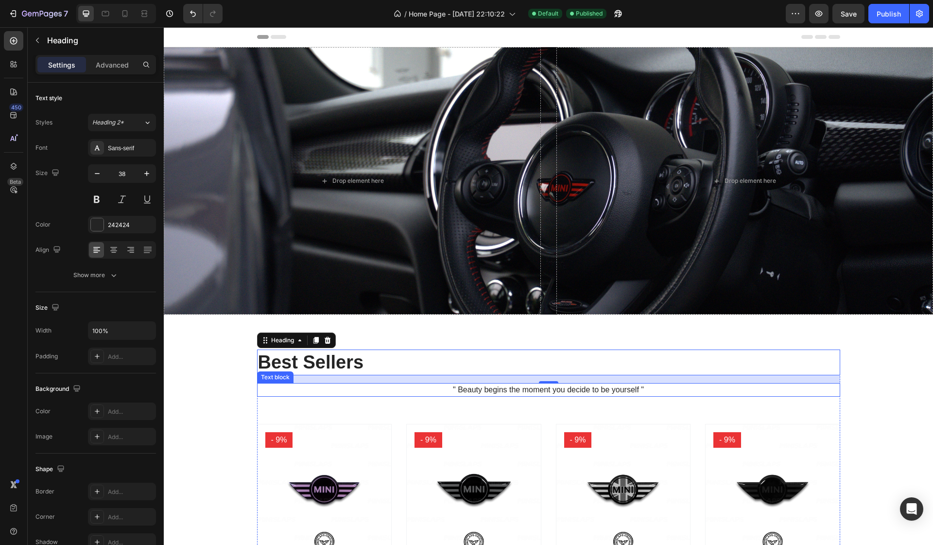
click at [494, 388] on p "" Beauty begins the moment you decide to be yourself "" at bounding box center [548, 390] width 581 height 12
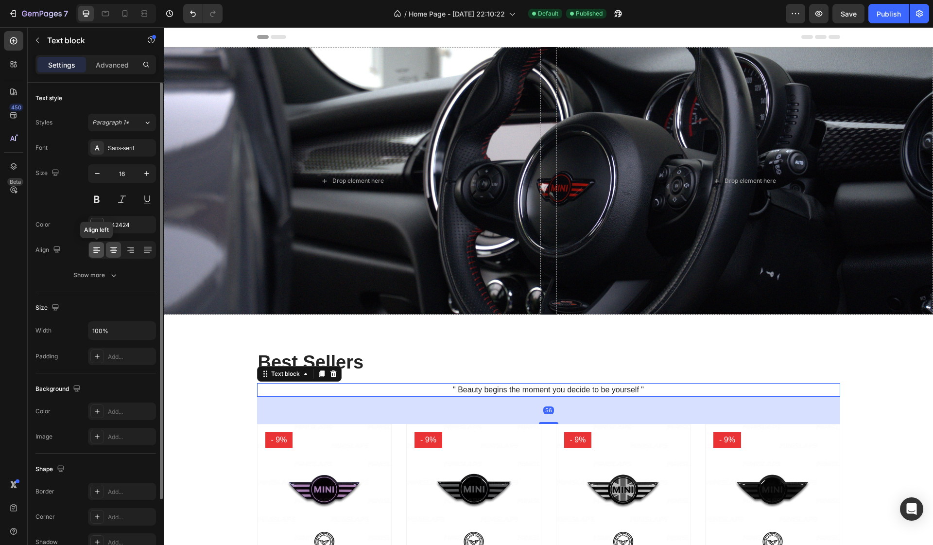
click at [102, 247] on div at bounding box center [96, 250] width 15 height 16
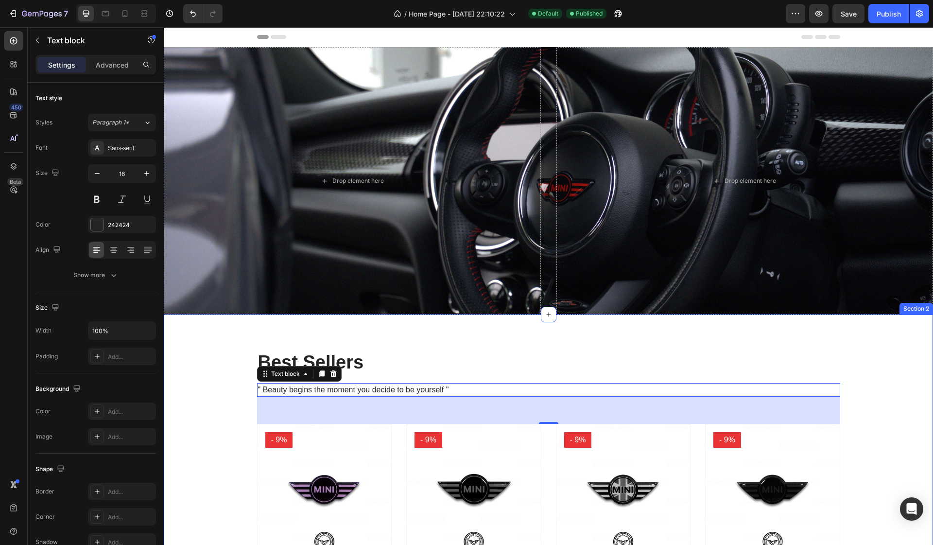
click at [224, 421] on div "Best Sellers Heading " Beauty begins the moment you decide to be yourself " Tex…" at bounding box center [548, 514] width 755 height 330
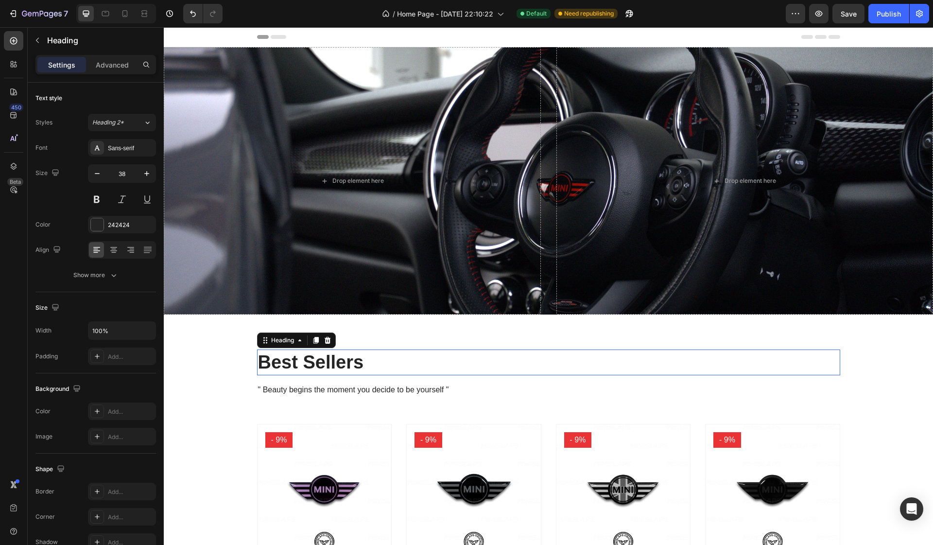
click at [343, 361] on p "Best Sellers" at bounding box center [548, 362] width 581 height 24
click at [301, 378] on div "Customer Favorites Heading 16 " Beauty begins the moment you decide to be yours…" at bounding box center [548, 502] width 583 height 307
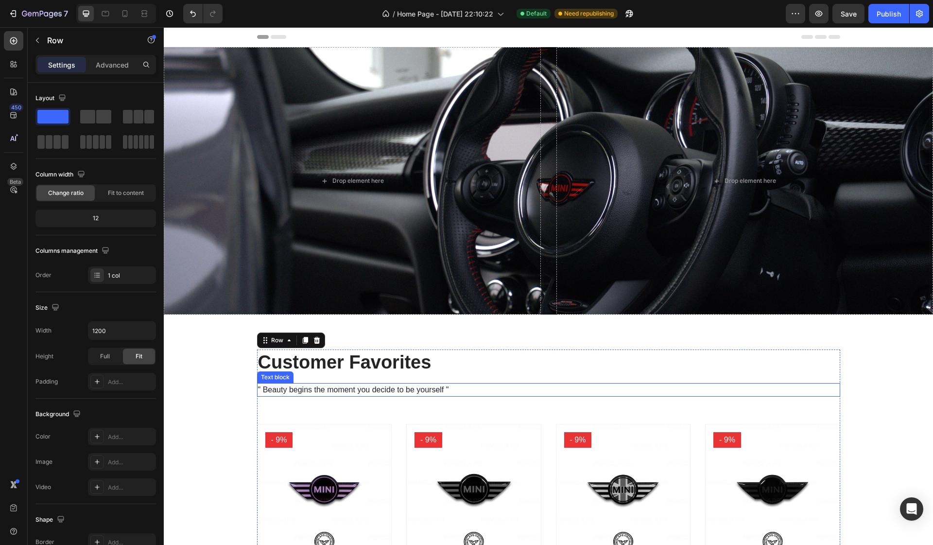
click at [303, 391] on p "" Beauty begins the moment you decide to be yourself "" at bounding box center [548, 390] width 581 height 12
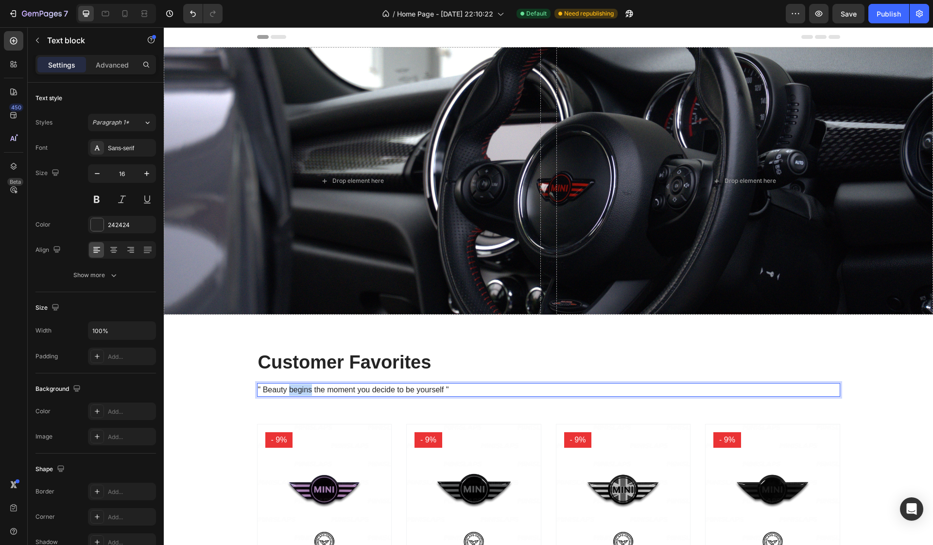
click at [303, 391] on p "" Beauty begins the moment you decide to be yourself "" at bounding box center [548, 390] width 581 height 12
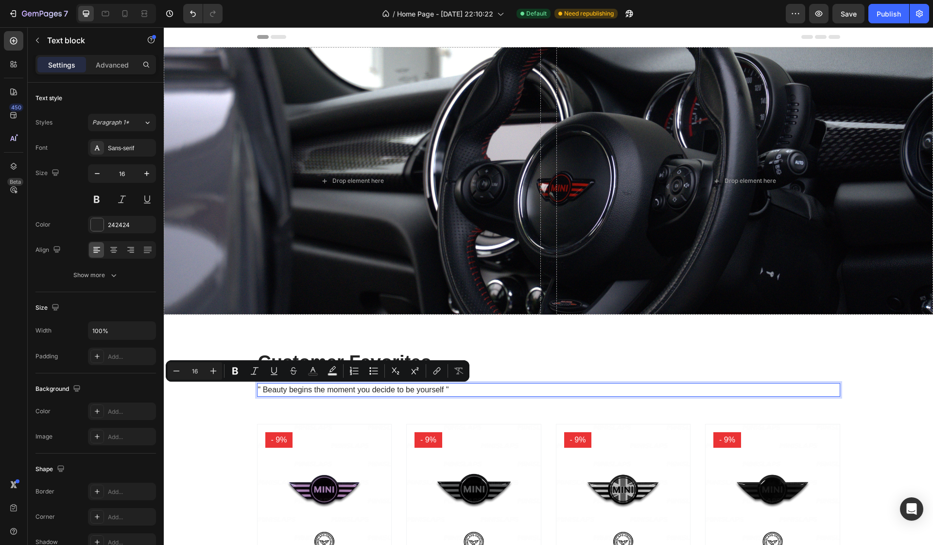
click at [440, 385] on p "" Beauty begins the moment you decide to be yourself "" at bounding box center [548, 390] width 581 height 12
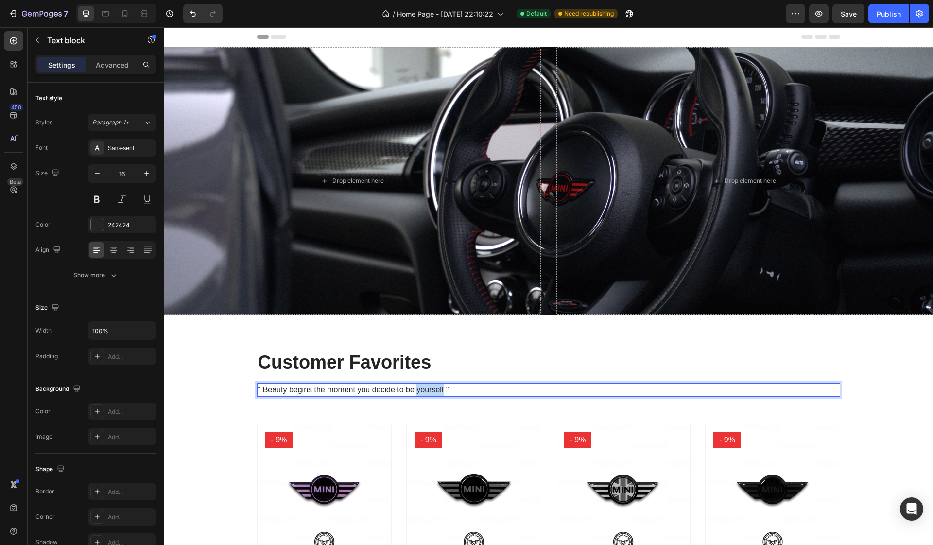
click at [440, 385] on p "" Beauty begins the moment you decide to be yourself "" at bounding box center [548, 390] width 581 height 12
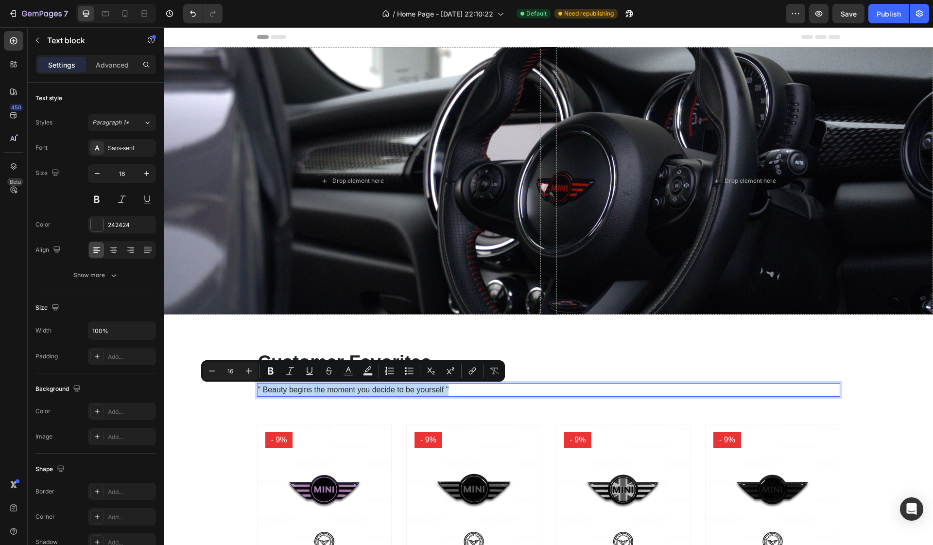
click at [443, 391] on p "" Beauty begins the moment you decide to be yourself "" at bounding box center [548, 390] width 581 height 12
drag, startPoint x: 444, startPoint y: 391, endPoint x: 265, endPoint y: 389, distance: 179.3
click at [265, 389] on p "" Beauty begins the moment you decide to be yourself "" at bounding box center [548, 390] width 581 height 12
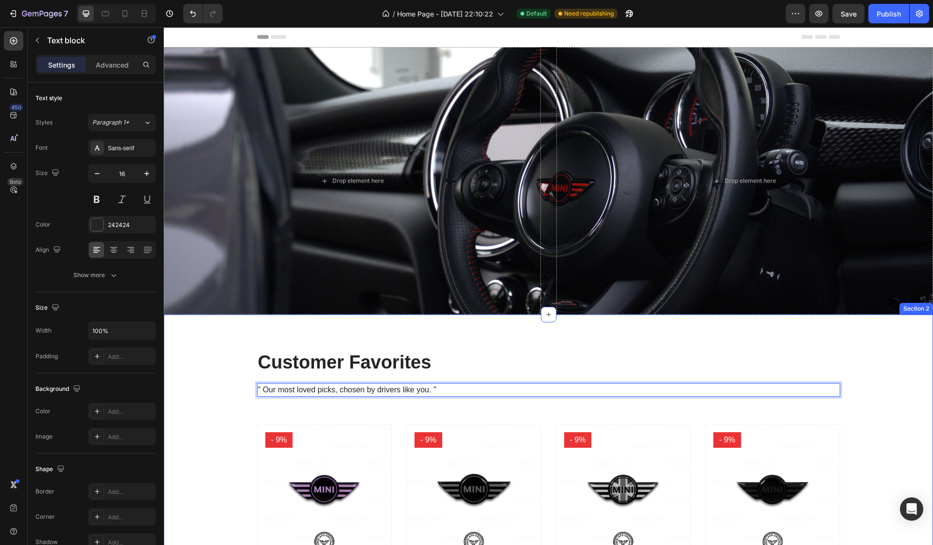
click at [234, 398] on div "Customer Favorites Heading " Our most loved picks, chosen by drivers like you. …" at bounding box center [548, 514] width 755 height 330
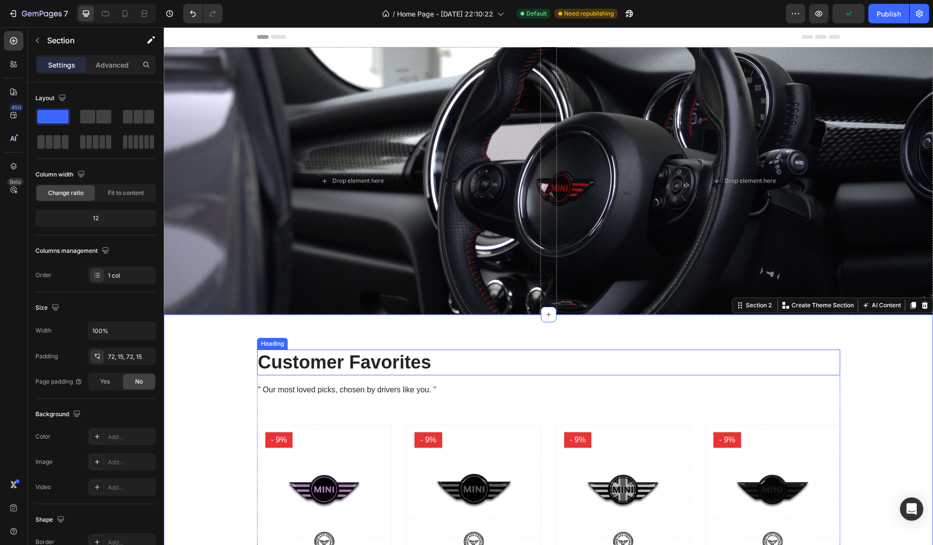
click at [383, 369] on p "Customer Favorites" at bounding box center [548, 362] width 581 height 24
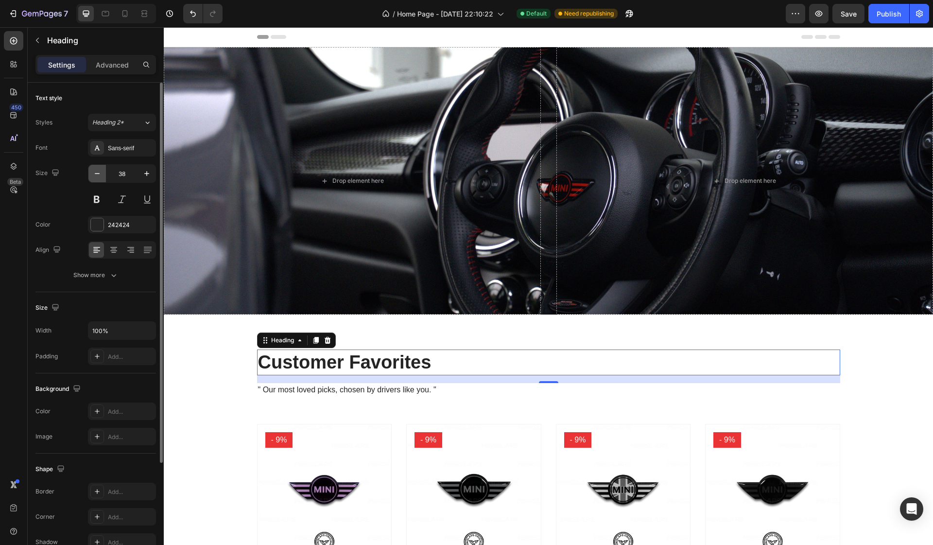
click at [99, 176] on icon "button" at bounding box center [97, 174] width 10 height 10
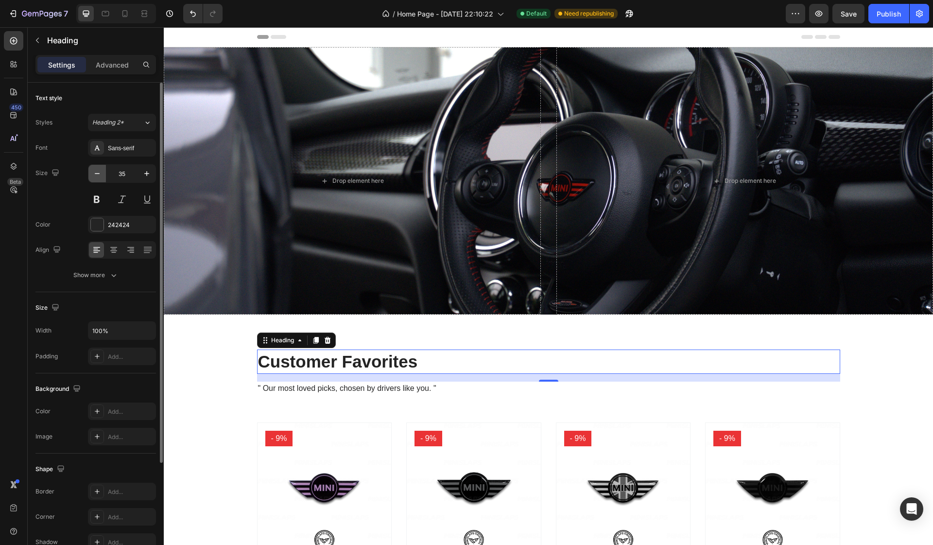
click at [99, 176] on icon "button" at bounding box center [97, 174] width 10 height 10
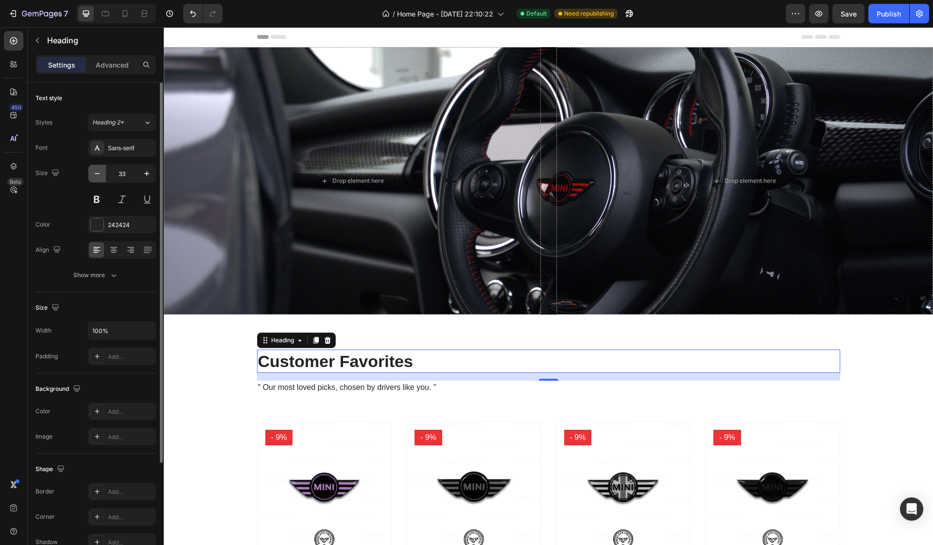
click at [99, 176] on icon "button" at bounding box center [97, 174] width 10 height 10
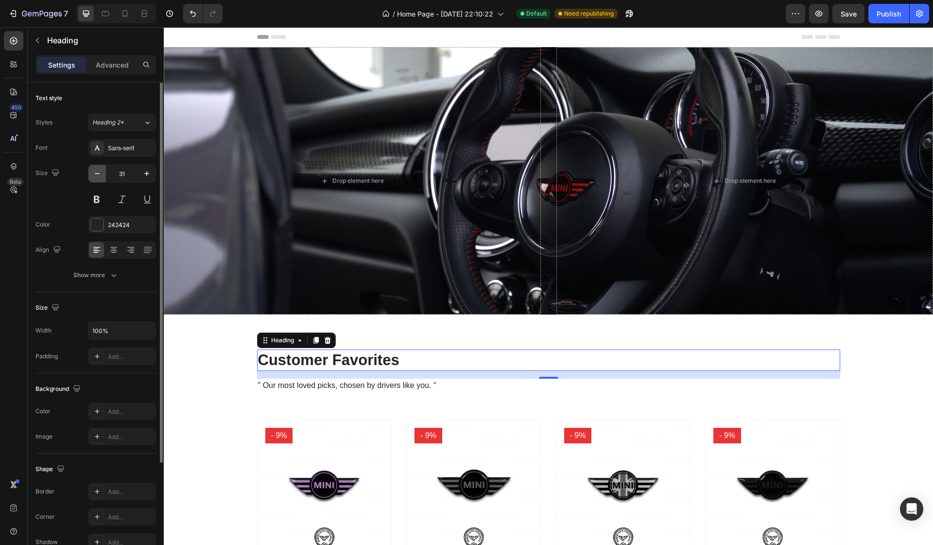
click at [99, 176] on icon "button" at bounding box center [97, 174] width 10 height 10
type input "29"
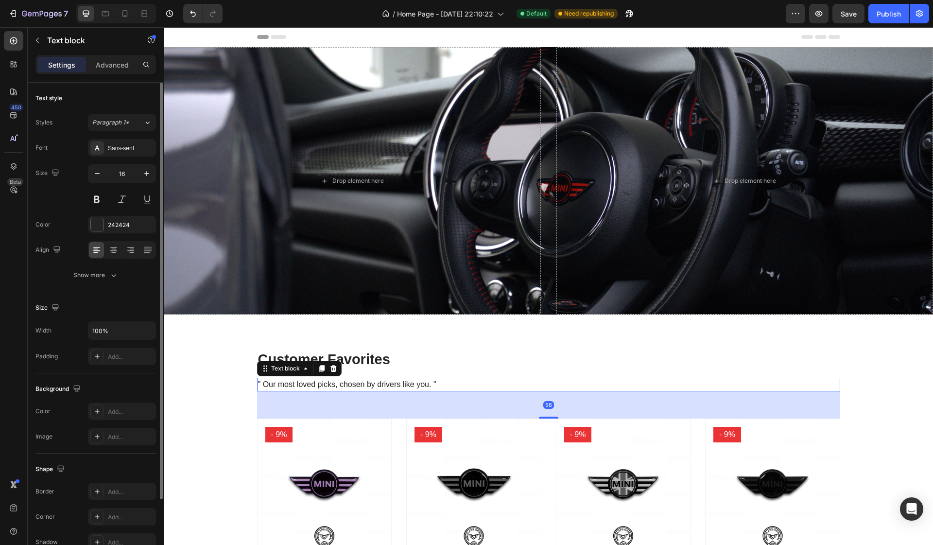
click at [286, 384] on p "" Our most loved picks, chosen by drivers like you. "" at bounding box center [548, 384] width 581 height 12
click at [149, 171] on icon "button" at bounding box center [147, 174] width 10 height 10
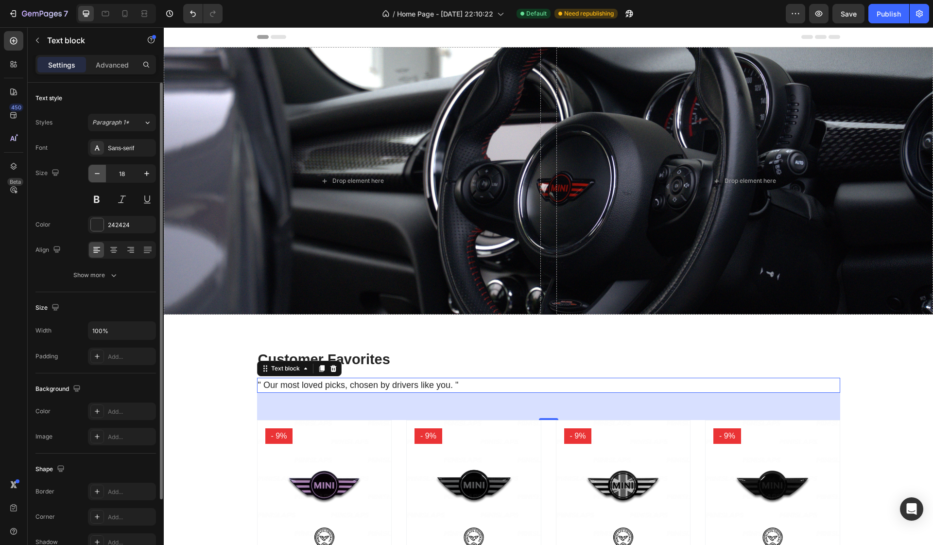
click at [100, 172] on icon "button" at bounding box center [97, 174] width 10 height 10
type input "16"
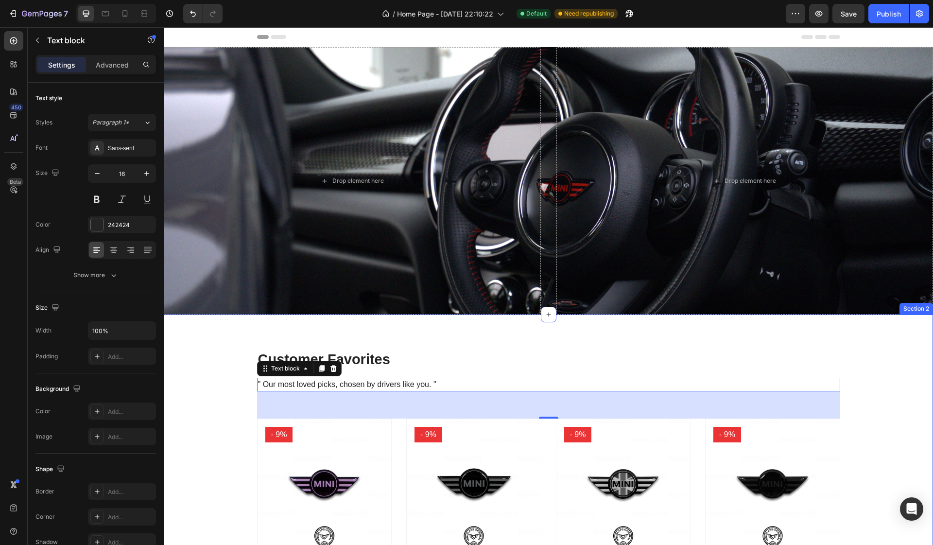
click at [218, 378] on div "Customer Favorites Heading " Our most loved picks, chosen by drivers like you. …" at bounding box center [548, 511] width 755 height 324
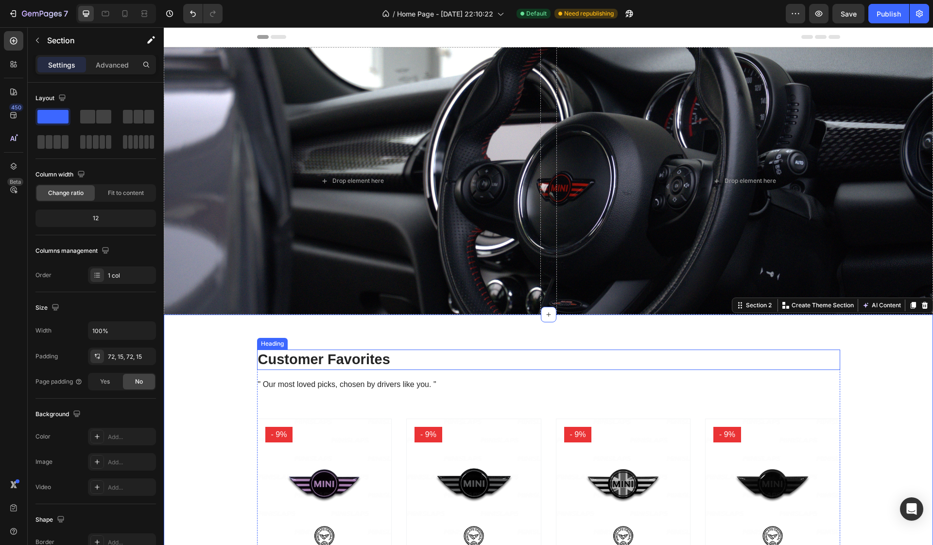
click at [307, 360] on p "Customer Favorites" at bounding box center [548, 359] width 581 height 18
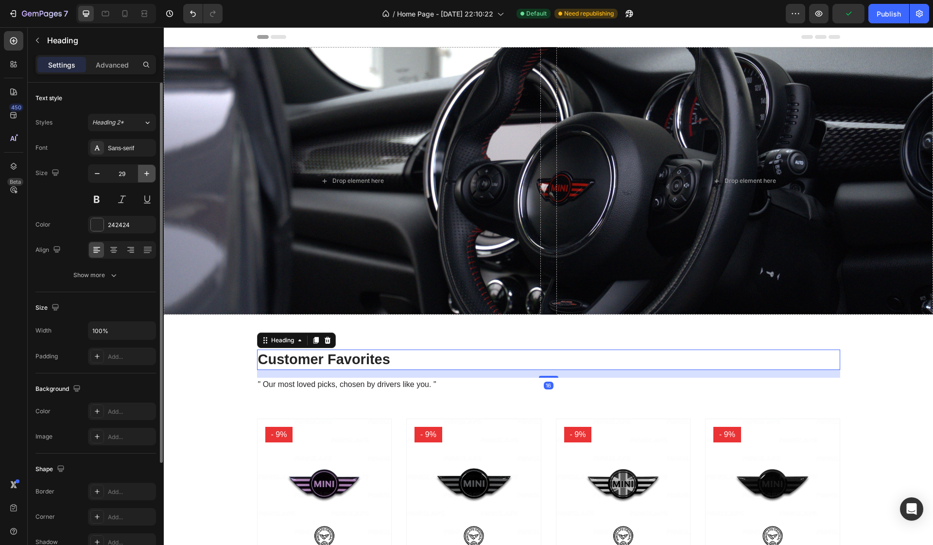
click at [149, 171] on icon "button" at bounding box center [147, 174] width 10 height 10
type input "30"
click at [98, 199] on button at bounding box center [96, 198] width 17 height 17
click at [95, 194] on button at bounding box center [96, 198] width 17 height 17
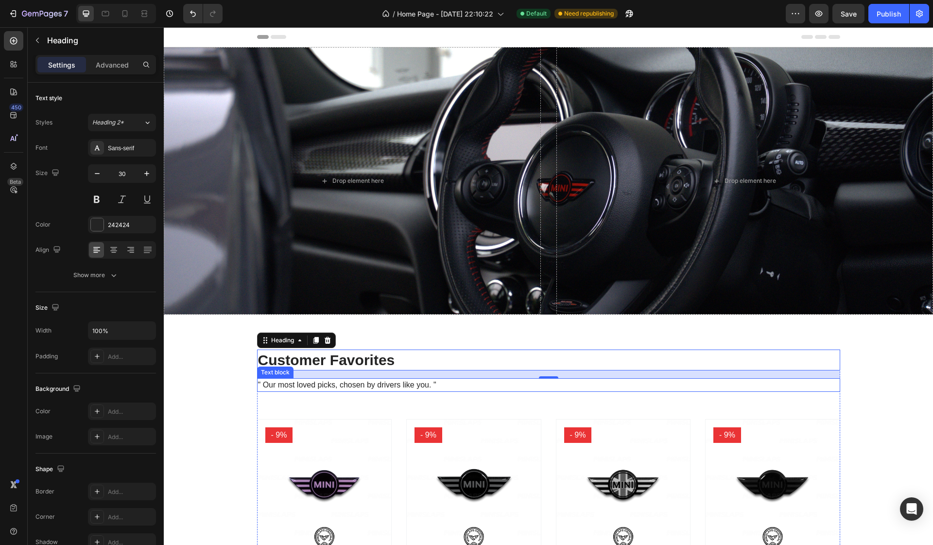
click at [284, 383] on p "" Our most loved picks, chosen by drivers like you. "" at bounding box center [548, 385] width 581 height 12
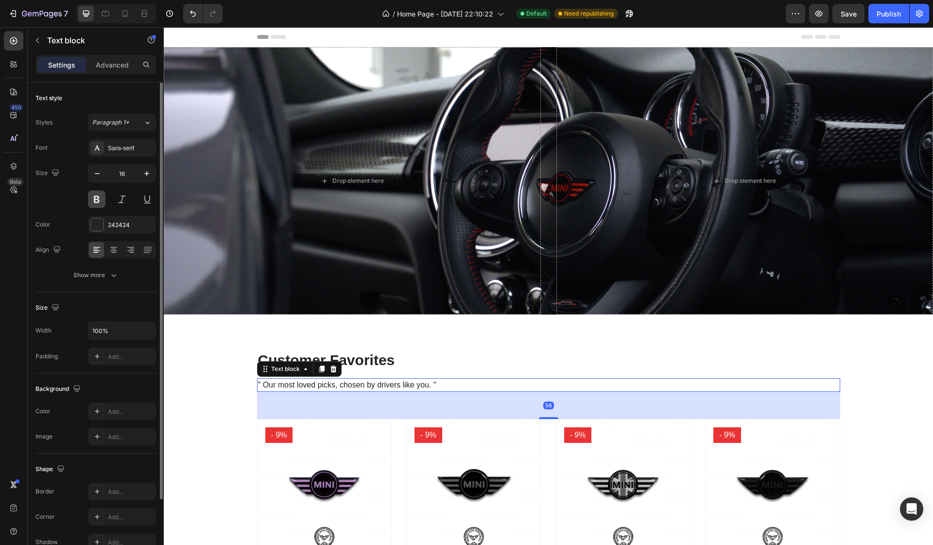
click at [101, 196] on button at bounding box center [96, 198] width 17 height 17
click at [122, 150] on div "Sans-serif" at bounding box center [131, 148] width 46 height 9
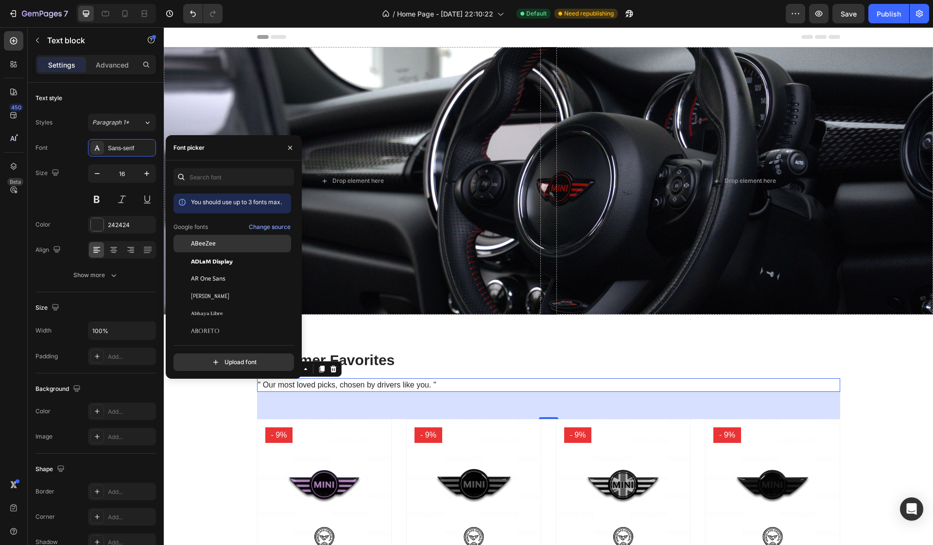
click at [216, 245] on div "ABeeZee" at bounding box center [240, 243] width 98 height 9
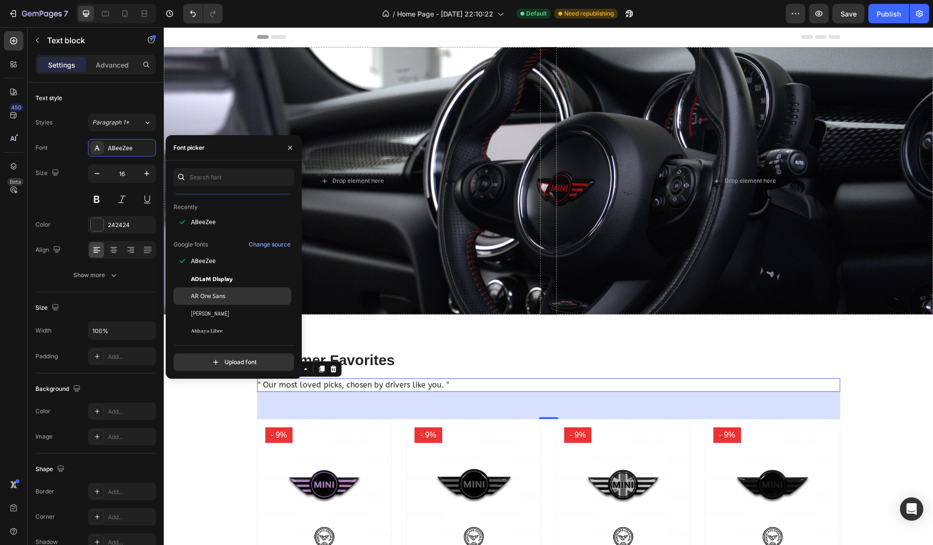
scroll to position [19, 0]
click at [223, 296] on span "AR One Sans" at bounding box center [208, 295] width 34 height 9
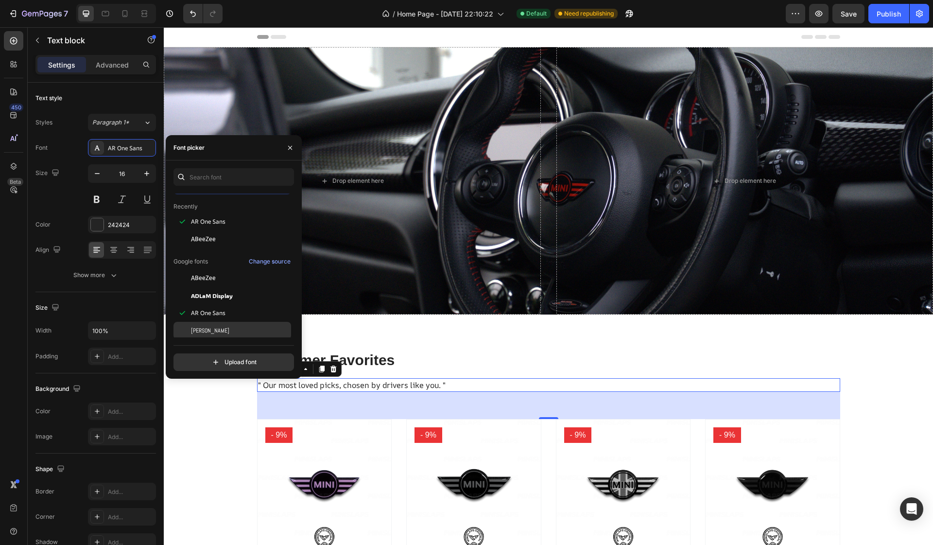
click at [217, 328] on div "[PERSON_NAME]" at bounding box center [240, 330] width 98 height 9
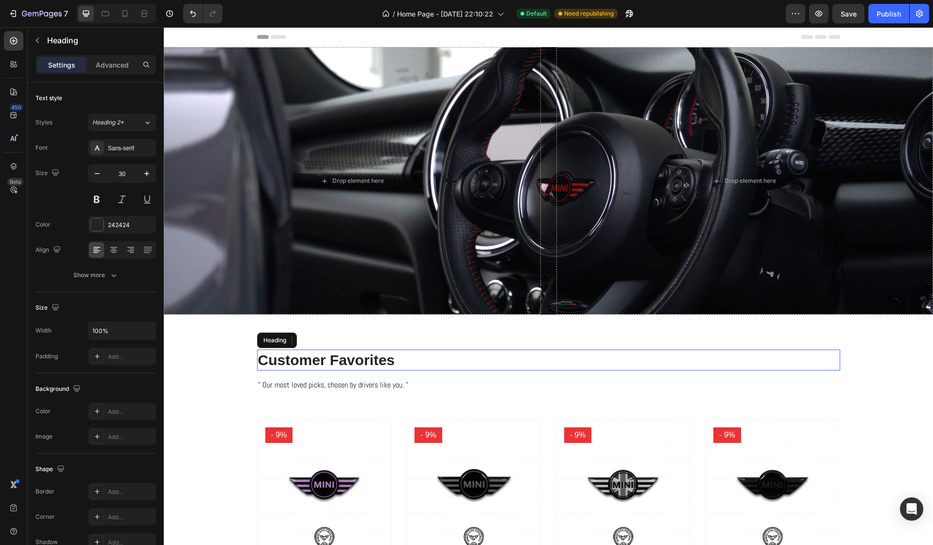
click at [361, 362] on p "Customer Favorites" at bounding box center [548, 359] width 581 height 19
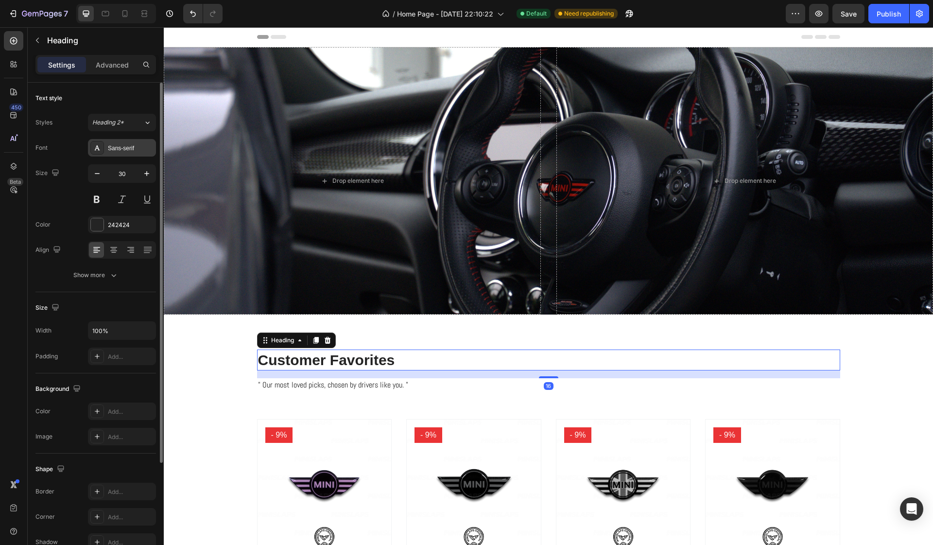
click at [133, 151] on div "Sans-serif" at bounding box center [131, 148] width 46 height 9
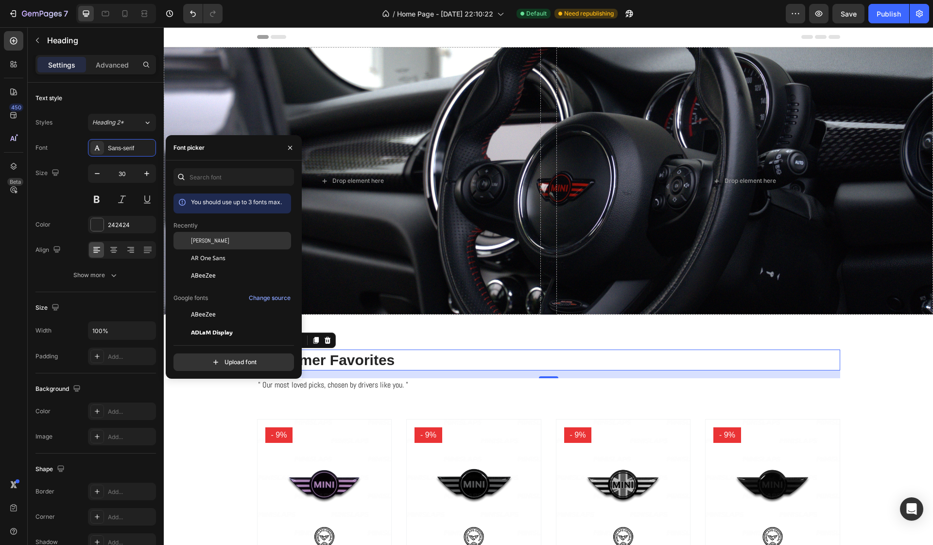
click at [201, 240] on div "[PERSON_NAME]" at bounding box center [240, 240] width 98 height 9
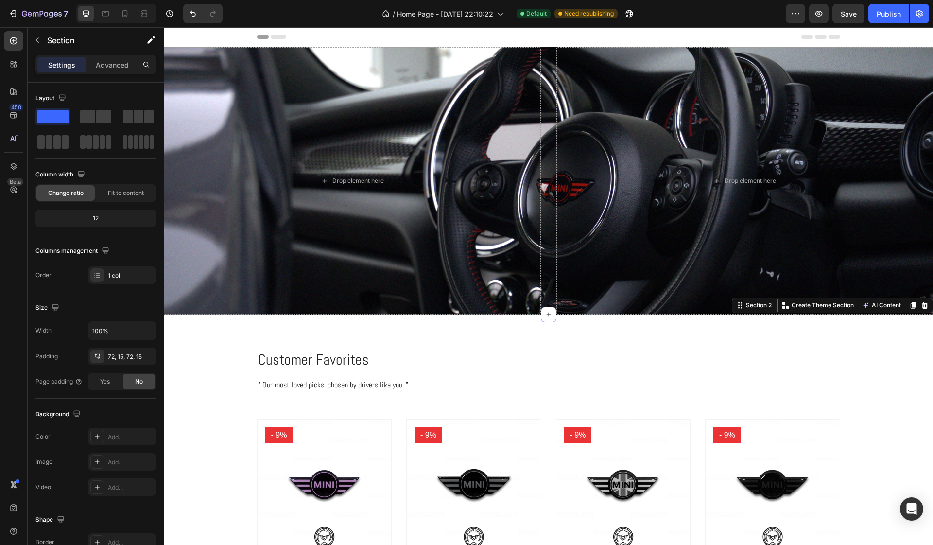
click at [231, 439] on div "Customer Favorites Heading " Our most loved picks, chosen by drivers like you. …" at bounding box center [548, 511] width 755 height 325
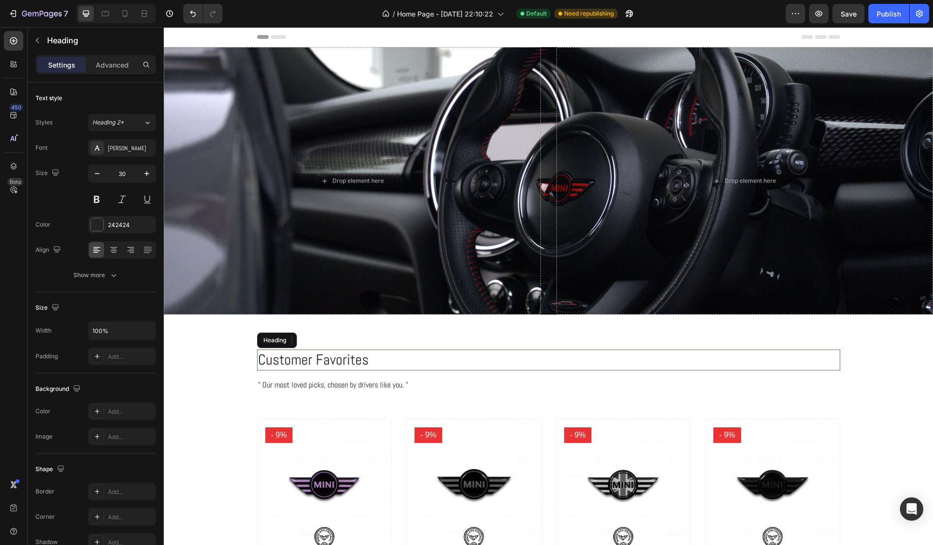
scroll to position [0, 0]
click at [329, 364] on p "Customer Favorites" at bounding box center [548, 359] width 581 height 19
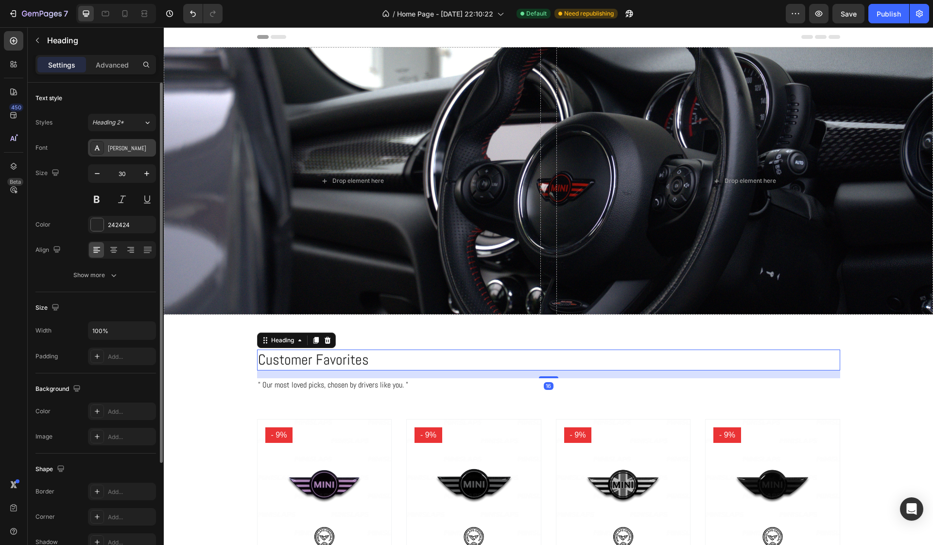
click at [130, 145] on div "[PERSON_NAME]" at bounding box center [131, 148] width 46 height 9
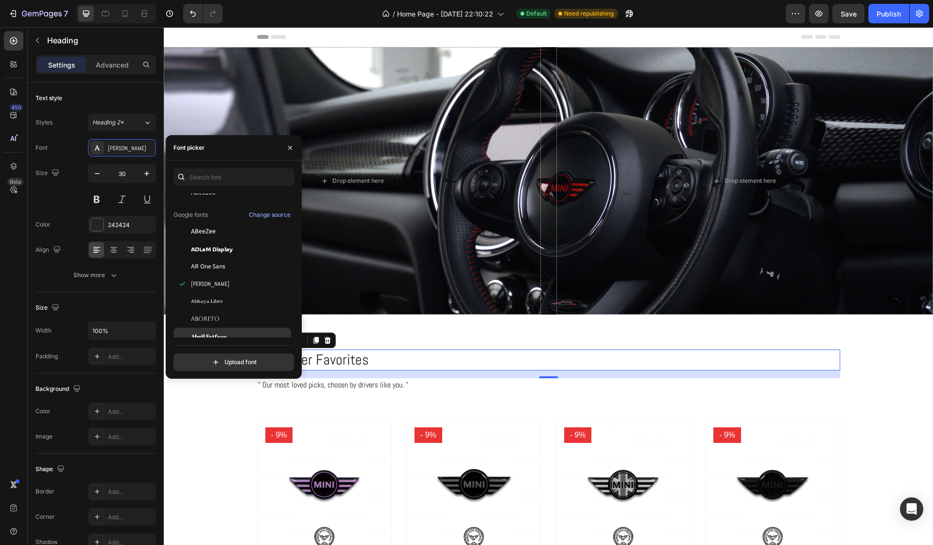
scroll to position [92, 0]
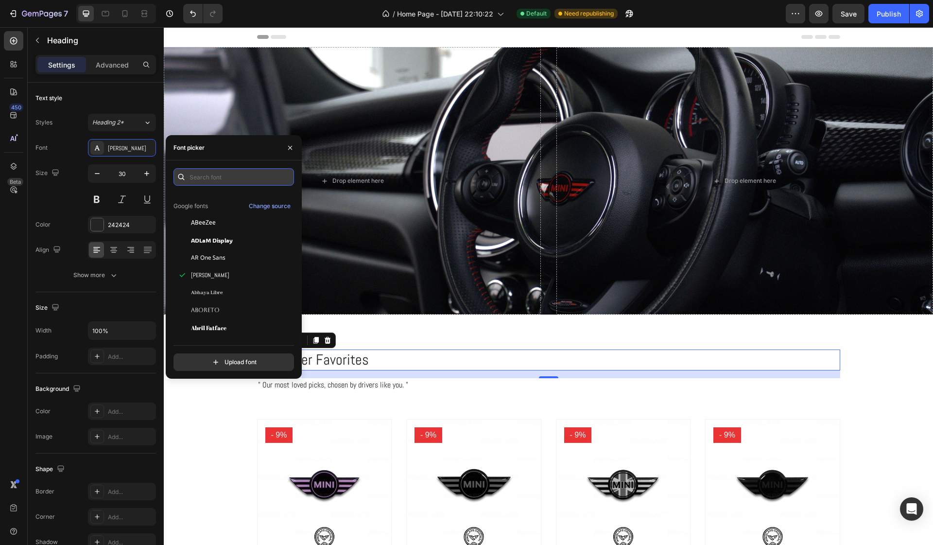
click at [214, 179] on input "text" at bounding box center [233, 176] width 120 height 17
type input "a"
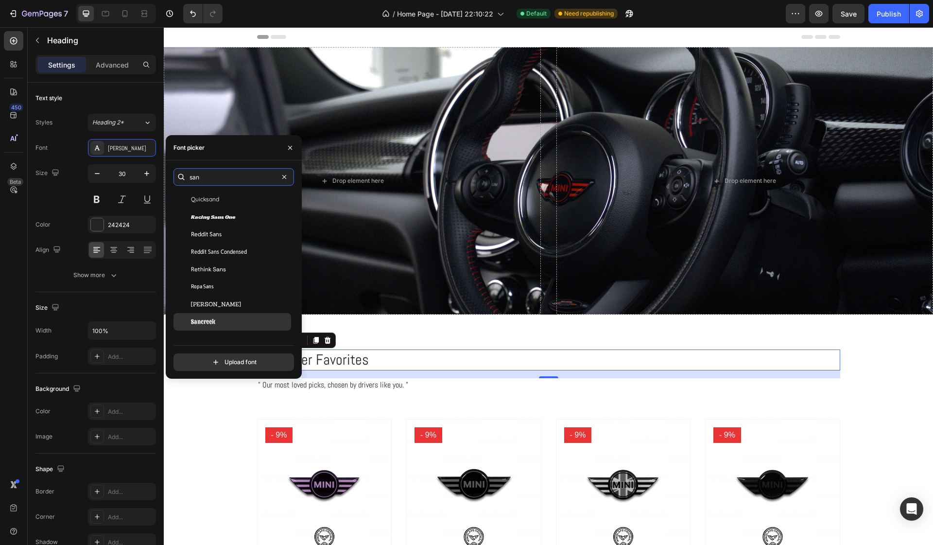
scroll to position [4201, 0]
type input "san"
click at [205, 235] on span "Reddit Sans" at bounding box center [206, 236] width 31 height 9
click at [368, 384] on p "" Our most loved picks, chosen by drivers like you. "" at bounding box center [548, 385] width 581 height 12
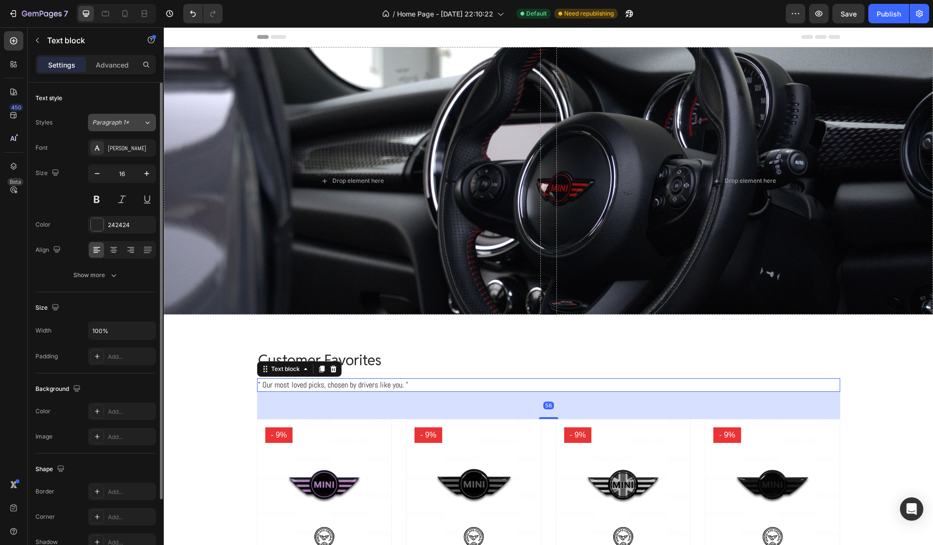
click at [132, 124] on div "Paragraph 1*" at bounding box center [117, 122] width 51 height 9
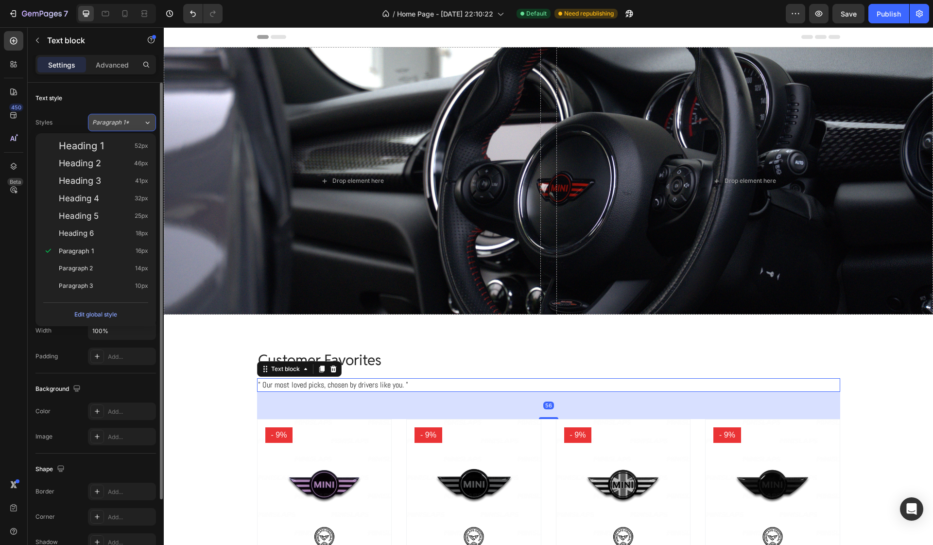
click at [132, 124] on div "Paragraph 1*" at bounding box center [117, 122] width 51 height 9
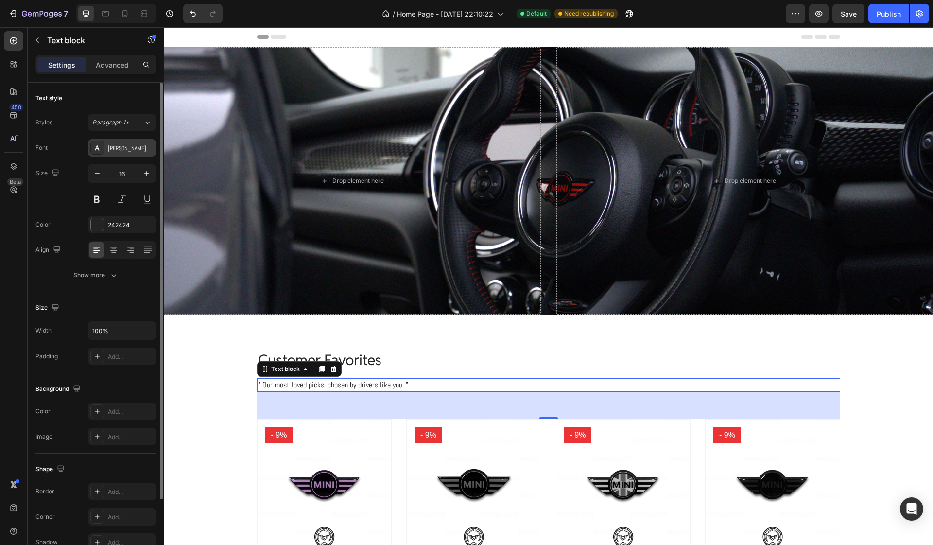
click at [126, 154] on div "[PERSON_NAME]" at bounding box center [122, 147] width 68 height 17
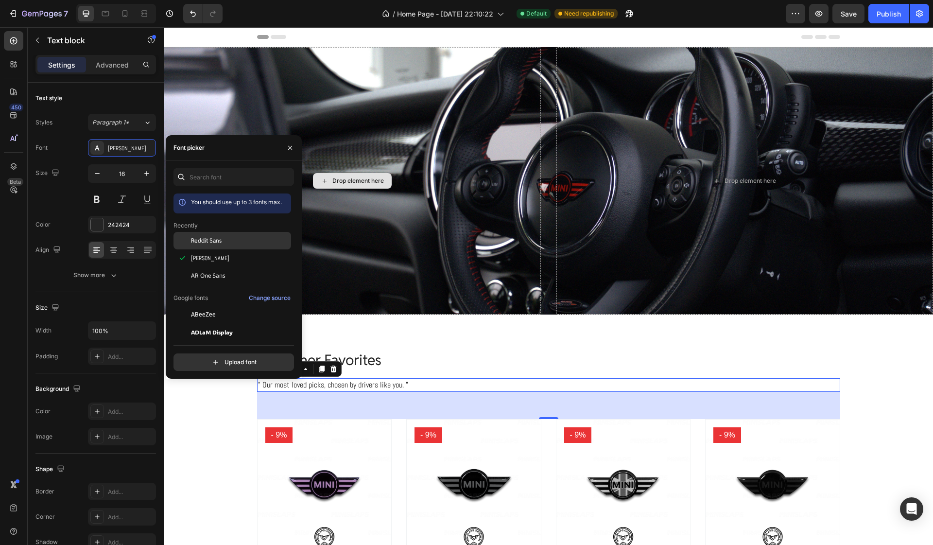
click at [218, 241] on span "Reddit Sans" at bounding box center [206, 240] width 31 height 9
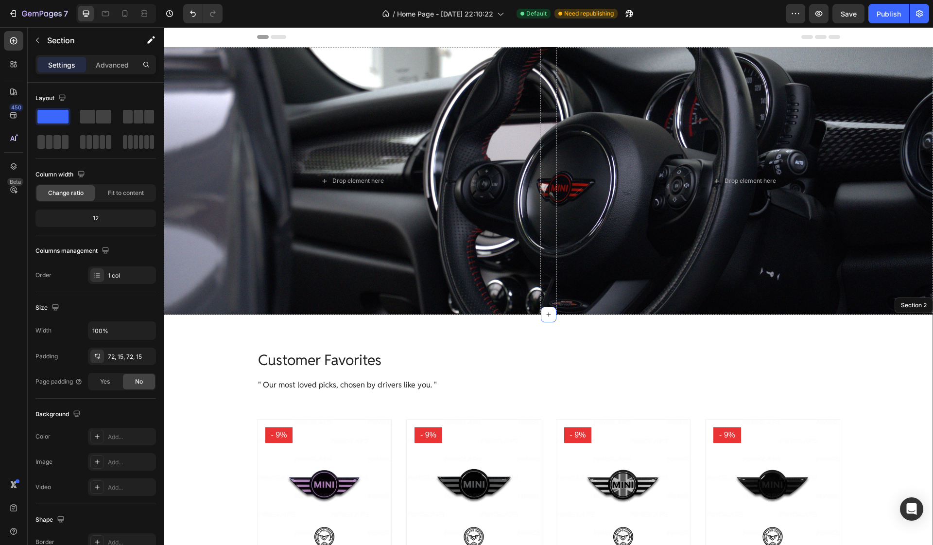
click at [236, 407] on div "Customer Favorites Heading " Our most loved picks, chosen by drivers like you. …" at bounding box center [548, 511] width 755 height 325
click at [311, 361] on p "Customer Favorites" at bounding box center [548, 359] width 581 height 19
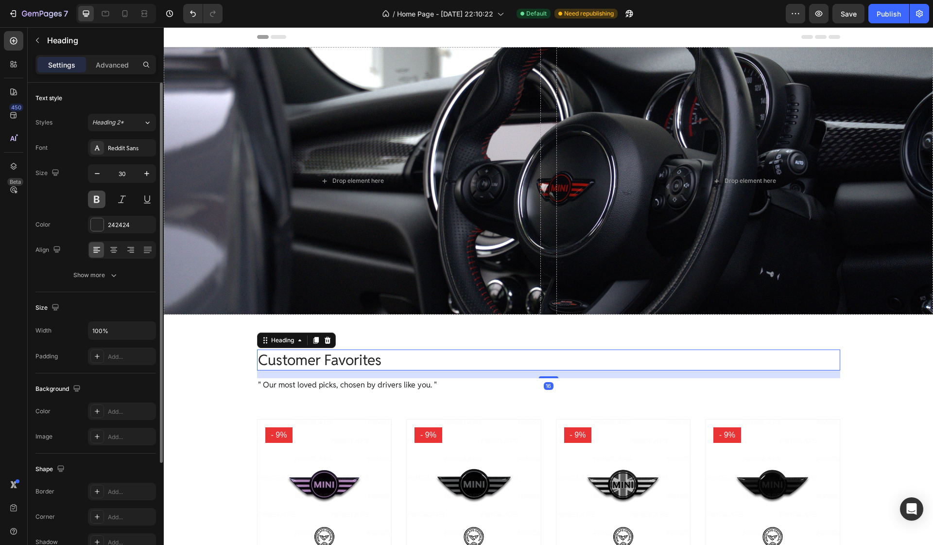
click at [98, 199] on button at bounding box center [96, 198] width 17 height 17
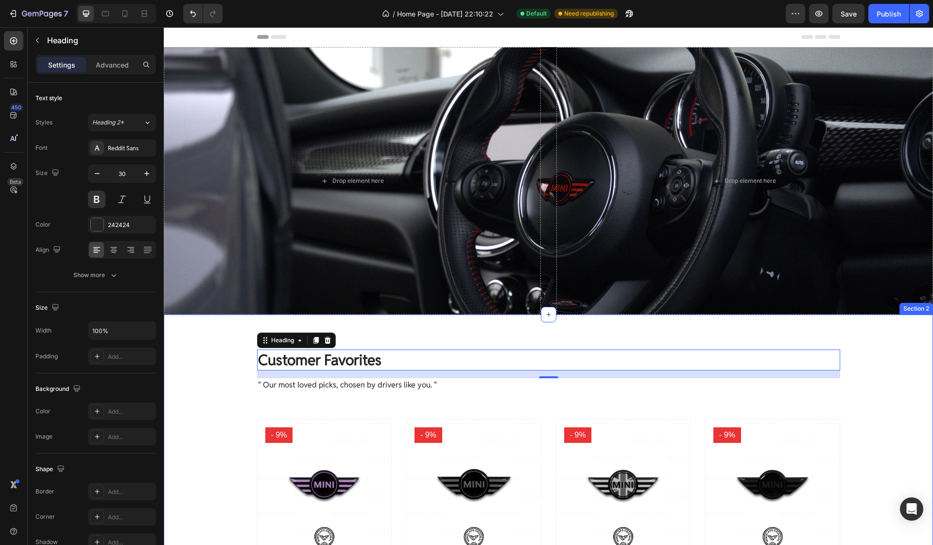
click at [237, 394] on div "Customer Favorites Heading 16 " Our most loved picks, chosen by drivers like yo…" at bounding box center [548, 511] width 755 height 325
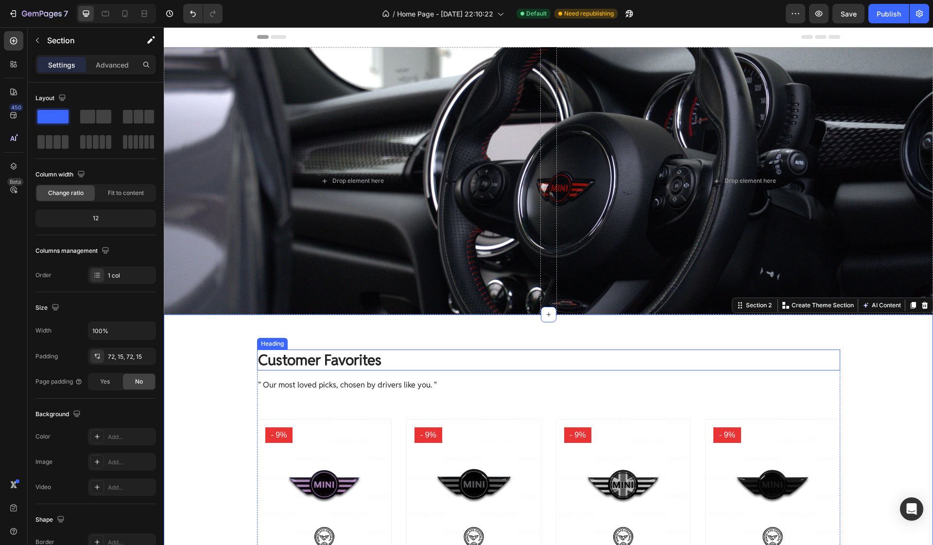
click at [367, 361] on p "Customer Favorites" at bounding box center [548, 359] width 581 height 19
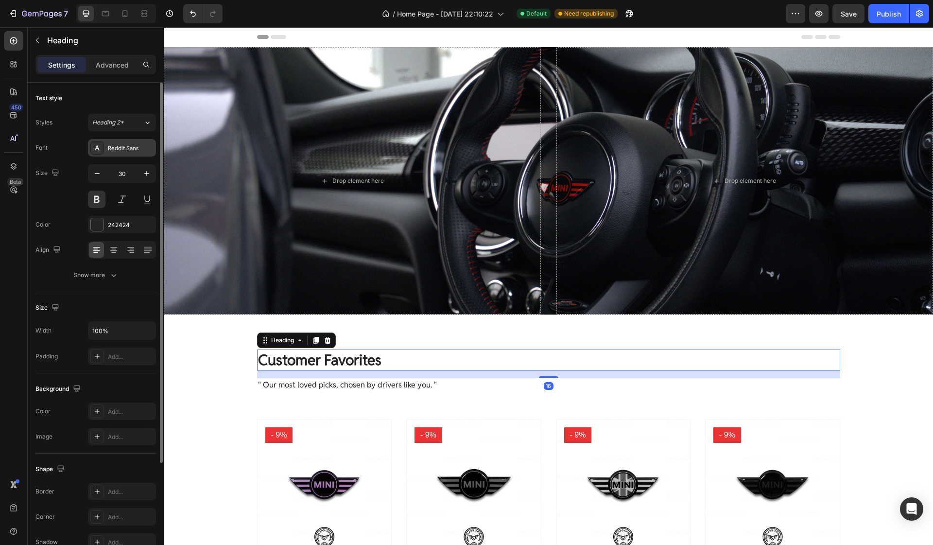
click at [127, 150] on div "Reddit Sans" at bounding box center [131, 148] width 46 height 9
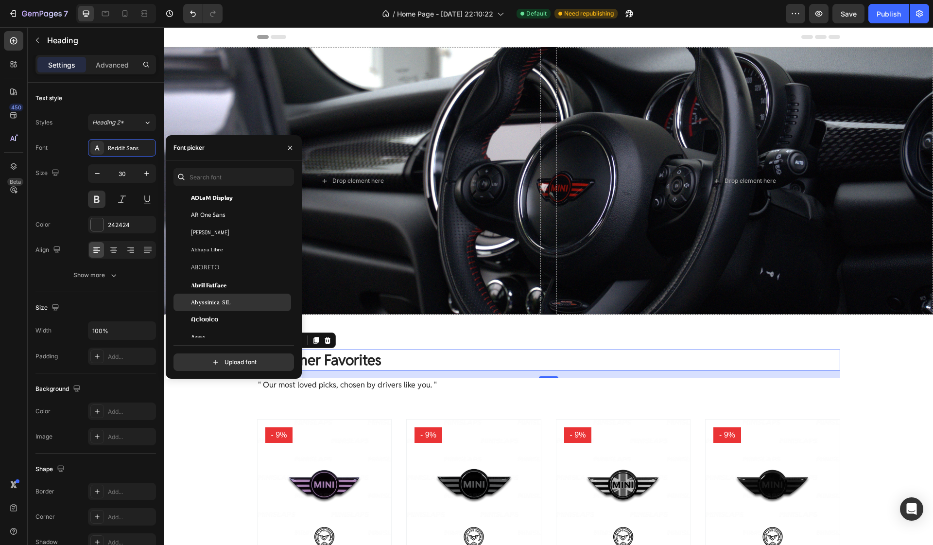
scroll to position [133, 0]
click at [220, 200] on span "ADLaM Display" at bounding box center [212, 199] width 42 height 9
click at [210, 283] on span "Abril Fatface" at bounding box center [208, 286] width 35 height 9
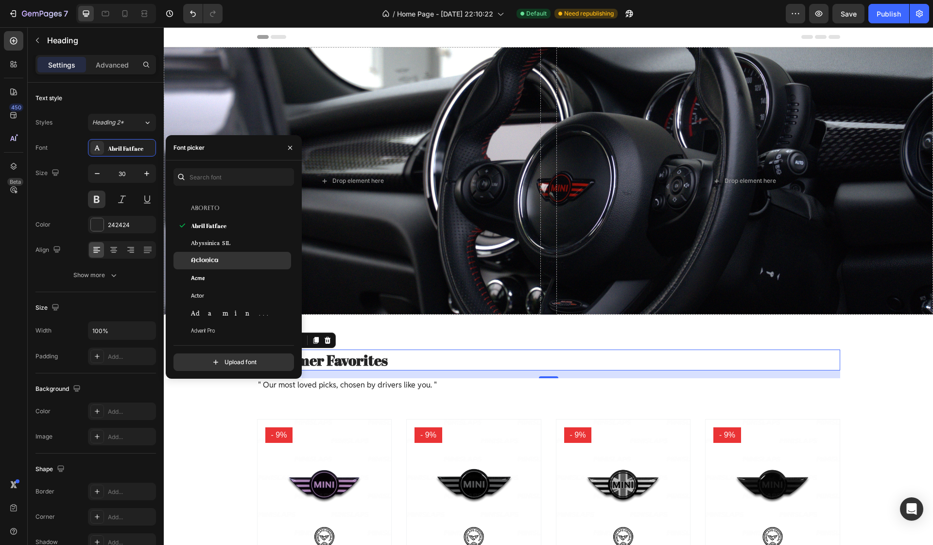
scroll to position [193, 0]
click at [214, 276] on div "Acme" at bounding box center [240, 277] width 98 height 9
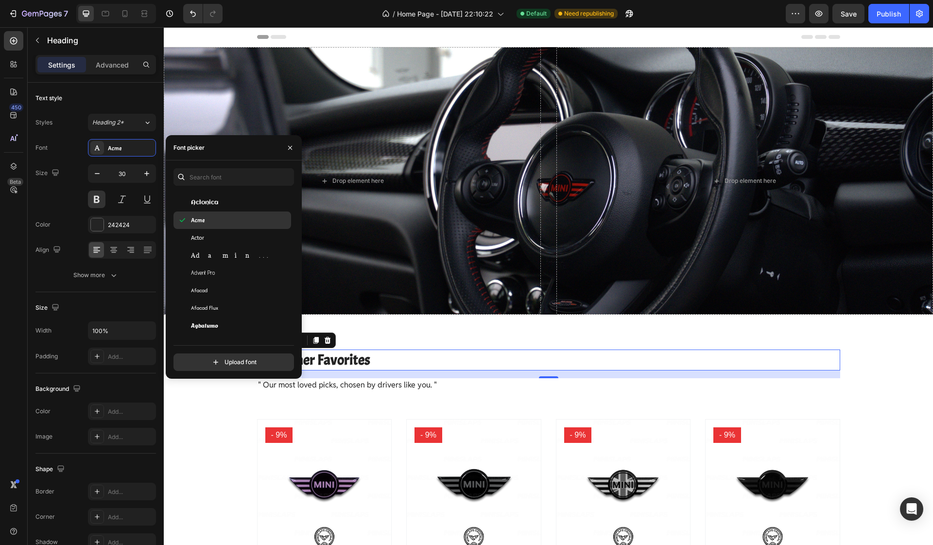
scroll to position [254, 0]
click at [213, 251] on span "Adamina" at bounding box center [231, 248] width 81 height 9
click at [229, 320] on div "Agbalumo" at bounding box center [240, 318] width 98 height 9
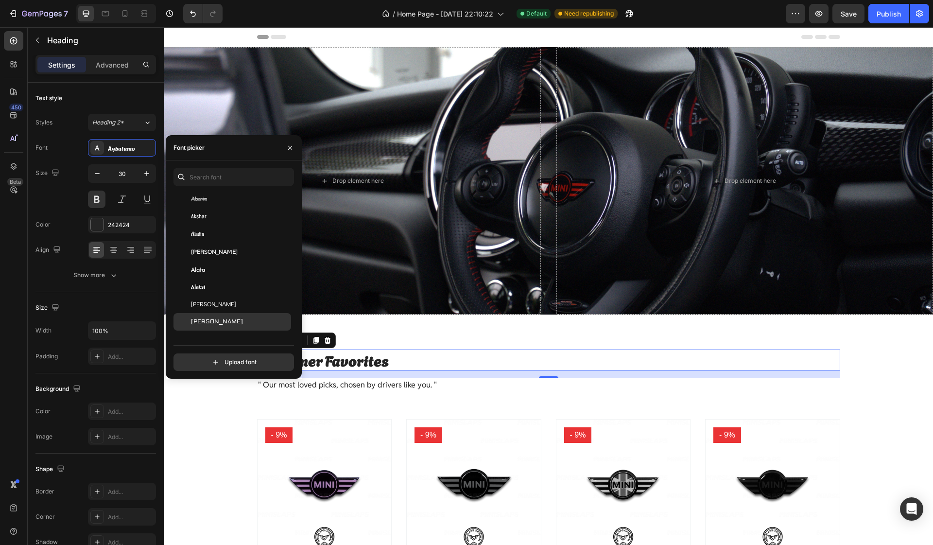
scroll to position [515, 0]
click at [210, 232] on span "[PERSON_NAME]" at bounding box center [214, 232] width 47 height 9
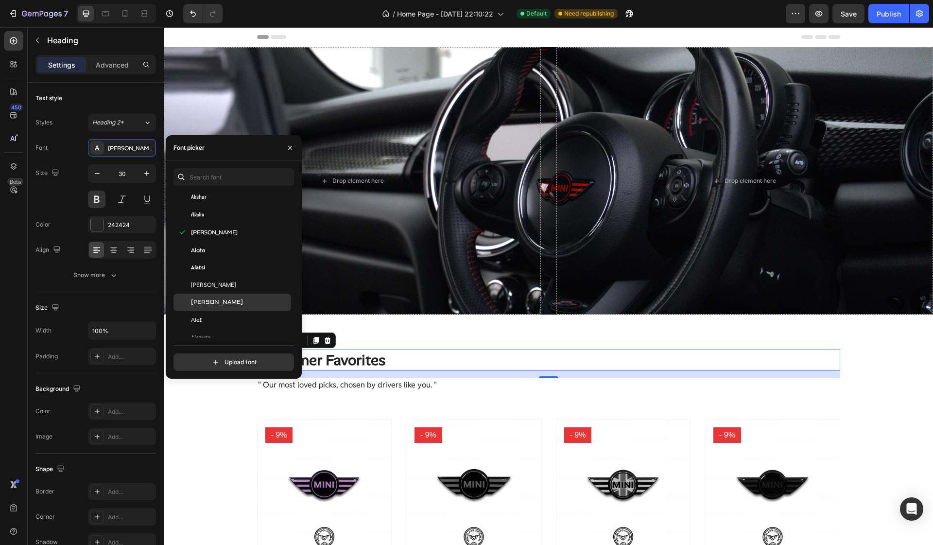
click at [216, 298] on div "[PERSON_NAME]" at bounding box center [240, 302] width 98 height 9
click at [212, 285] on span "[PERSON_NAME]" at bounding box center [213, 284] width 45 height 9
click at [210, 320] on div "Alef" at bounding box center [240, 319] width 98 height 9
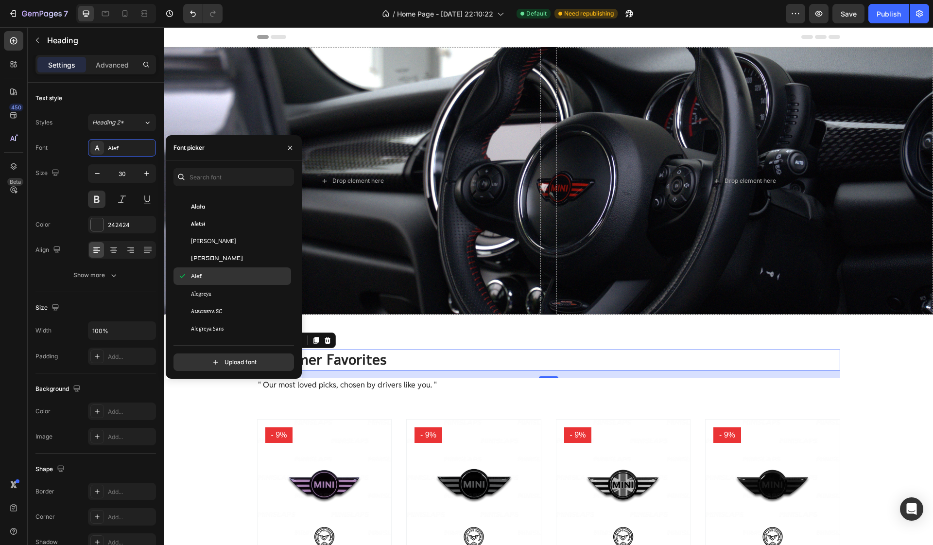
scroll to position [561, 0]
click at [220, 310] on span "Alegreya SC" at bounding box center [207, 308] width 32 height 9
click at [217, 292] on div "Alegreya" at bounding box center [240, 290] width 98 height 9
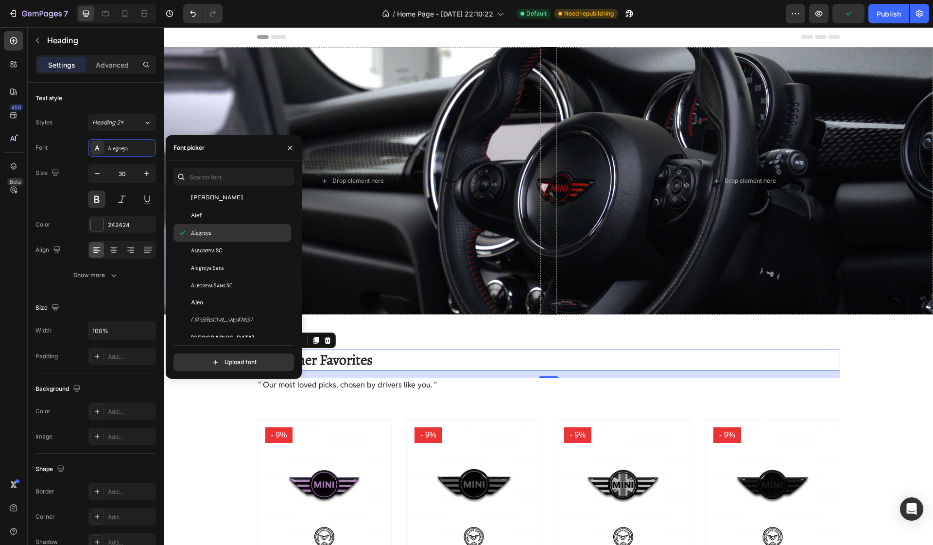
scroll to position [624, 0]
click at [212, 292] on div "Aleo" at bounding box center [232, 297] width 118 height 17
click at [212, 279] on span "Alegreya Sans SC" at bounding box center [211, 279] width 41 height 9
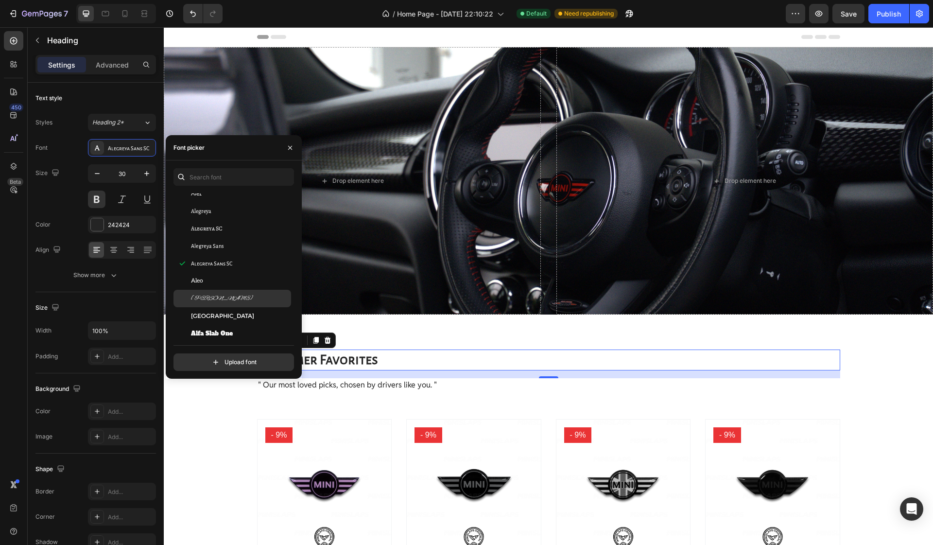
scroll to position [641, 0]
click at [224, 313] on div "[GEOGRAPHIC_DATA]" at bounding box center [240, 315] width 98 height 9
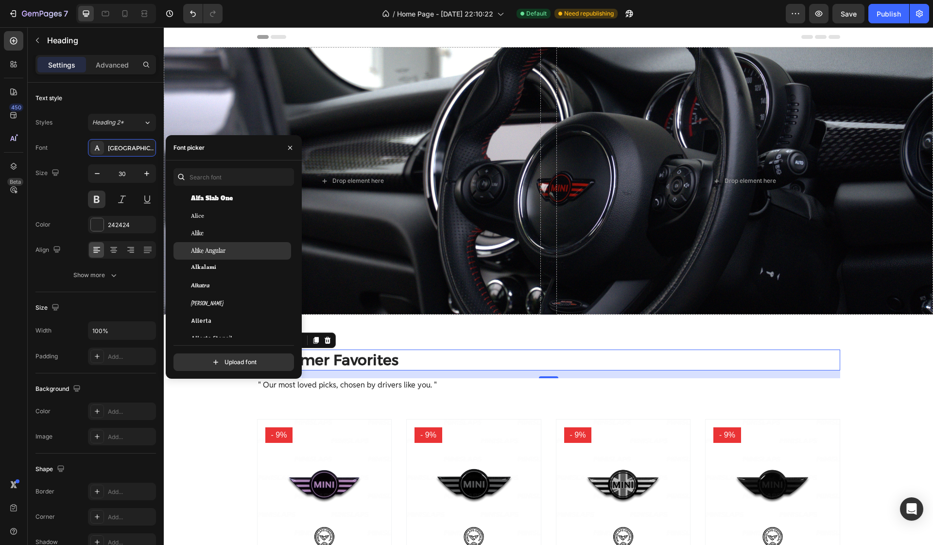
scroll to position [781, 0]
click at [215, 263] on span "Alkalami" at bounding box center [203, 262] width 25 height 9
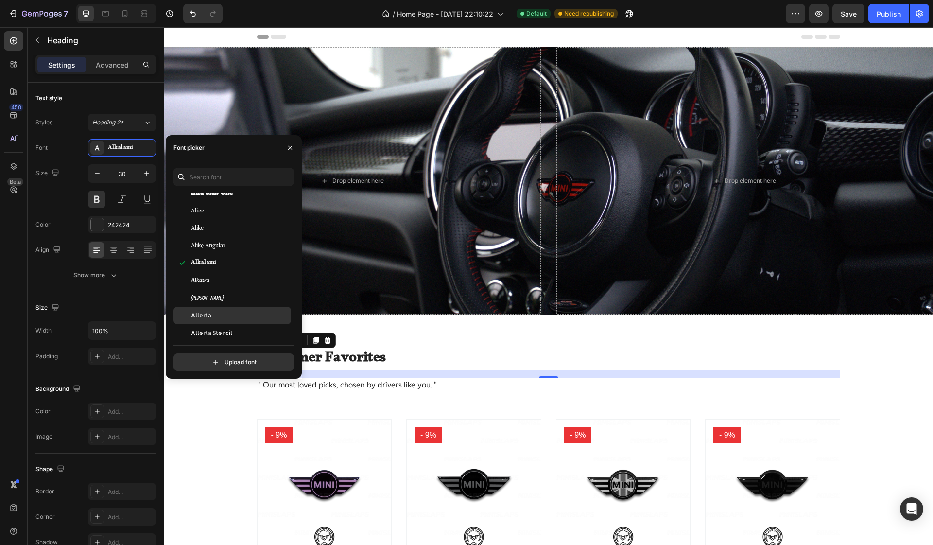
click at [214, 310] on div "Allerta" at bounding box center [232, 315] width 118 height 17
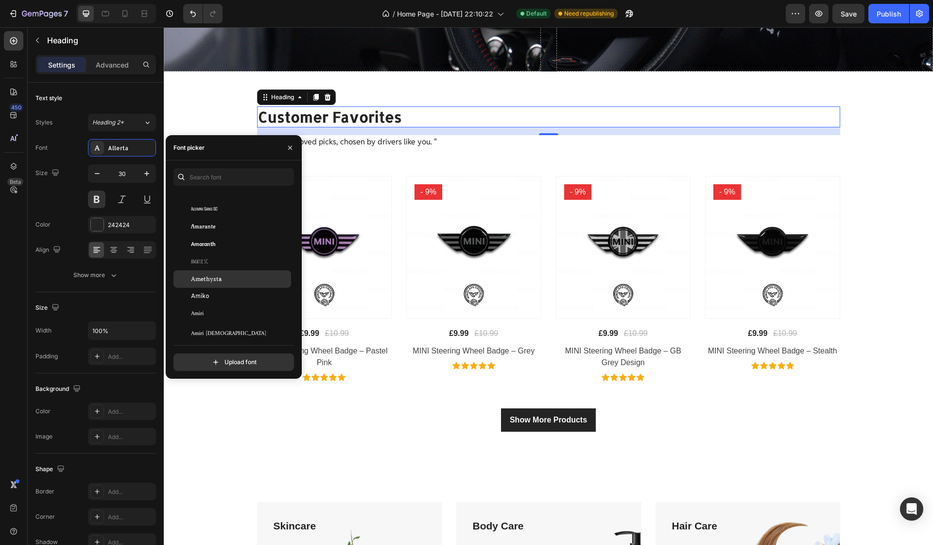
scroll to position [1101, 0]
click at [226, 288] on div "Amiko" at bounding box center [240, 292] width 98 height 9
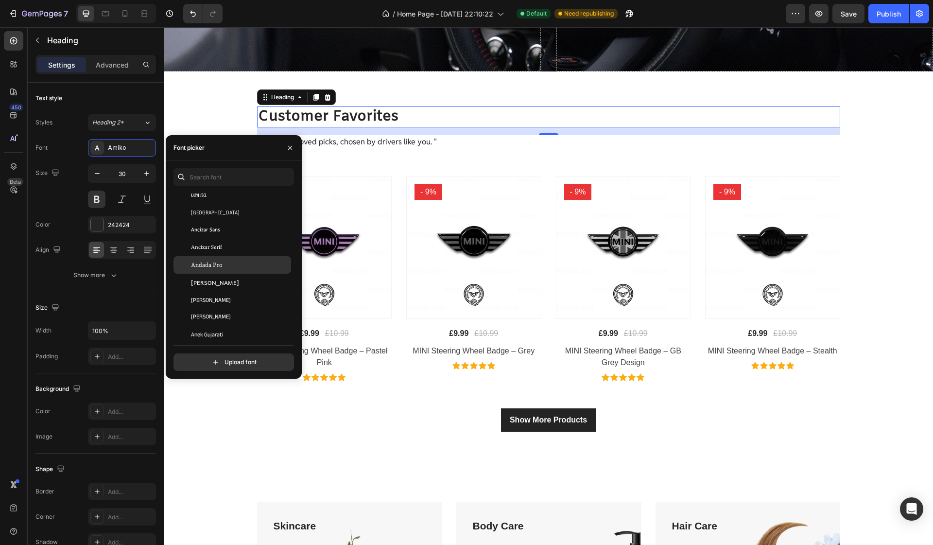
scroll to position [1254, 0]
click at [230, 280] on div "[PERSON_NAME]" at bounding box center [240, 279] width 98 height 9
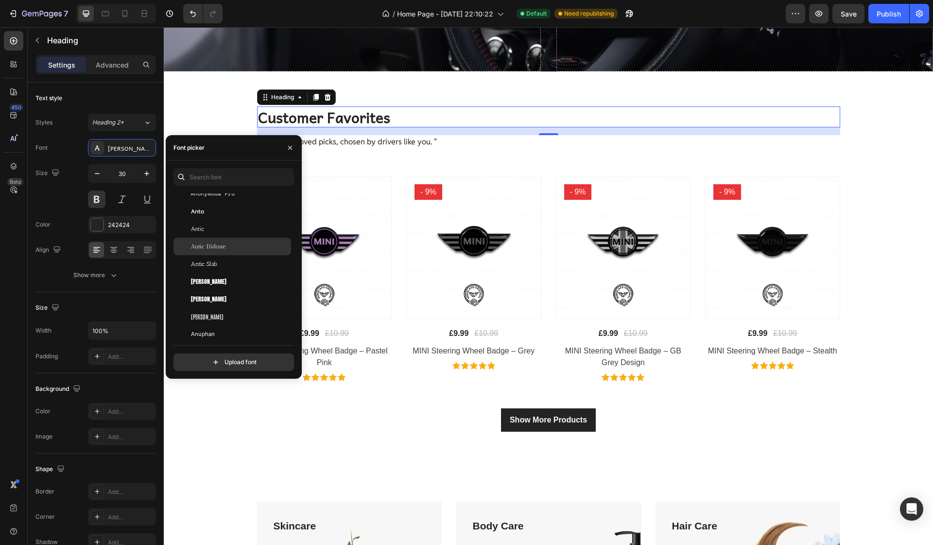
scroll to position [1586, 0]
click at [209, 281] on div "[PERSON_NAME]" at bounding box center [240, 279] width 98 height 9
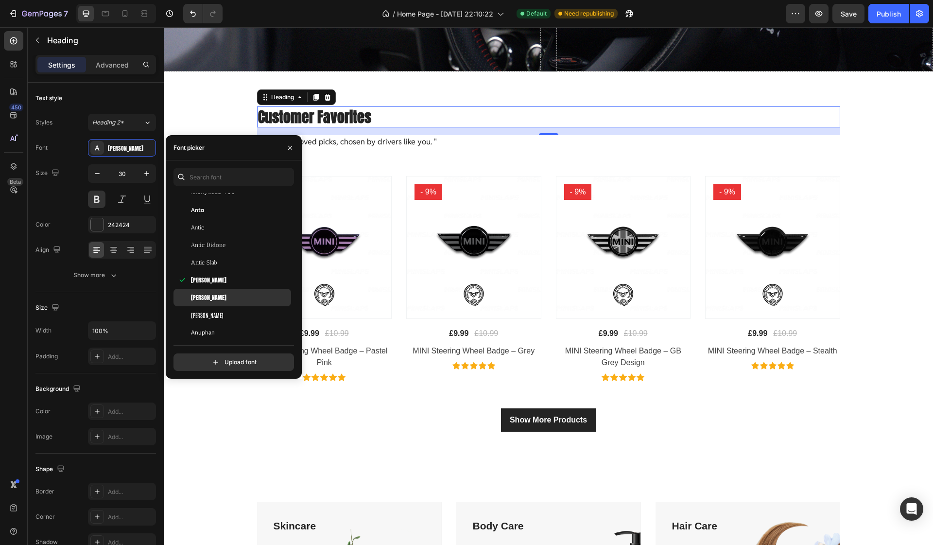
click at [212, 299] on div "[PERSON_NAME]" at bounding box center [240, 297] width 98 height 9
click at [212, 318] on div "[PERSON_NAME]" at bounding box center [240, 314] width 98 height 9
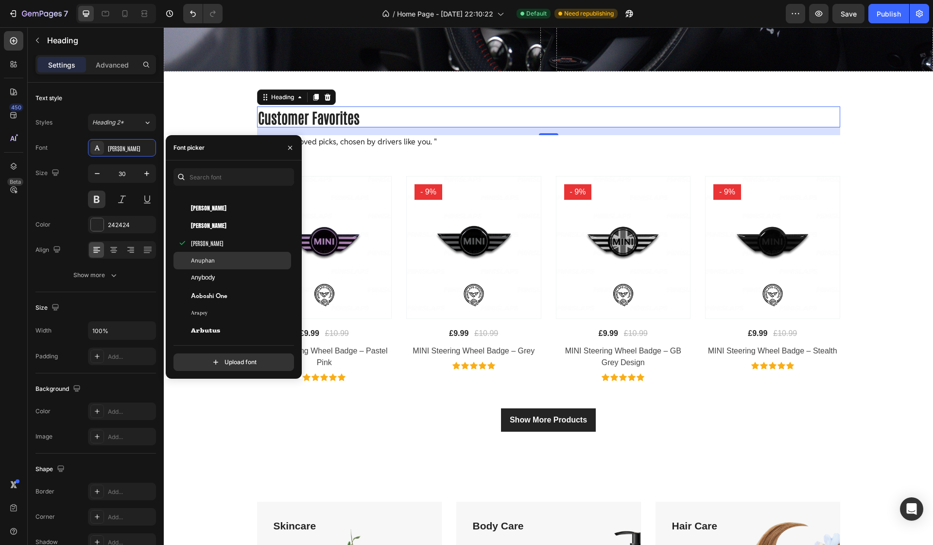
scroll to position [1659, 0]
click at [216, 274] on div "Anybody" at bounding box center [240, 277] width 98 height 9
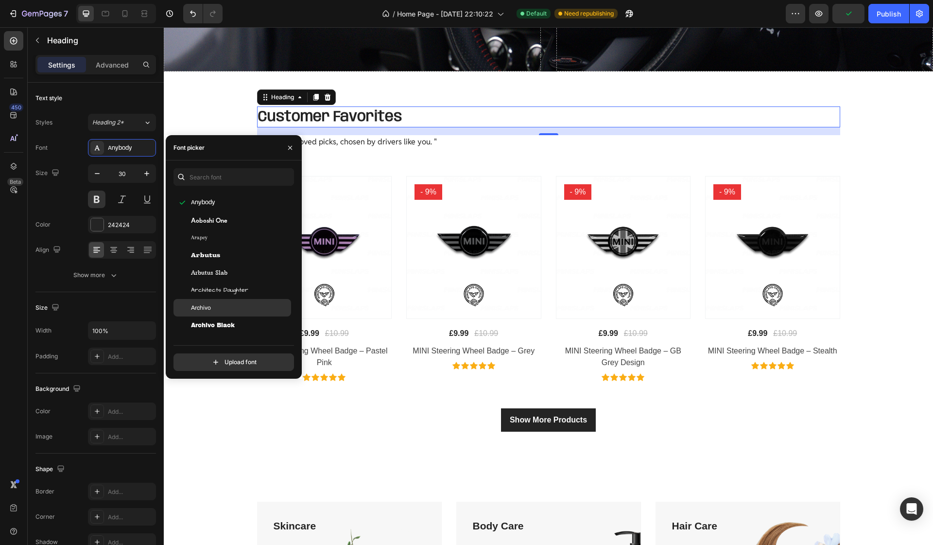
scroll to position [1778, 0]
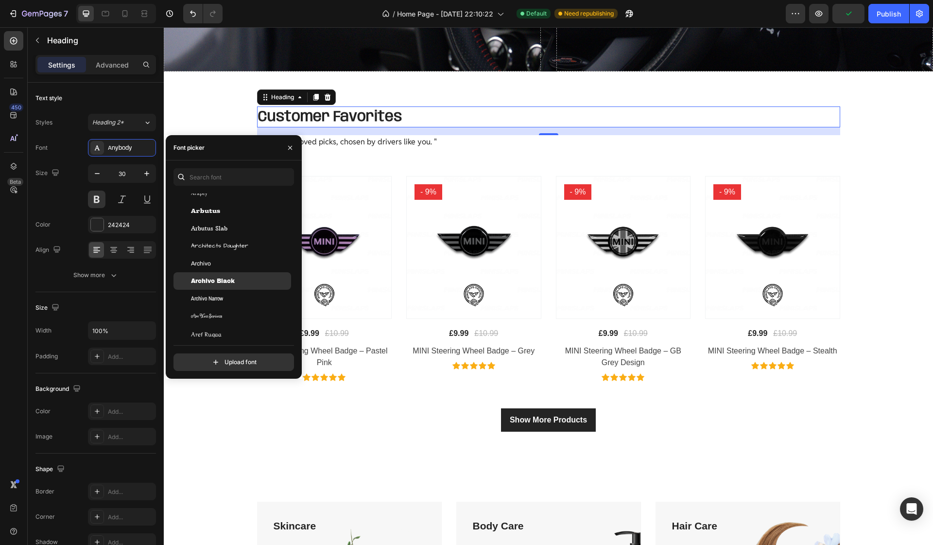
click at [221, 280] on span "Archivo Black" at bounding box center [213, 280] width 44 height 9
click at [353, 145] on p "" Our most loved picks, chosen by drivers like you. "" at bounding box center [548, 142] width 581 height 12
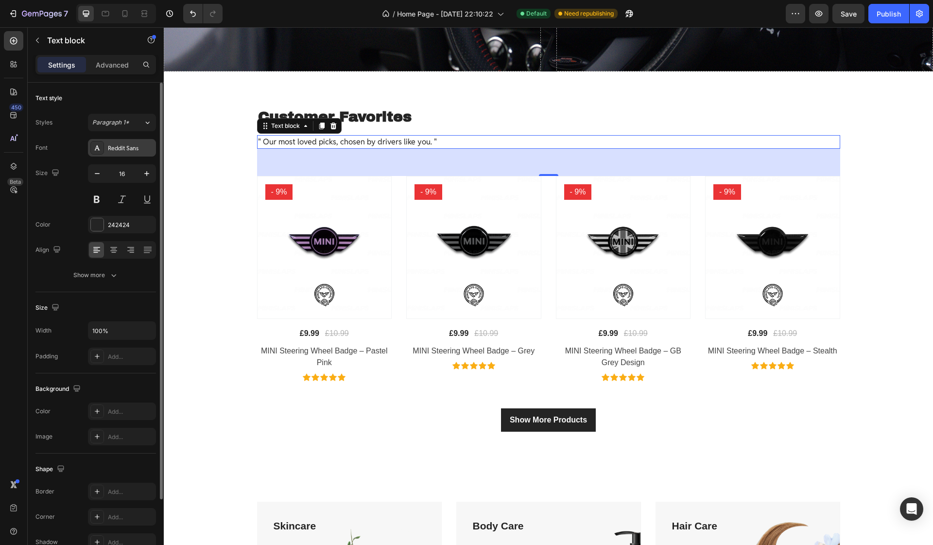
click at [125, 154] on div "Reddit Sans" at bounding box center [122, 147] width 68 height 17
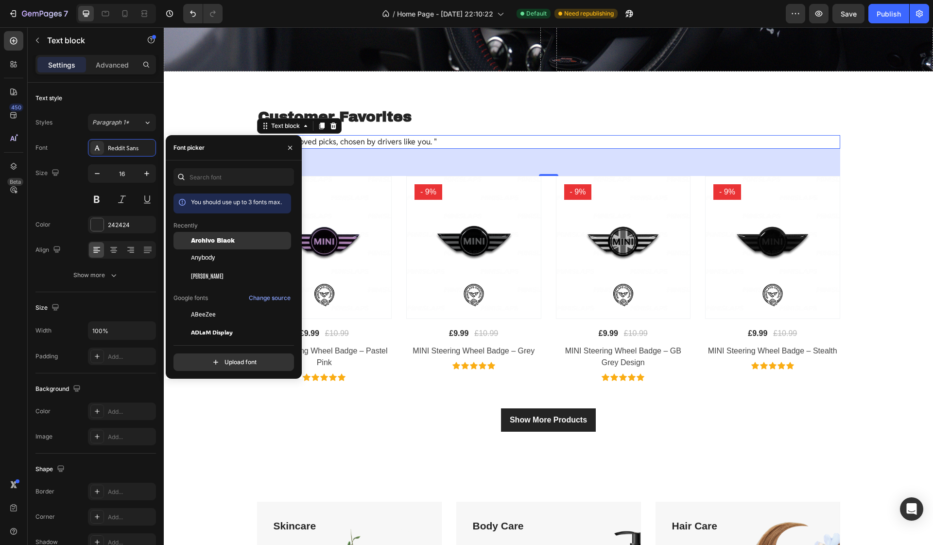
click at [207, 236] on span "Archivo Black" at bounding box center [213, 240] width 44 height 9
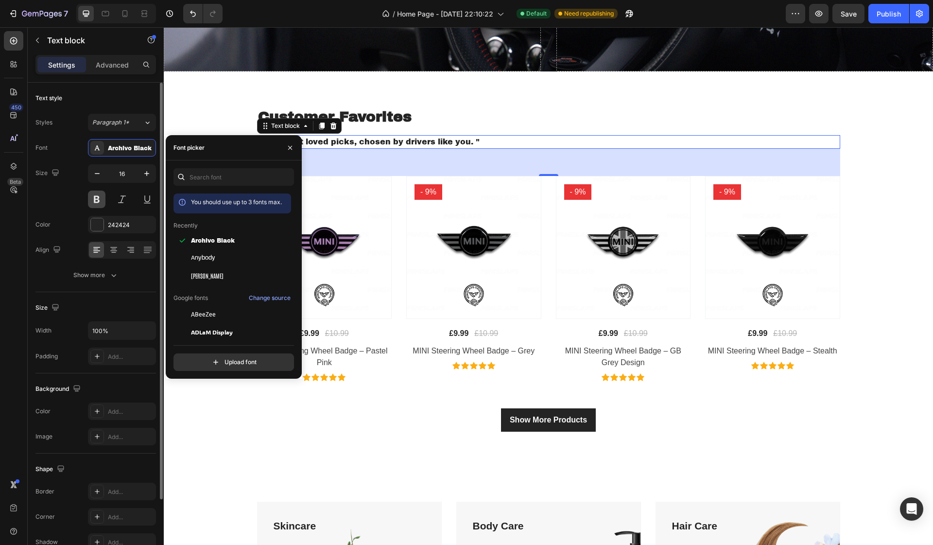
click at [94, 200] on button at bounding box center [96, 198] width 17 height 17
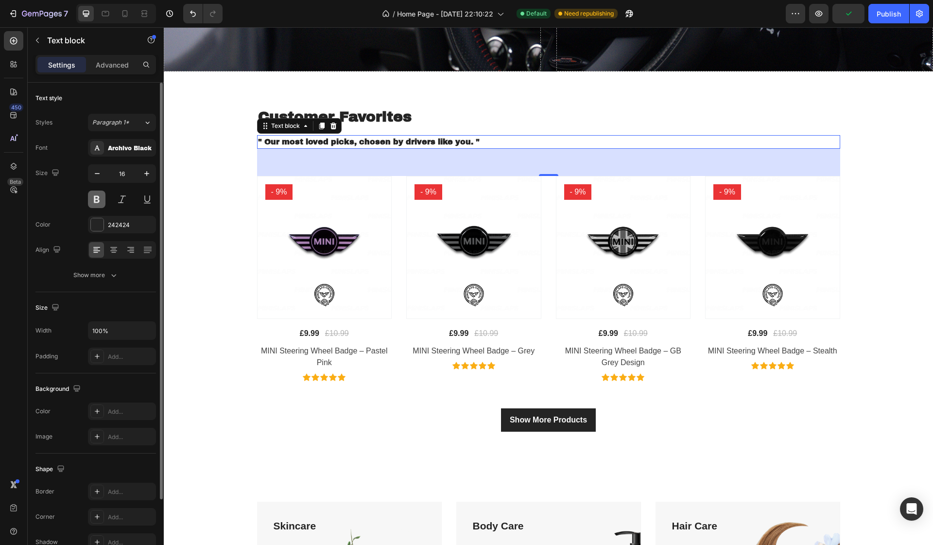
click at [94, 200] on button at bounding box center [96, 198] width 17 height 17
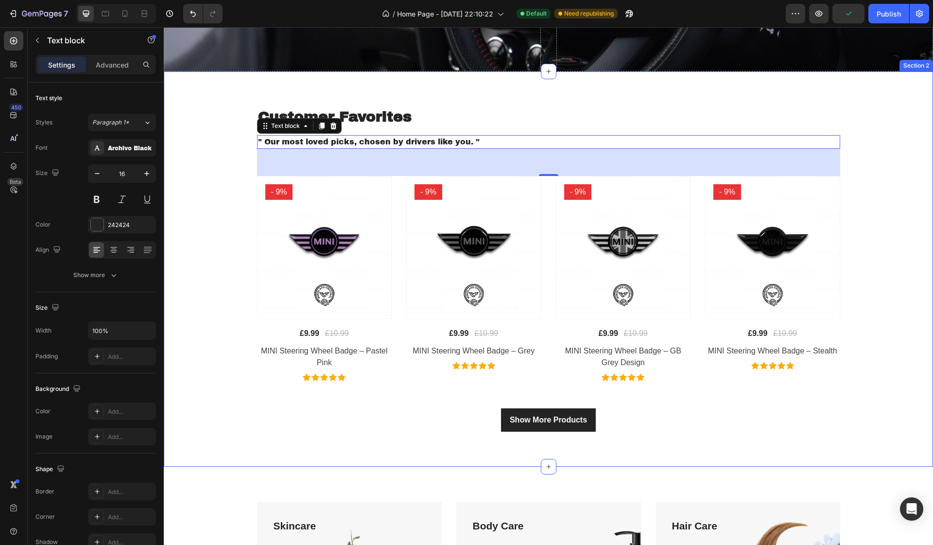
click at [248, 88] on div "Customer Favorites Heading " Our most loved picks, chosen by drivers like you. …" at bounding box center [548, 268] width 769 height 395
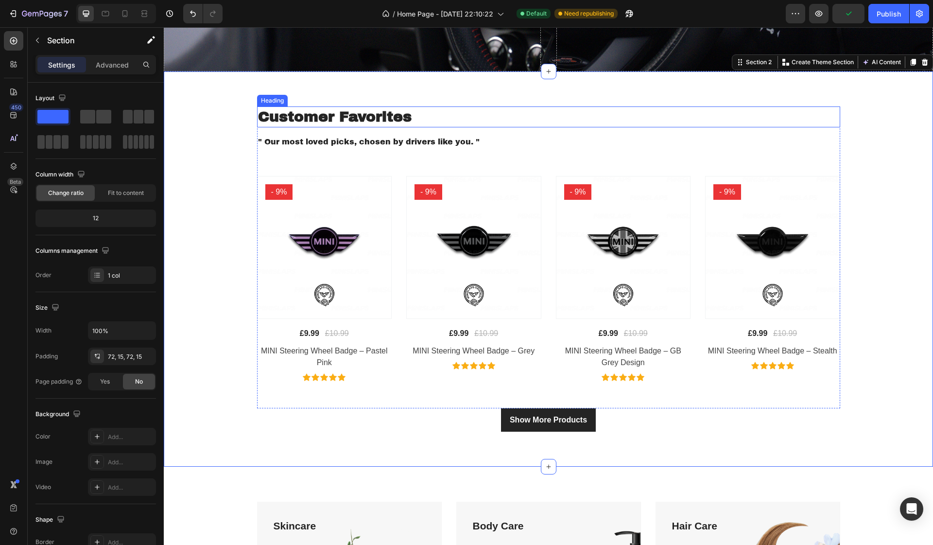
click at [277, 114] on p "Customer Favorites" at bounding box center [548, 116] width 581 height 19
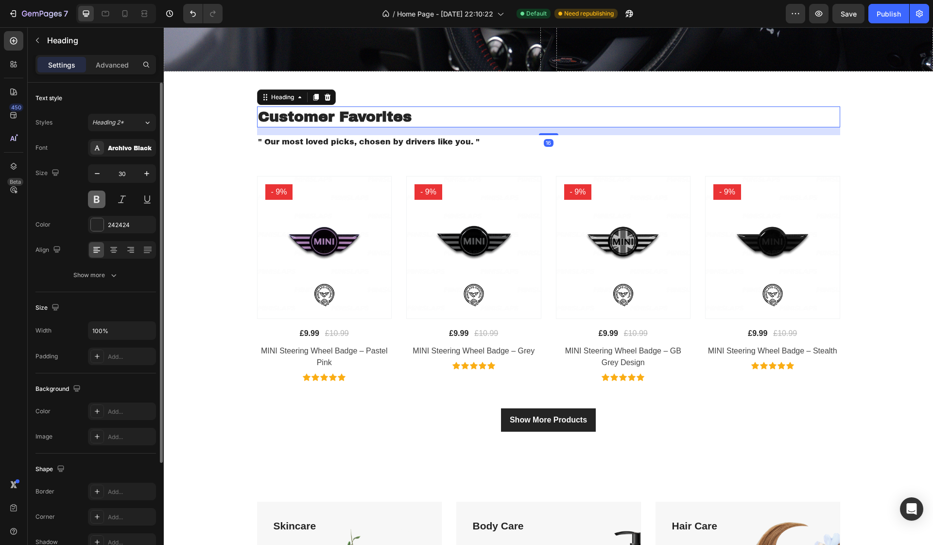
click at [96, 203] on button at bounding box center [96, 198] width 17 height 17
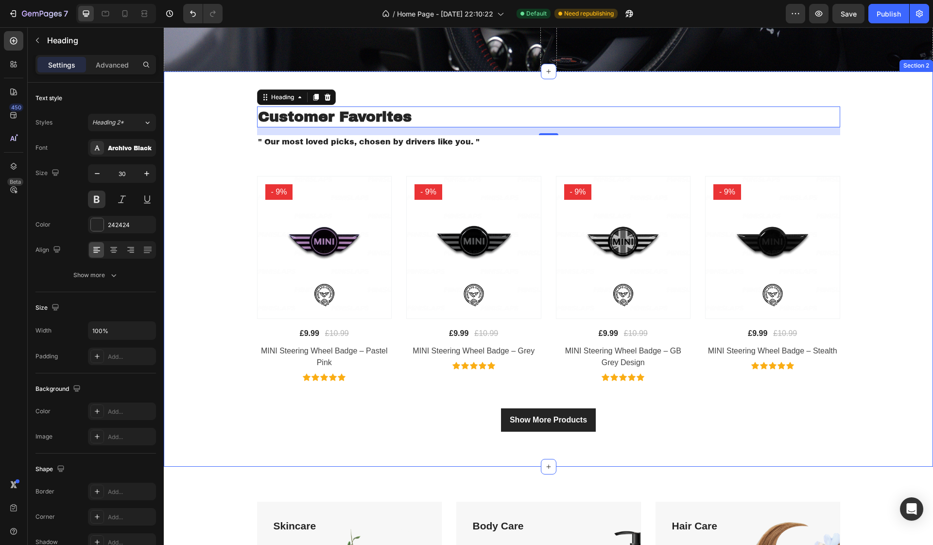
click at [207, 128] on div "Customer Favorites Heading 16 " Our most loved picks, chosen by drivers like yo…" at bounding box center [548, 268] width 755 height 325
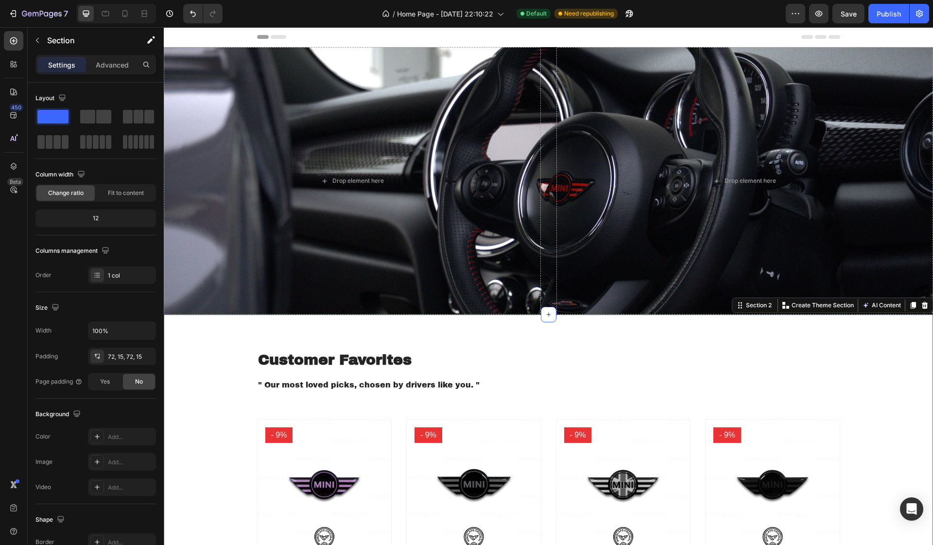
scroll to position [0, 0]
click at [422, 35] on div "Header" at bounding box center [548, 36] width 583 height 19
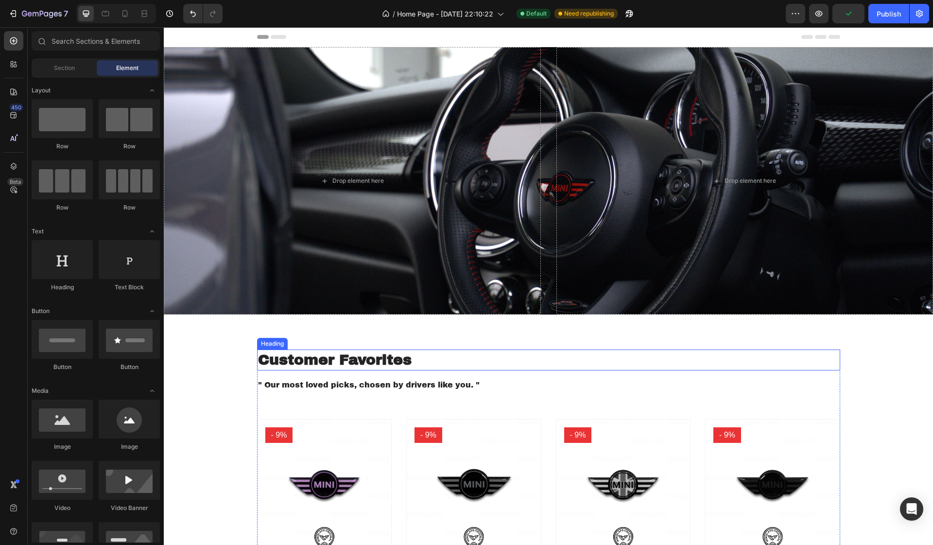
click at [339, 361] on p "Customer Favorites" at bounding box center [548, 359] width 581 height 19
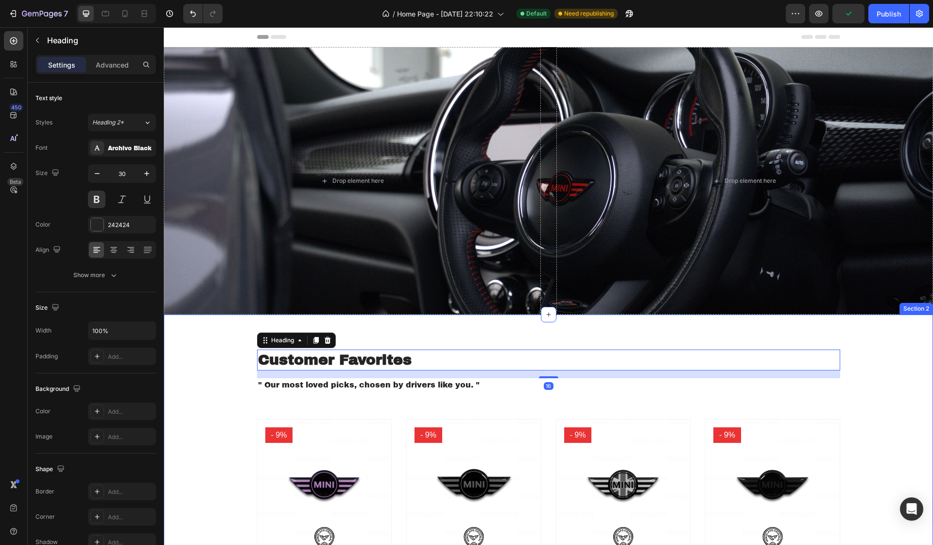
click at [228, 385] on div "Customer Favorites Heading 16 " Our most loved picks, chosen by drivers like yo…" at bounding box center [548, 511] width 755 height 325
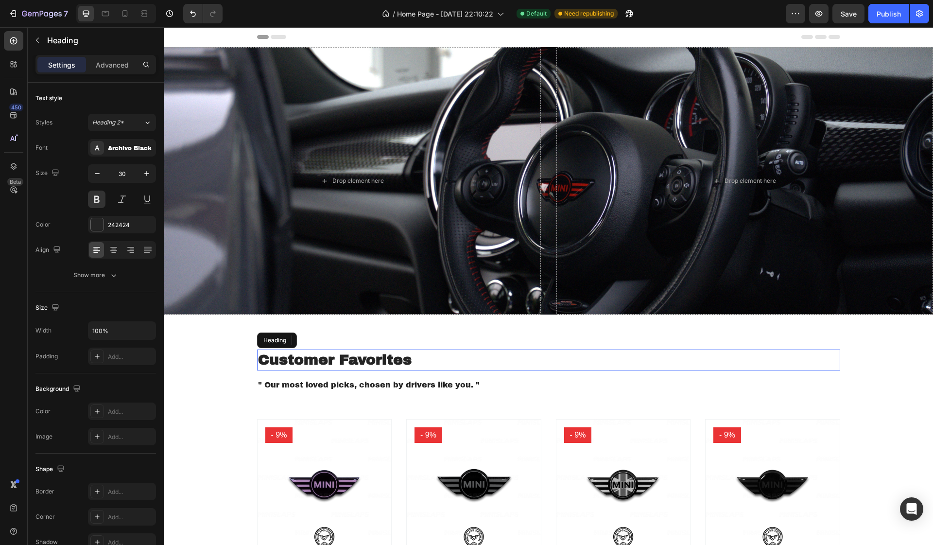
click at [290, 362] on p "Customer Favorites" at bounding box center [548, 359] width 581 height 19
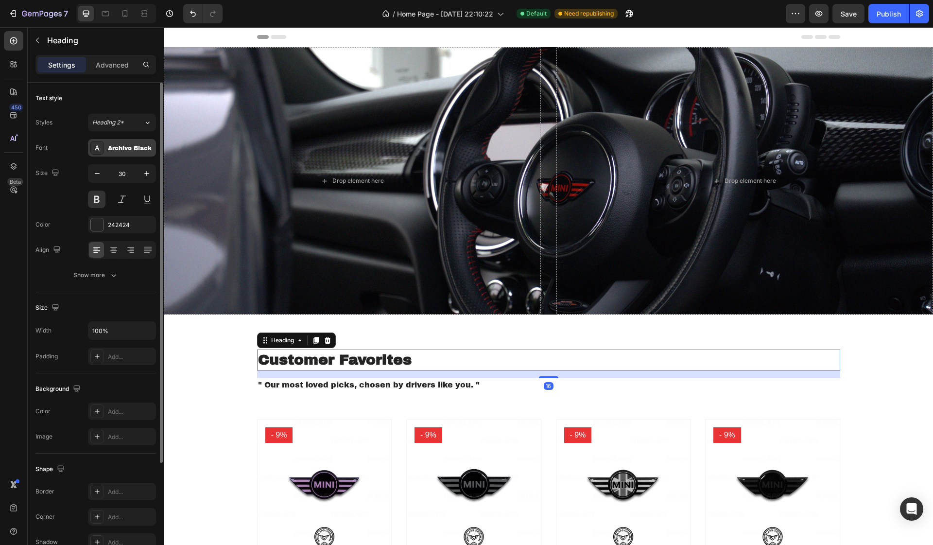
click at [113, 145] on div "Archivo Black" at bounding box center [131, 148] width 46 height 9
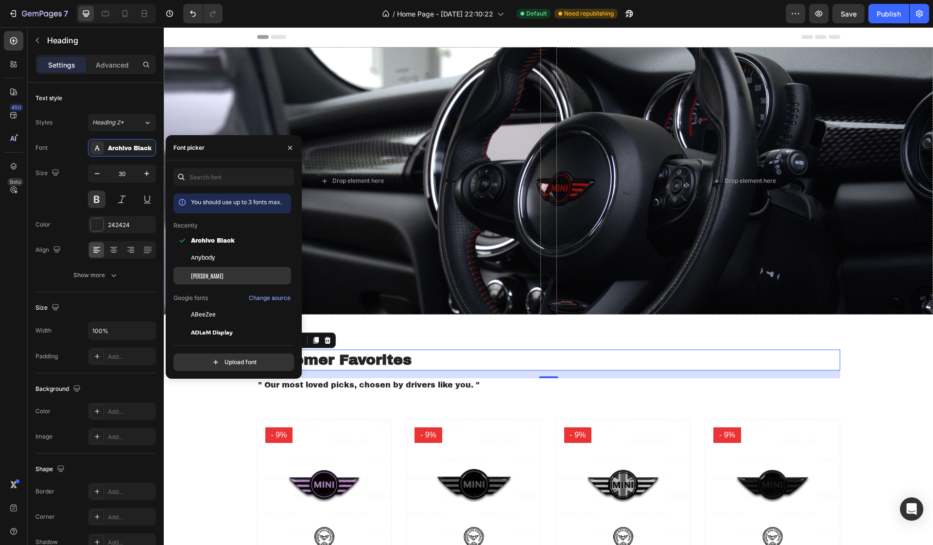
click at [214, 274] on div "[PERSON_NAME]" at bounding box center [240, 275] width 98 height 9
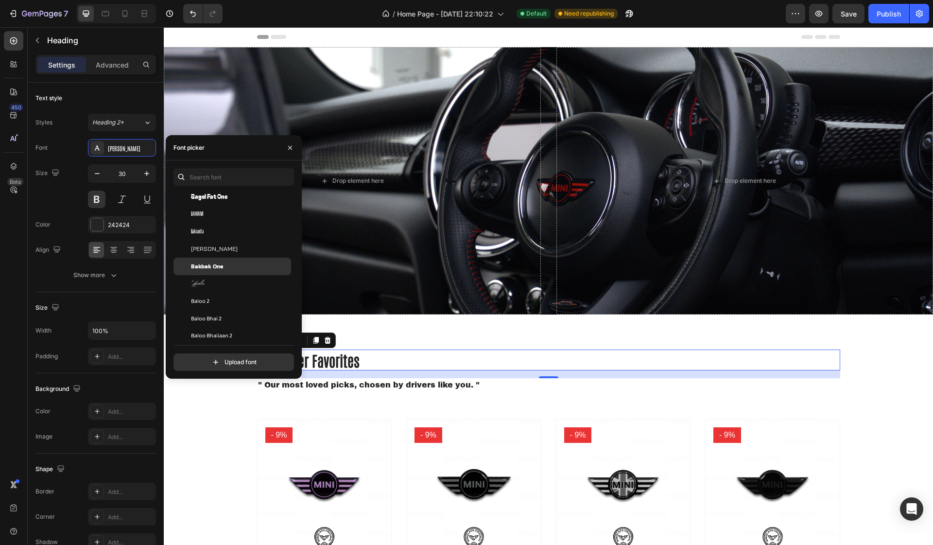
scroll to position [2724, 0]
click at [219, 263] on span "Bakbak One" at bounding box center [207, 262] width 32 height 9
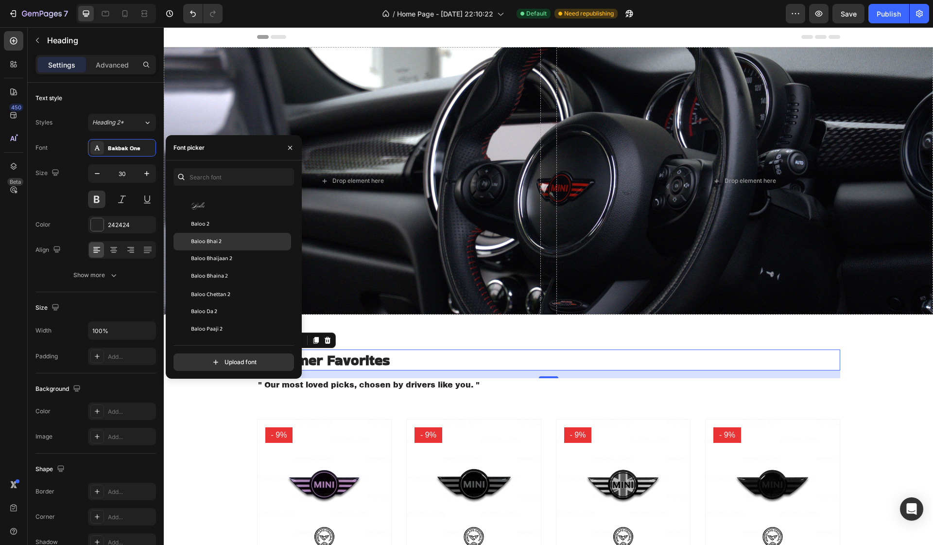
scroll to position [2797, 0]
click at [225, 307] on div "Baloo Da 2" at bounding box center [240, 311] width 98 height 9
click at [221, 247] on span "Battambang" at bounding box center [208, 249] width 34 height 9
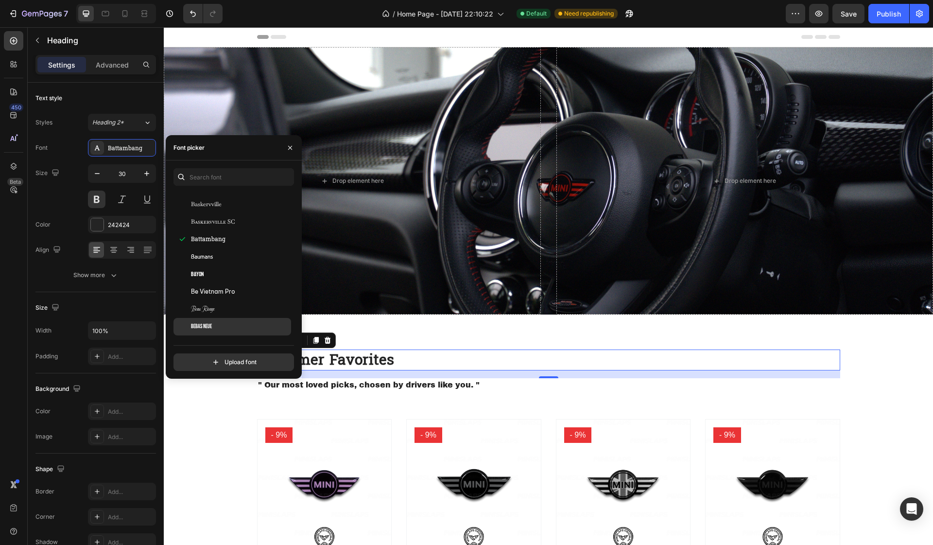
click at [232, 328] on div "Bebas Neue" at bounding box center [240, 326] width 98 height 9
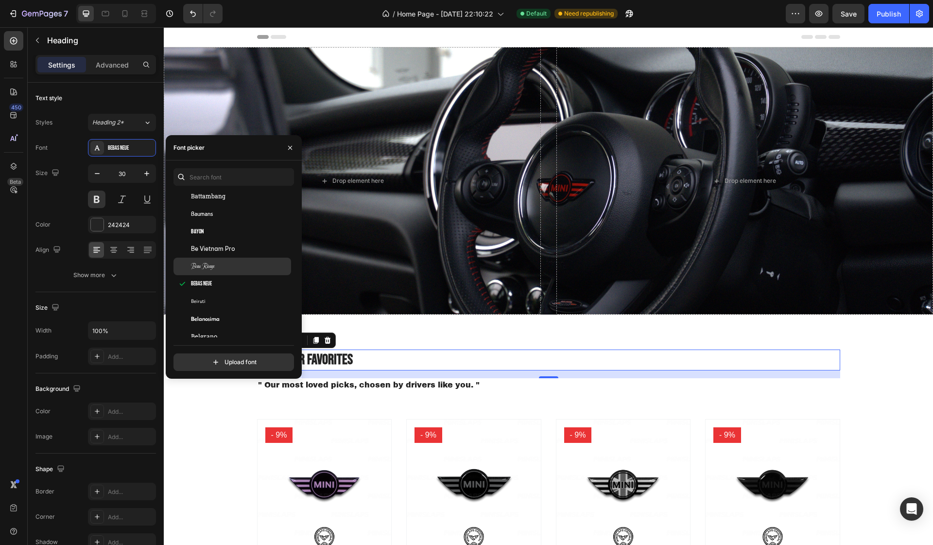
scroll to position [3198, 0]
click at [338, 387] on p "" Our most loved picks, chosen by drivers like you. "" at bounding box center [548, 385] width 581 height 12
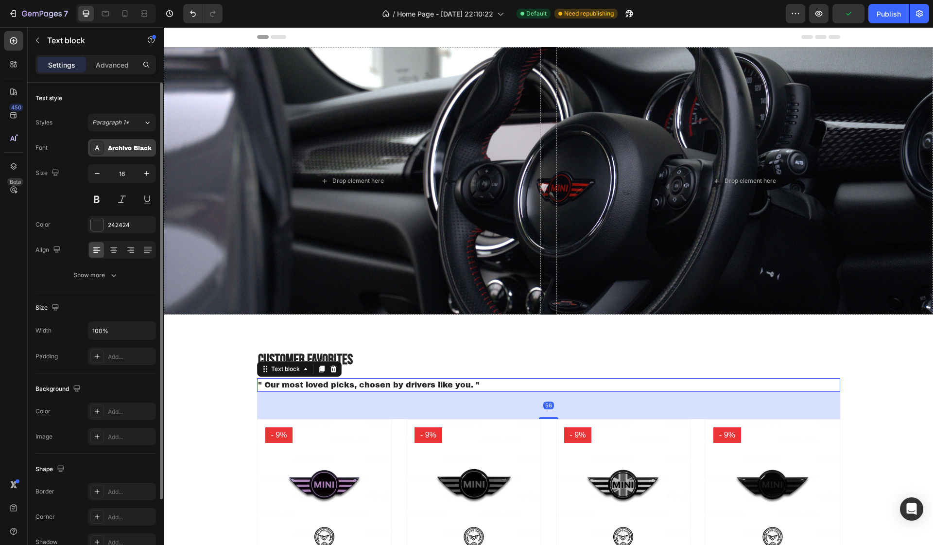
click at [134, 152] on div "Archivo Black" at bounding box center [131, 148] width 46 height 9
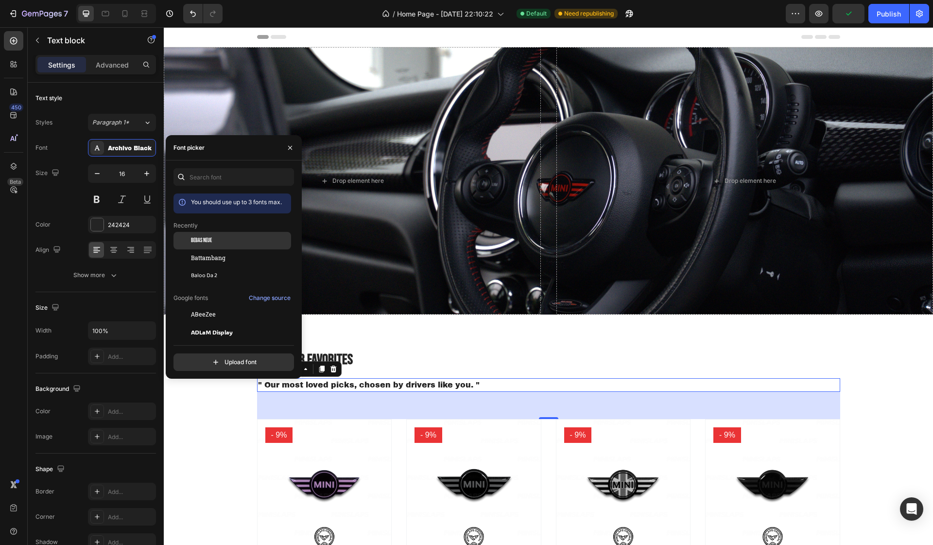
click at [204, 241] on span "Bebas Neue" at bounding box center [201, 240] width 21 height 9
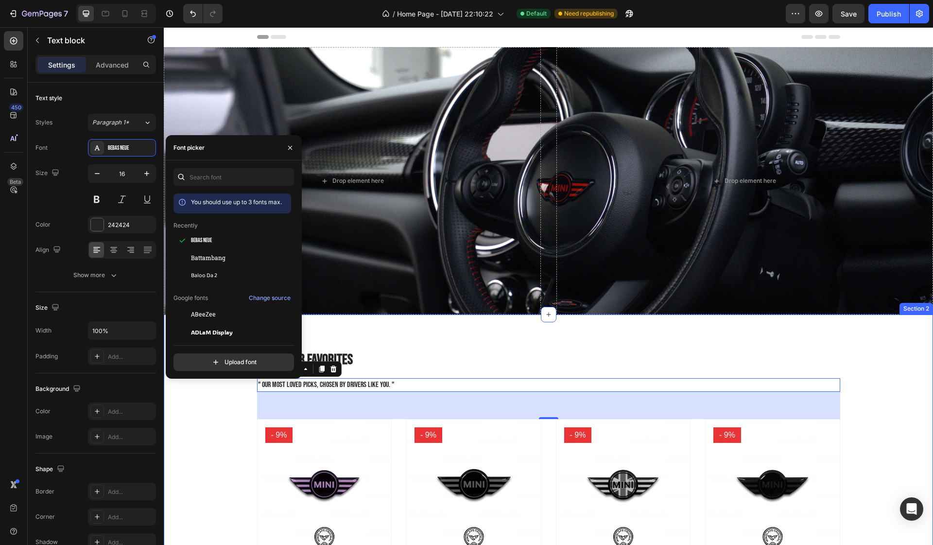
click at [202, 432] on div "Customer Favorites Heading " Our most loved picks, chosen by drivers like you. …" at bounding box center [548, 511] width 755 height 325
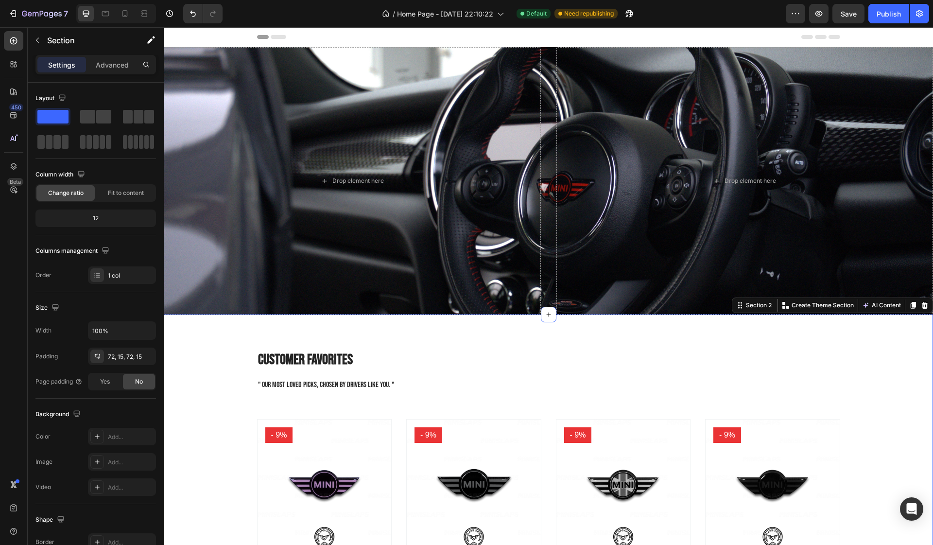
click at [202, 432] on div "Customer Favorites Heading " Our most loved picks, chosen by drivers like you. …" at bounding box center [548, 511] width 755 height 325
click at [852, 14] on span "Save" at bounding box center [849, 14] width 16 height 8
click at [898, 10] on div "Publish" at bounding box center [889, 14] width 24 height 10
click at [332, 359] on p "Customer Favorites" at bounding box center [548, 359] width 581 height 19
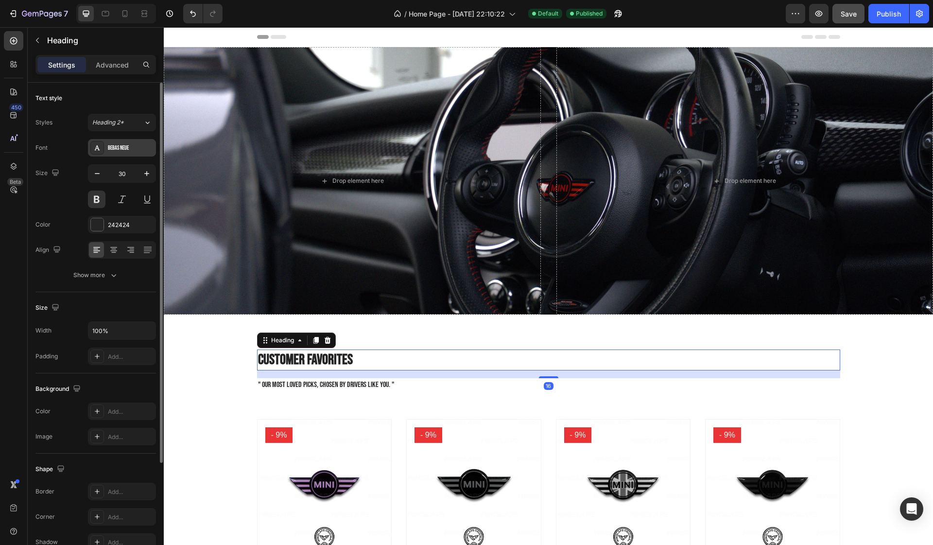
click at [122, 145] on div "Bebas Neue" at bounding box center [131, 148] width 46 height 9
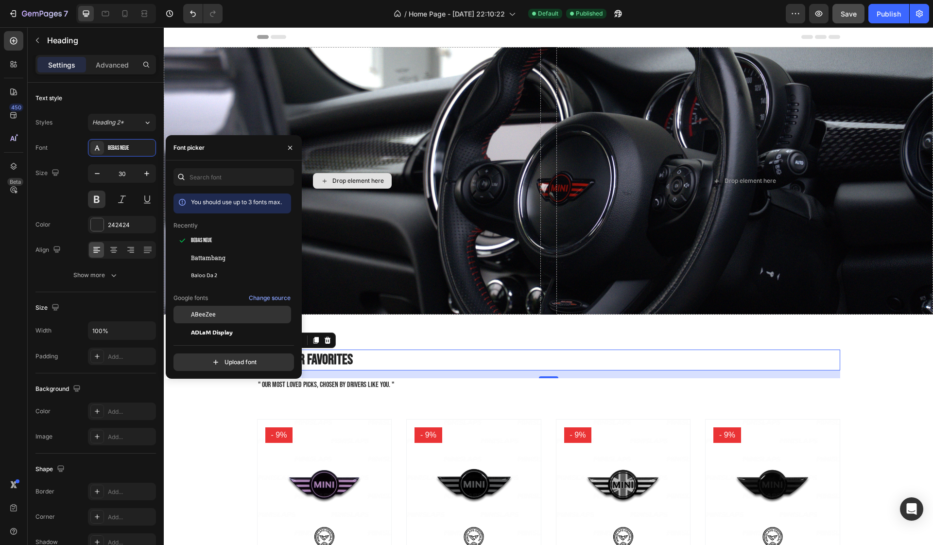
click at [219, 322] on div "ABeeZee" at bounding box center [232, 314] width 118 height 17
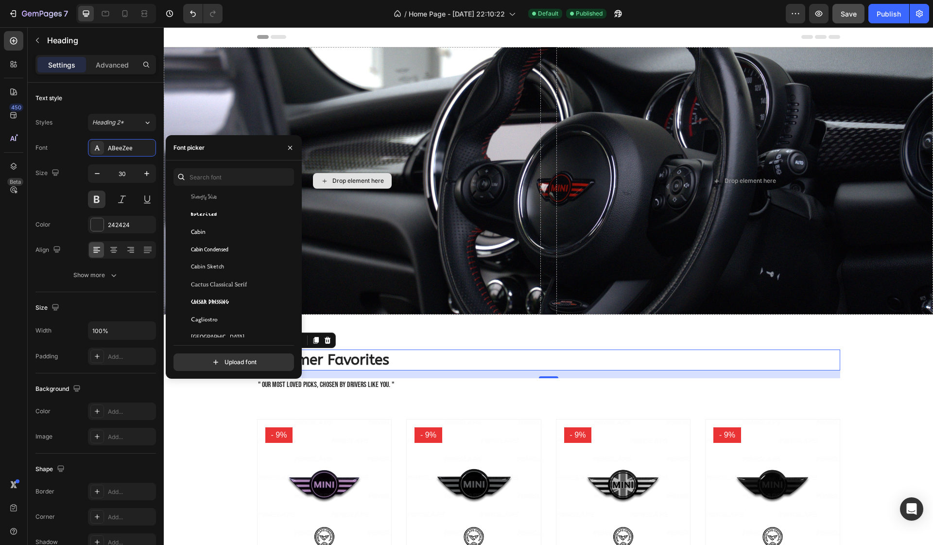
scroll to position [4662, 0]
click at [224, 225] on div "Cabin" at bounding box center [240, 229] width 98 height 9
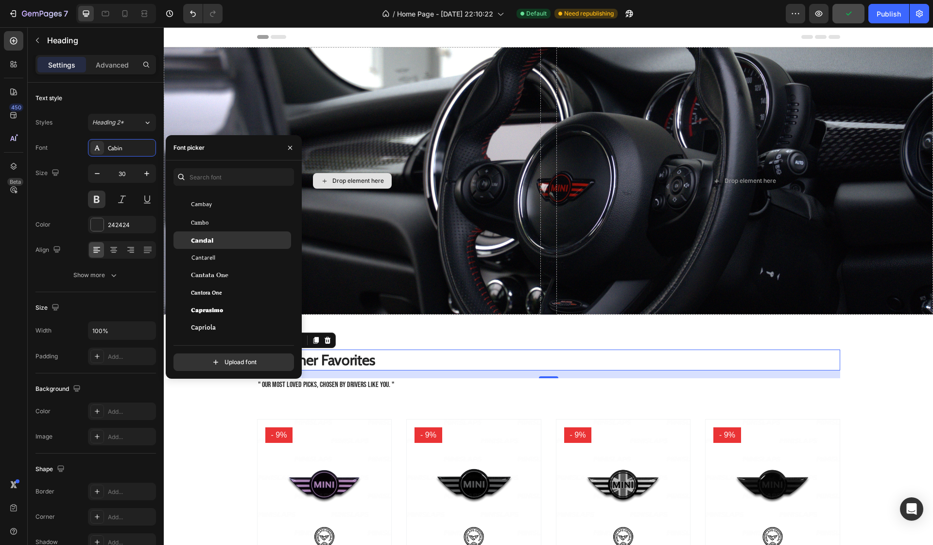
click at [223, 246] on div "Candal" at bounding box center [232, 239] width 118 height 17
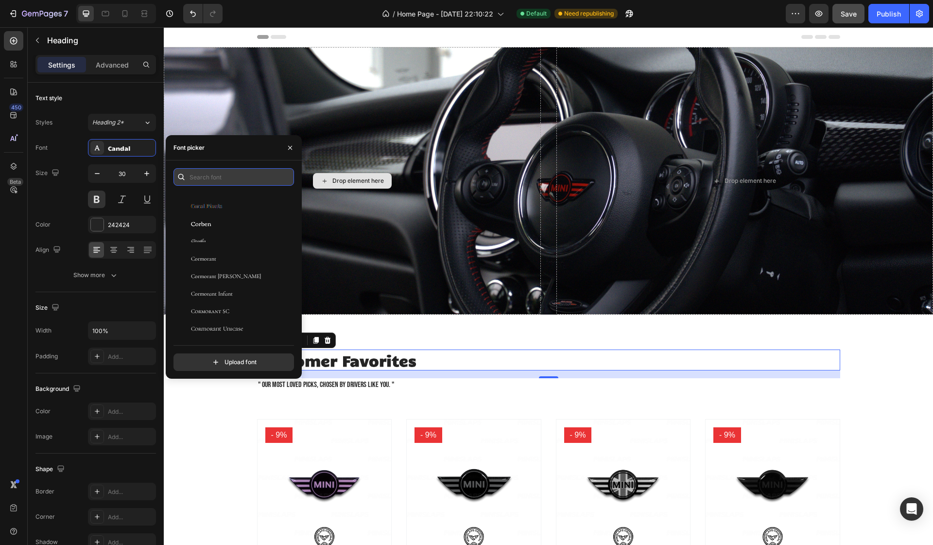
click at [226, 180] on input "text" at bounding box center [233, 176] width 120 height 17
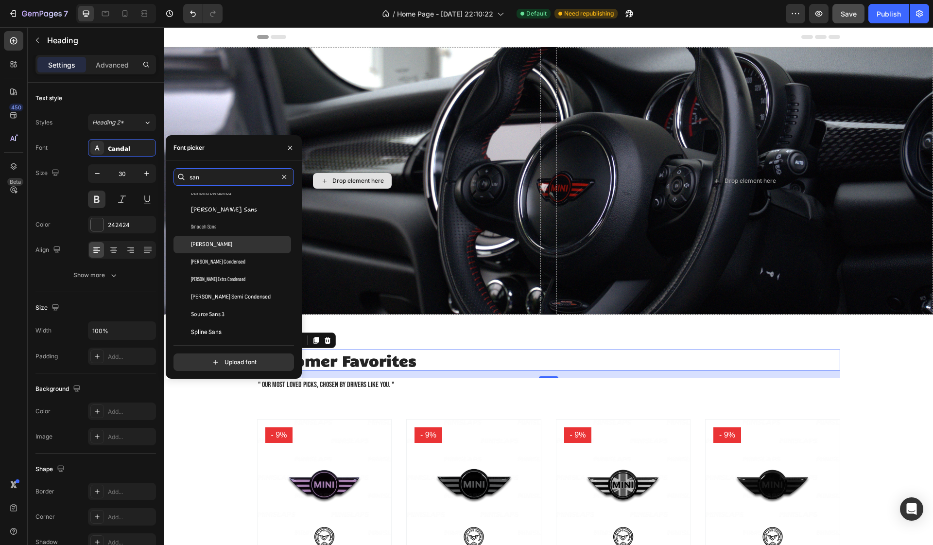
type input "san"
click at [230, 242] on div "[PERSON_NAME]" at bounding box center [240, 244] width 98 height 9
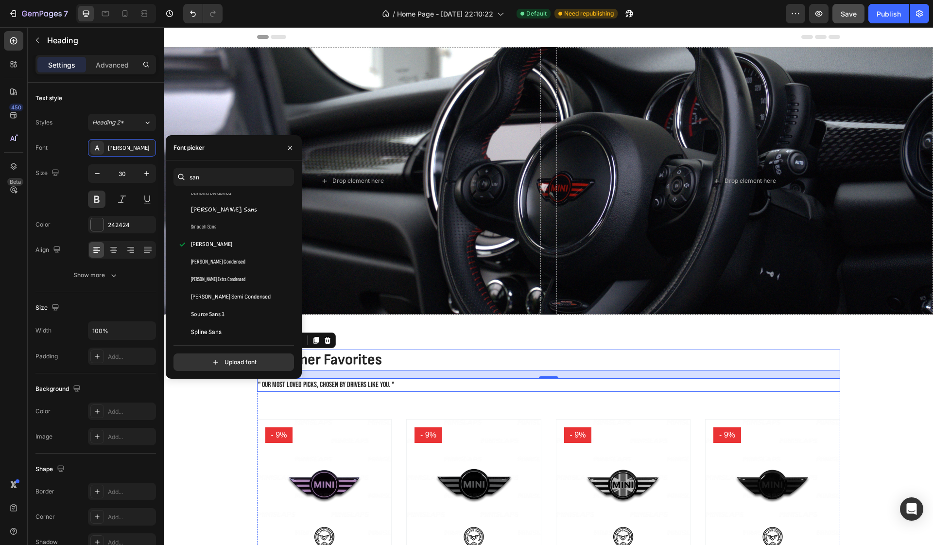
click at [355, 384] on p "" Our most loved picks, chosen by drivers like you. "" at bounding box center [548, 385] width 581 height 12
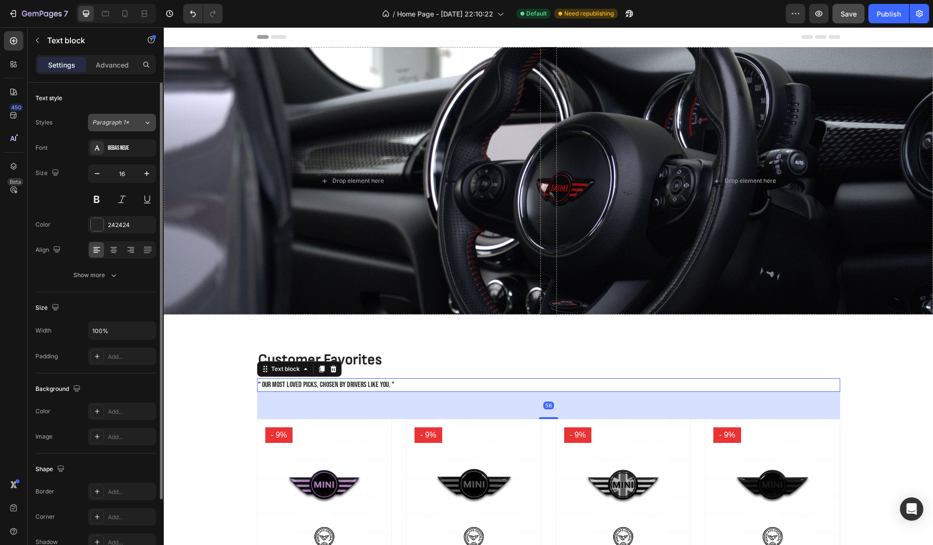
click at [125, 122] on span "Paragraph 1*" at bounding box center [110, 122] width 37 height 9
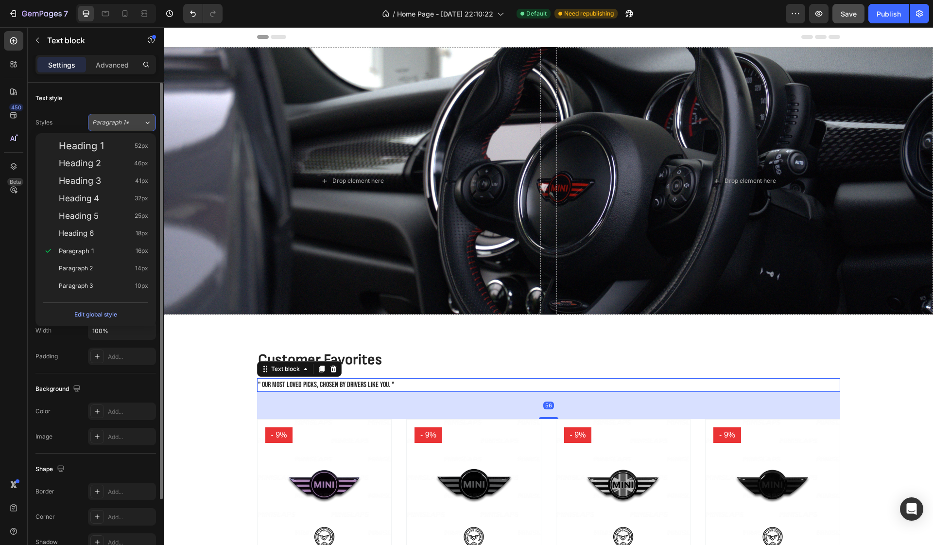
click at [125, 122] on span "Paragraph 1*" at bounding box center [110, 122] width 37 height 9
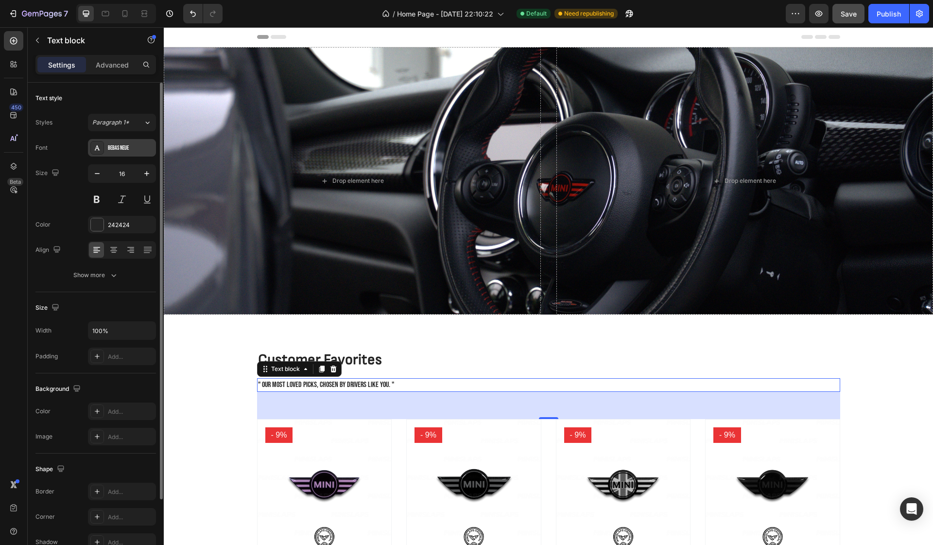
click at [126, 141] on div "Bebas Neue" at bounding box center [122, 147] width 68 height 17
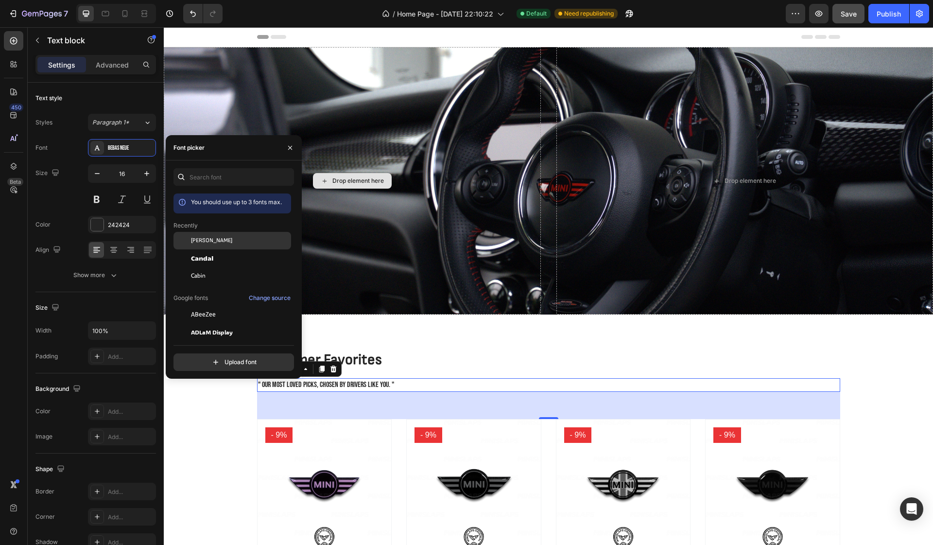
click at [225, 239] on div "[PERSON_NAME]" at bounding box center [240, 240] width 98 height 9
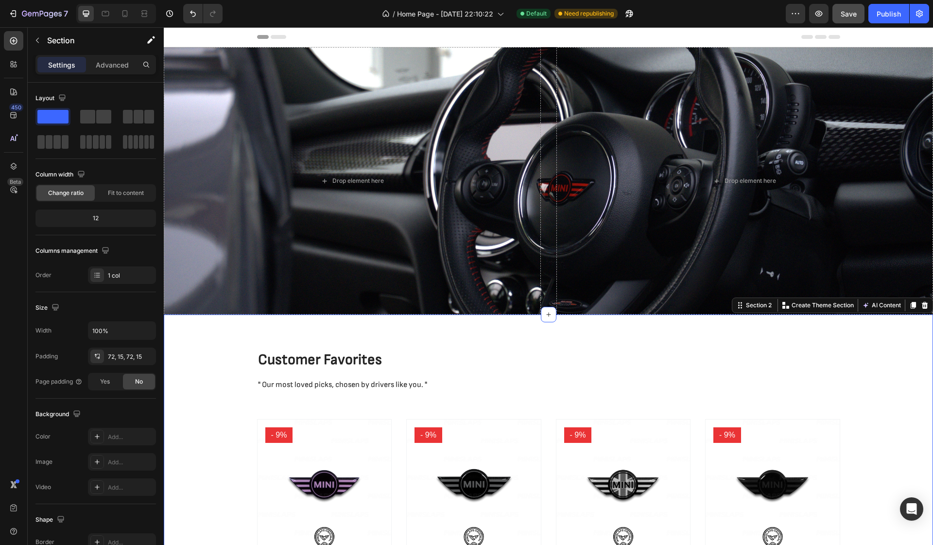
click at [208, 411] on div "Customer Favorites Heading " Our most loved picks, chosen by drivers like you. …" at bounding box center [548, 511] width 755 height 325
click at [348, 358] on p "Customer Favorites" at bounding box center [548, 359] width 581 height 19
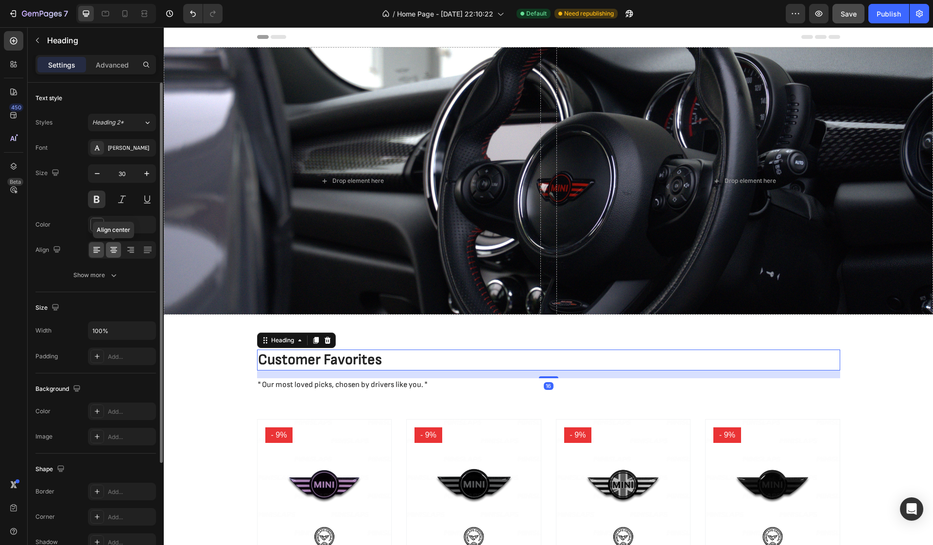
click at [111, 251] on icon at bounding box center [113, 250] width 7 height 1
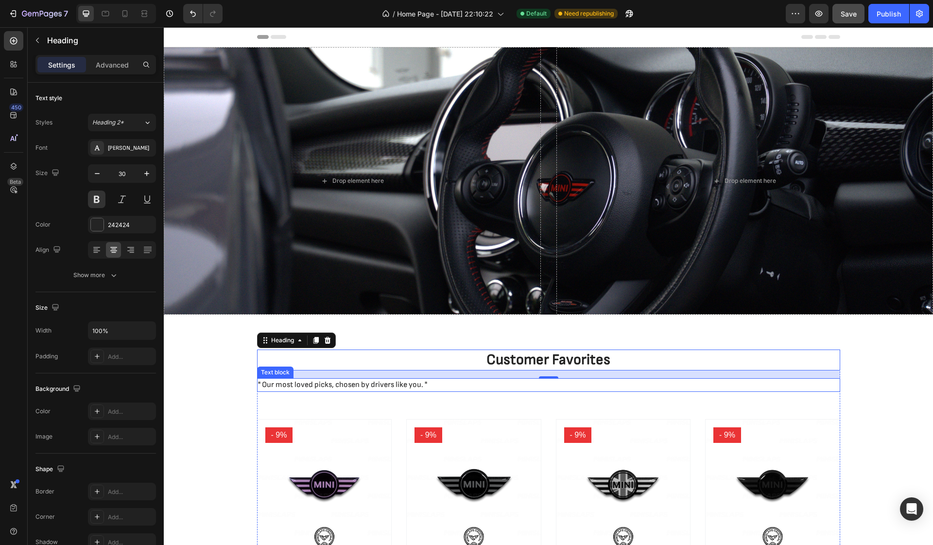
click at [352, 383] on p "" Our most loved picks, chosen by drivers like you. "" at bounding box center [548, 385] width 581 height 12
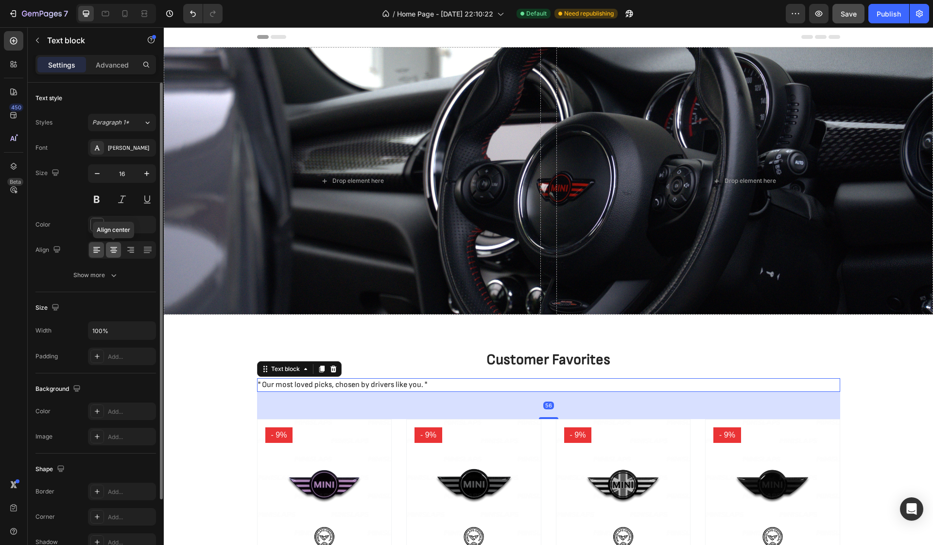
click at [116, 250] on icon at bounding box center [114, 250] width 10 height 10
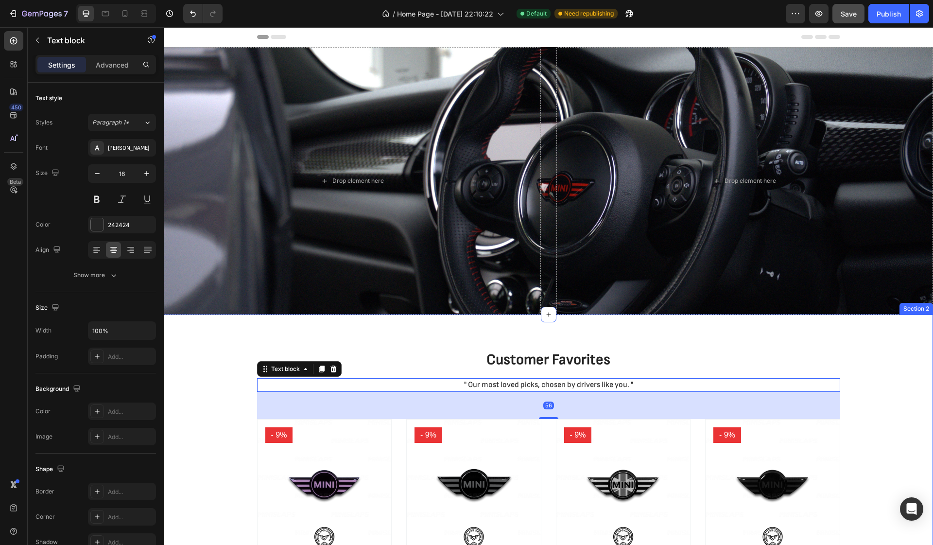
click at [242, 378] on div "Customer Favorites Heading " Our most loved picks, chosen by drivers like you. …" at bounding box center [548, 511] width 755 height 325
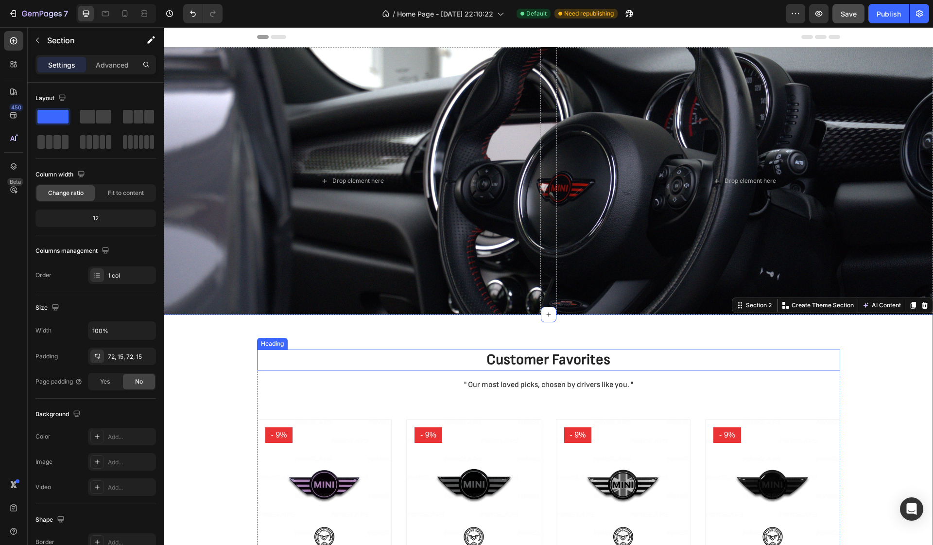
click at [626, 366] on p "Customer Favorites" at bounding box center [548, 359] width 581 height 19
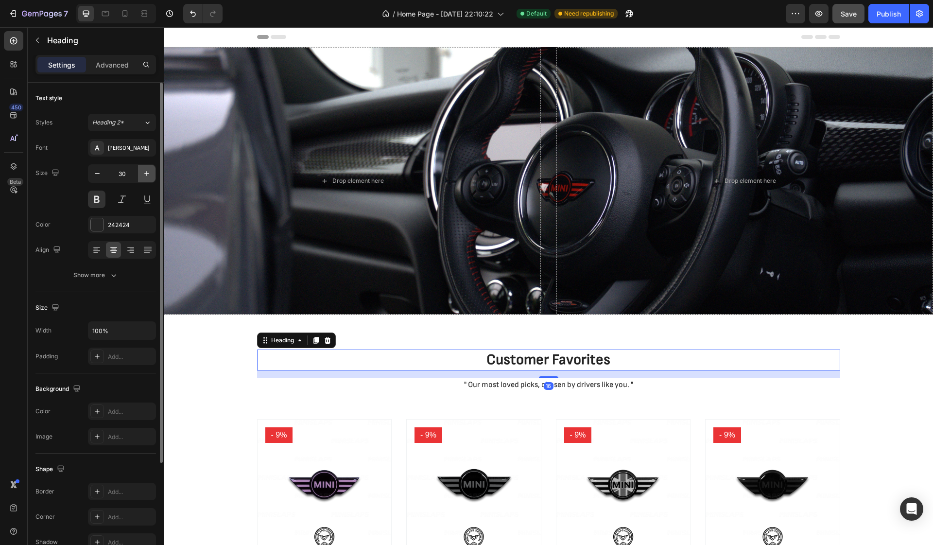
click at [145, 173] on icon "button" at bounding box center [147, 174] width 10 height 10
type input "32"
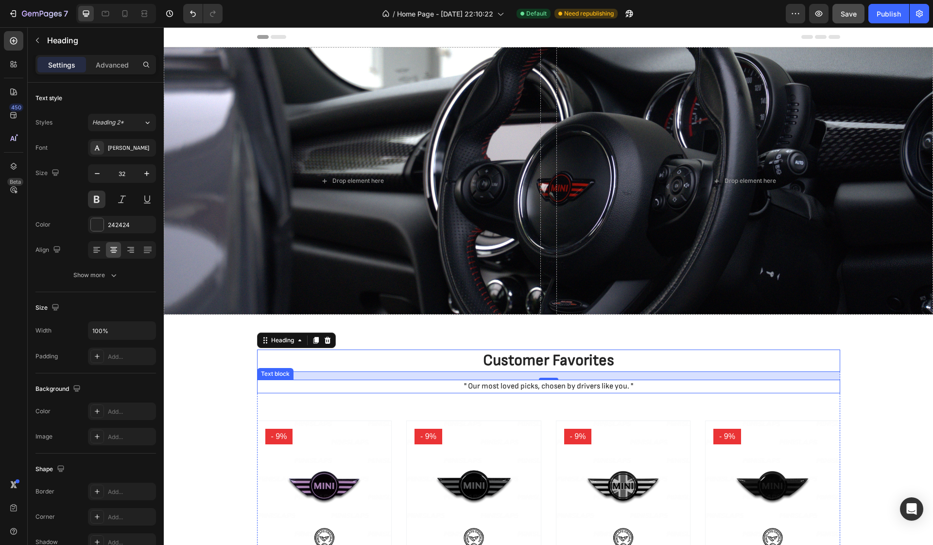
click at [530, 385] on p "" Our most loved picks, chosen by drivers like you. "" at bounding box center [548, 386] width 581 height 12
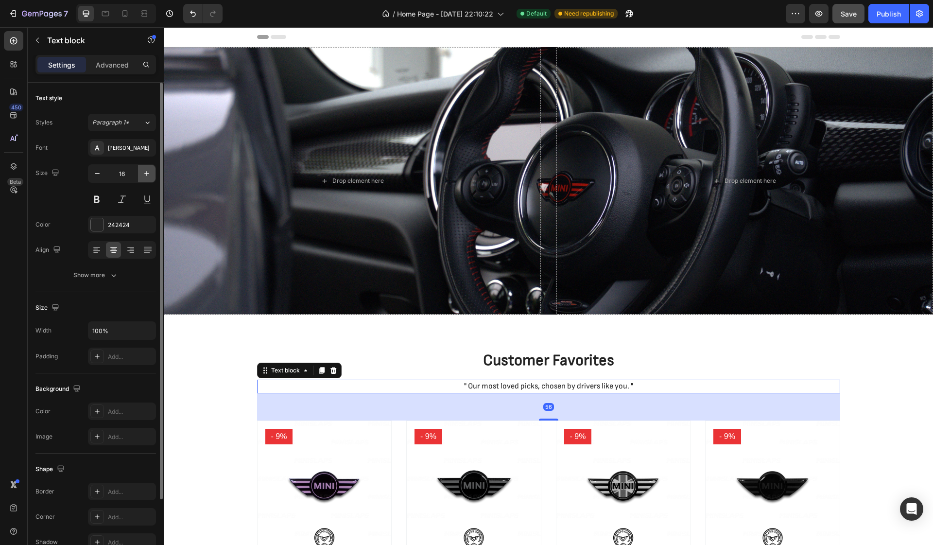
click at [143, 169] on icon "button" at bounding box center [147, 174] width 10 height 10
type input "18"
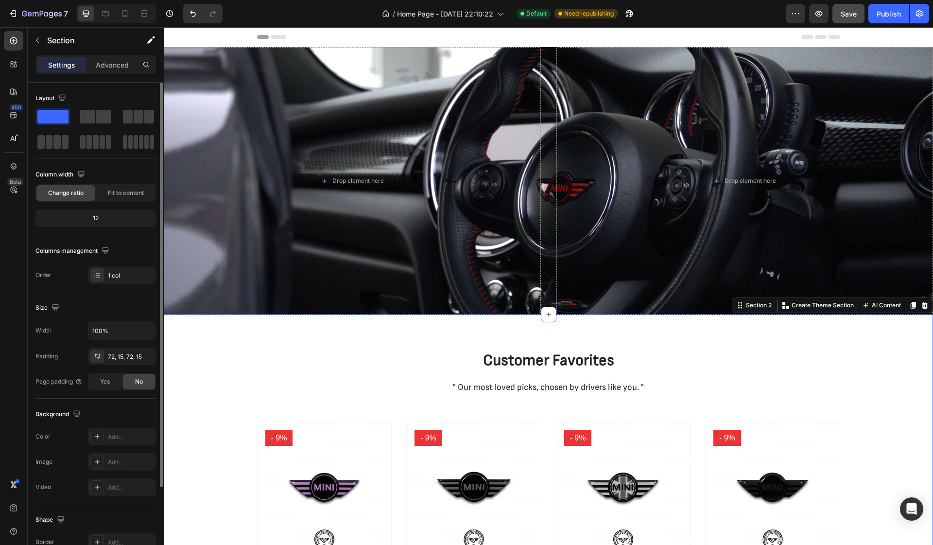
click at [201, 391] on div "Customer Favorites Heading " Our most loved picks, chosen by drivers like you. …" at bounding box center [548, 512] width 755 height 327
click at [884, 15] on div "Publish" at bounding box center [889, 14] width 24 height 10
